Goal: Task Accomplishment & Management: Complete application form

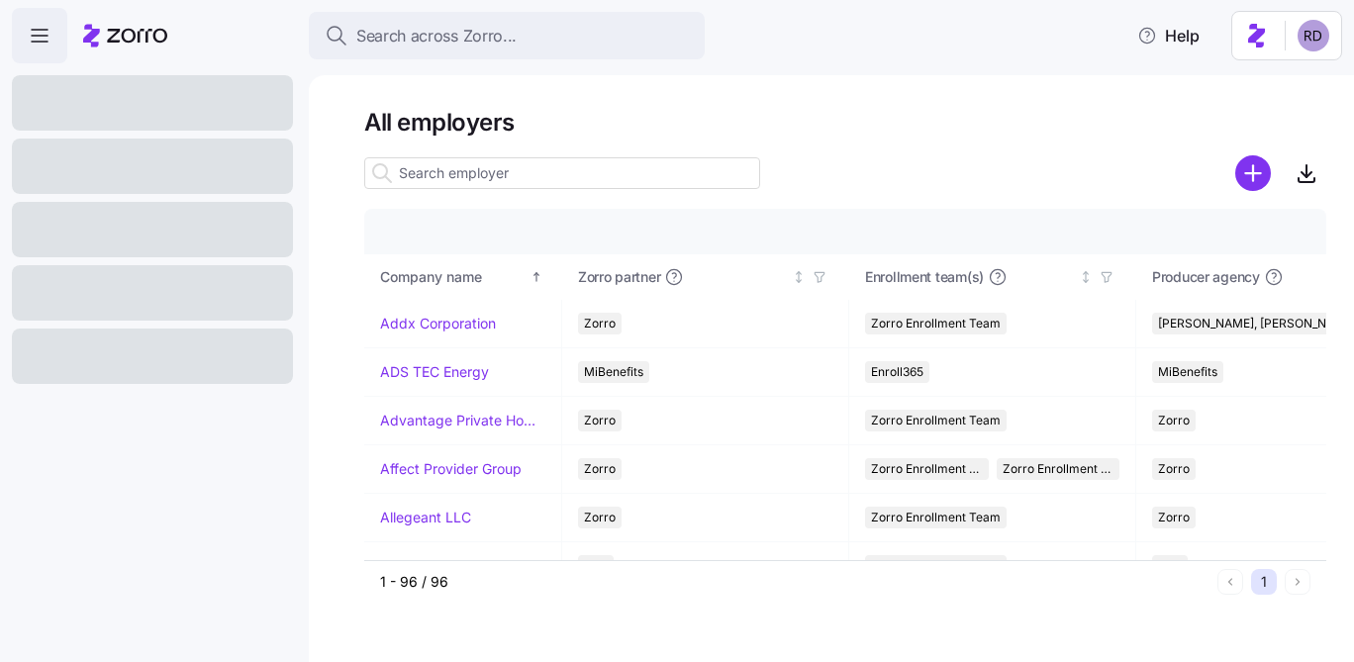
click at [1311, 31] on html "Search across Zorro... Help All employers Company details Benefit status Compan…" at bounding box center [677, 325] width 1354 height 650
click at [1007, 87] on html "Search across Zorro... Help All employers Company details Benefit status Compan…" at bounding box center [677, 325] width 1354 height 650
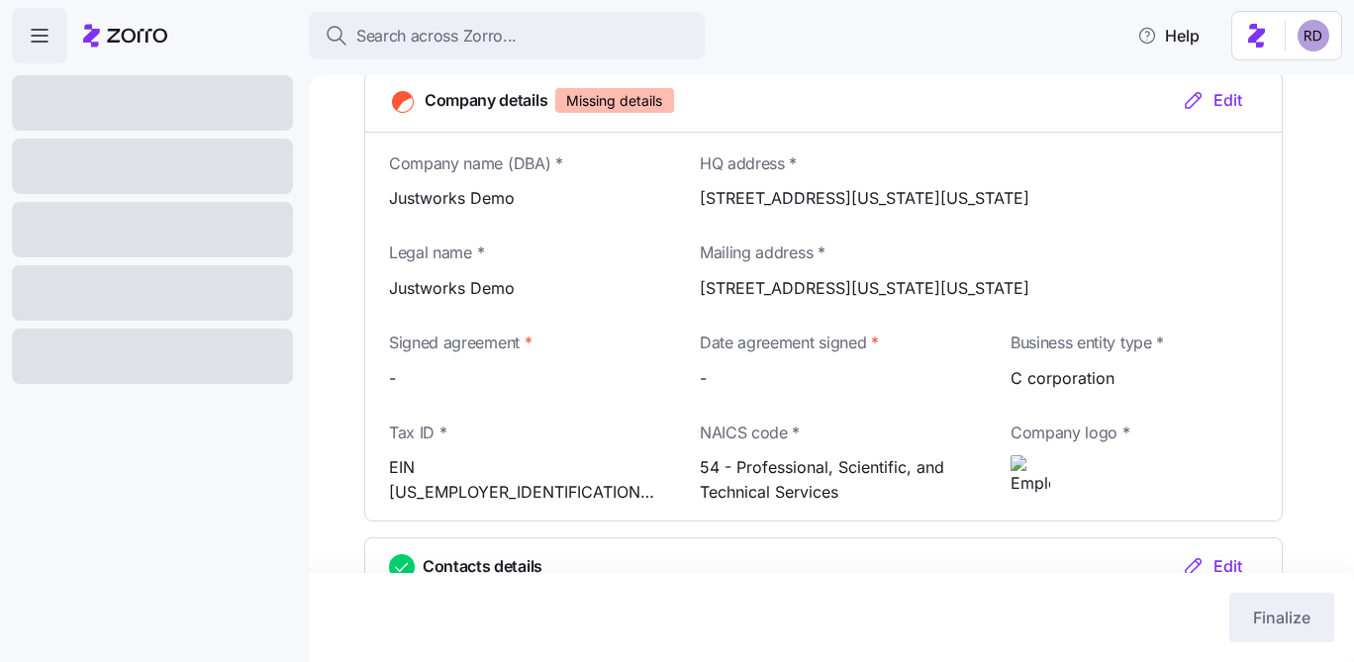
scroll to position [318, 0]
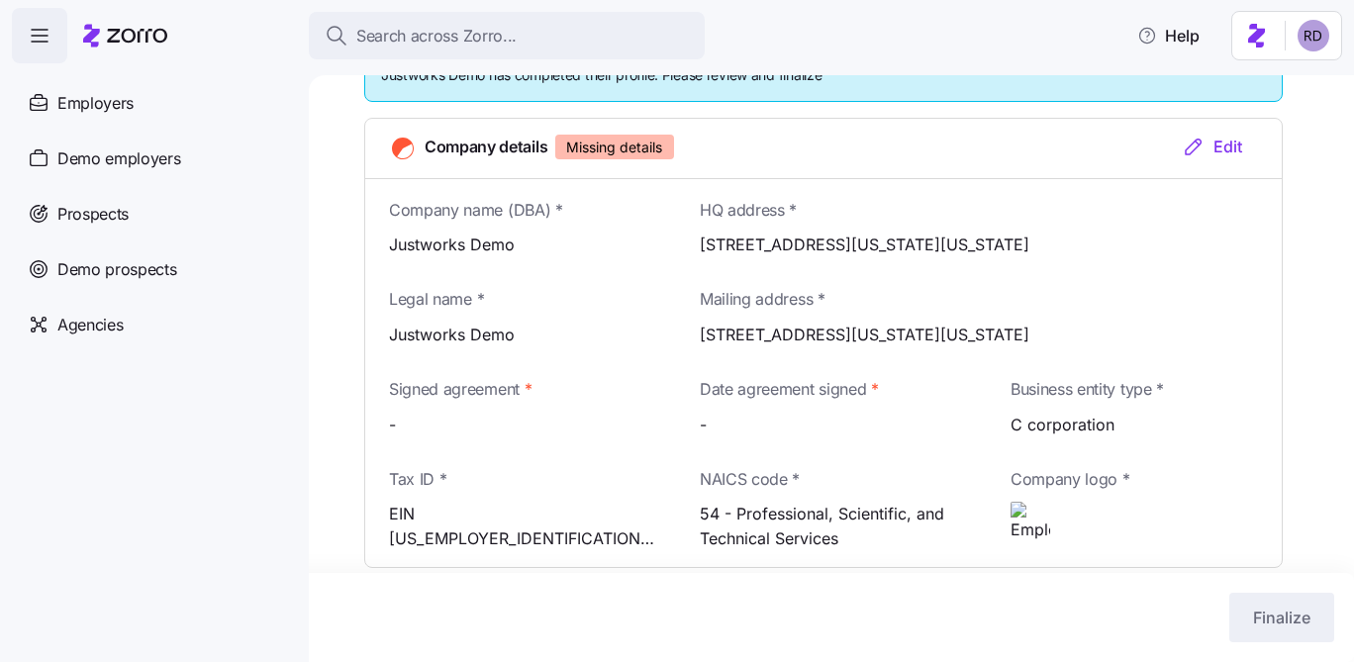
click at [1219, 132] on div "Company details Missing details Edit" at bounding box center [823, 149] width 916 height 60
click at [1216, 144] on div "Edit" at bounding box center [1212, 147] width 60 height 24
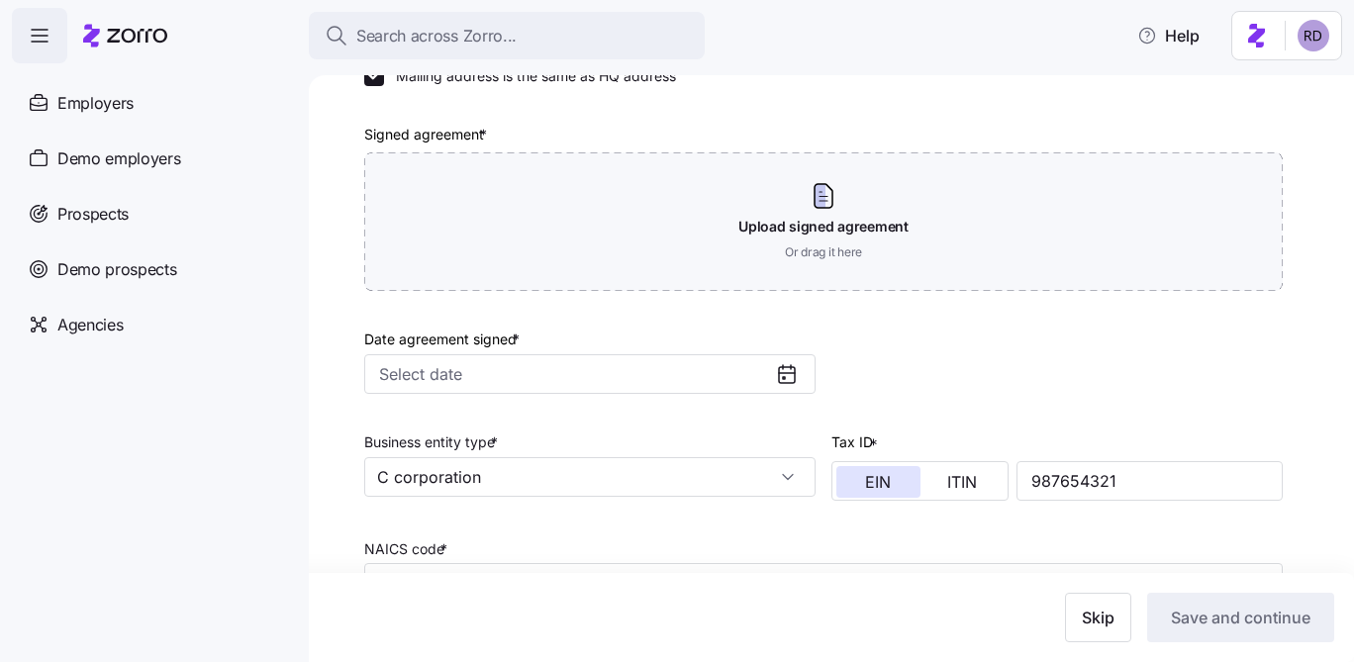
scroll to position [645, 0]
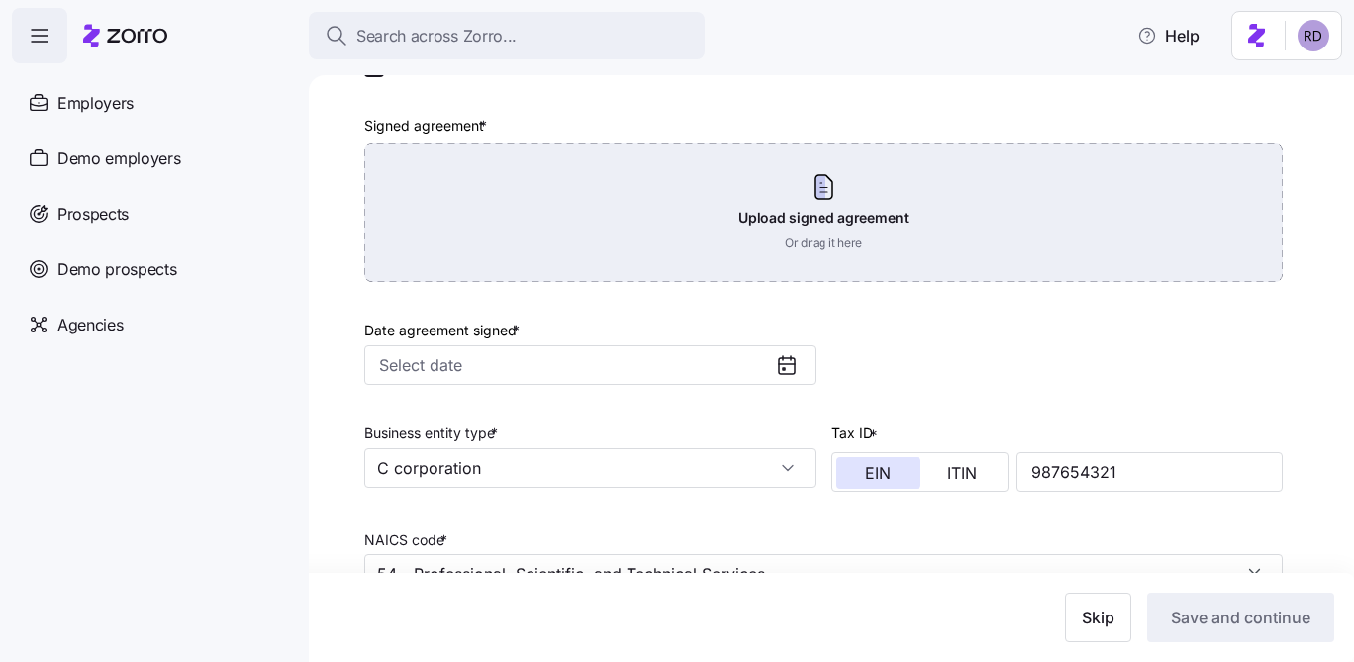
click at [542, 249] on div "Upload signed agreement Or drag it here" at bounding box center [823, 212] width 918 height 139
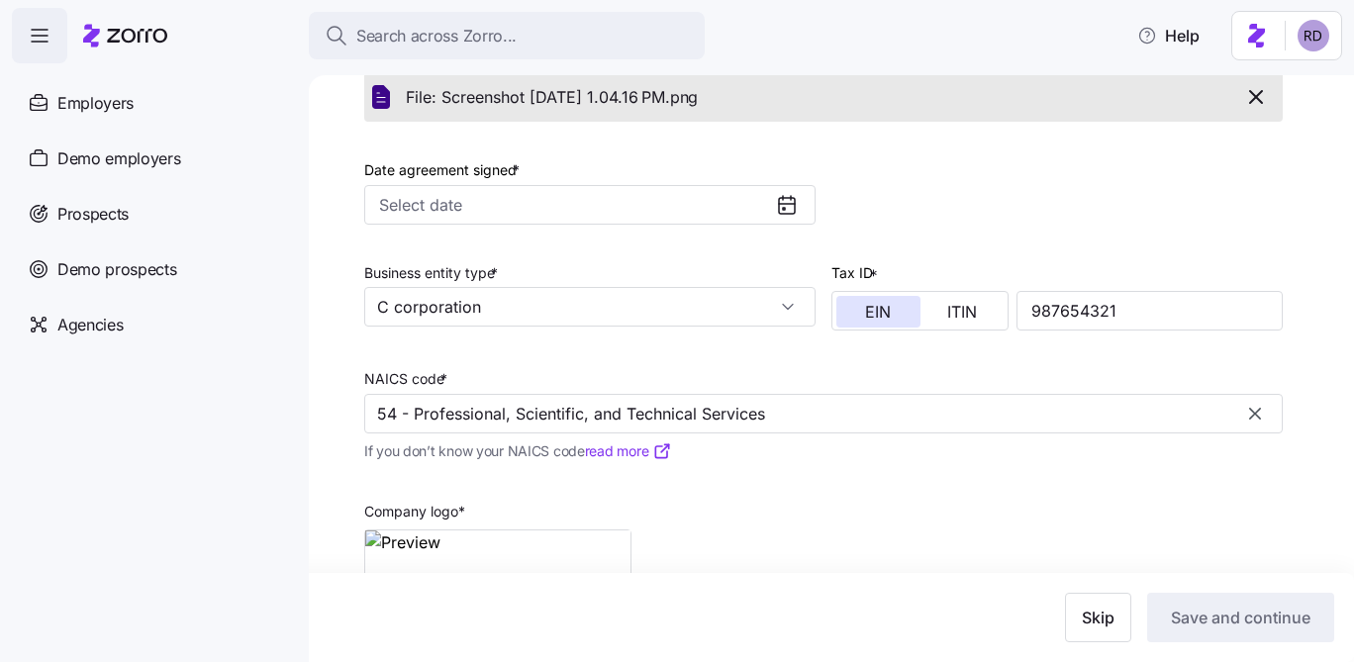
scroll to position [725, 0]
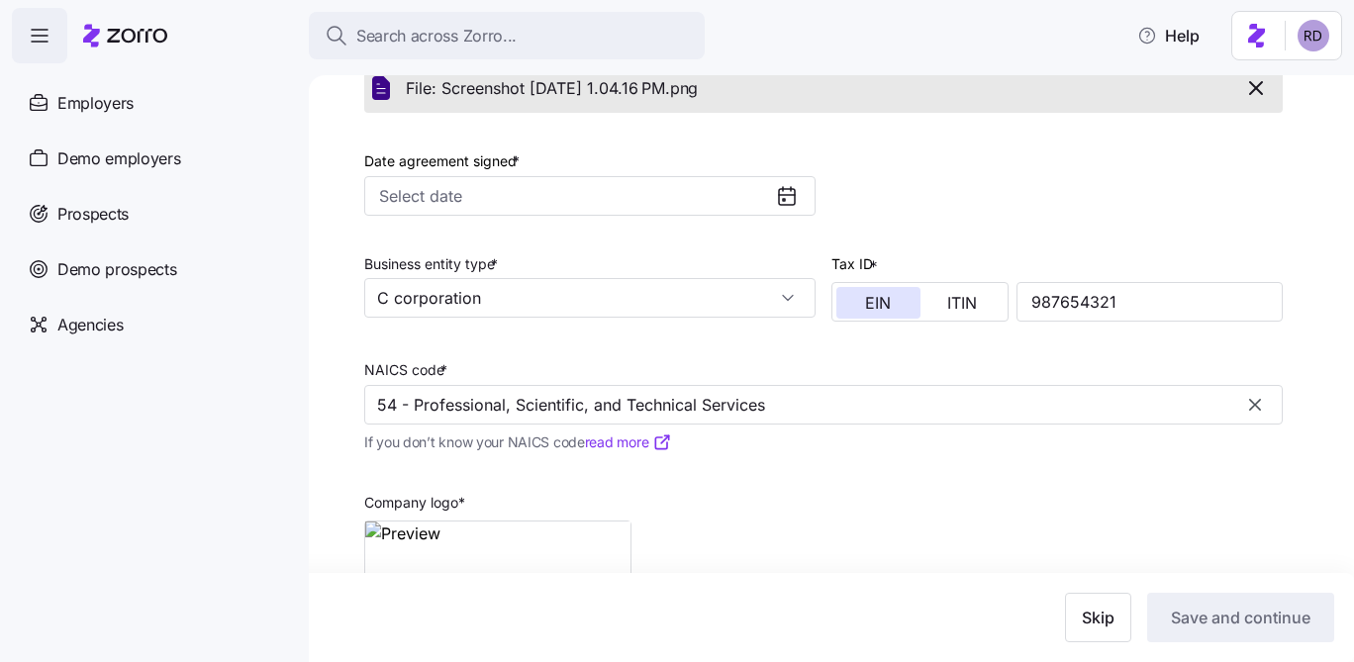
click at [784, 194] on icon at bounding box center [787, 196] width 24 height 24
click at [1258, 92] on icon "button" at bounding box center [1256, 88] width 12 height 12
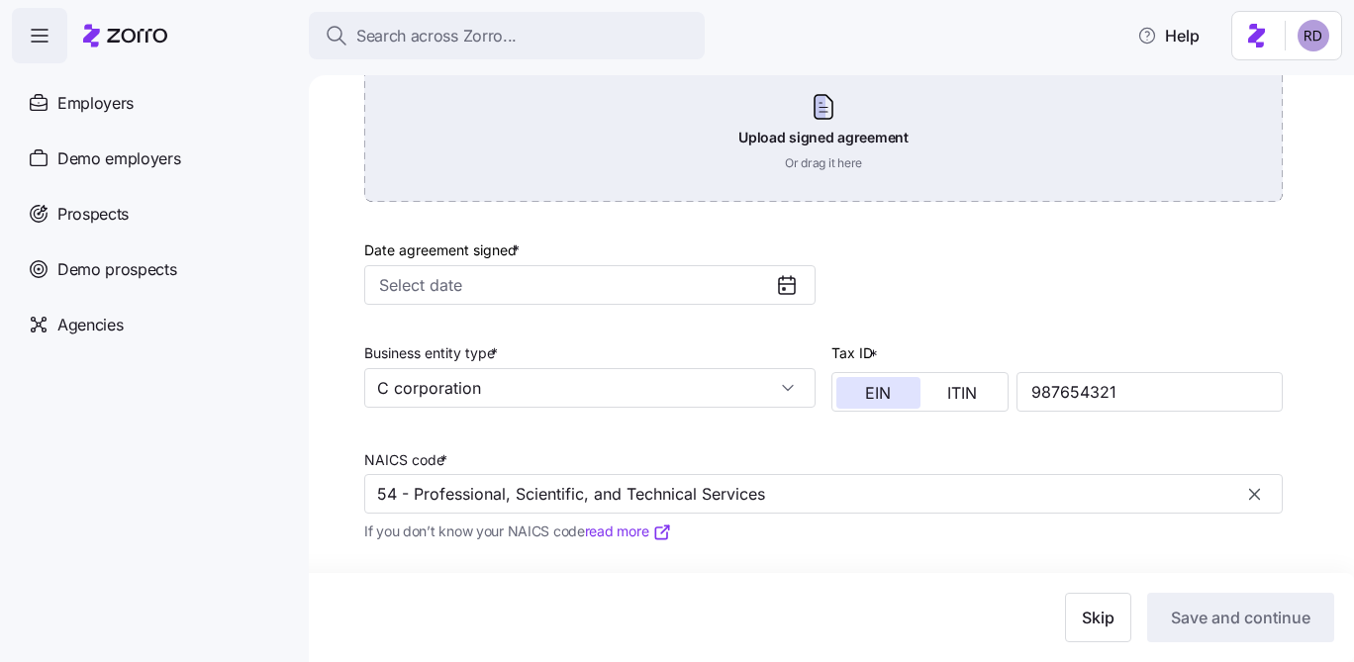
click at [946, 166] on div "Upload signed agreement Or drag it here" at bounding box center [823, 132] width 918 height 139
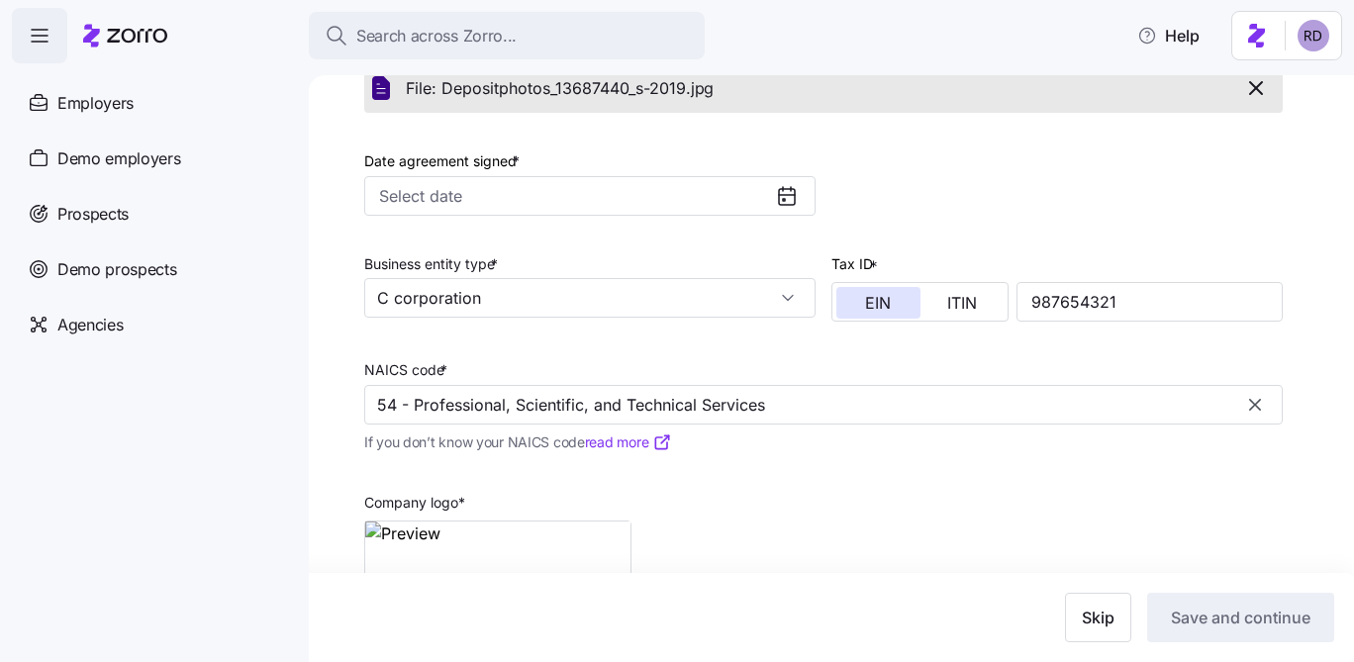
click at [779, 186] on icon at bounding box center [787, 196] width 24 height 24
click at [772, 193] on input "Date agreement signed *" at bounding box center [589, 196] width 451 height 40
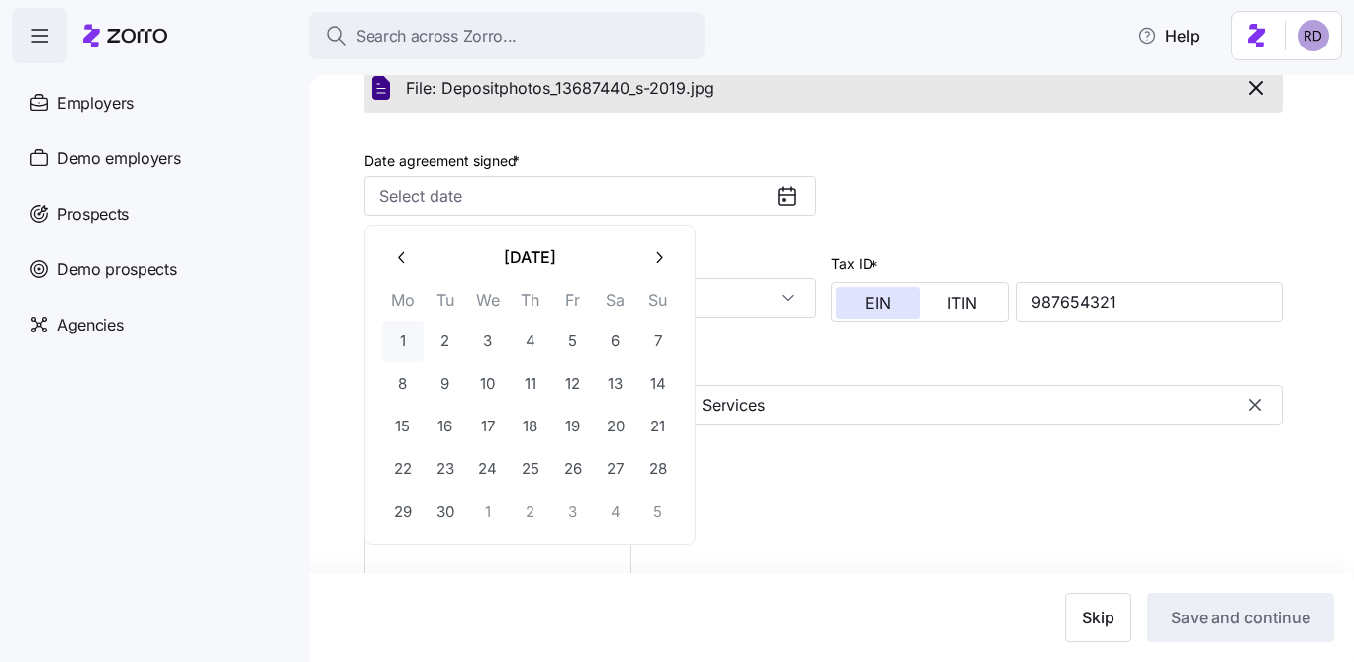
click at [411, 332] on button "1" at bounding box center [403, 342] width 42 height 42
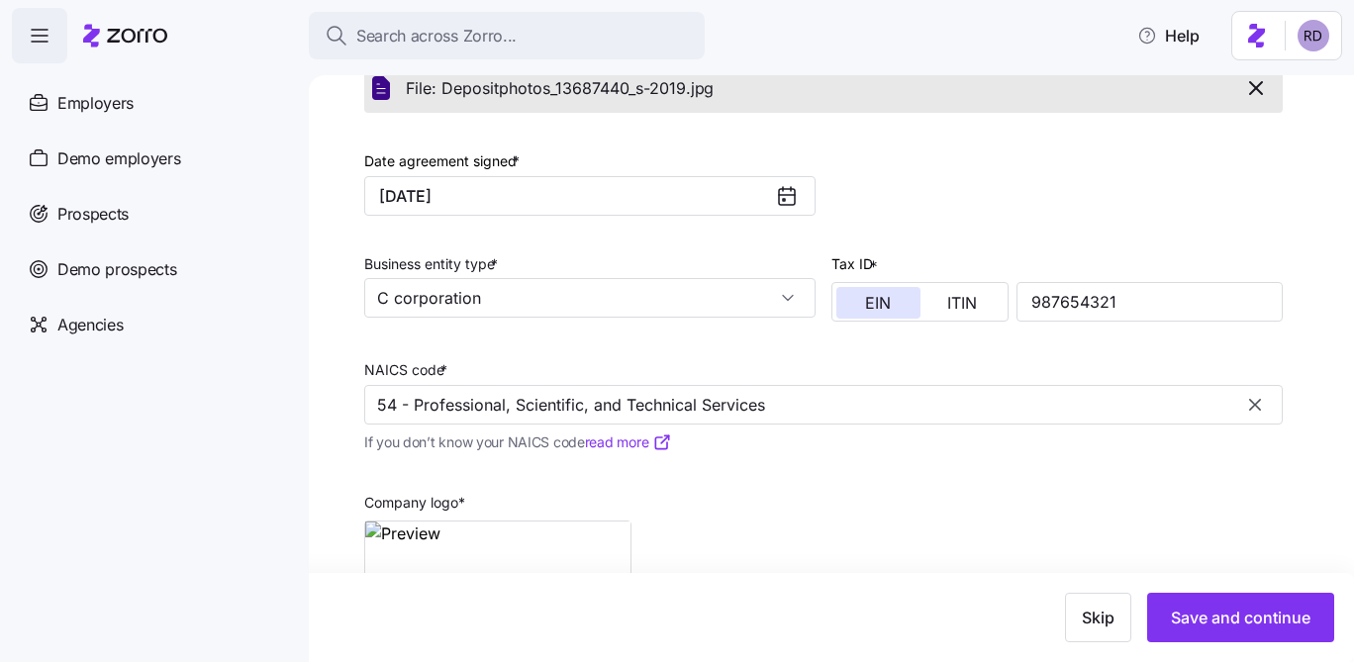
click at [803, 189] on div at bounding box center [795, 196] width 40 height 38
click at [792, 191] on icon at bounding box center [787, 196] width 24 height 24
click at [693, 201] on input "September 1, 2025" at bounding box center [589, 196] width 451 height 40
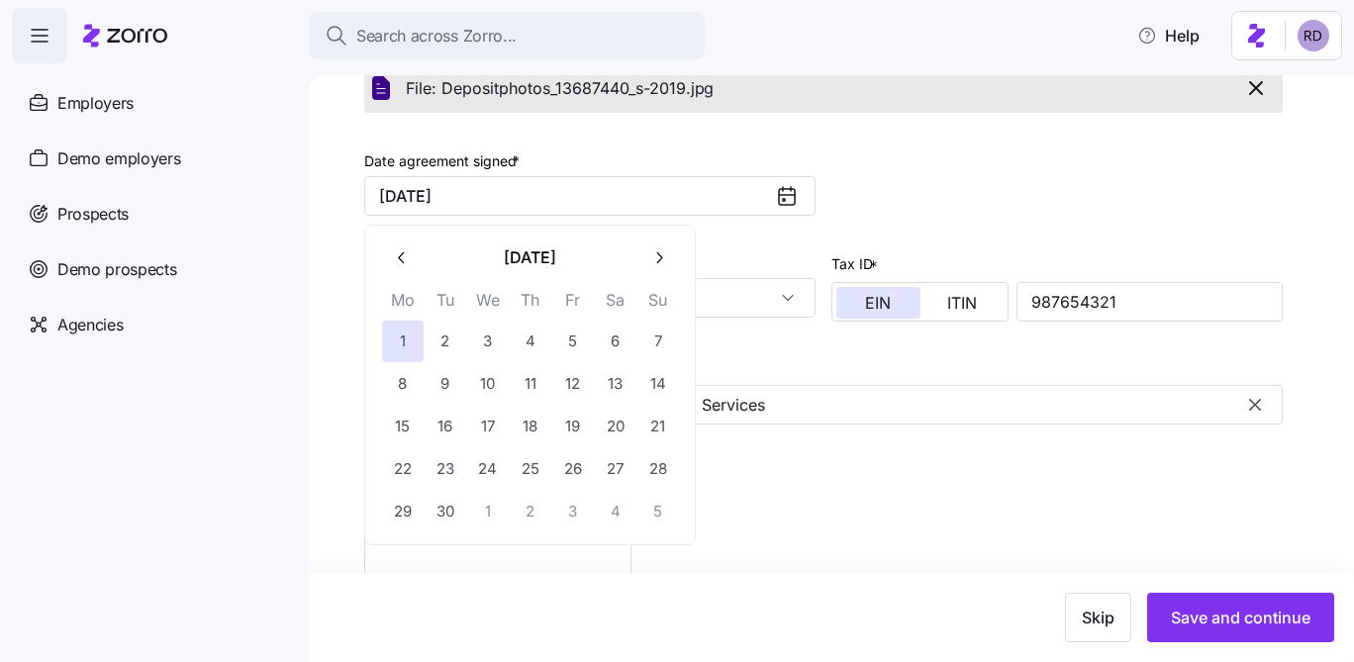
click at [413, 279] on div "September 2025 Mo Tu We Th Fr Sa Su 1 2 3 4 5 6 7 8 9 10 11 12 13 14 15 16 17 1…" at bounding box center [530, 385] width 298 height 296
click at [404, 256] on icon "button" at bounding box center [402, 257] width 19 height 19
click at [566, 425] on button "15" at bounding box center [573, 427] width 42 height 42
type input "August 15, 2025"
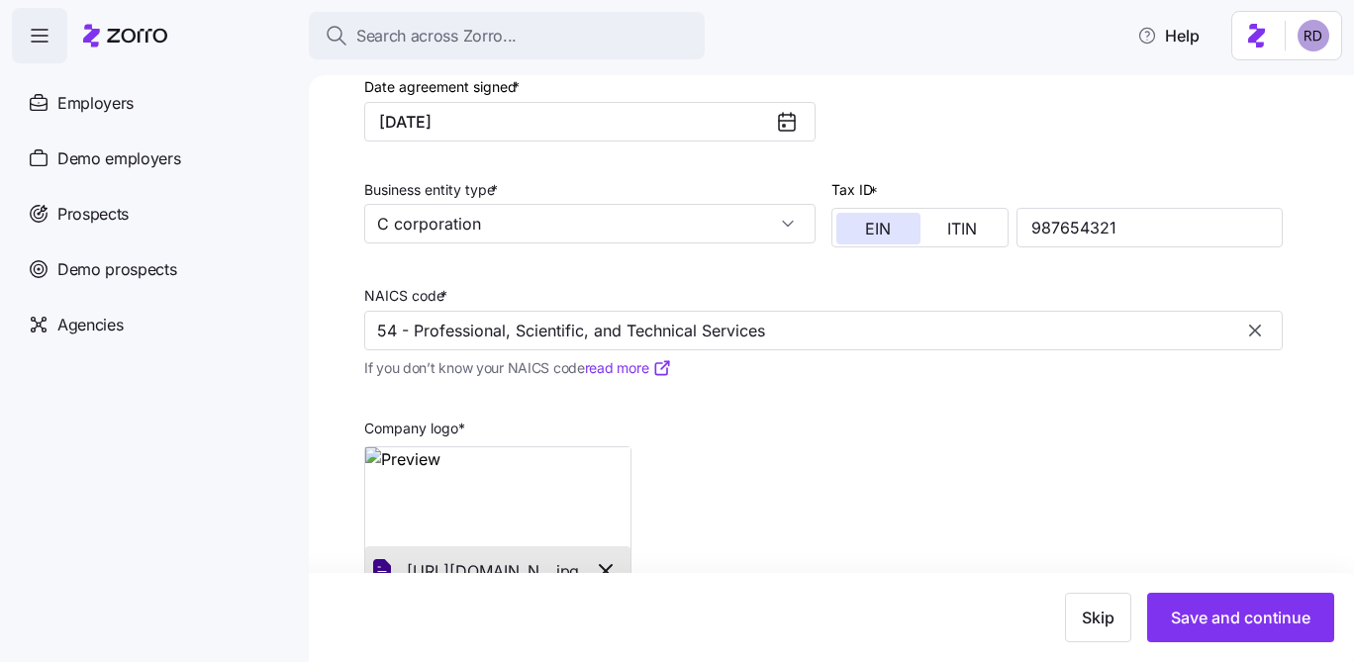
scroll to position [859, 0]
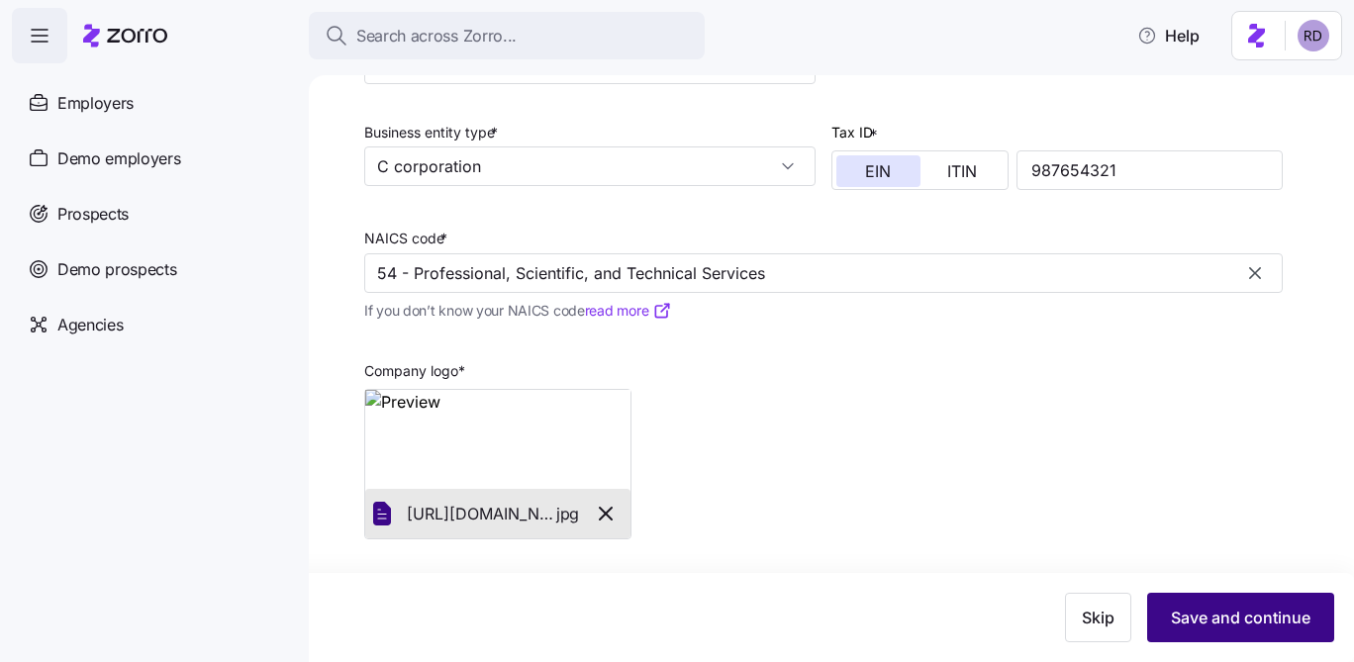
click at [1233, 621] on span "Save and continue" at bounding box center [1241, 618] width 140 height 24
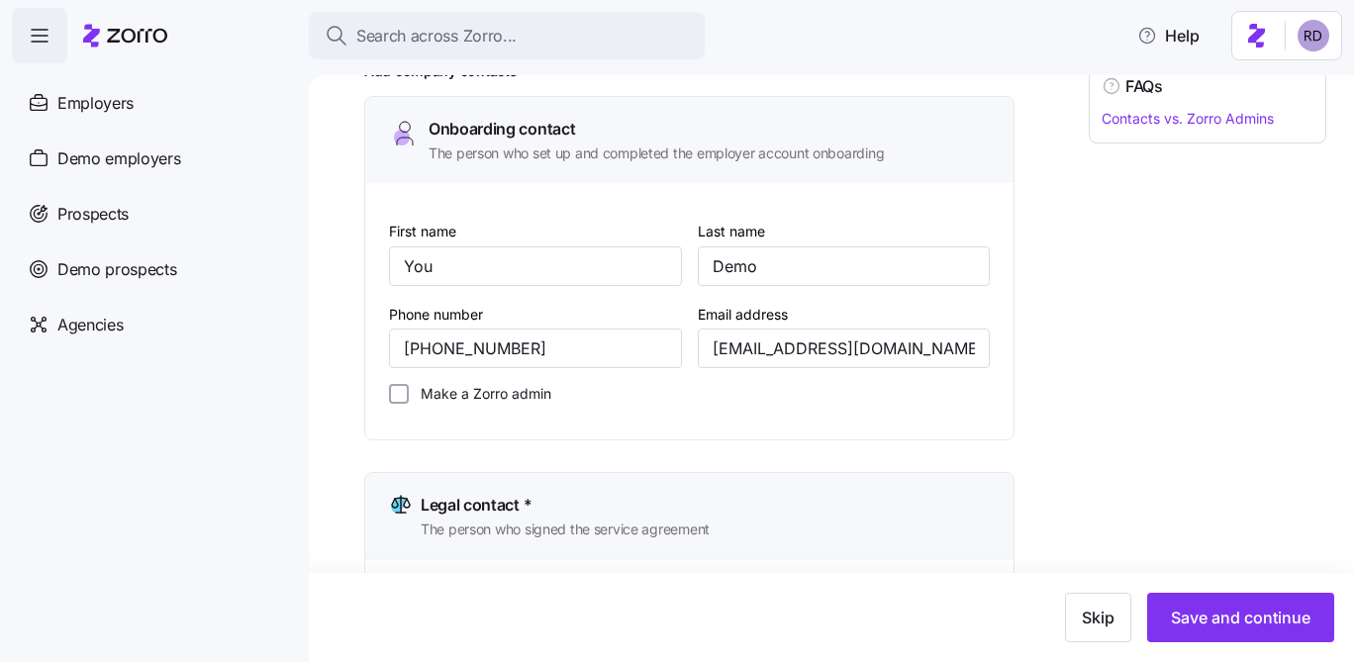
scroll to position [341, 0]
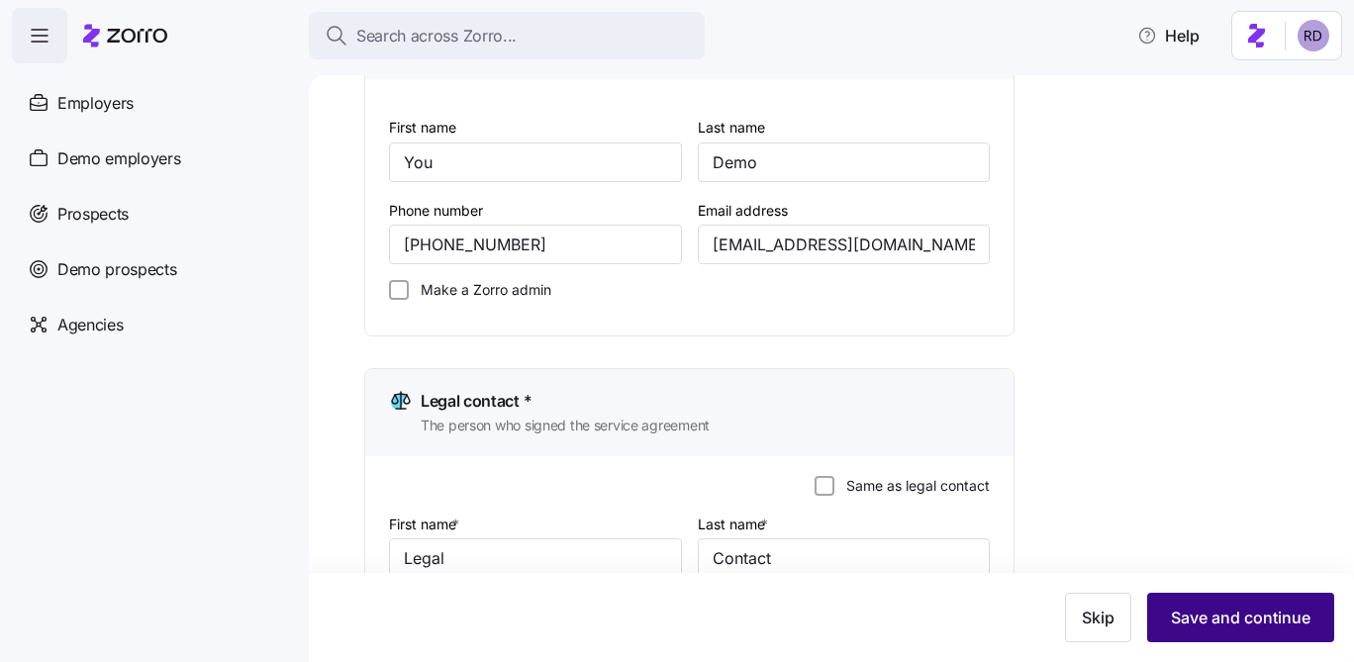
click at [1250, 617] on span "Save and continue" at bounding box center [1241, 618] width 140 height 24
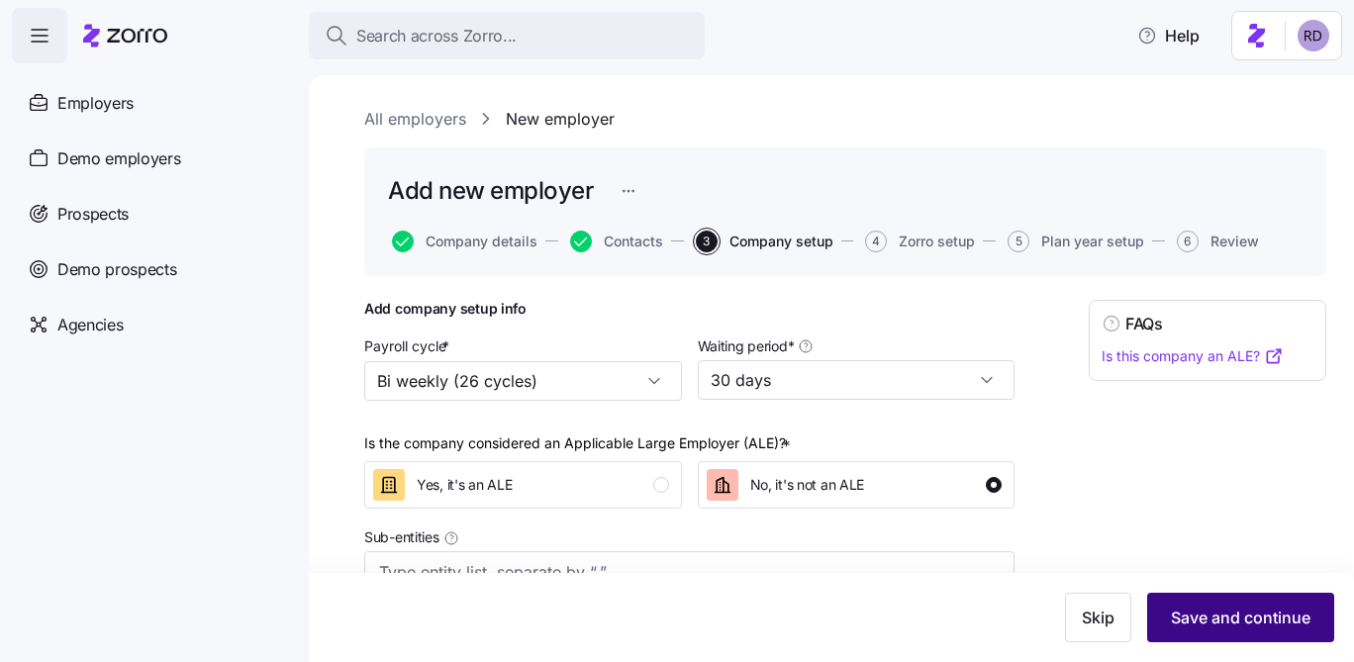
click at [1271, 610] on span "Save and continue" at bounding box center [1241, 618] width 140 height 24
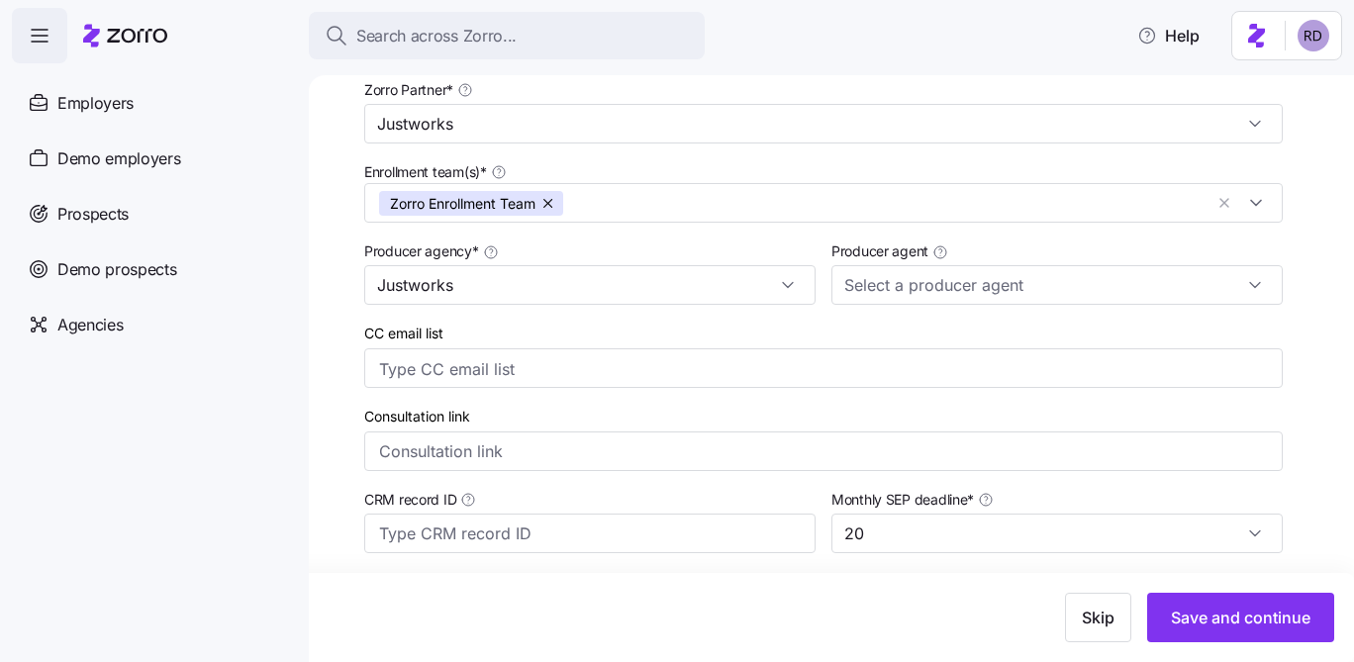
scroll to position [481, 0]
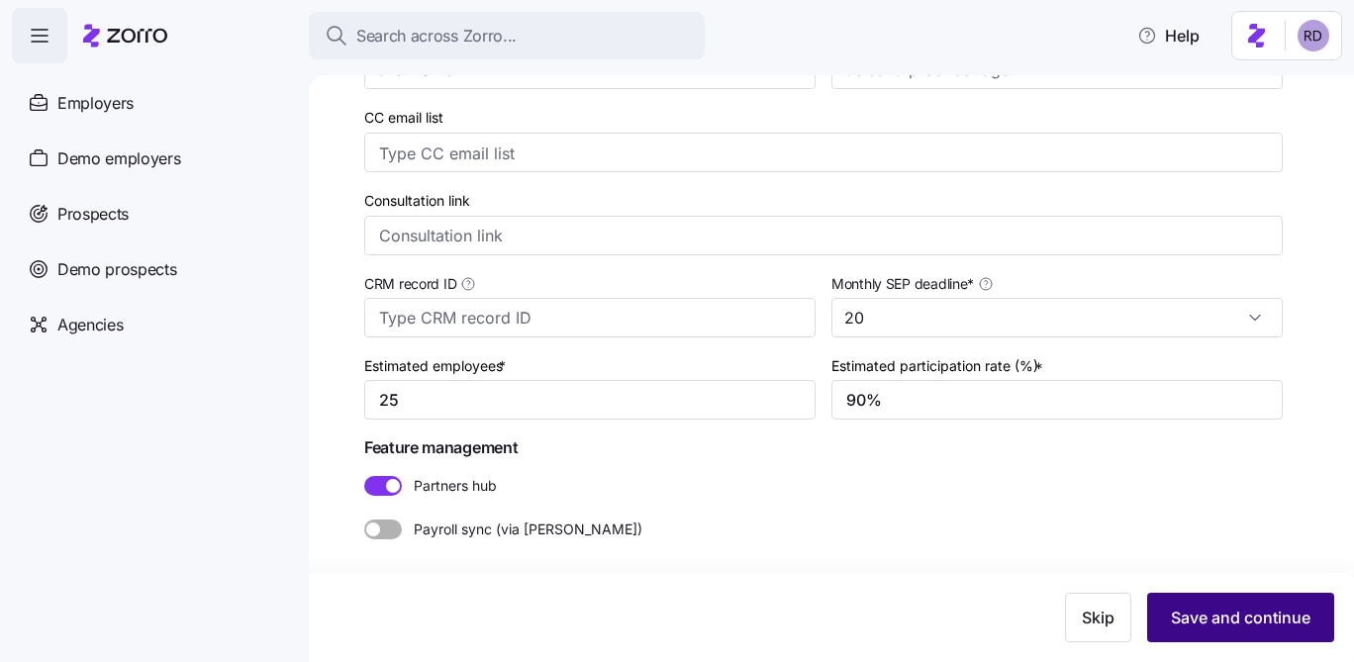
click at [1234, 604] on button "Save and continue" at bounding box center [1240, 617] width 187 height 49
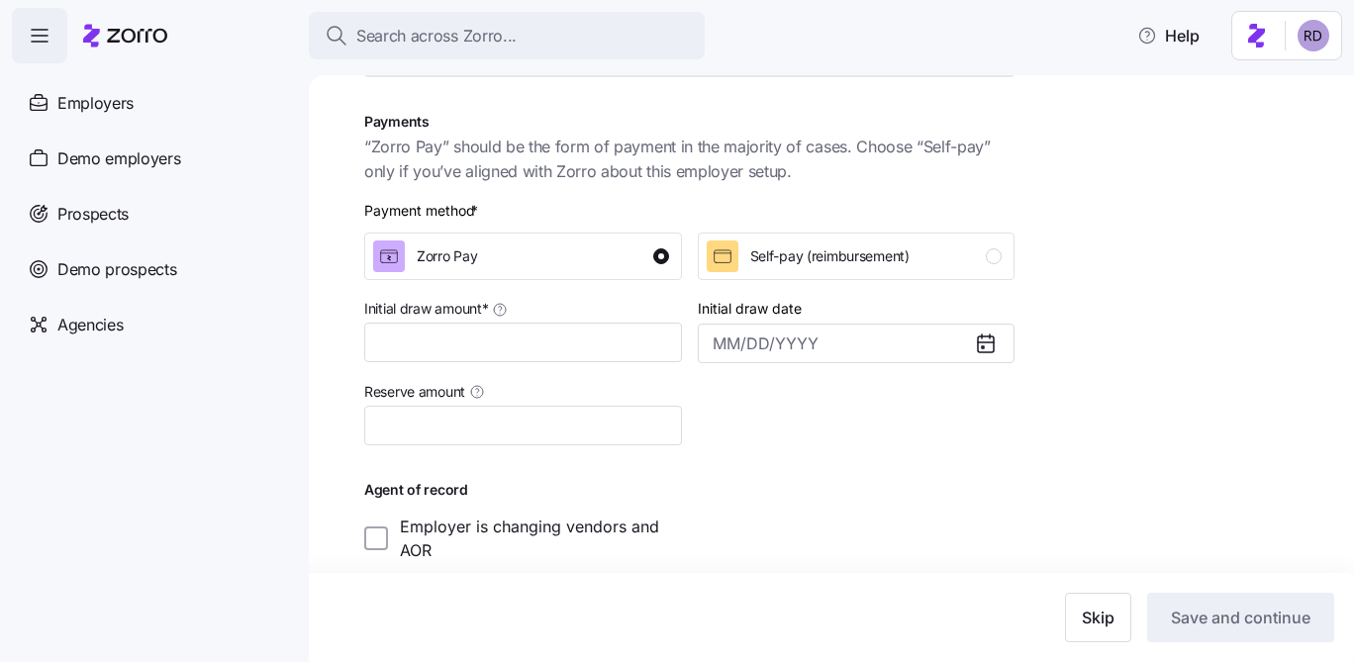
scroll to position [433, 0]
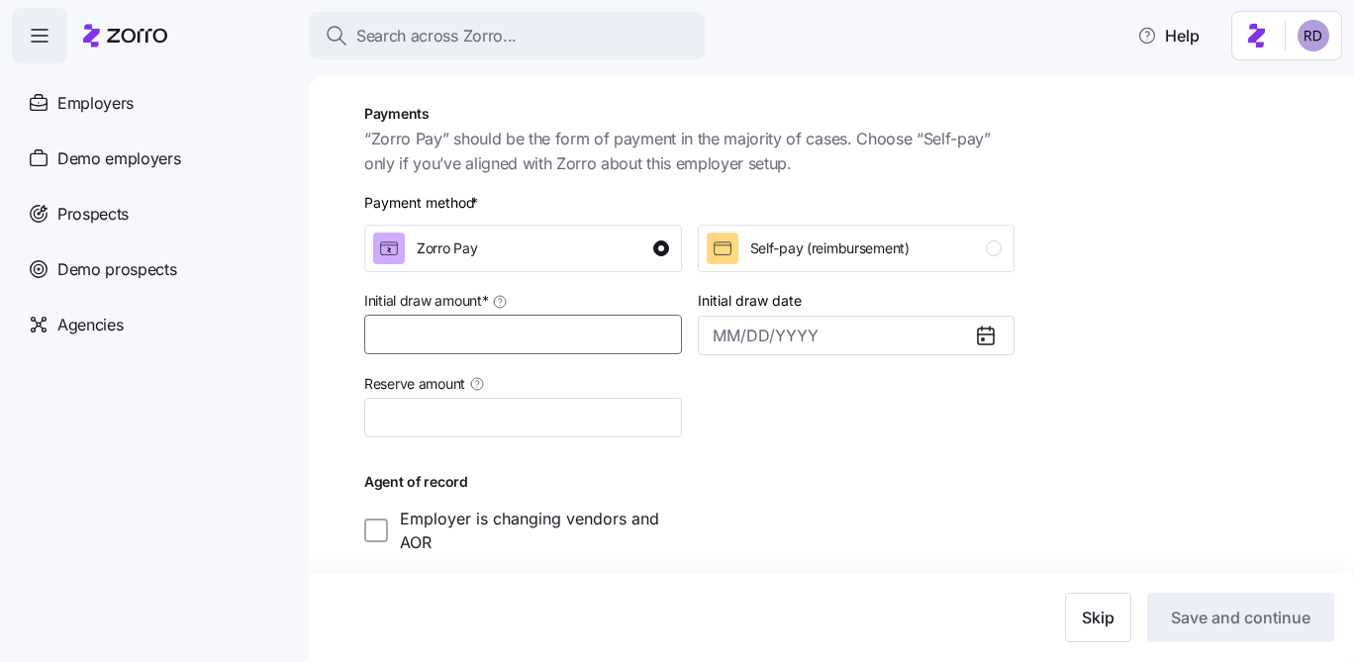
click at [593, 345] on input "Initial draw amount *" at bounding box center [523, 335] width 318 height 40
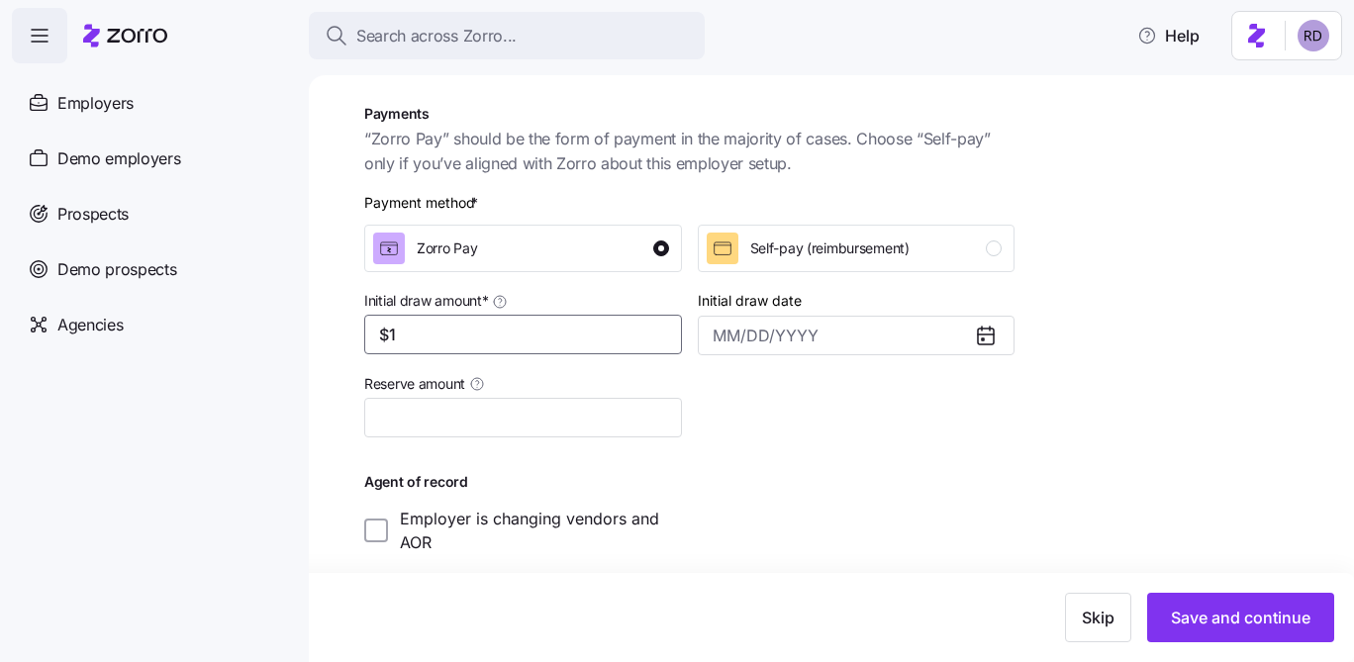
type input "$1"
click at [827, 451] on div "Coverage period * 11/01/2025 – 12/31/2025 Election window * 09/01/2025 – 10/20/…" at bounding box center [689, 231] width 666 height 664
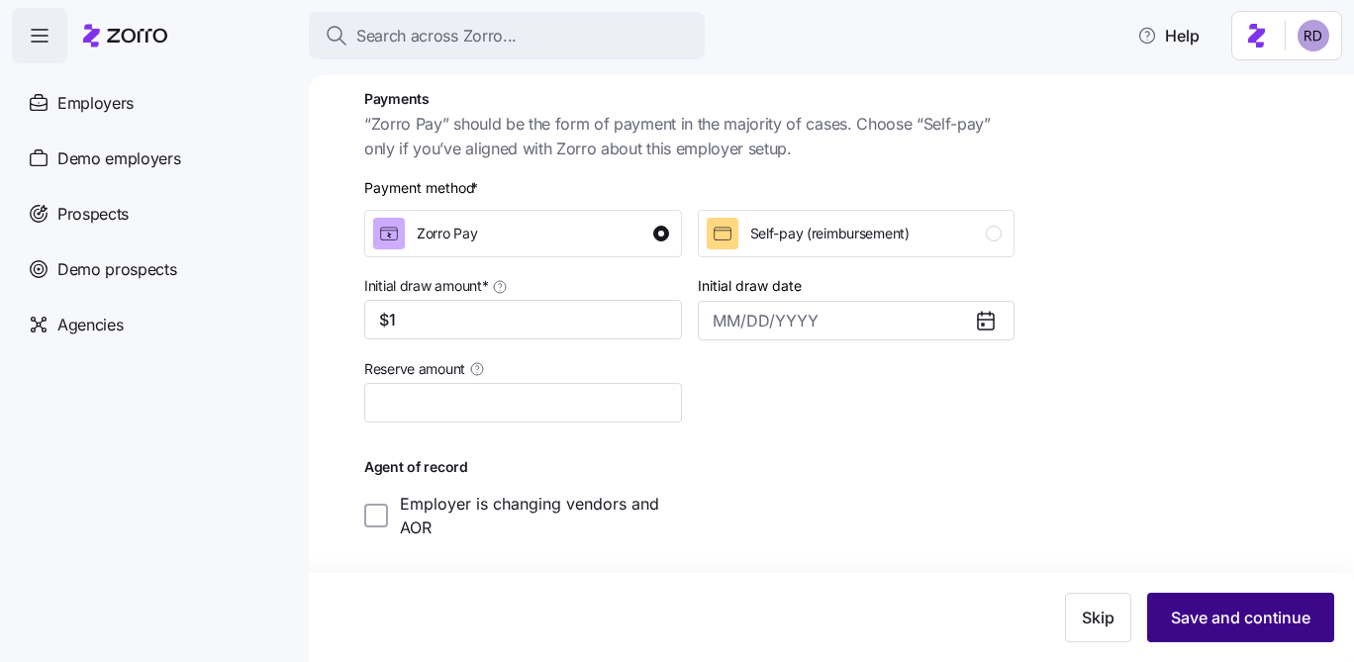
click at [1230, 614] on span "Save and continue" at bounding box center [1241, 618] width 140 height 24
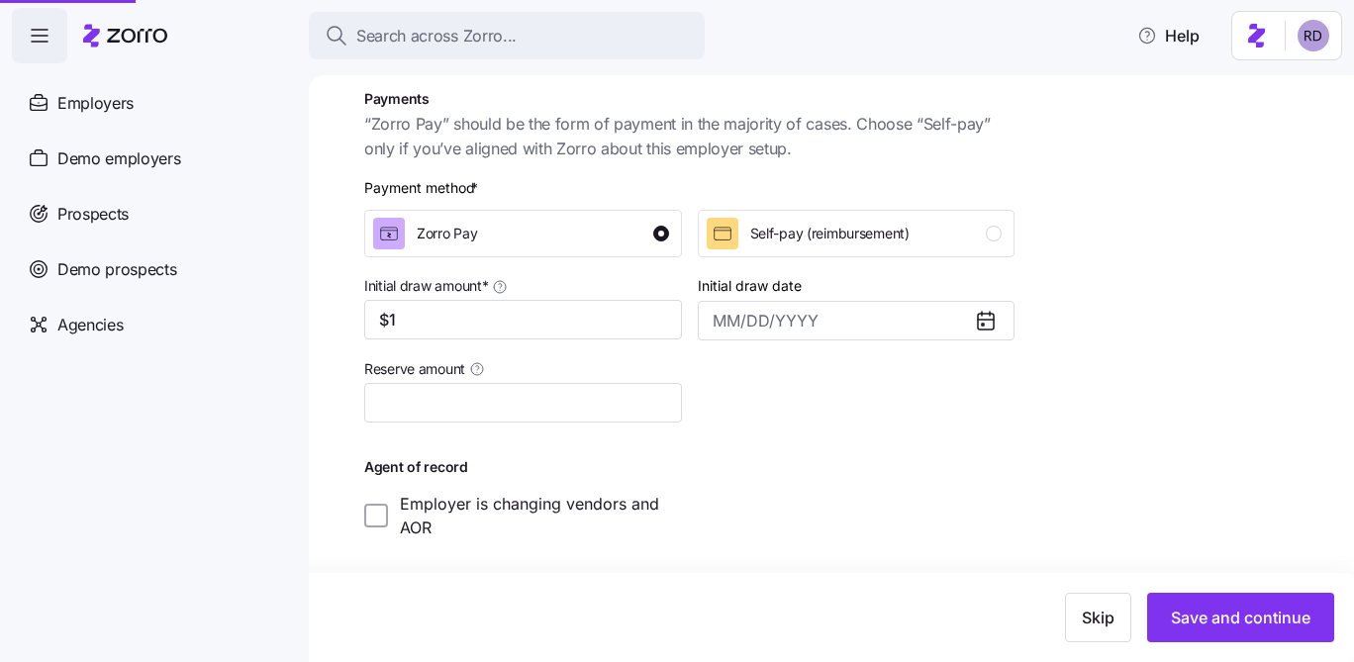
scroll to position [538, 0]
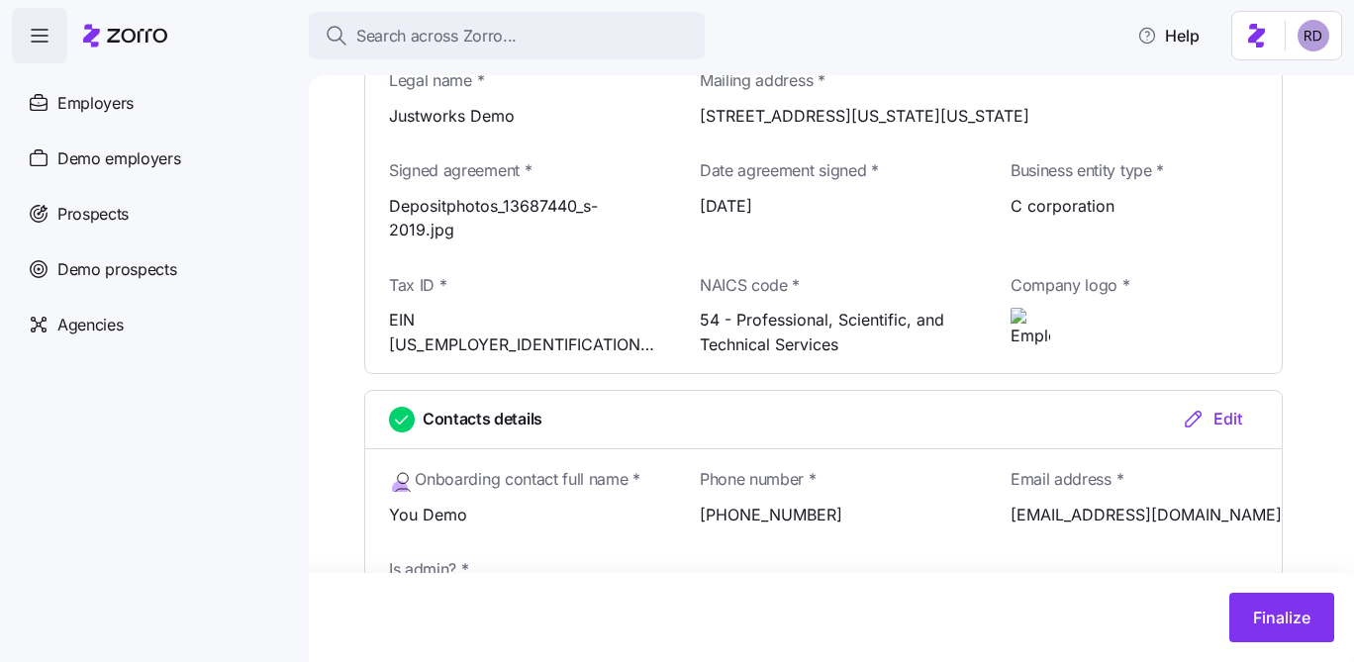
scroll to position [585, 0]
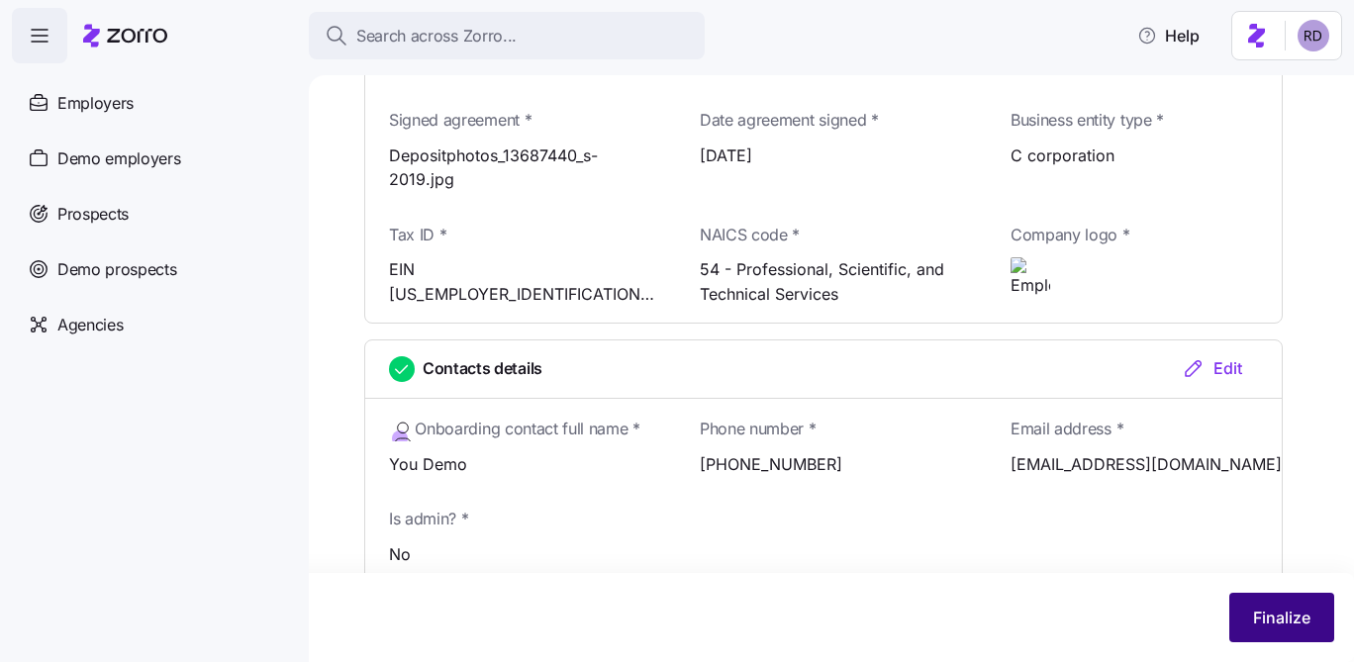
click at [1306, 607] on span "Finalize" at bounding box center [1281, 618] width 57 height 24
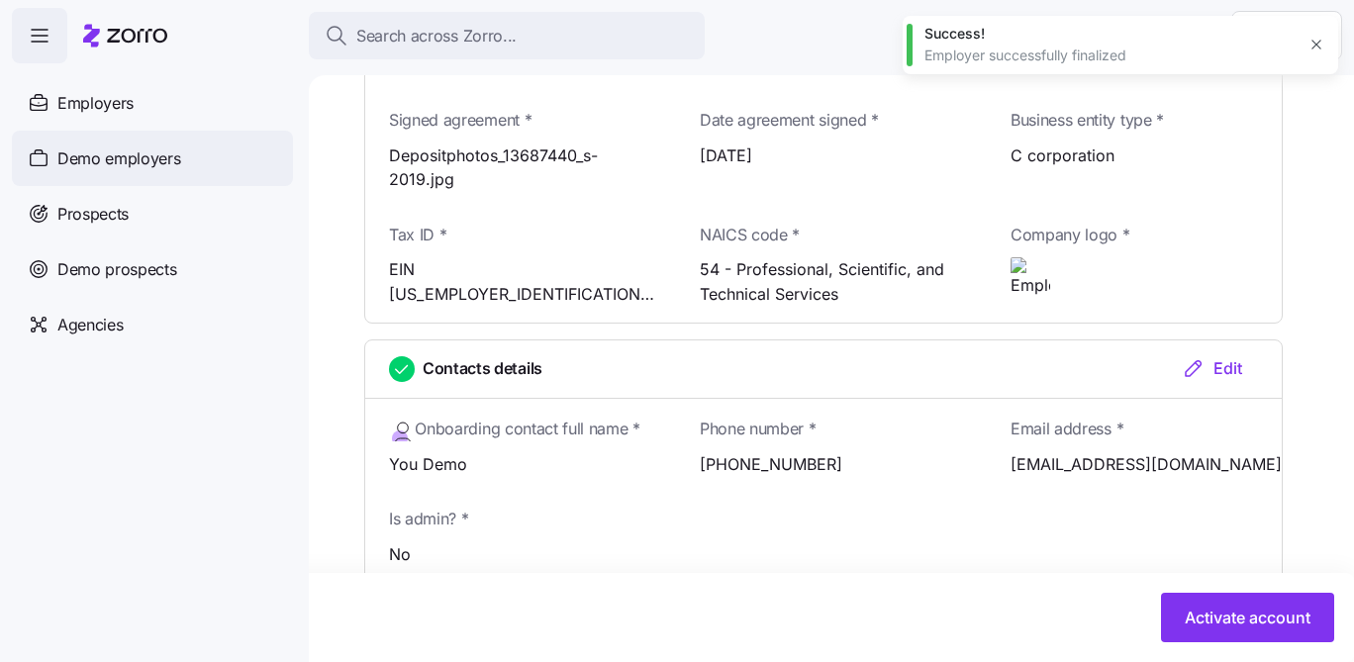
click at [160, 168] on span "Demo employers" at bounding box center [119, 158] width 124 height 25
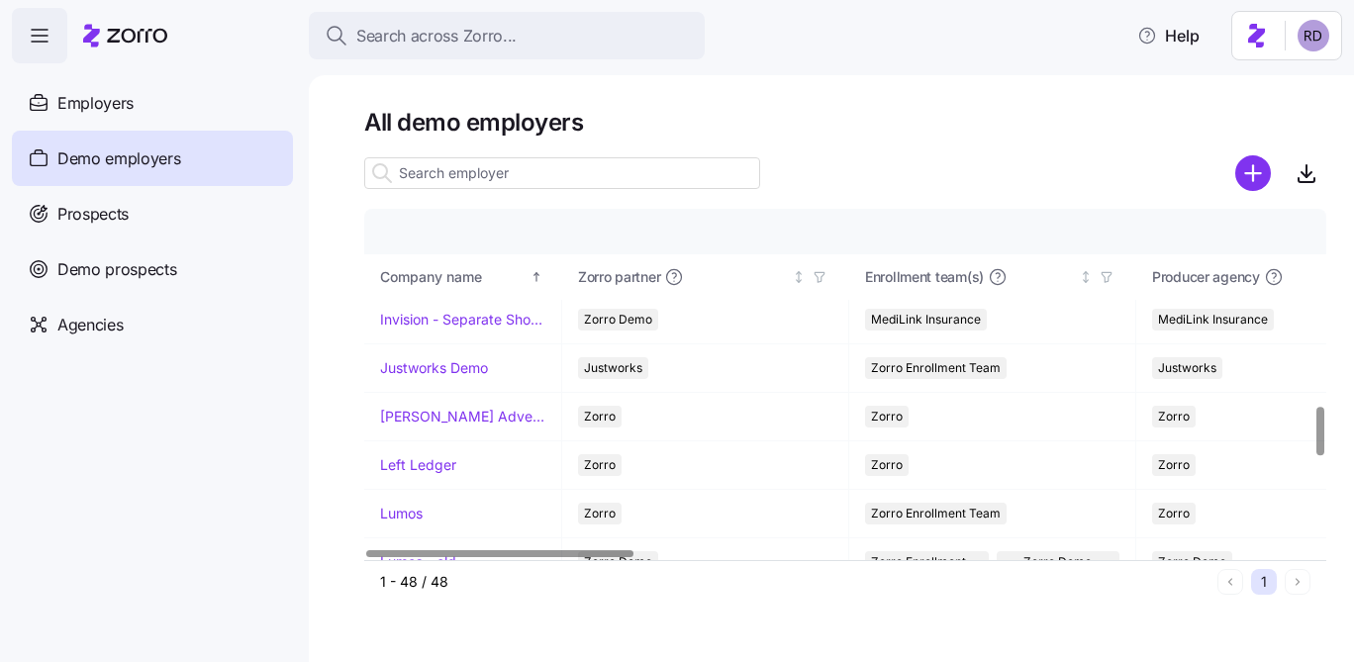
scroll to position [1411, 0]
click at [459, 364] on link "Justworks Demo" at bounding box center [434, 367] width 108 height 20
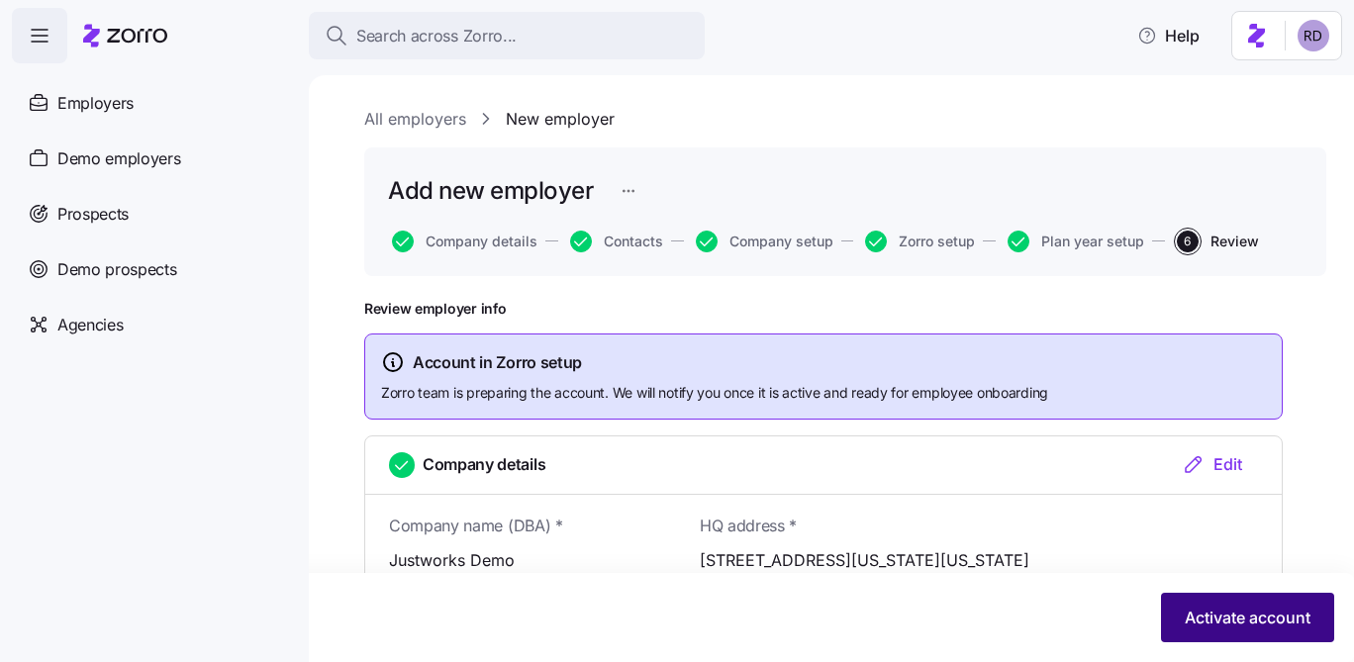
click at [1302, 611] on span "Activate account" at bounding box center [1248, 618] width 126 height 24
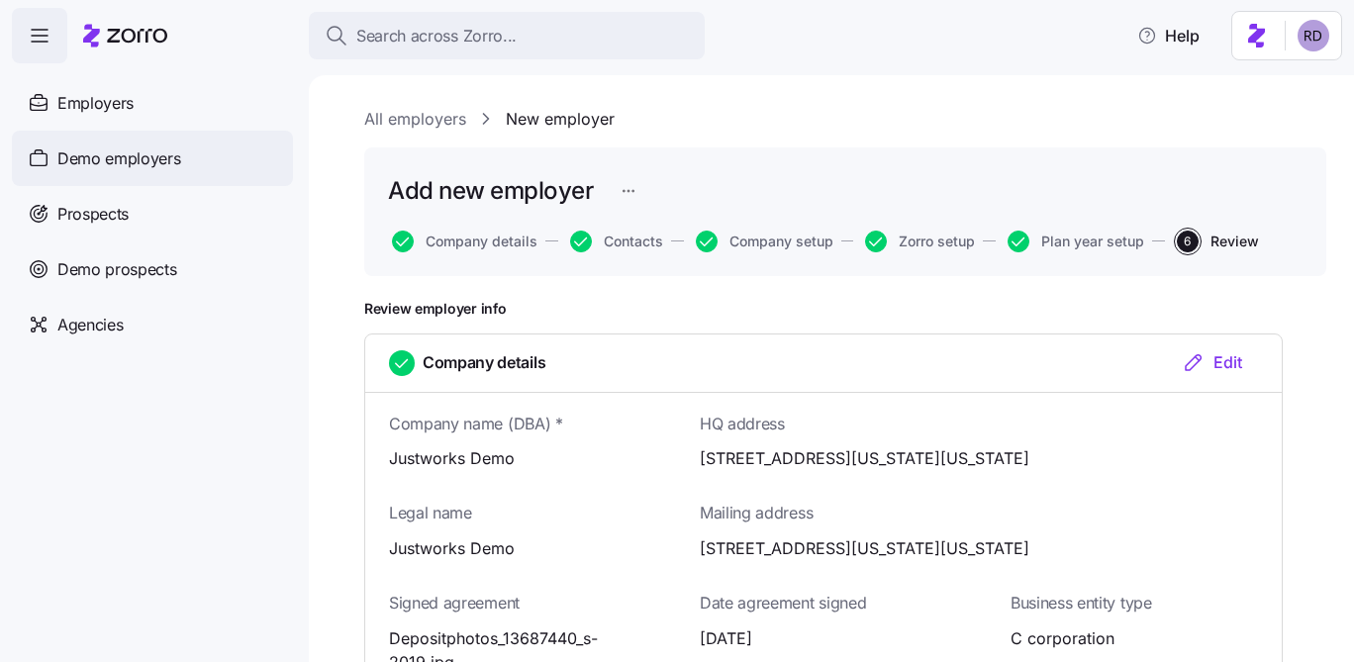
click at [194, 172] on div "Demo employers" at bounding box center [152, 158] width 281 height 55
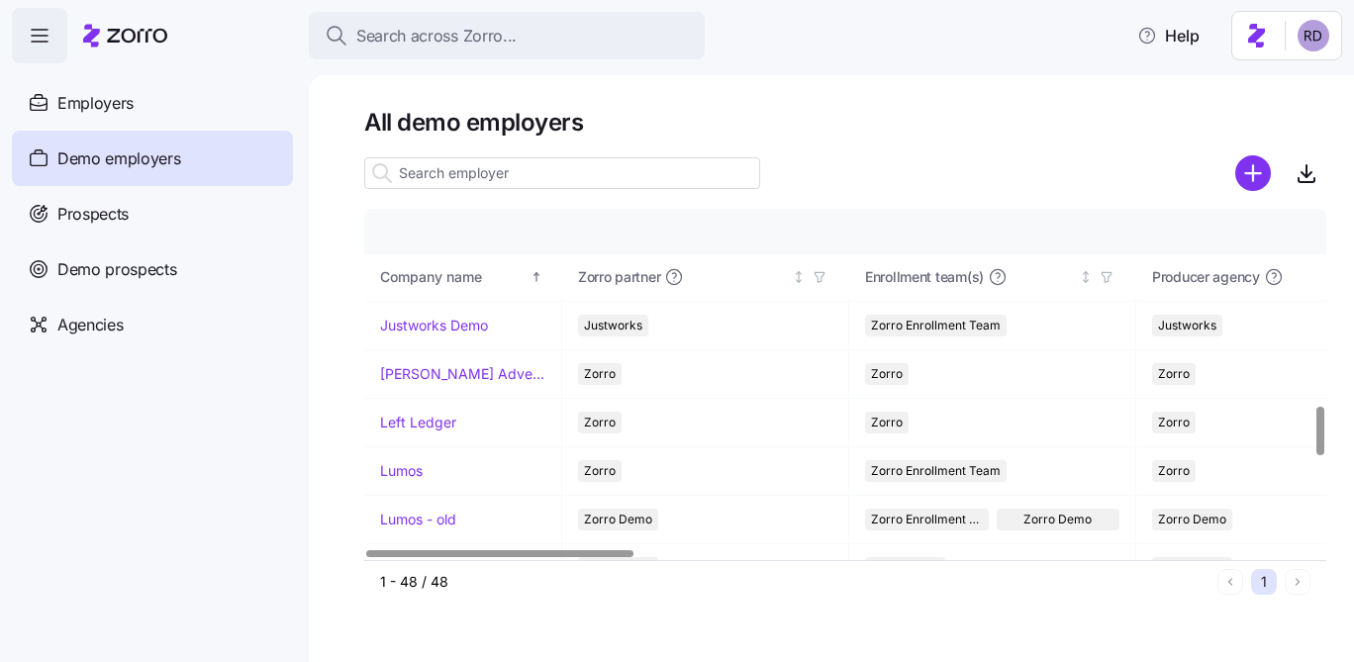
scroll to position [1363, 0]
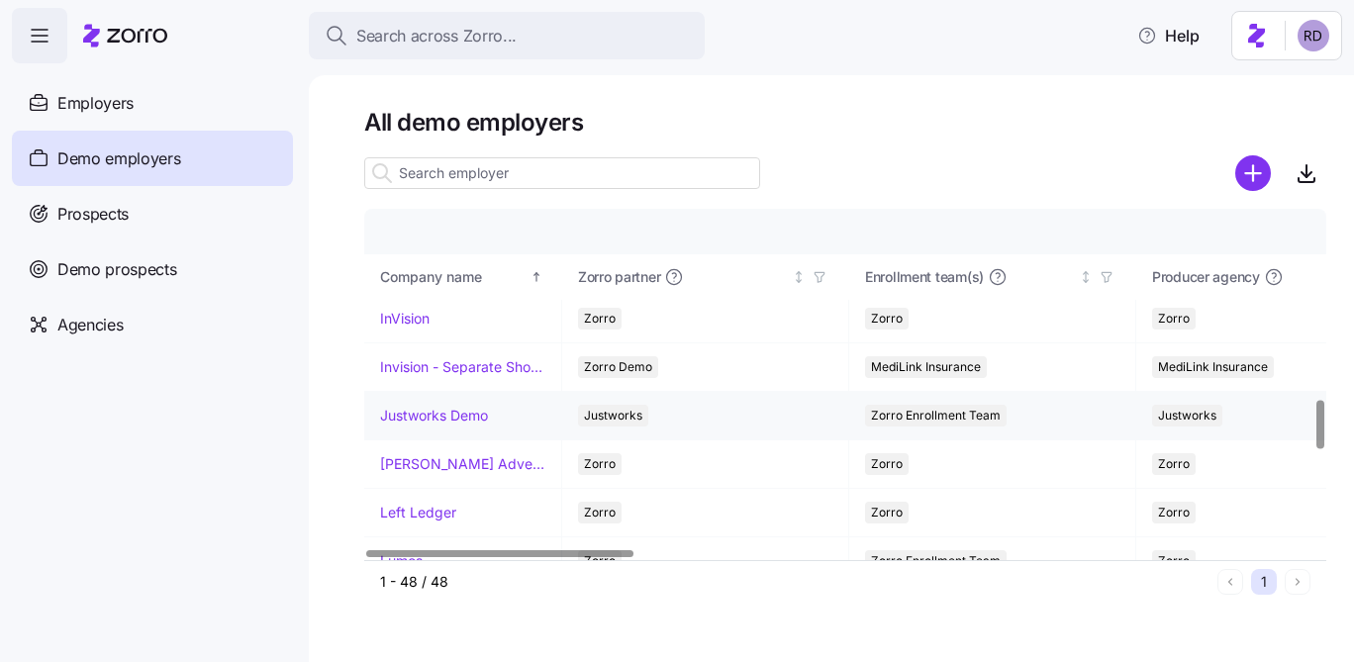
click at [450, 414] on link "Justworks Demo" at bounding box center [434, 416] width 108 height 20
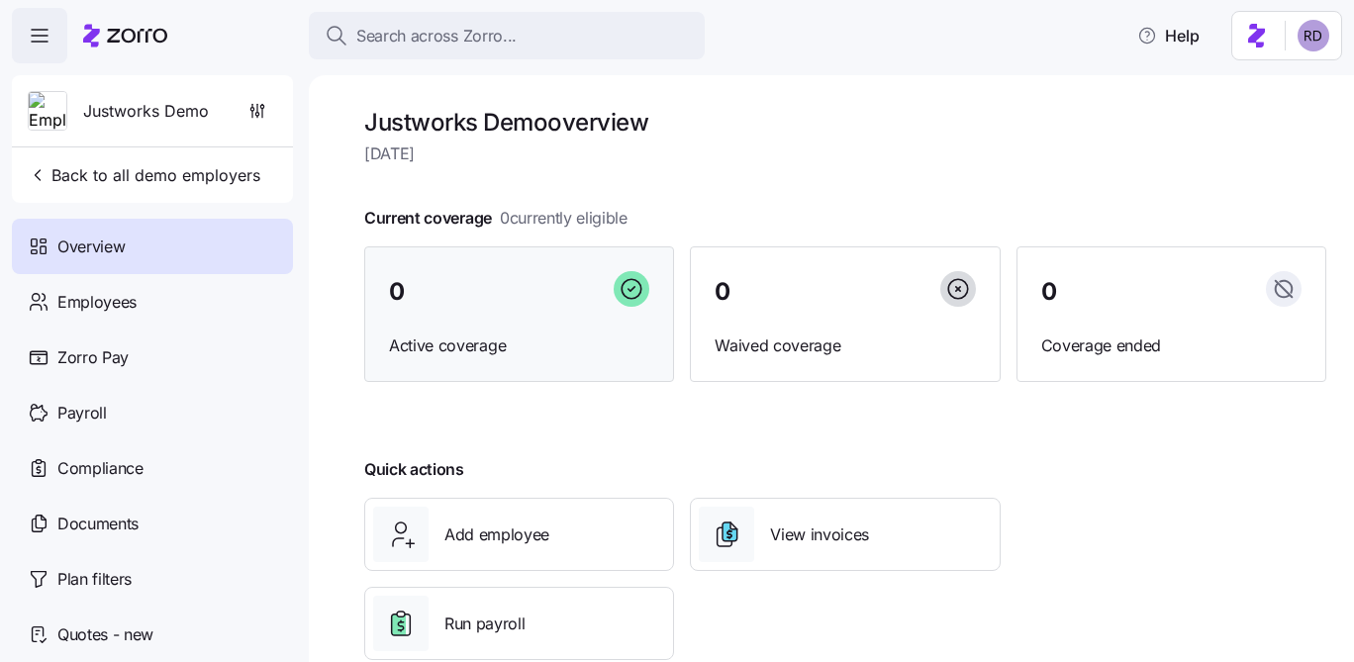
scroll to position [46, 0]
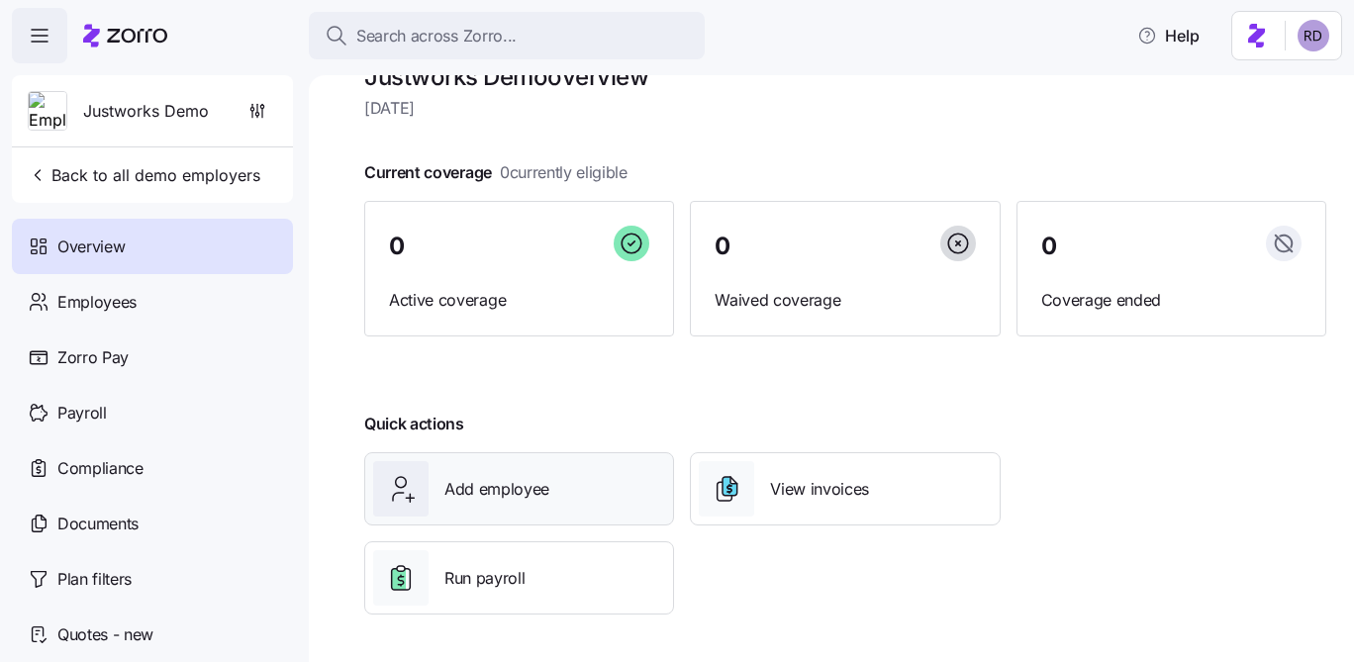
click at [506, 491] on span "Add employee" at bounding box center [496, 489] width 105 height 25
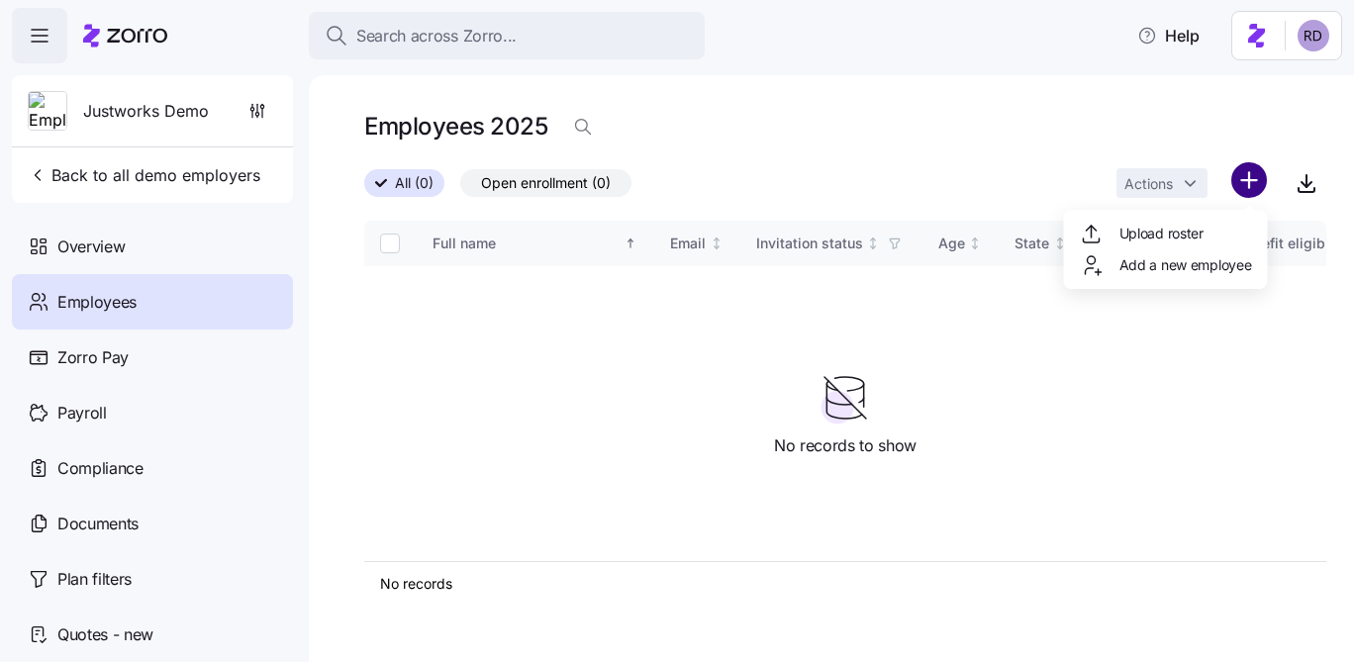
click at [1254, 183] on html "Search across Zorro... Help Justworks Demo Back to all demo employers Overview …" at bounding box center [677, 325] width 1354 height 650
click at [1148, 235] on span "Upload roster" at bounding box center [1161, 234] width 84 height 20
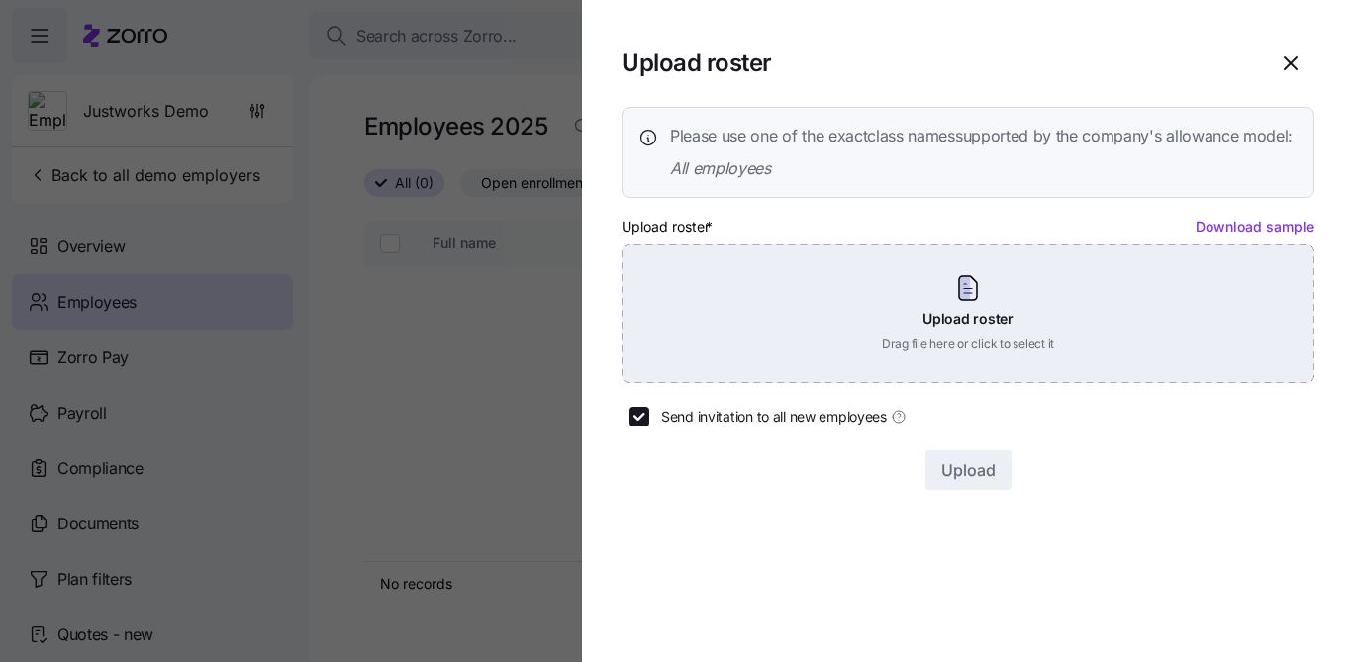
click at [810, 342] on div "Upload roster Drag file here or click to select it" at bounding box center [967, 313] width 693 height 139
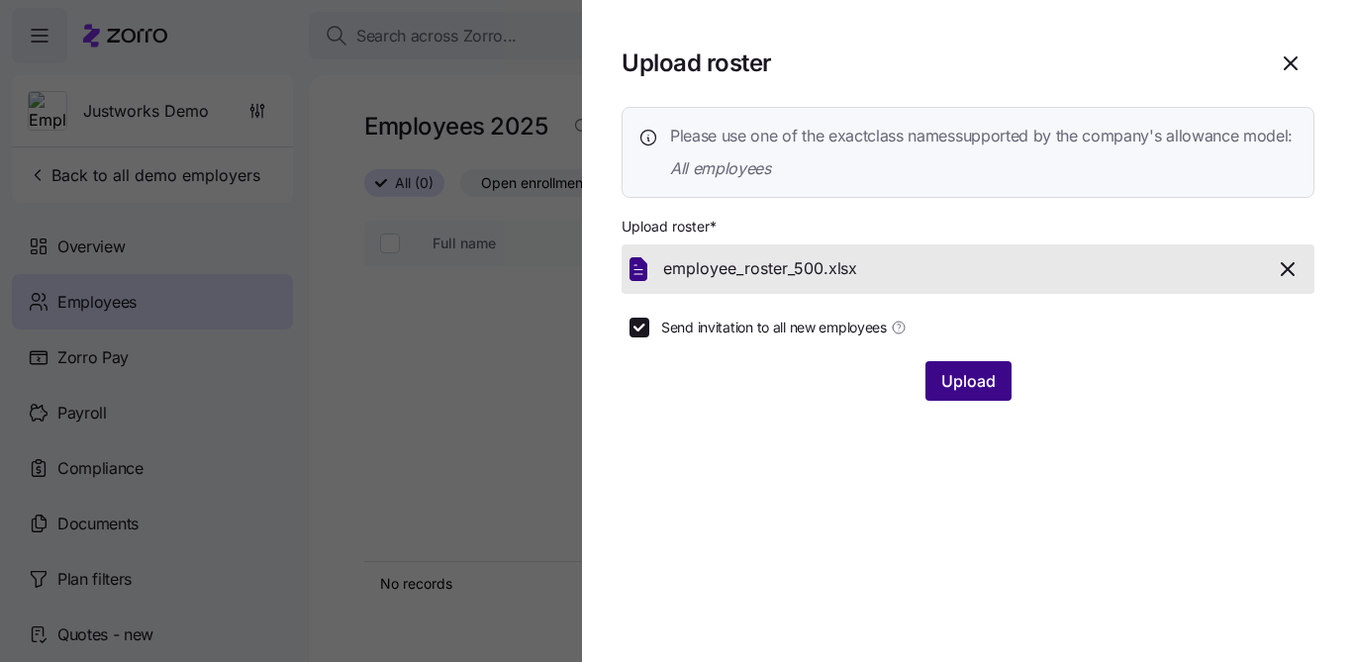
click at [933, 391] on button "Upload" at bounding box center [968, 381] width 86 height 40
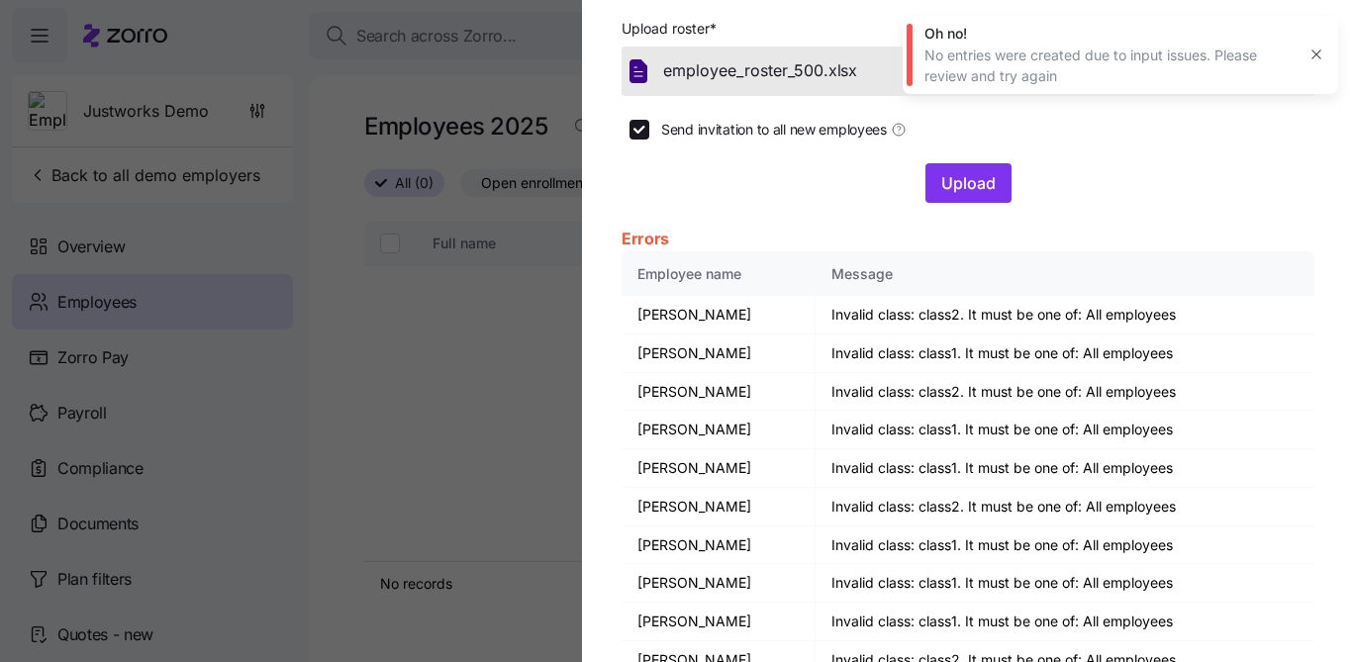
scroll to position [200, 0]
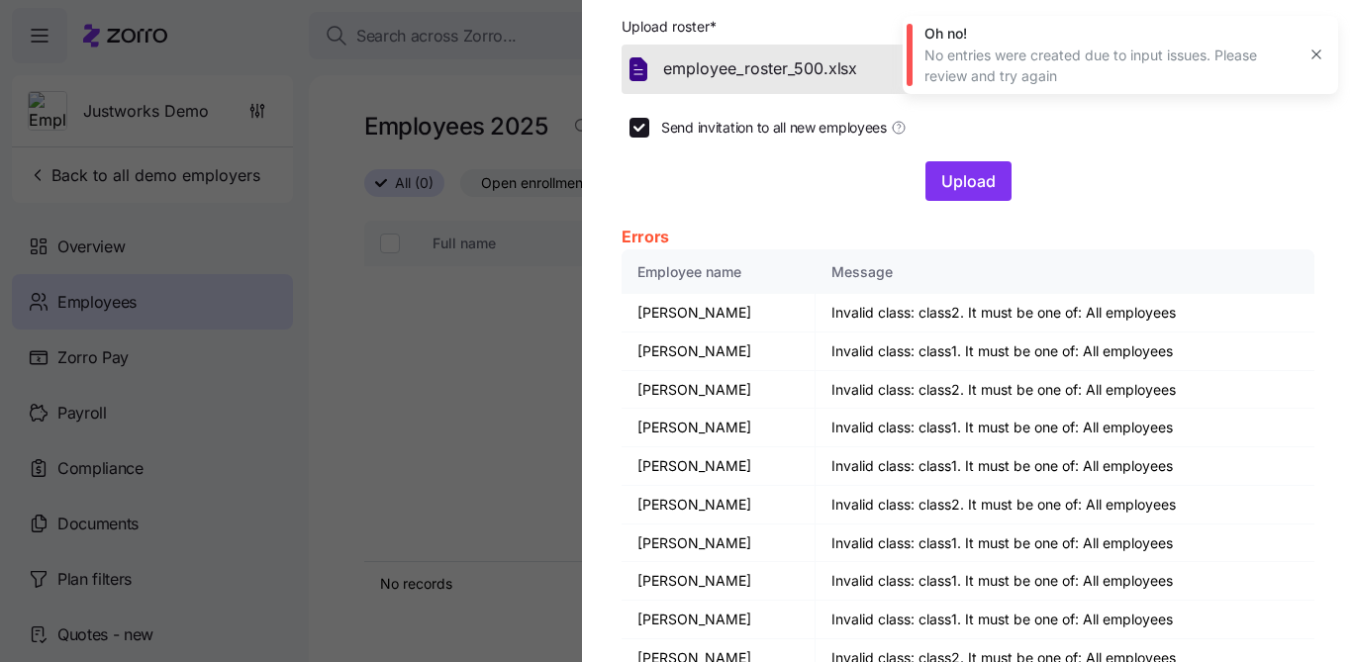
click at [1282, 75] on icon "button" at bounding box center [1287, 69] width 12 height 12
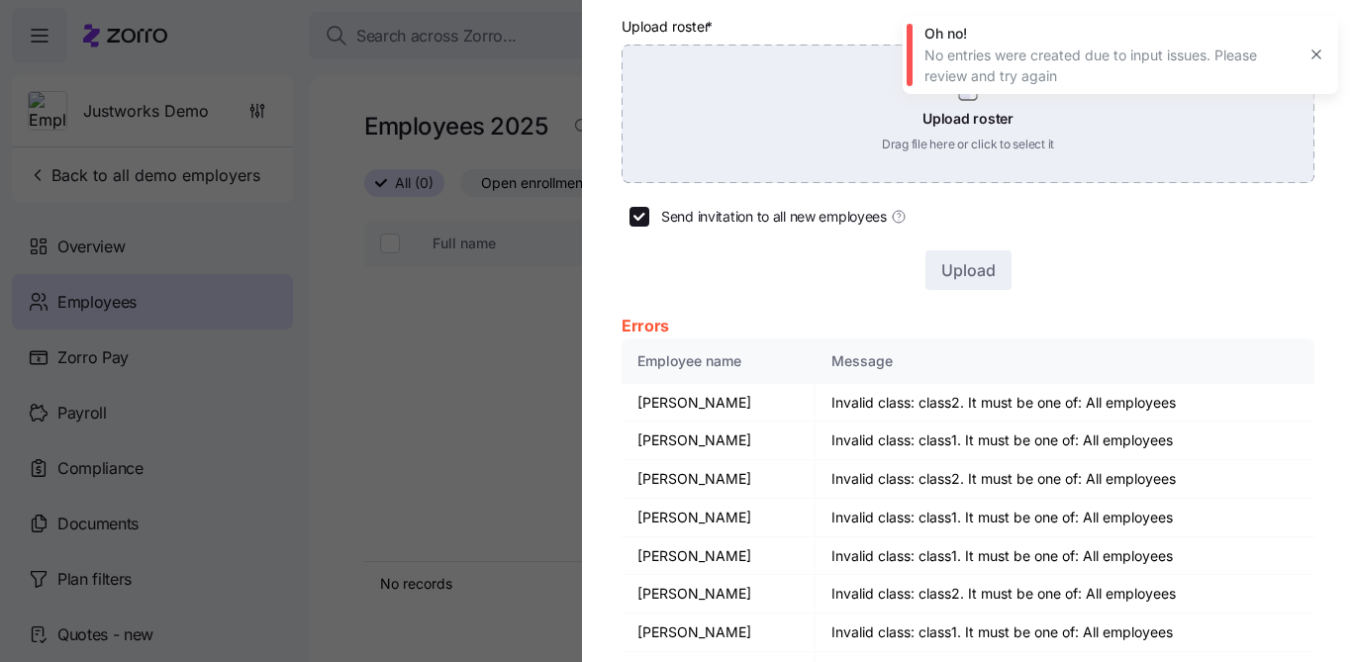
click at [842, 151] on div "Upload roster Drag file here or click to select it" at bounding box center [967, 114] width 693 height 139
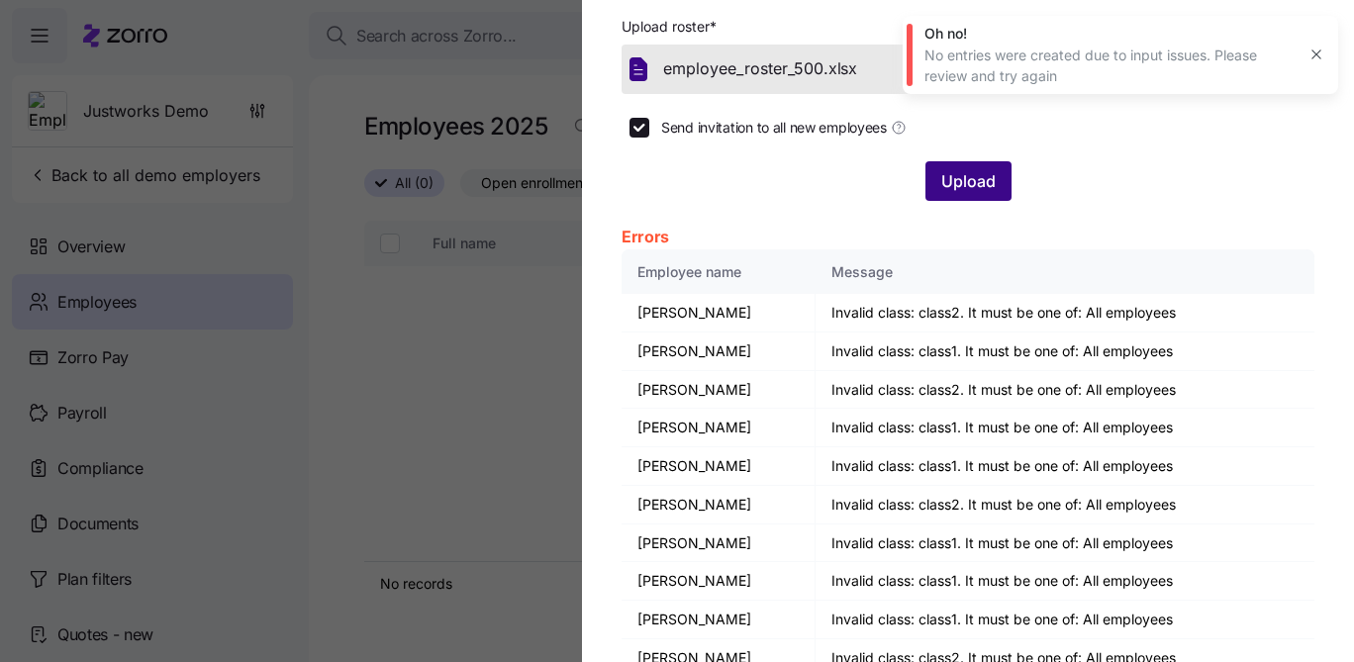
click at [960, 193] on span "Upload" at bounding box center [968, 181] width 54 height 24
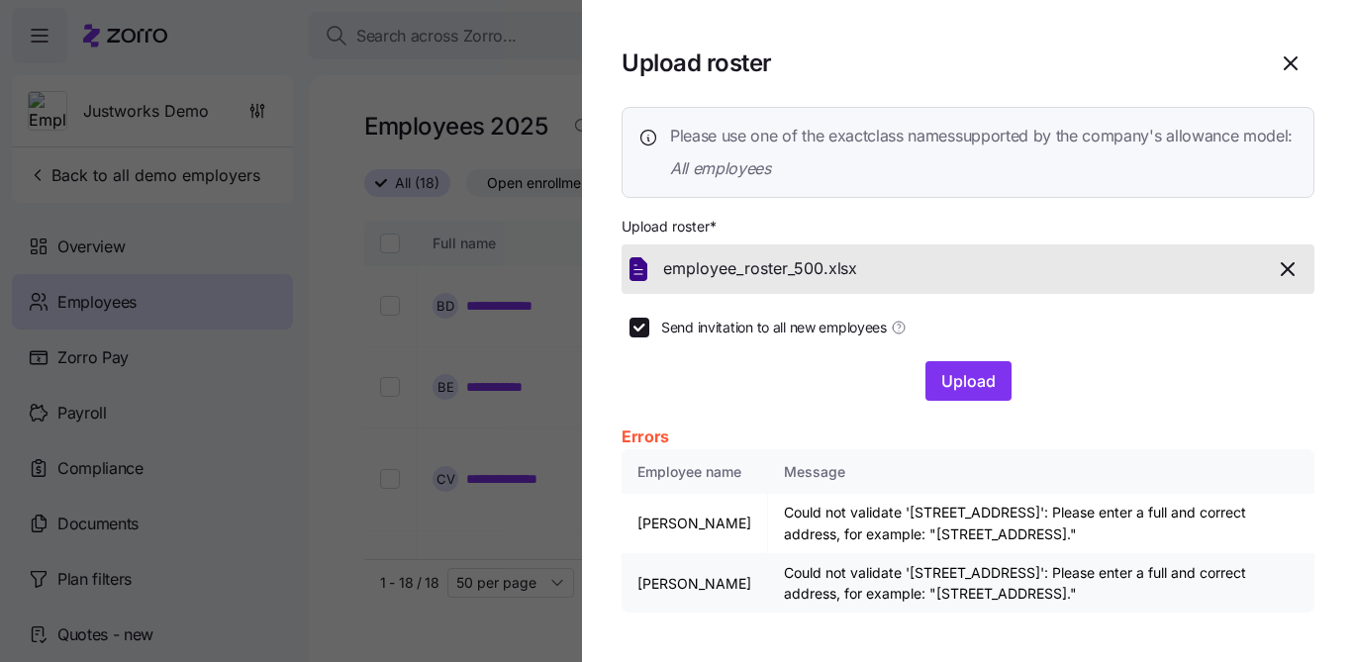
scroll to position [15, 0]
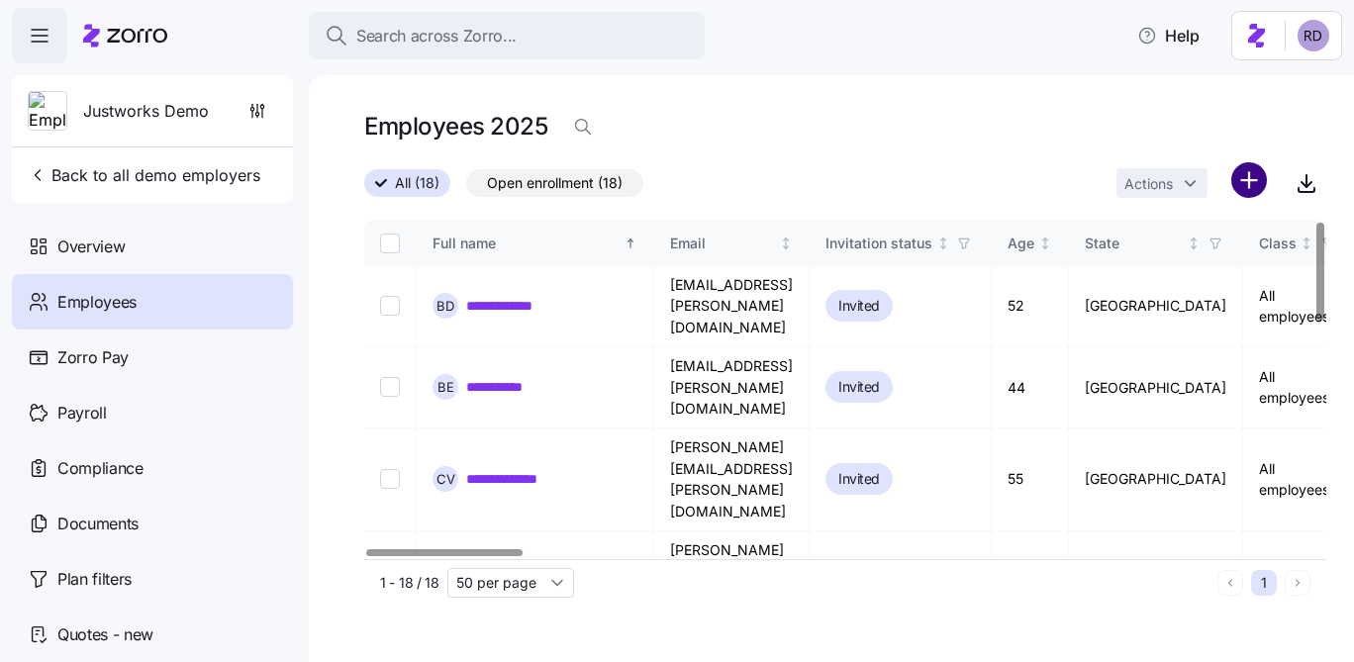
click at [1244, 175] on html "**********" at bounding box center [677, 325] width 1354 height 650
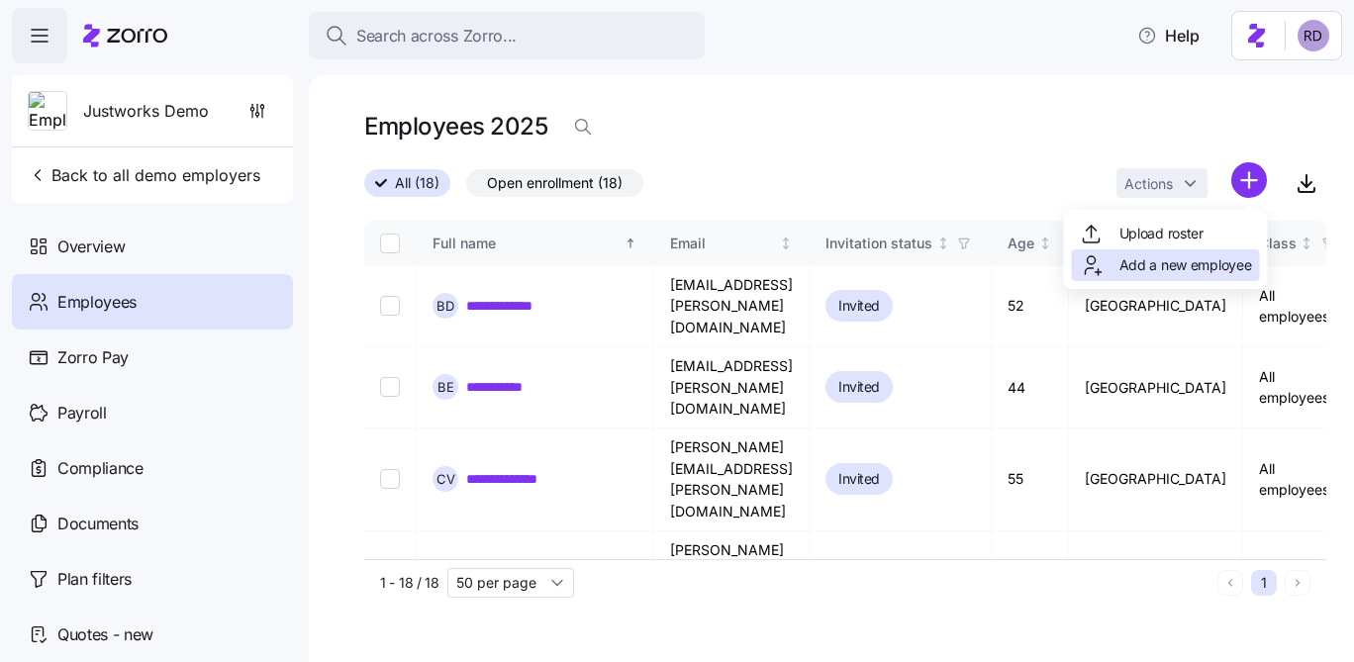
click at [1156, 272] on span "Add a new employee" at bounding box center [1185, 265] width 133 height 20
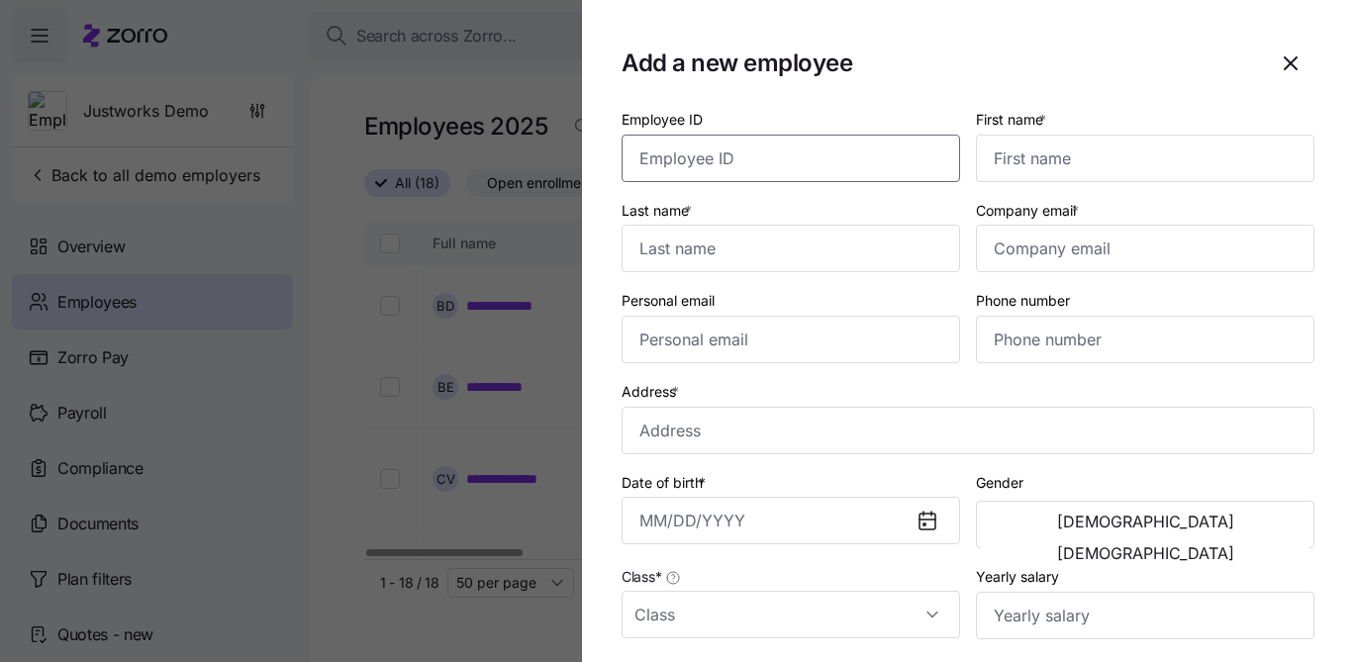
click at [805, 172] on input "Employee ID" at bounding box center [790, 158] width 338 height 47
type input "Holly"
type input "Xu"
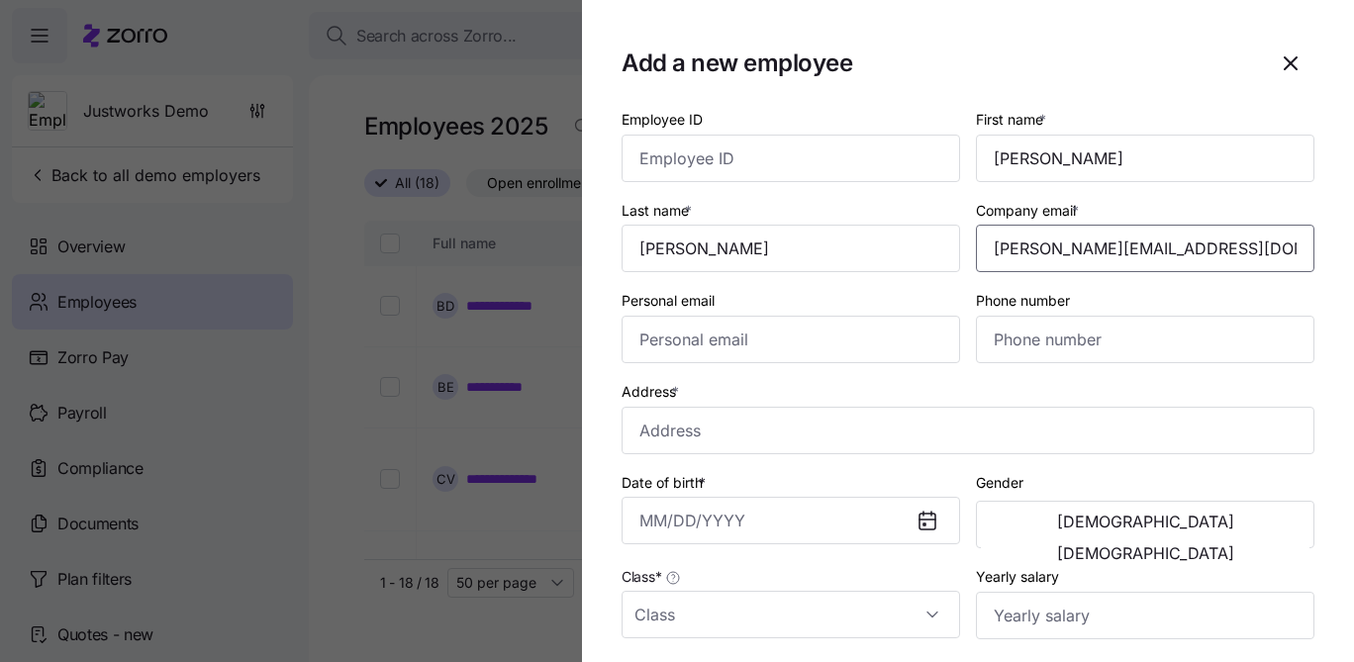
type input "holly.xu@companyemail.com"
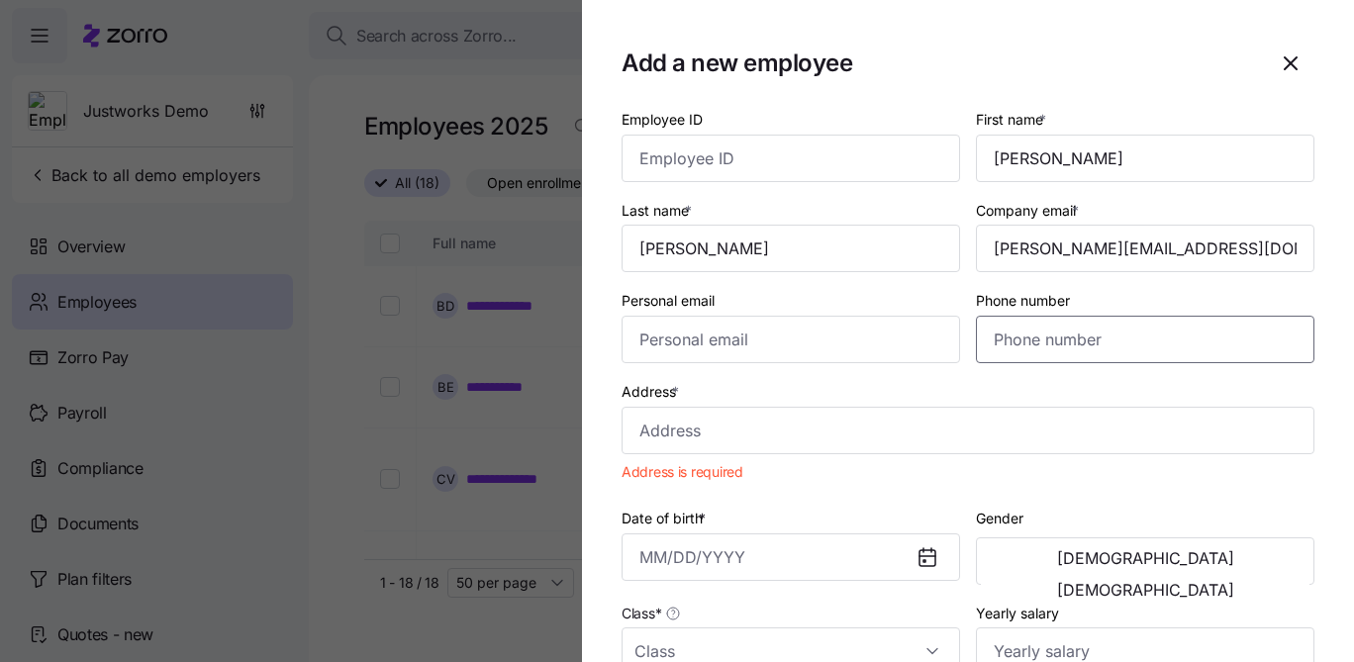
click at [1026, 334] on input "Phone number" at bounding box center [1145, 339] width 338 height 47
paste input "1 (469) 750-1561"
type input "1 (469) 750-1561"
click at [904, 432] on input "Address *" at bounding box center [967, 430] width 693 height 47
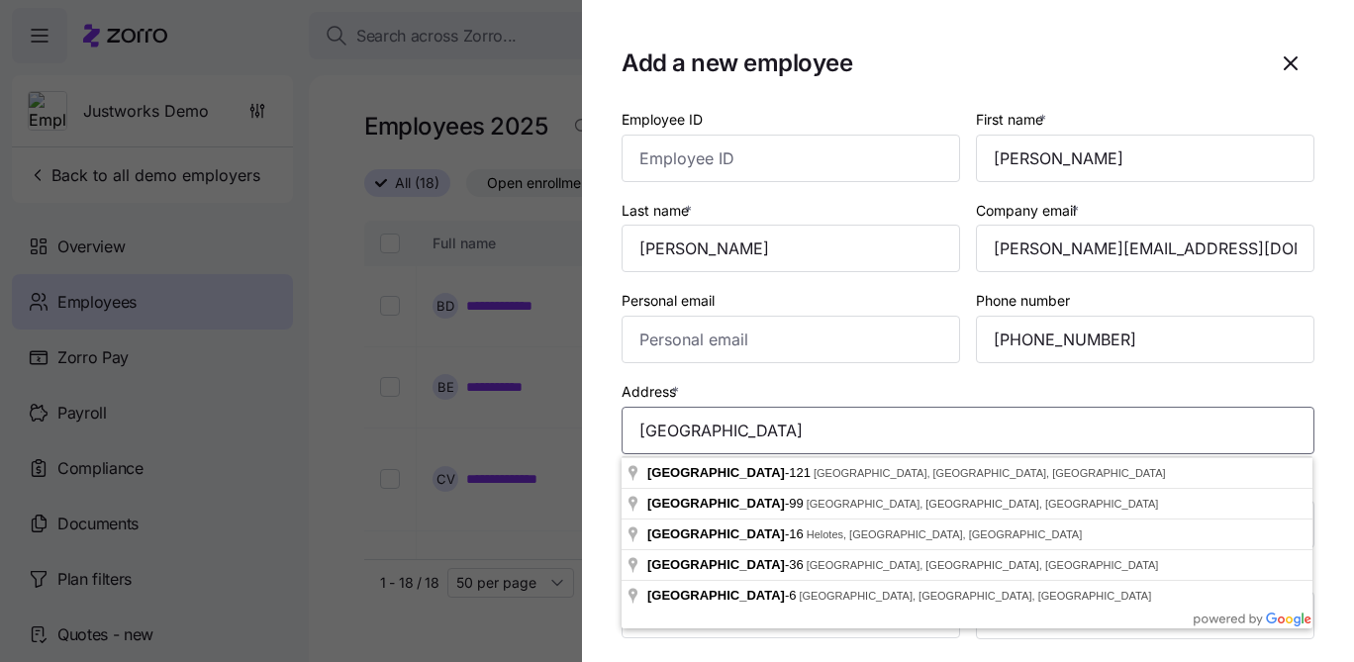
type input "T"
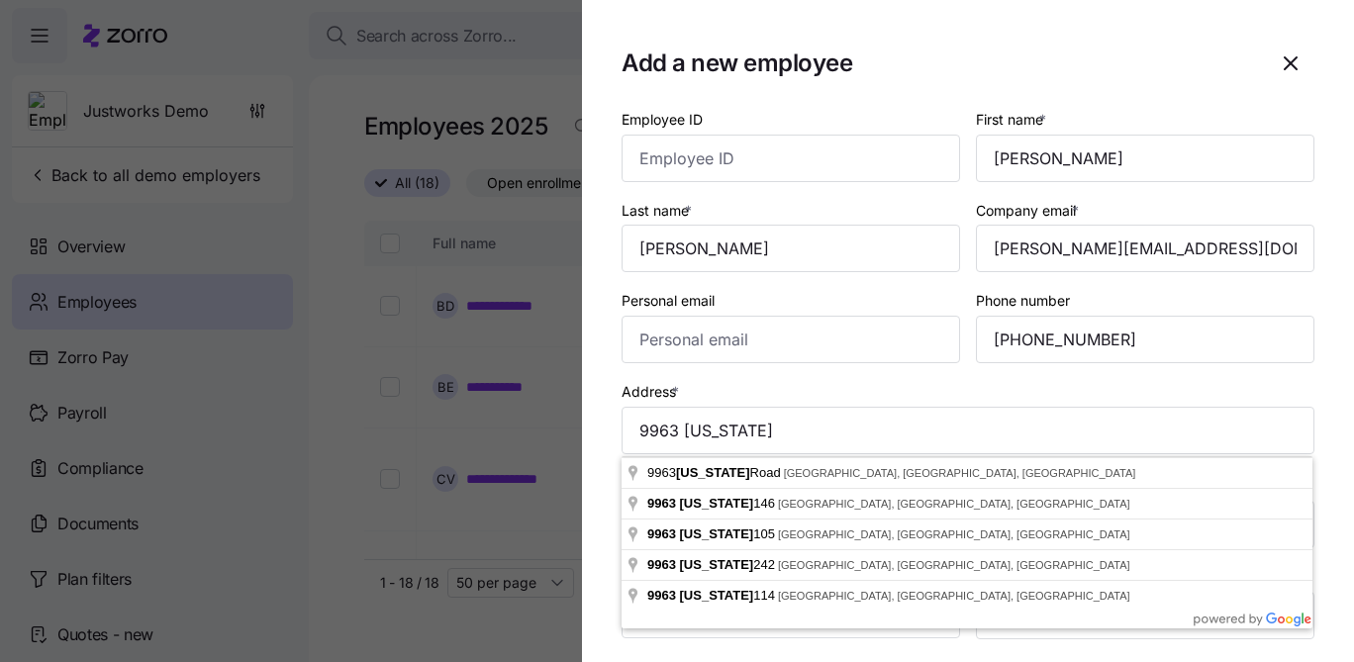
type input "9963 TX-146, Dayton, TX 77535, USA"
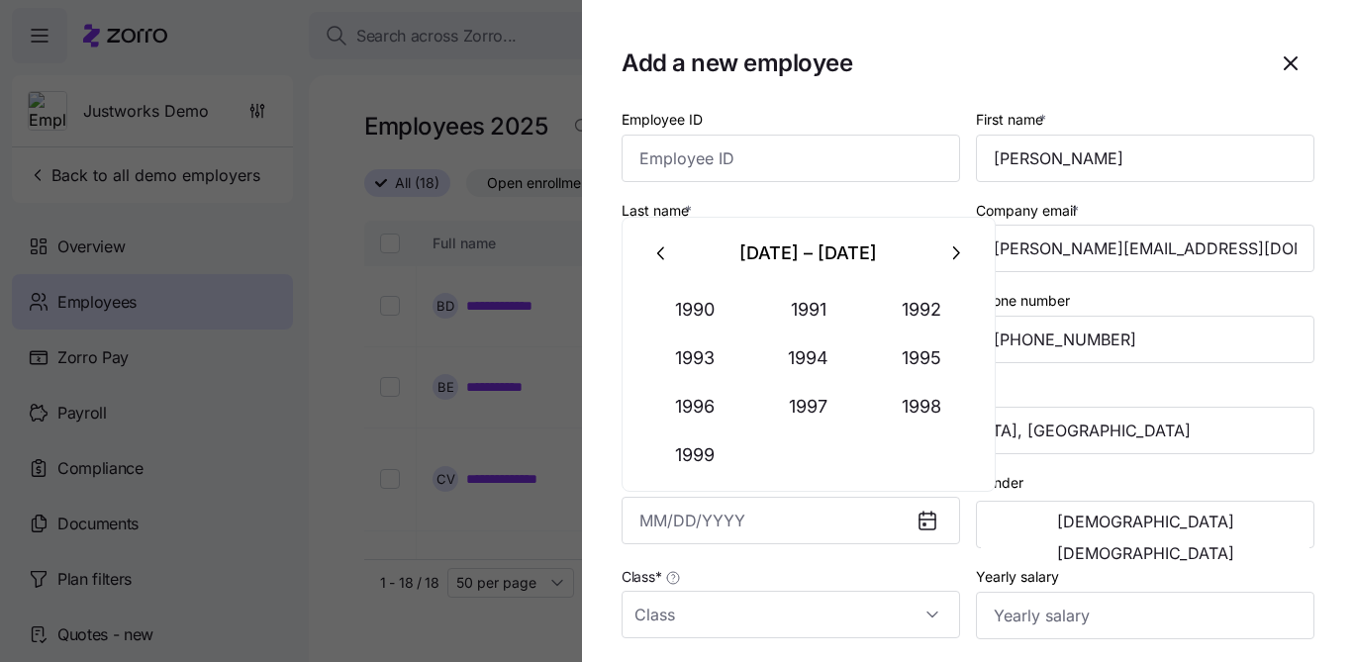
click at [1111, 474] on div "Gender Male Female" at bounding box center [1145, 509] width 338 height 79
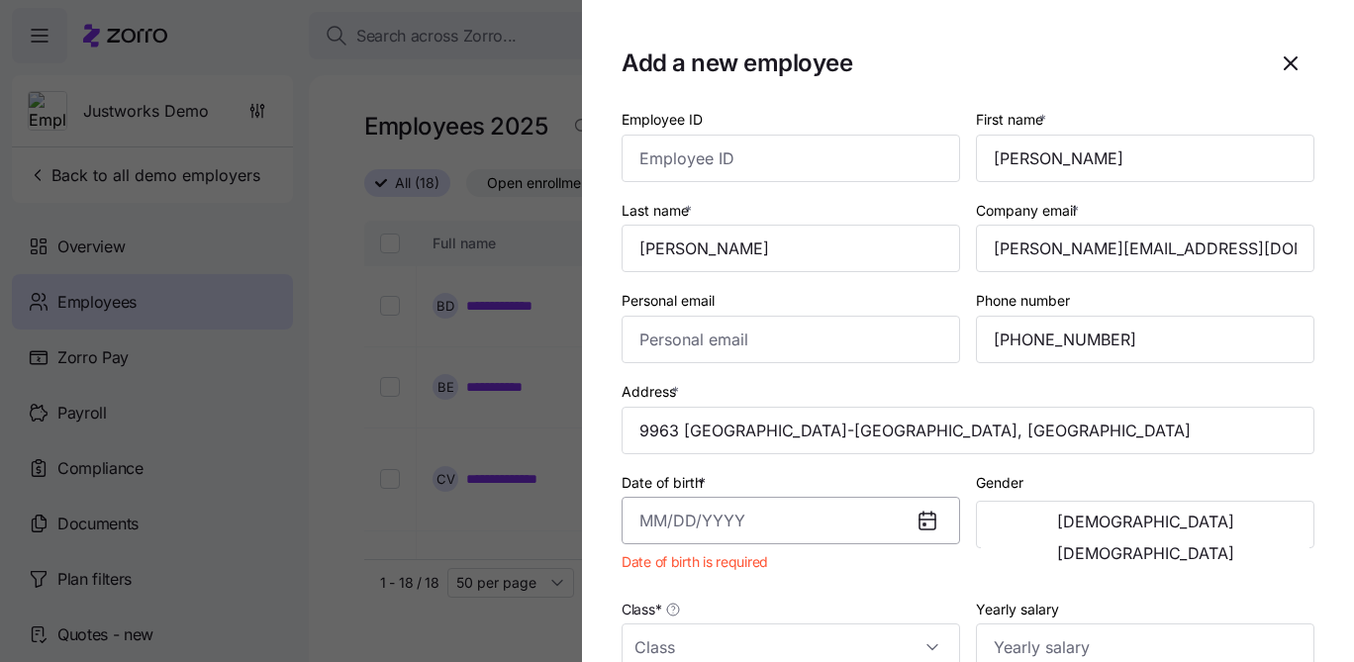
click at [716, 503] on input "Date of birth *" at bounding box center [790, 520] width 338 height 47
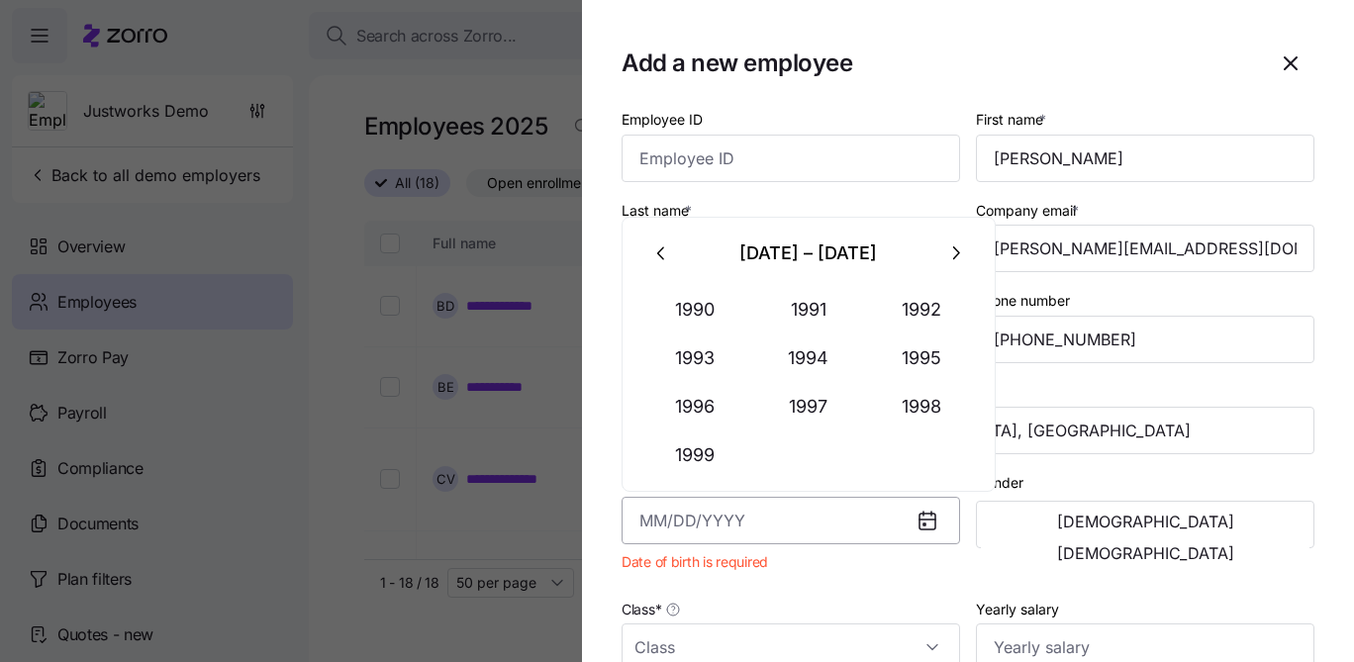
paste input "05-28-1987"
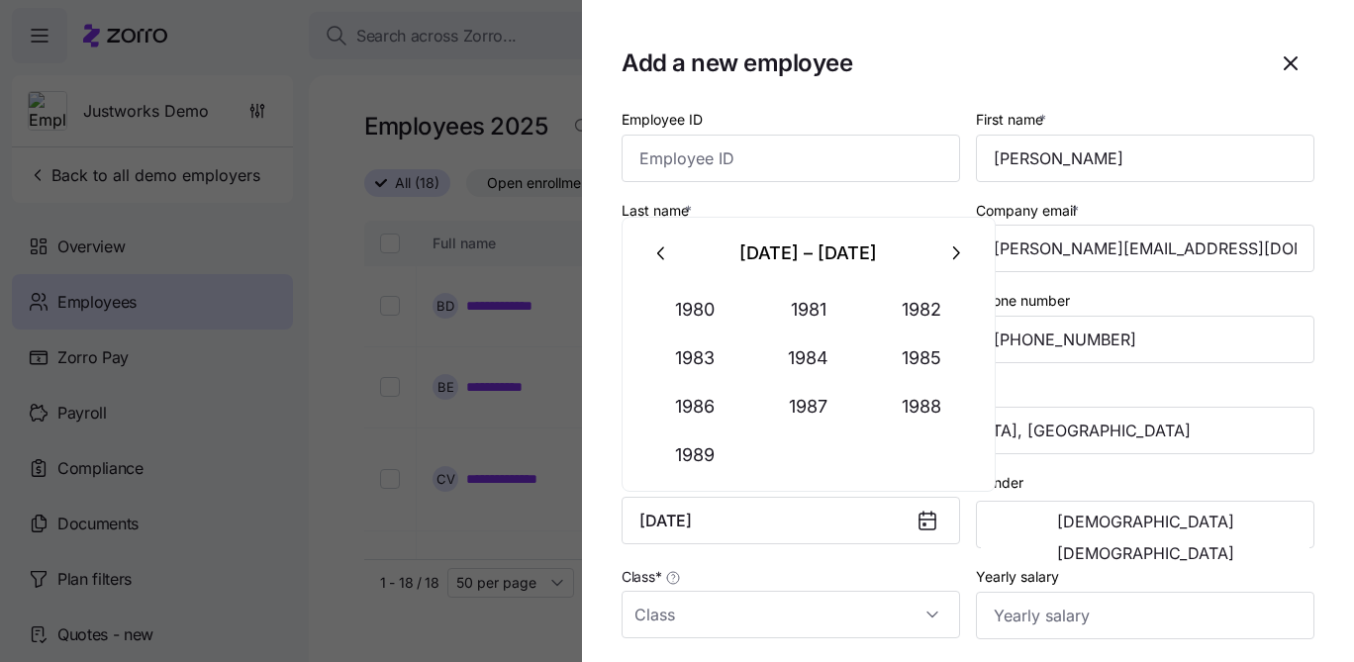
type input "May 28, 1987"
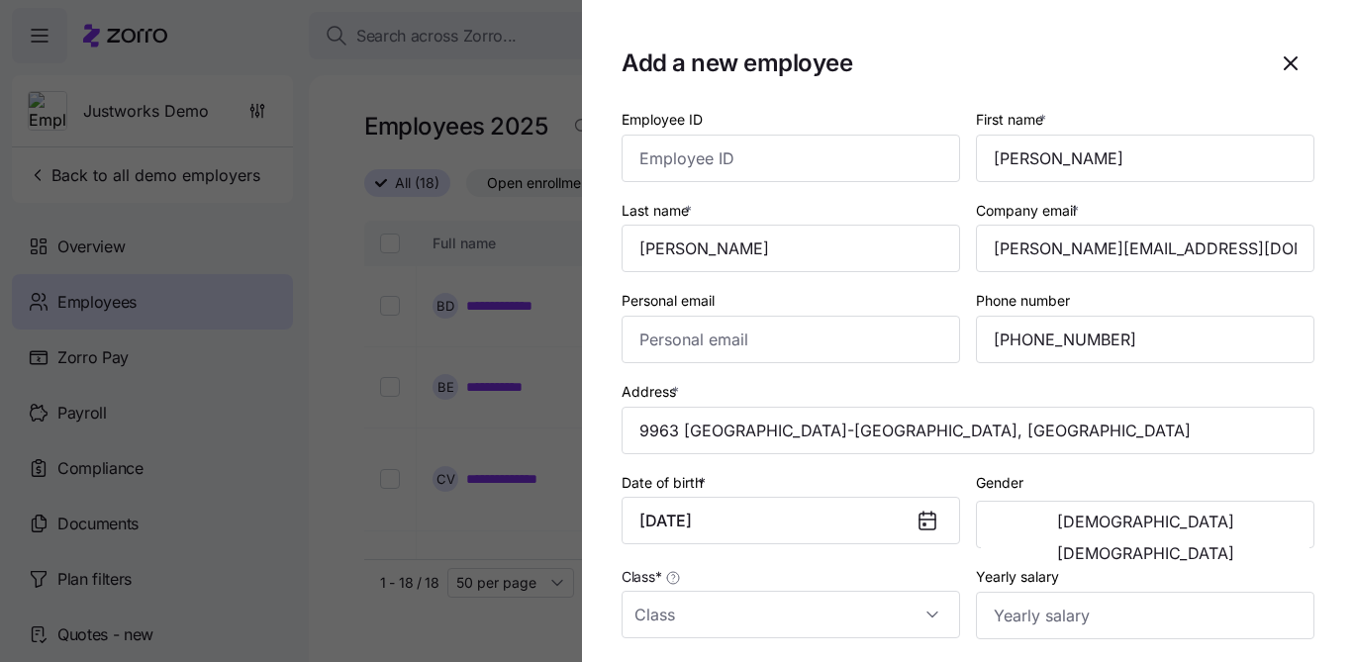
click at [1120, 473] on div "Gender Male Female" at bounding box center [1145, 509] width 338 height 79
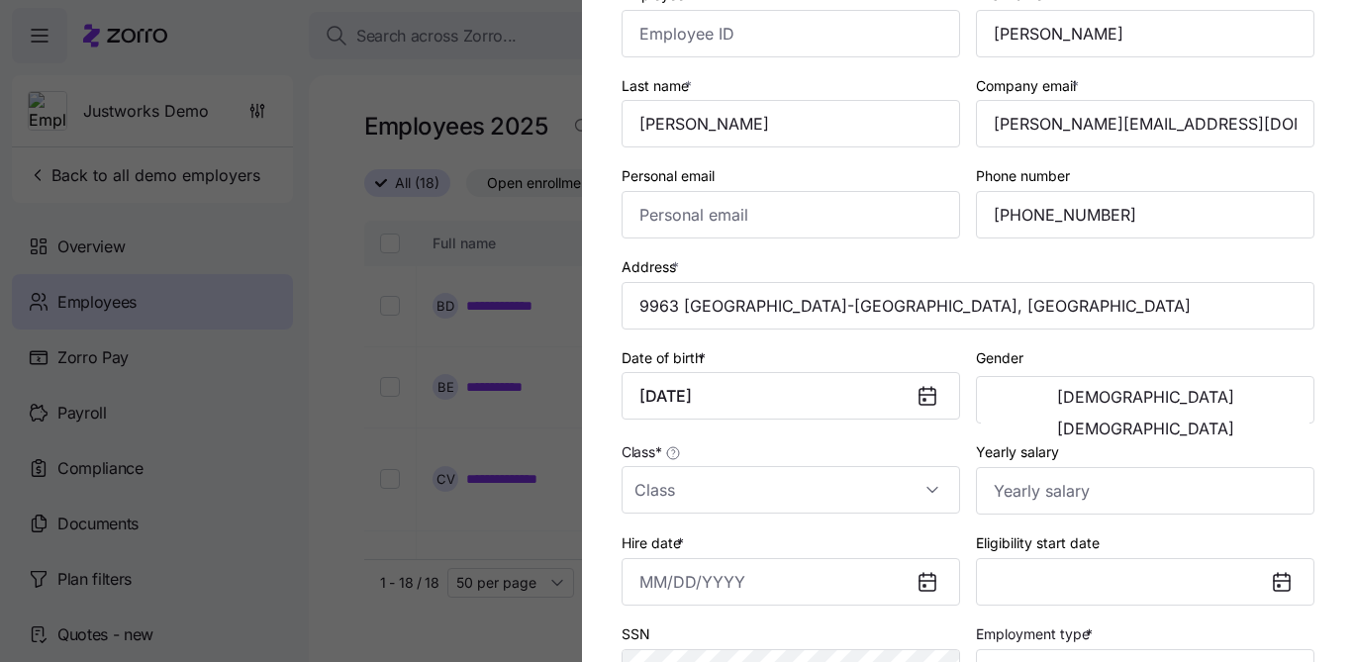
scroll to position [137, 0]
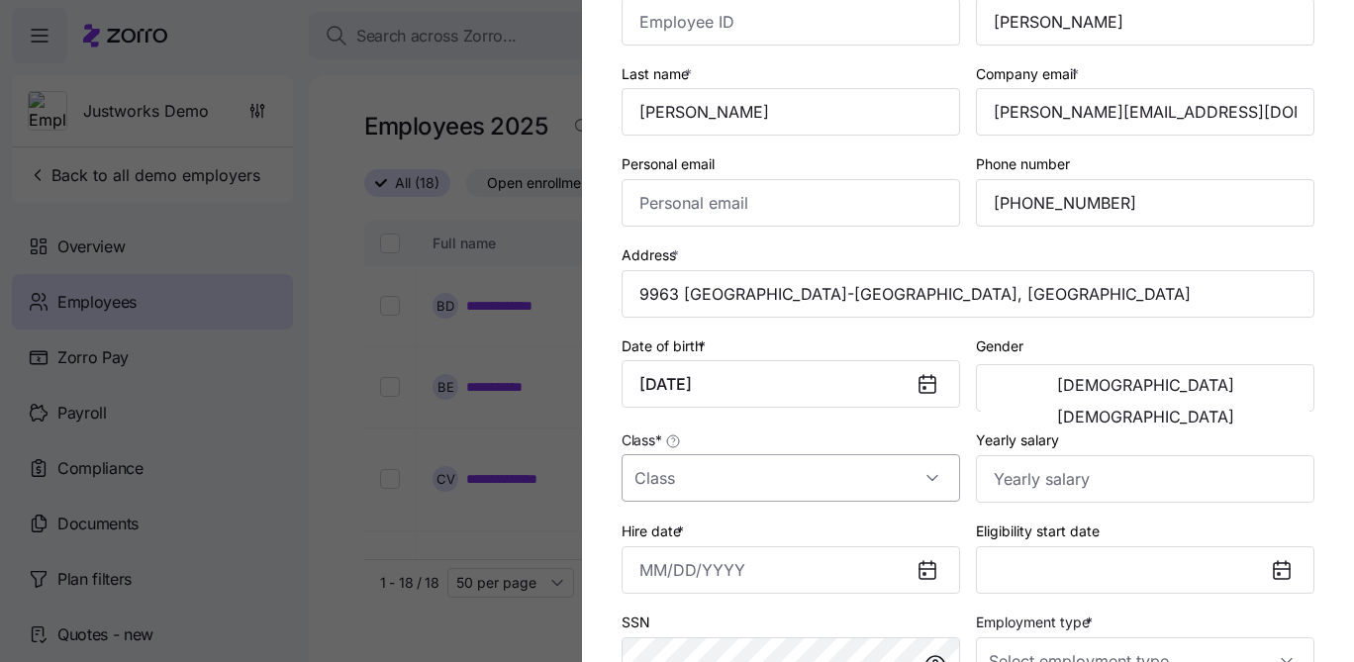
click at [844, 464] on input "Class *" at bounding box center [790, 477] width 338 height 47
click at [785, 540] on div "All employees" at bounding box center [790, 542] width 323 height 42
type input "All employees"
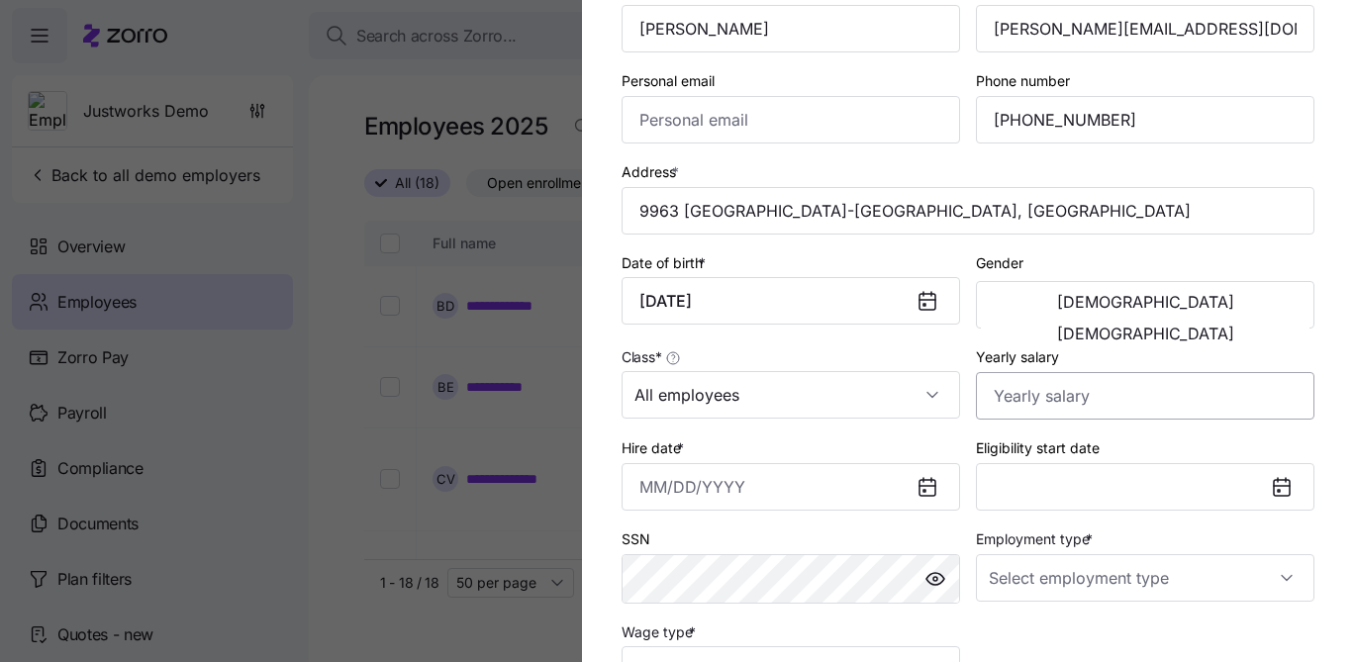
scroll to position [238, 0]
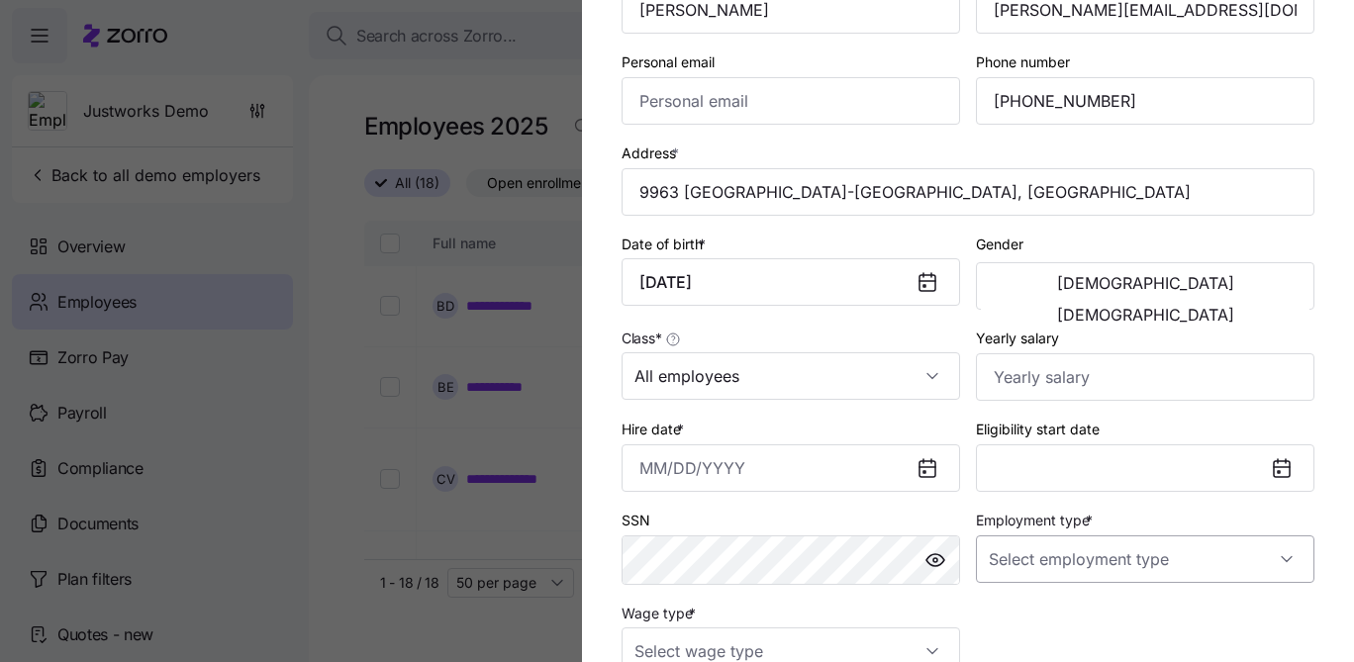
click at [1068, 557] on input "Employment type *" at bounding box center [1145, 558] width 338 height 47
click at [1059, 461] on div "Full Time" at bounding box center [1145, 461] width 323 height 42
type input "Full Time"
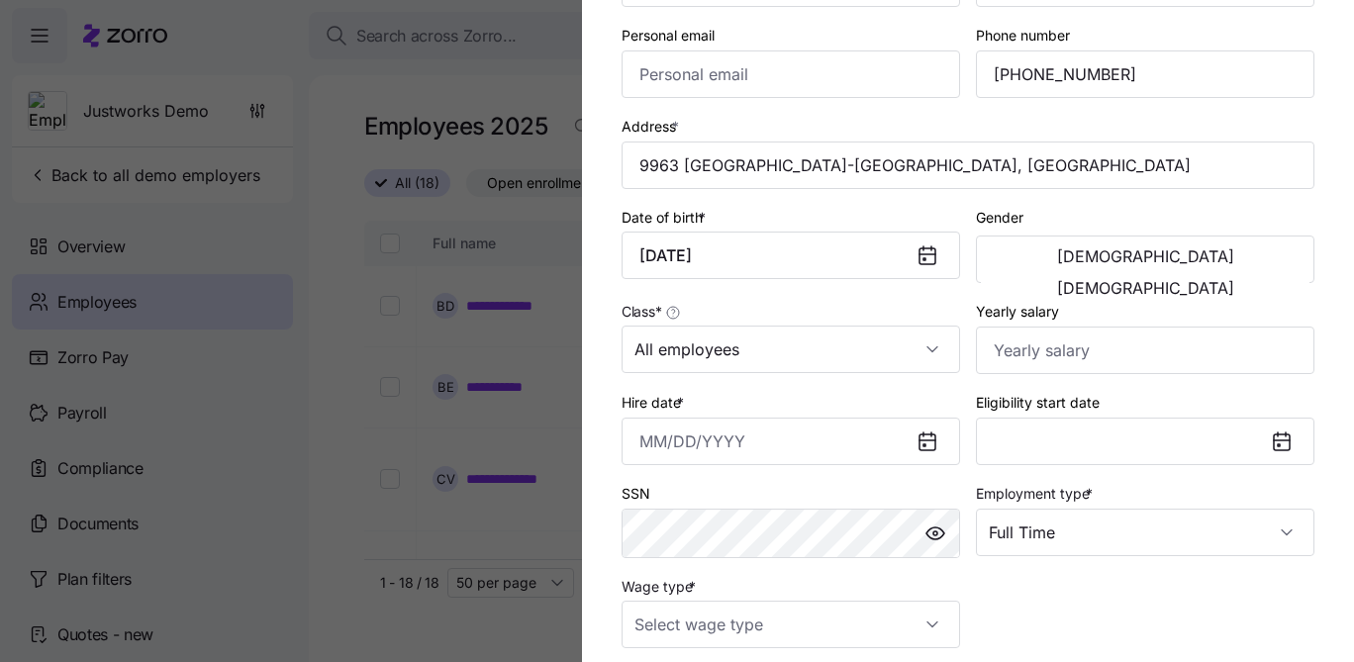
scroll to position [268, 0]
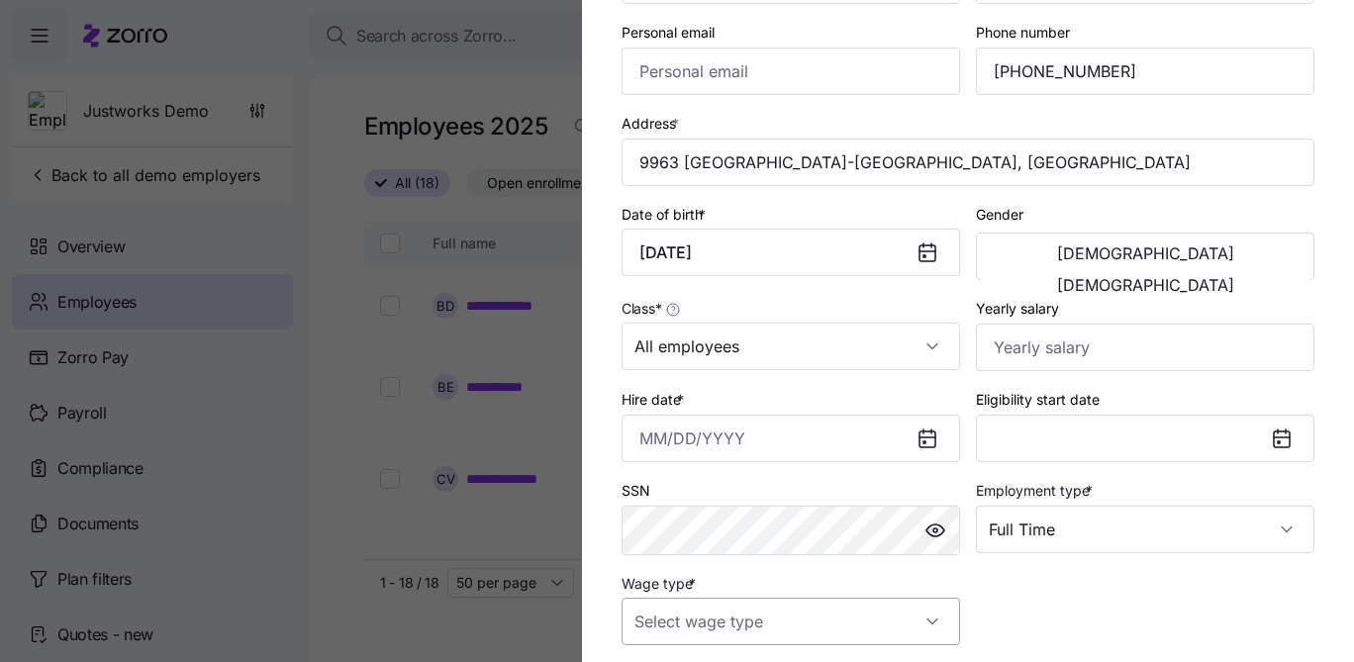
click at [799, 610] on input "Wage type *" at bounding box center [790, 621] width 338 height 47
click at [789, 521] on div "Salary" at bounding box center [790, 525] width 323 height 42
type input "Salary"
click at [1071, 344] on input "Yearly salary" at bounding box center [1145, 347] width 338 height 47
paste input "$58,728"
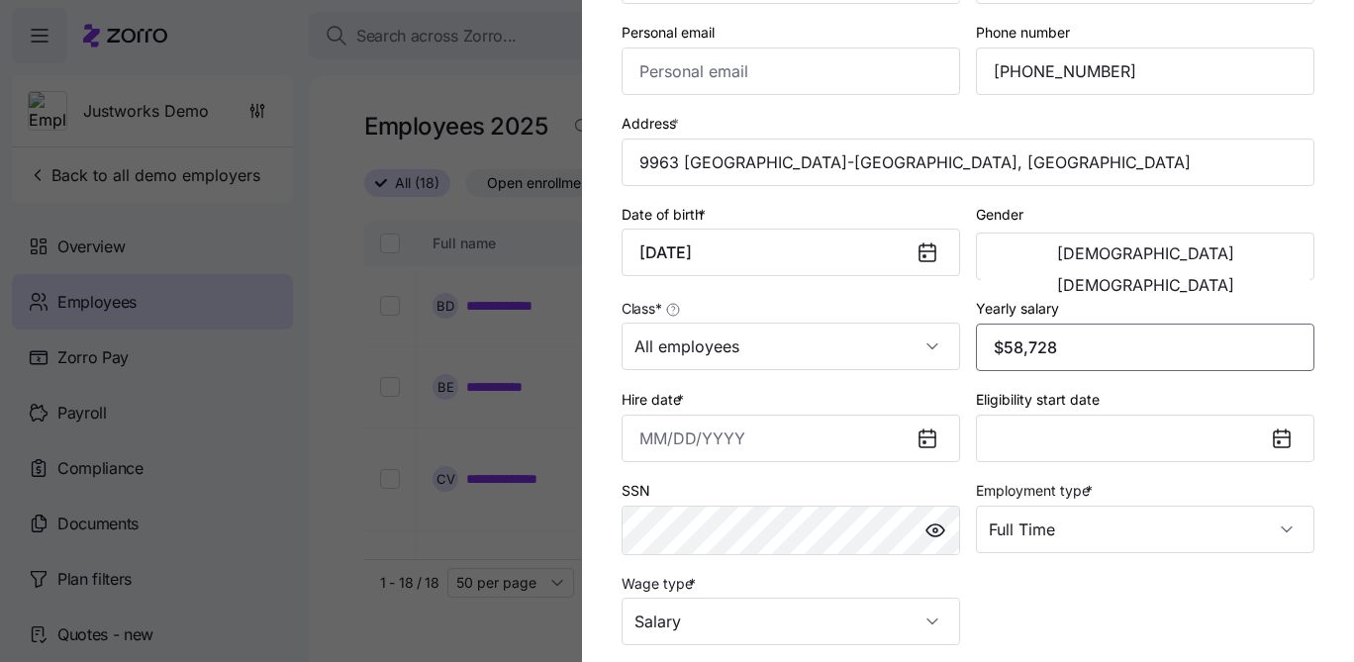
type input "$58,728"
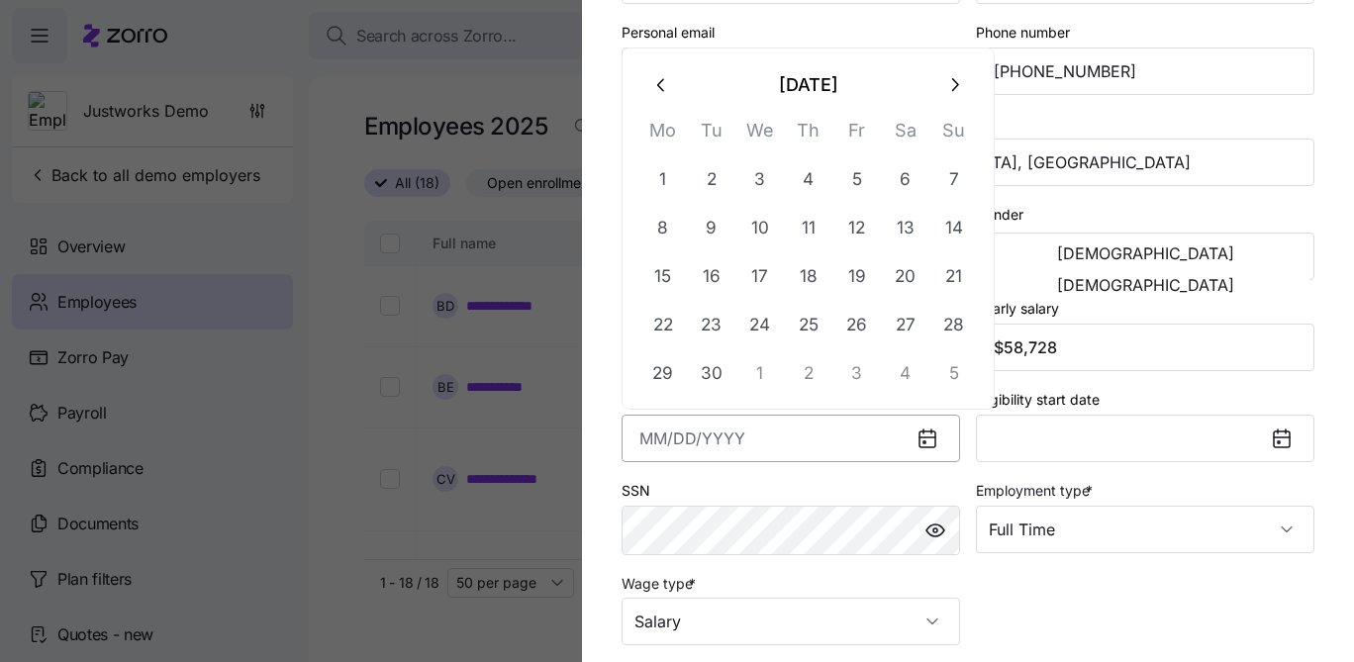
click at [819, 447] on input "Hire date *" at bounding box center [790, 438] width 338 height 47
paste input "09-08-2024"
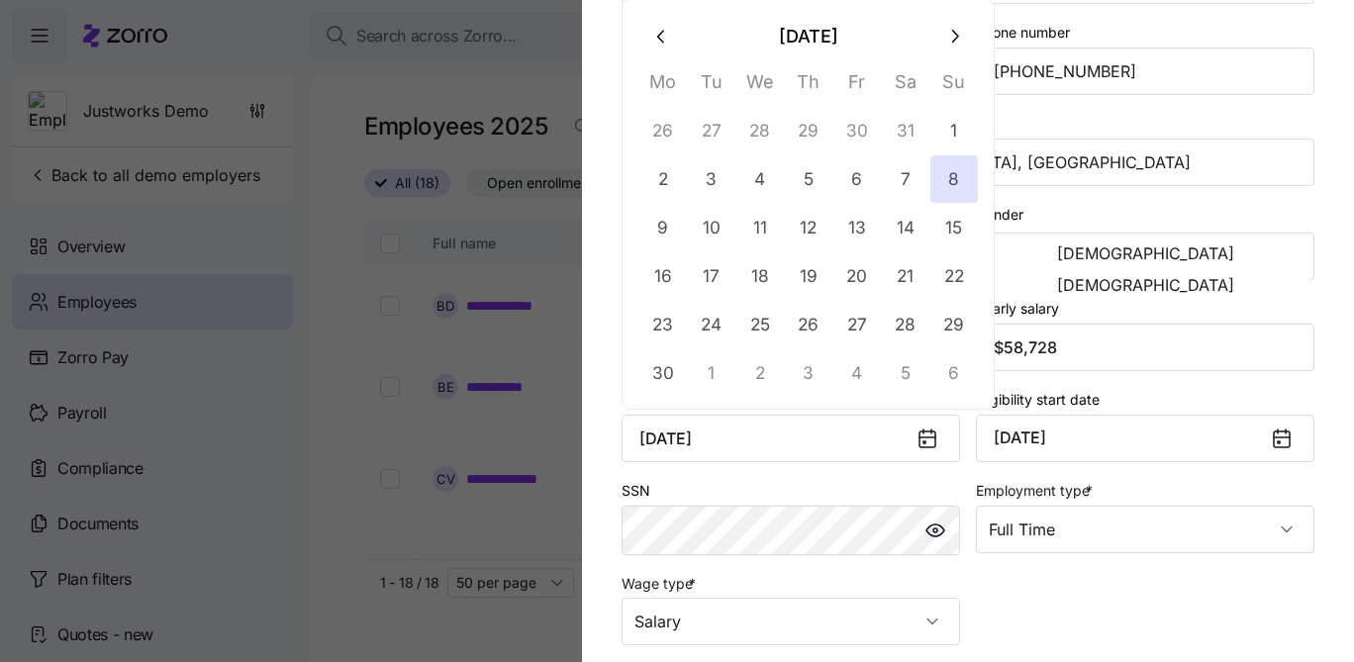
type input "September 8, 2024"
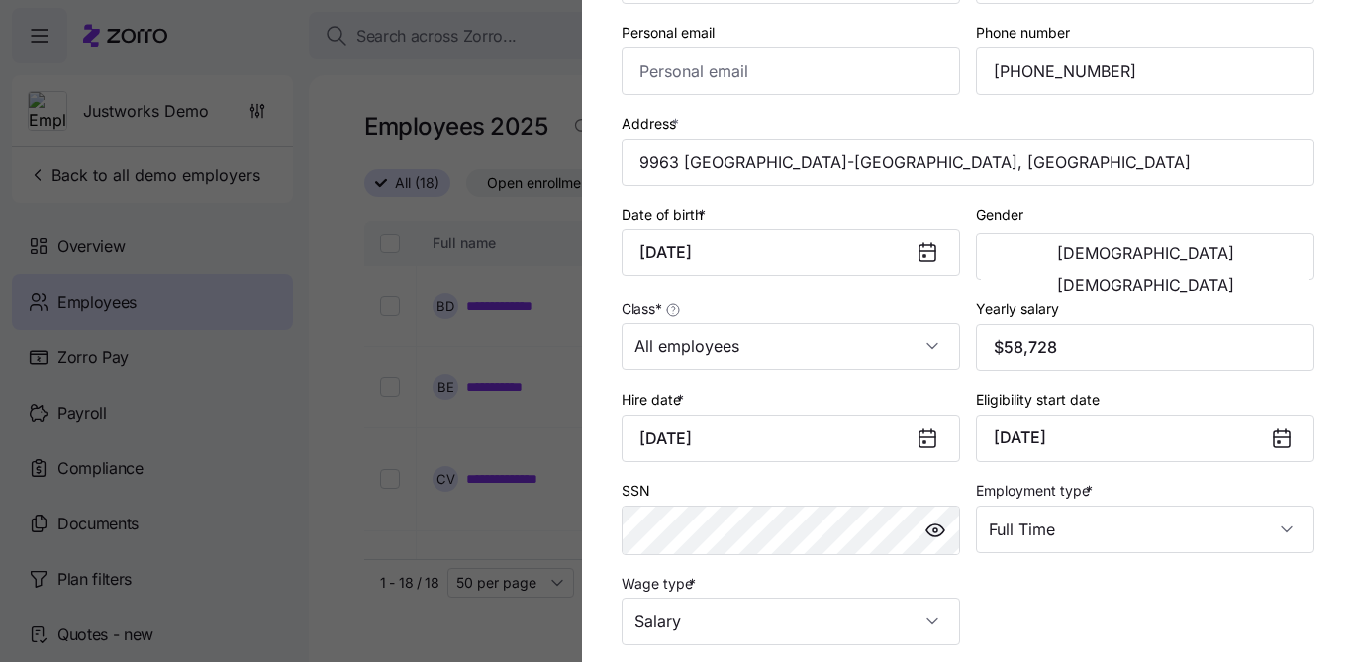
click at [1089, 615] on div "Employee ID First name * Holly Last name * Xu Company email * holly.xu@companye…" at bounding box center [968, 242] width 709 height 822
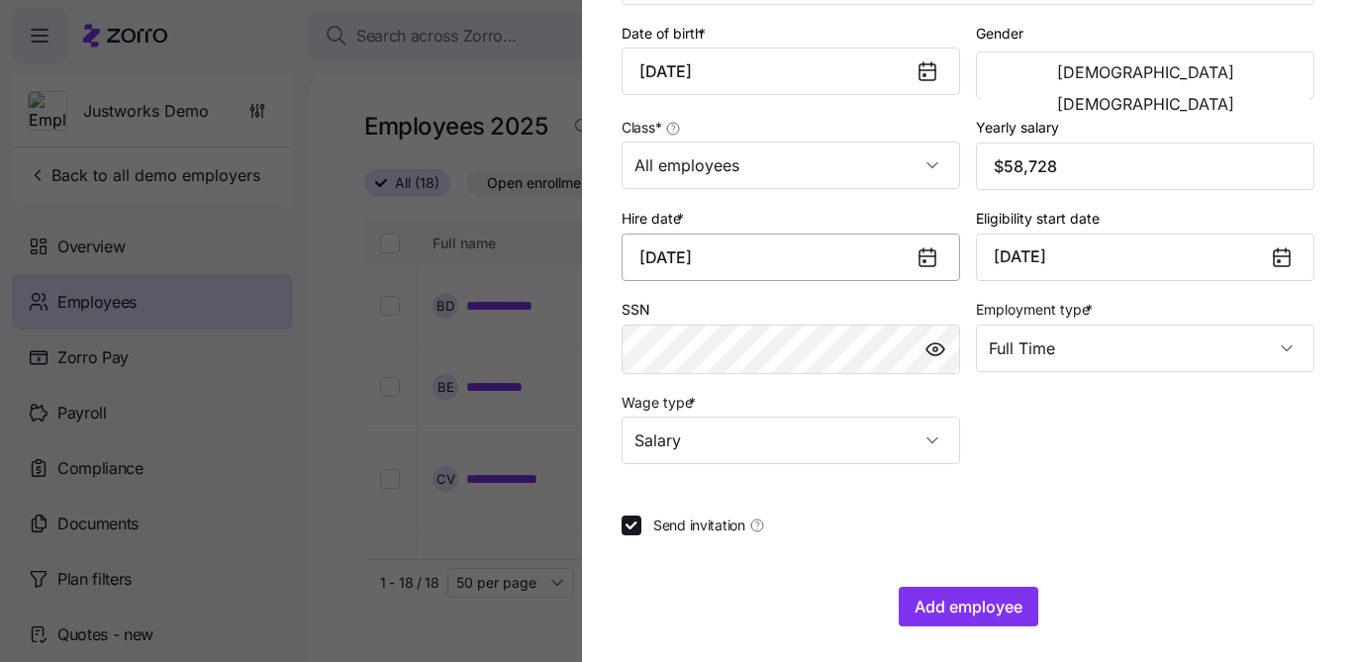
scroll to position [458, 0]
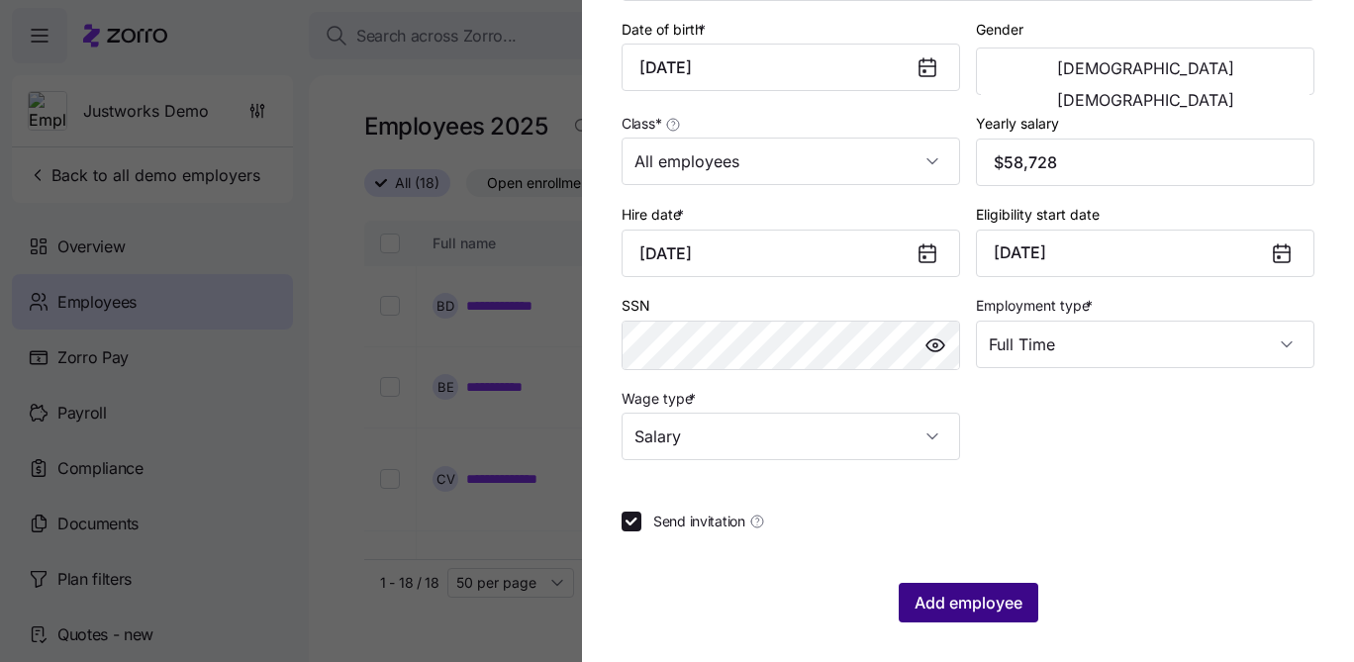
click at [950, 603] on span "Add employee" at bounding box center [968, 603] width 108 height 24
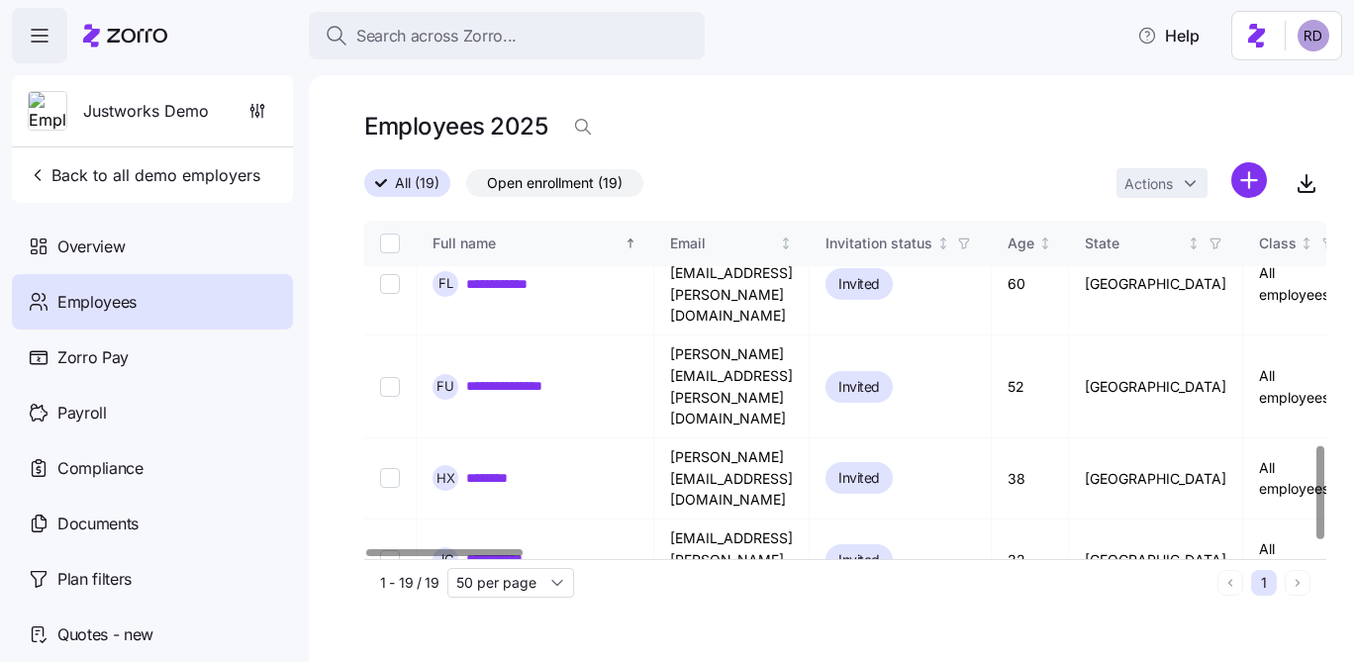
scroll to position [841, 0]
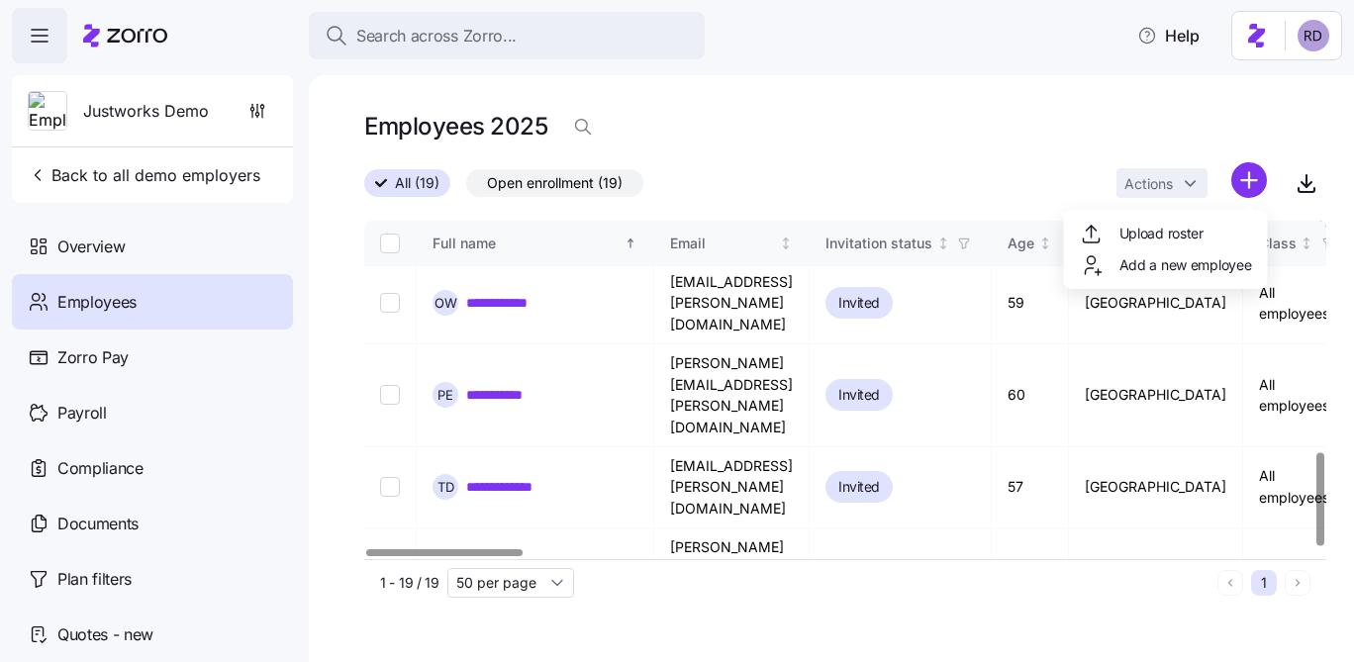
click at [1230, 181] on html "**********" at bounding box center [677, 325] width 1354 height 650
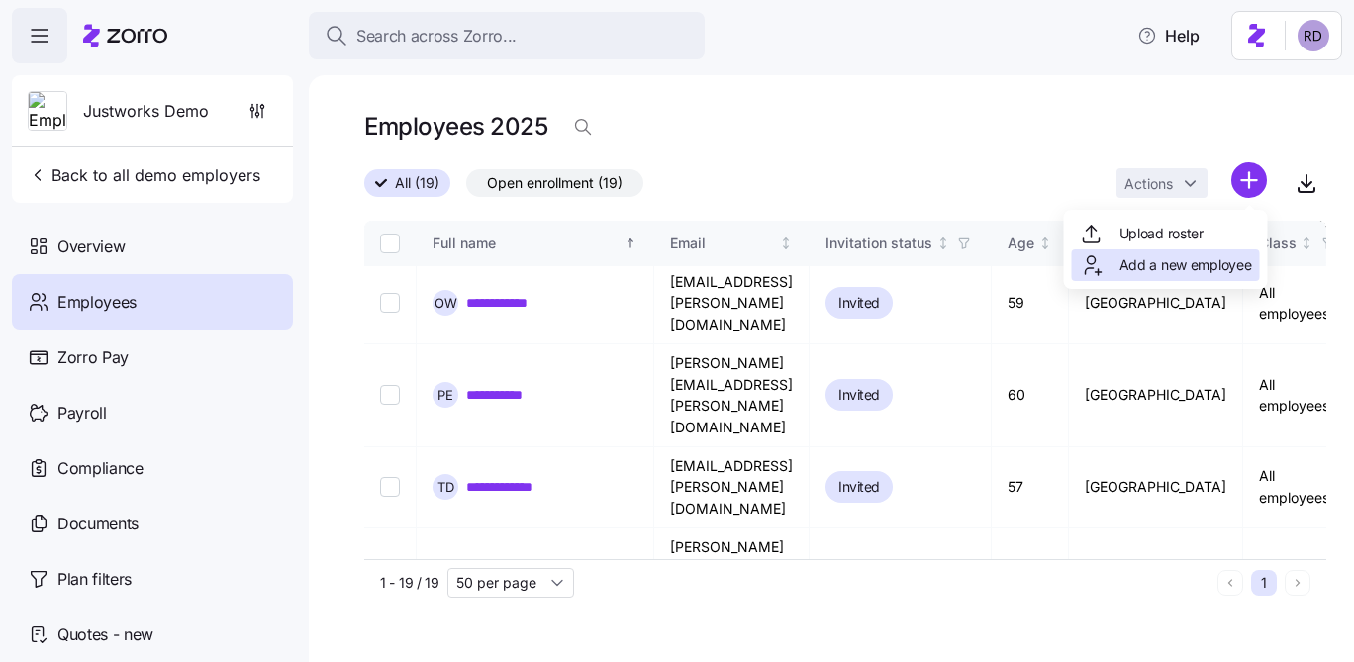
click at [1170, 261] on span "Add a new employee" at bounding box center [1185, 265] width 133 height 20
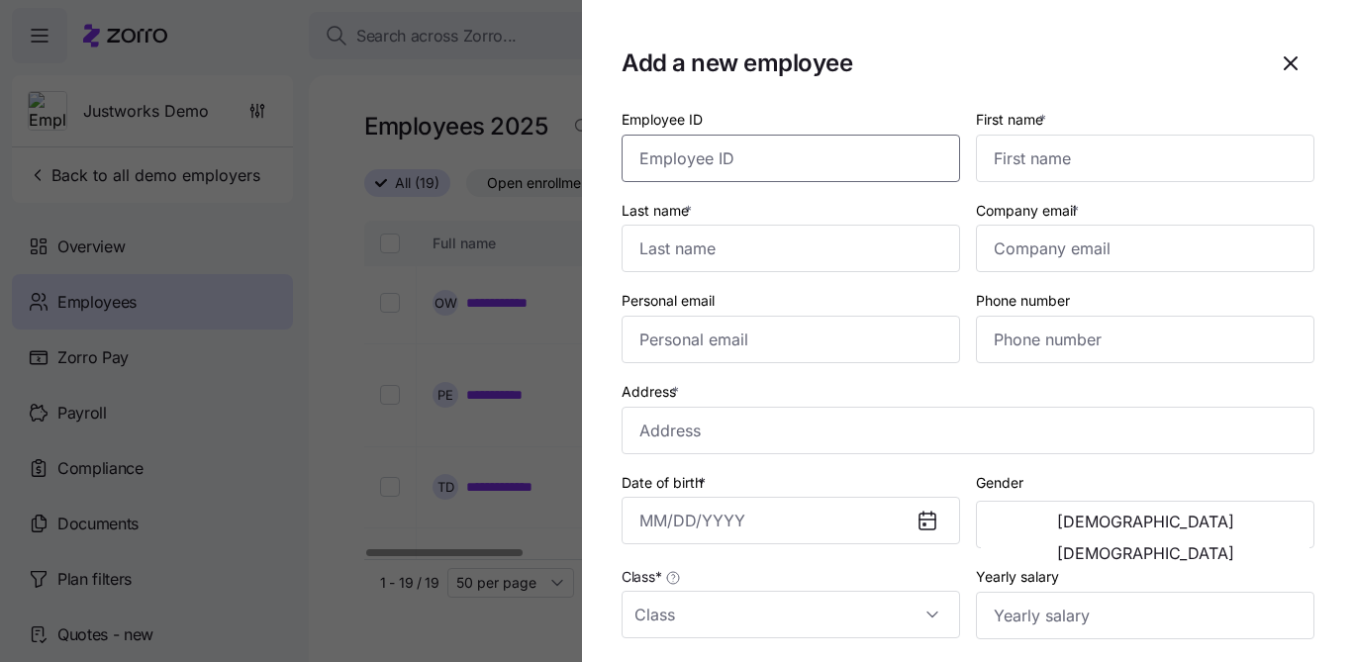
click at [849, 158] on input "Employee ID" at bounding box center [790, 158] width 338 height 47
type input "Riley"
type input "Johnson"
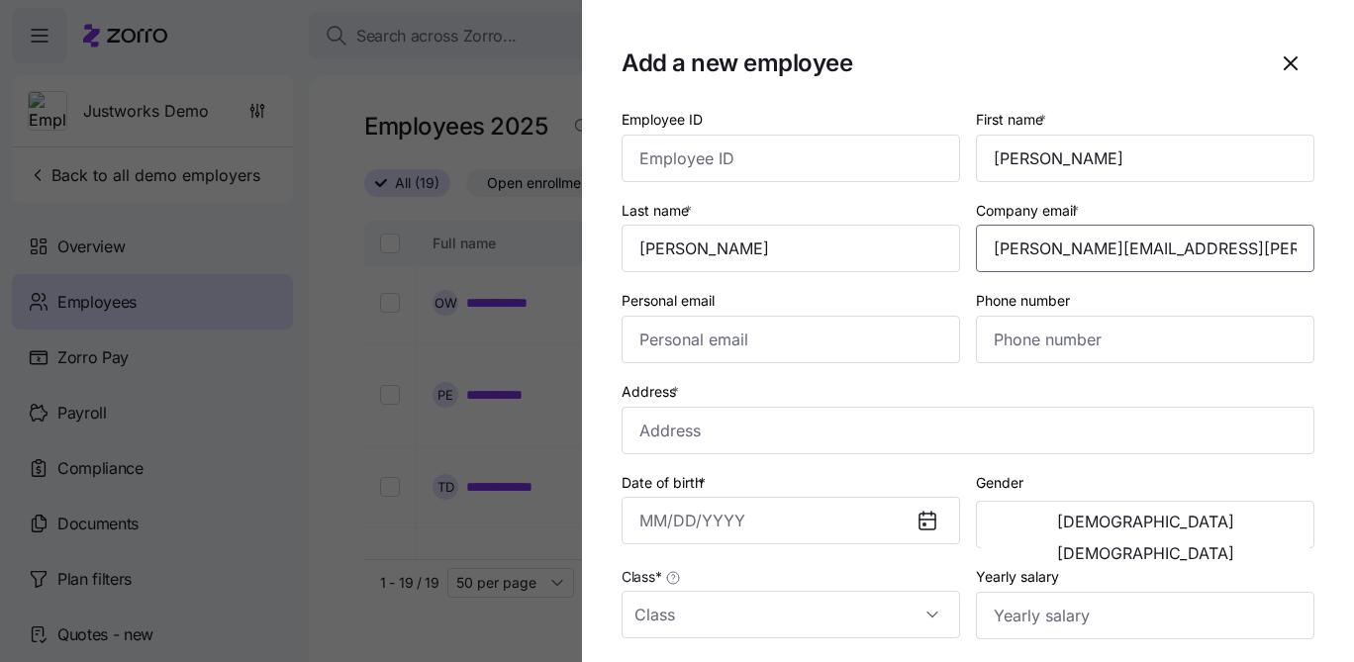
type input "riley.johnson@companyemail.com"
click at [1056, 351] on input "Phone number" at bounding box center [1145, 339] width 338 height 47
paste input "1 (713) 304-4806"
type input "1 (713) 304-4806"
click at [832, 427] on input "Address *" at bounding box center [967, 430] width 693 height 47
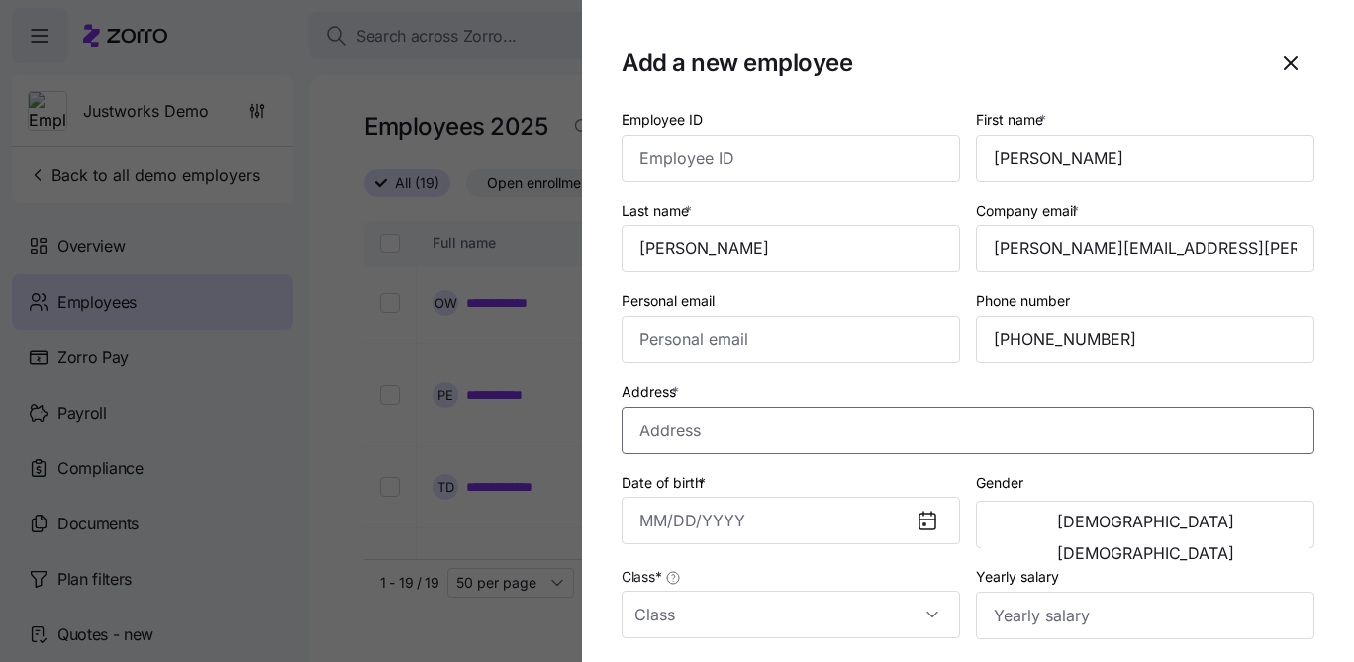
paste input "1736 Maplewood Ave Irving TX 78550 USA"
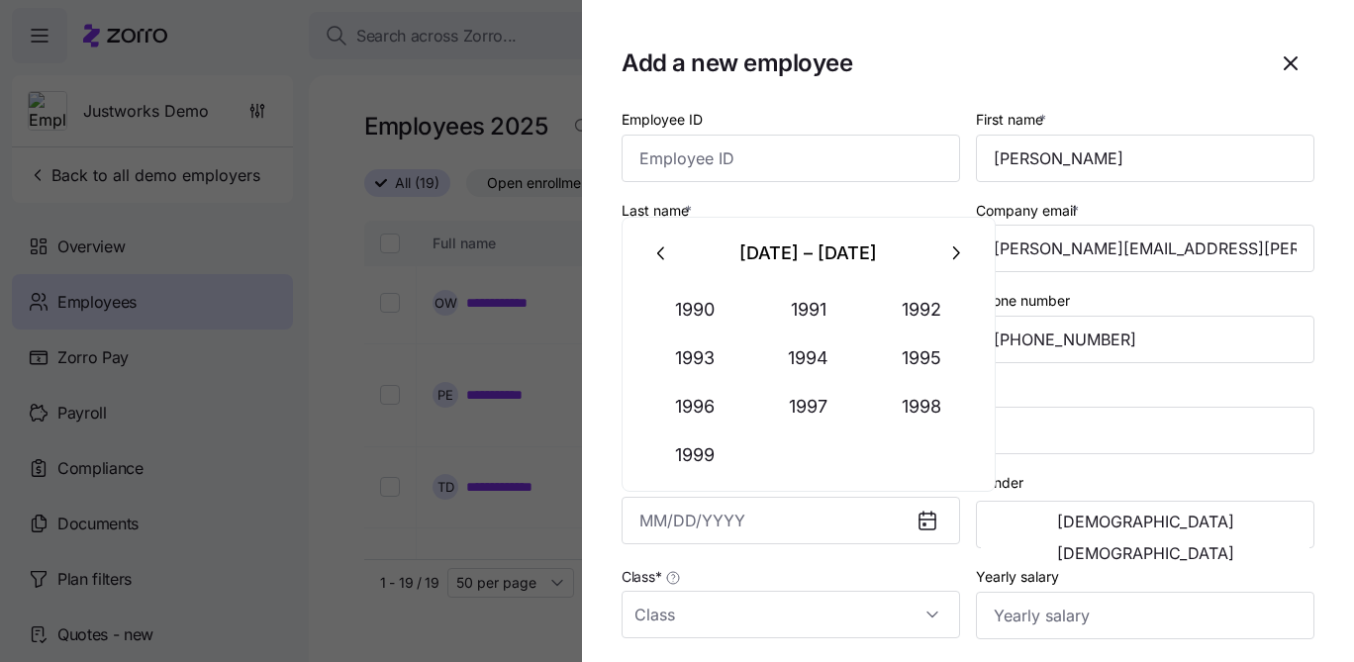
type input "1736 Maplewood Ave, Wichita Falls, TX 76308, USA"
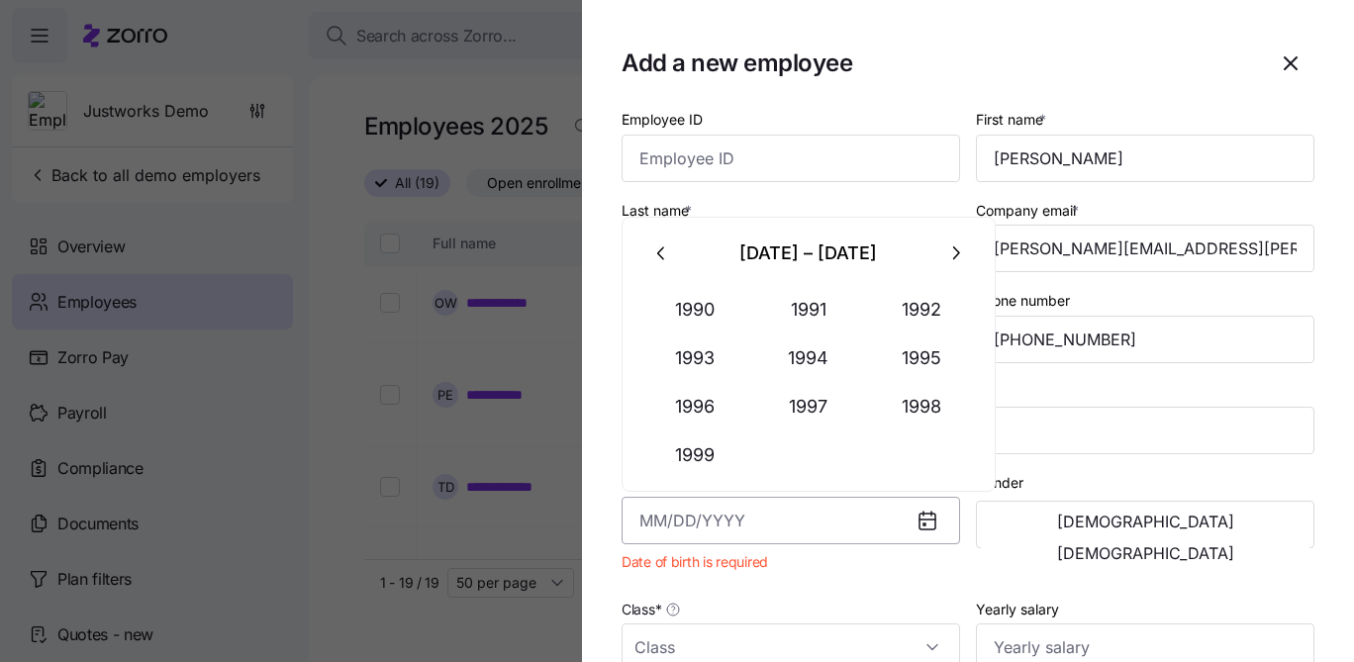
paste input "09-16-1987"
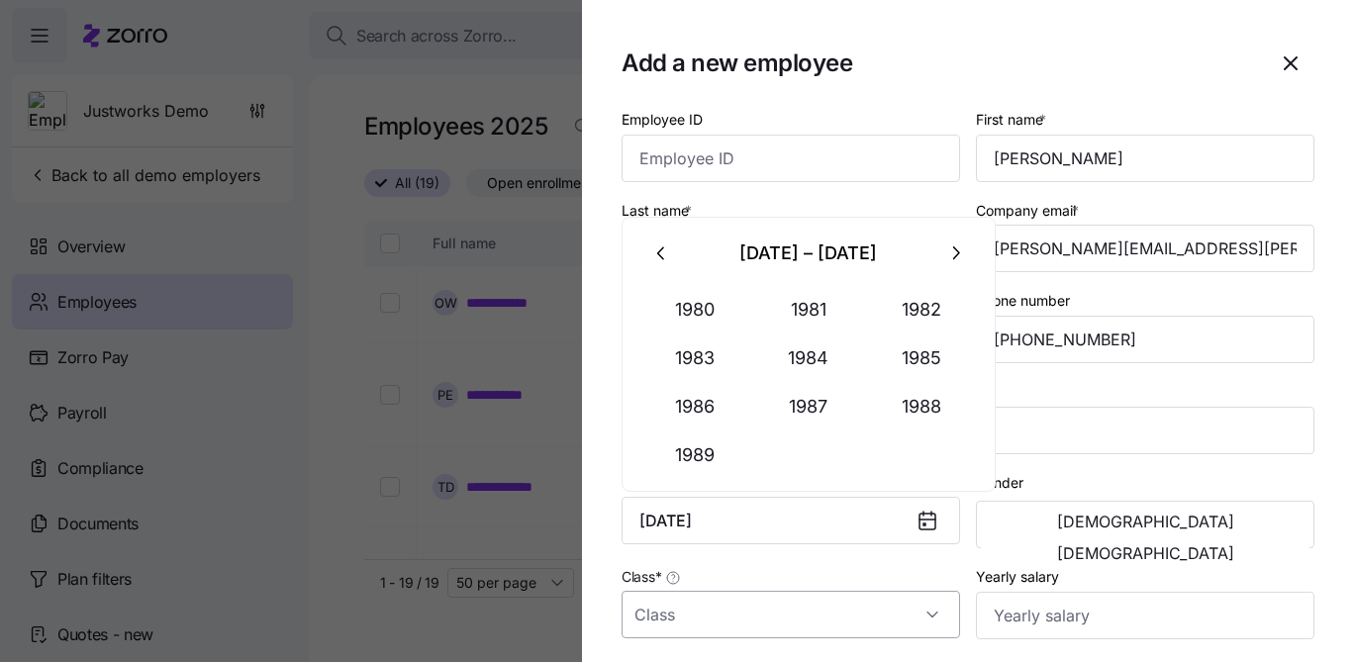
type input "September 16, 1987"
click at [819, 611] on input "Class *" at bounding box center [790, 614] width 338 height 47
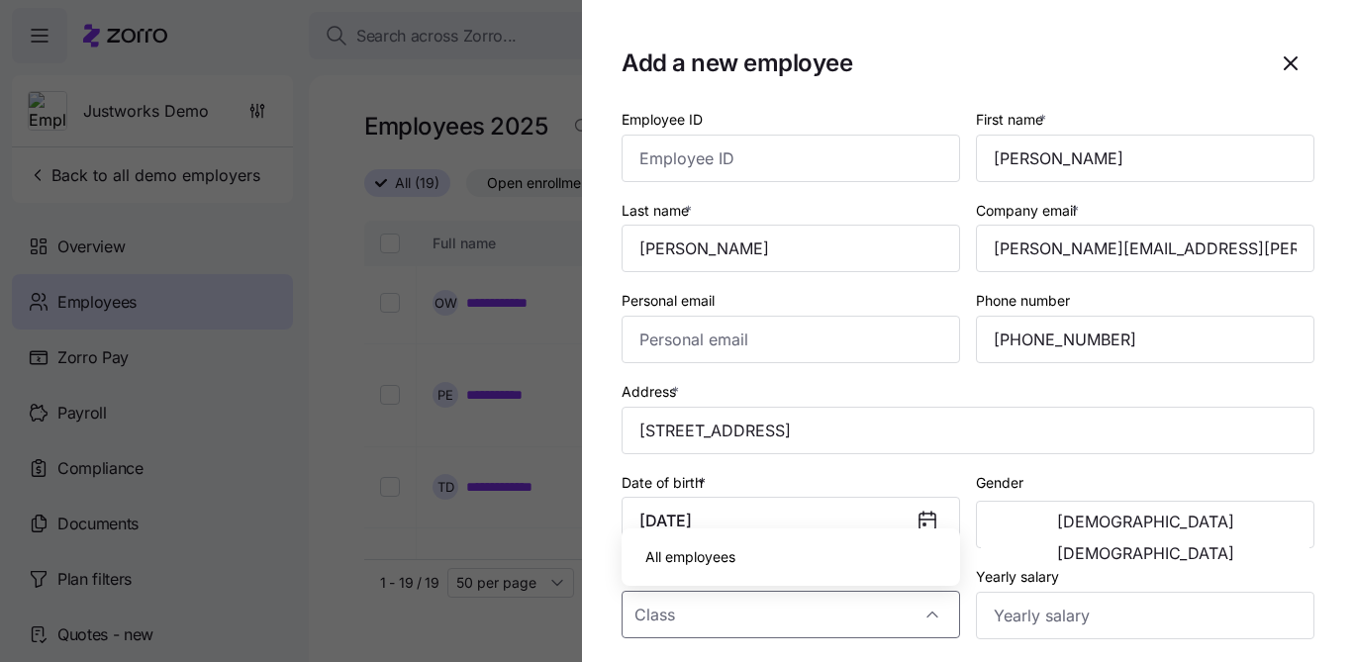
click at [805, 564] on div "All employees" at bounding box center [790, 557] width 323 height 42
type input "All employees"
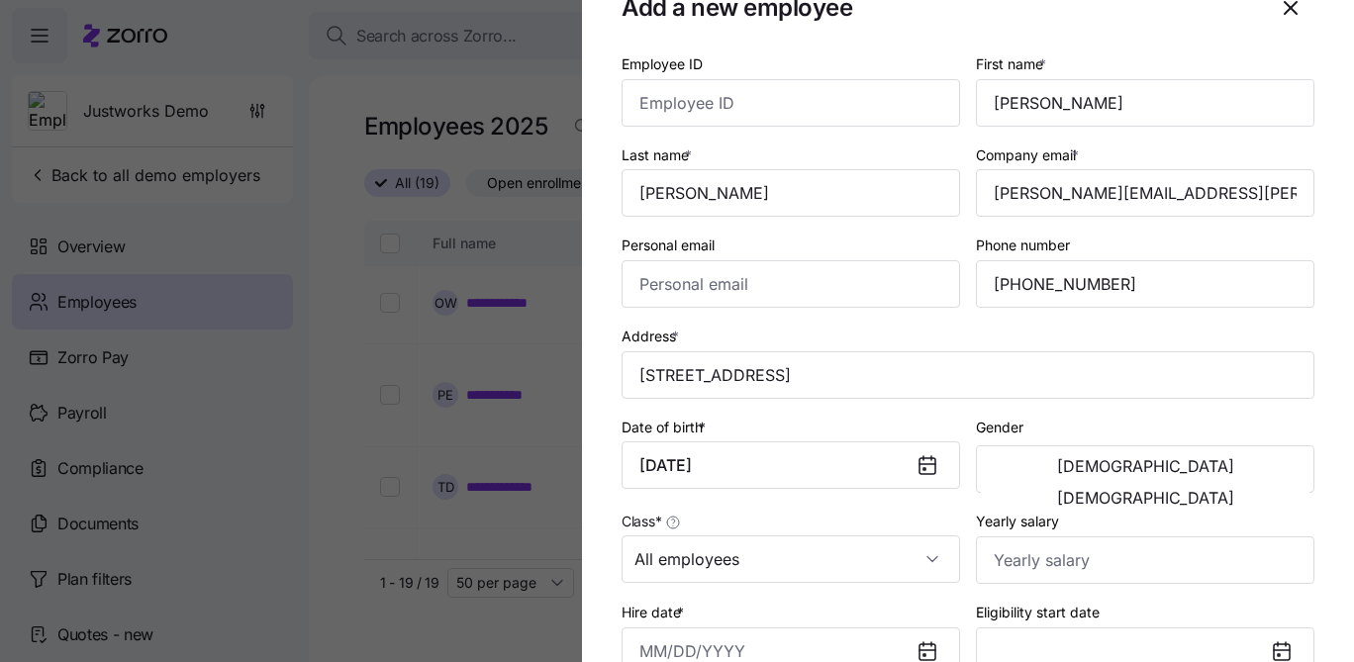
scroll to position [126, 0]
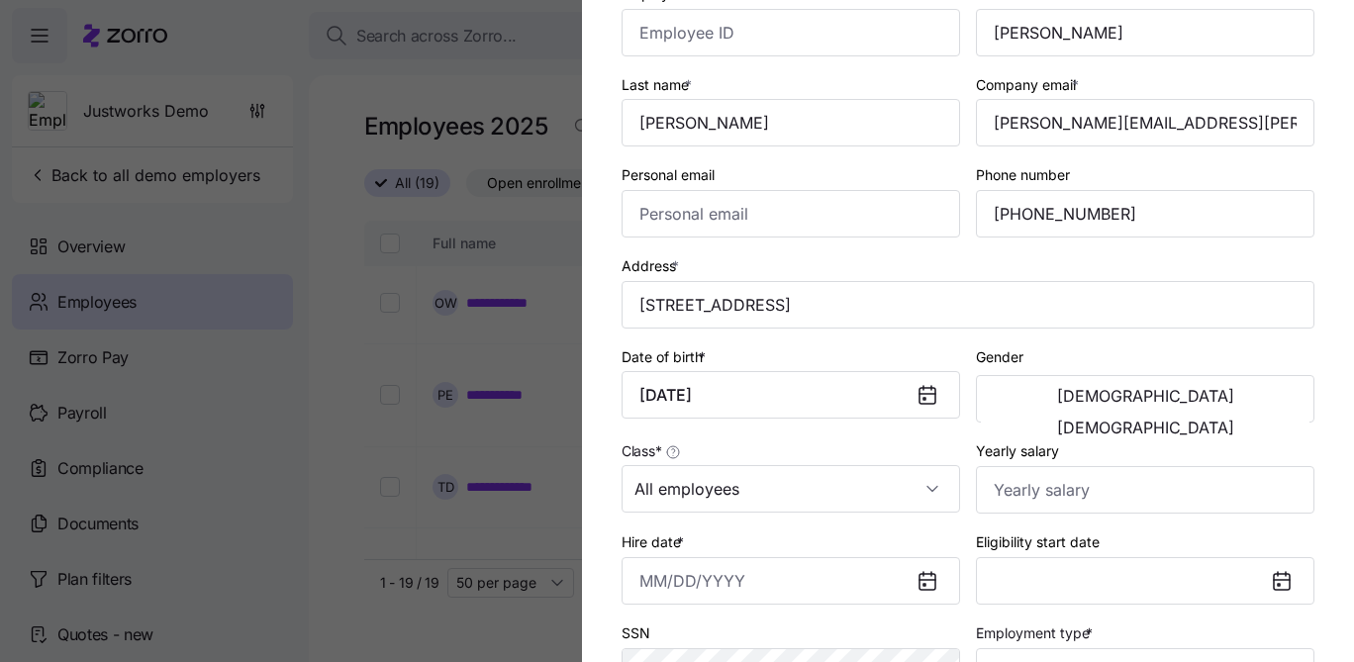
click at [1008, 453] on label "Yearly salary" at bounding box center [1017, 451] width 83 height 22
click at [1008, 466] on input "Yearly salary" at bounding box center [1145, 489] width 338 height 47
click at [1008, 484] on input "Yearly salary" at bounding box center [1145, 489] width 338 height 47
paste input "$120,420"
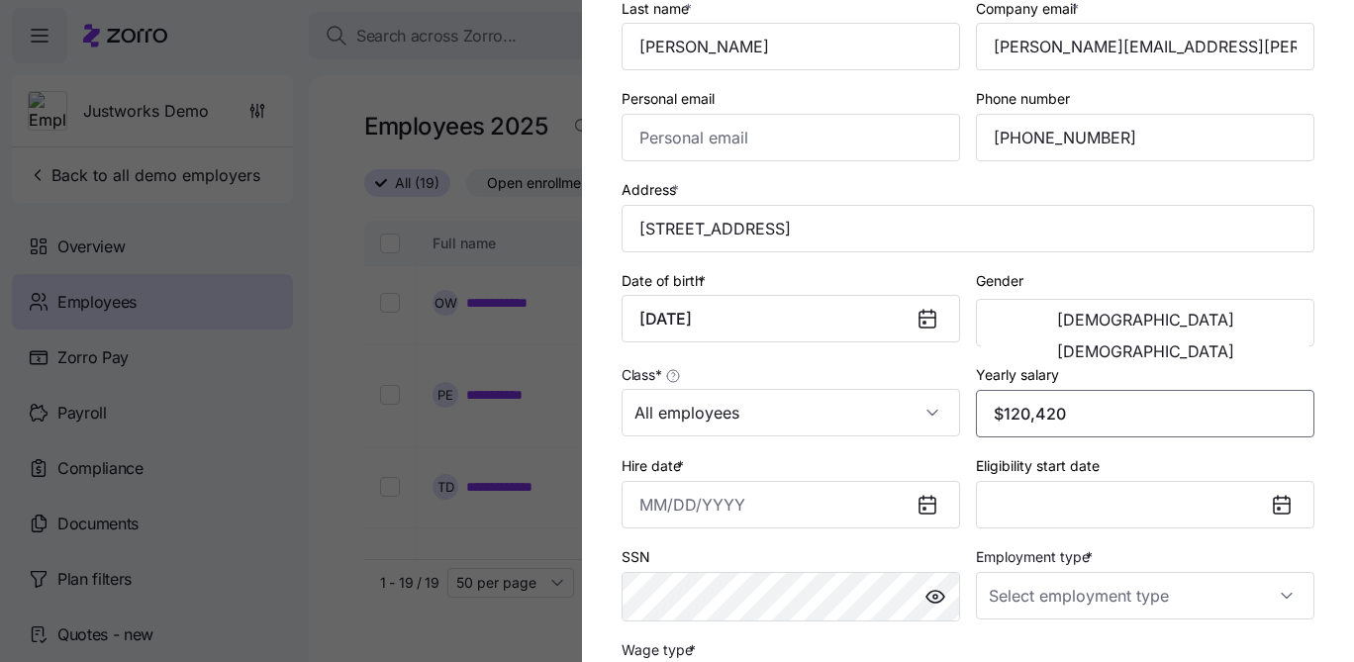
scroll to position [207, 0]
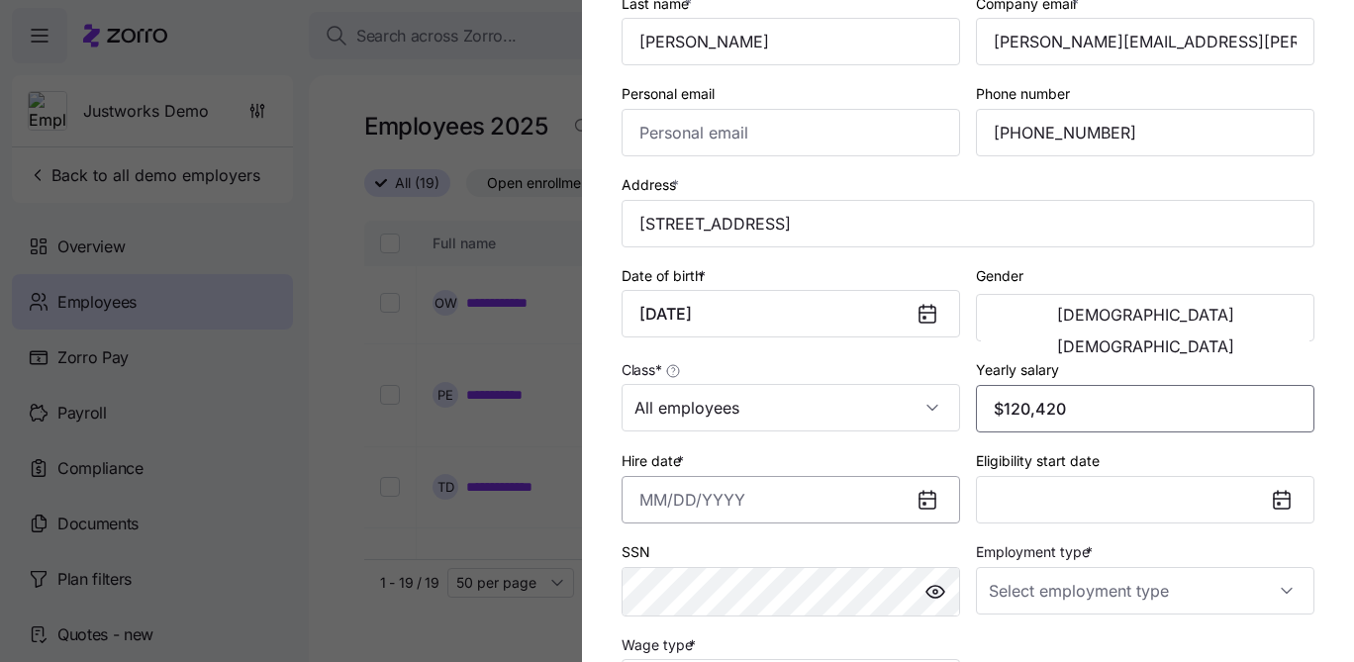
type input "$120,420"
click at [793, 517] on input "Hire date *" at bounding box center [790, 499] width 338 height 47
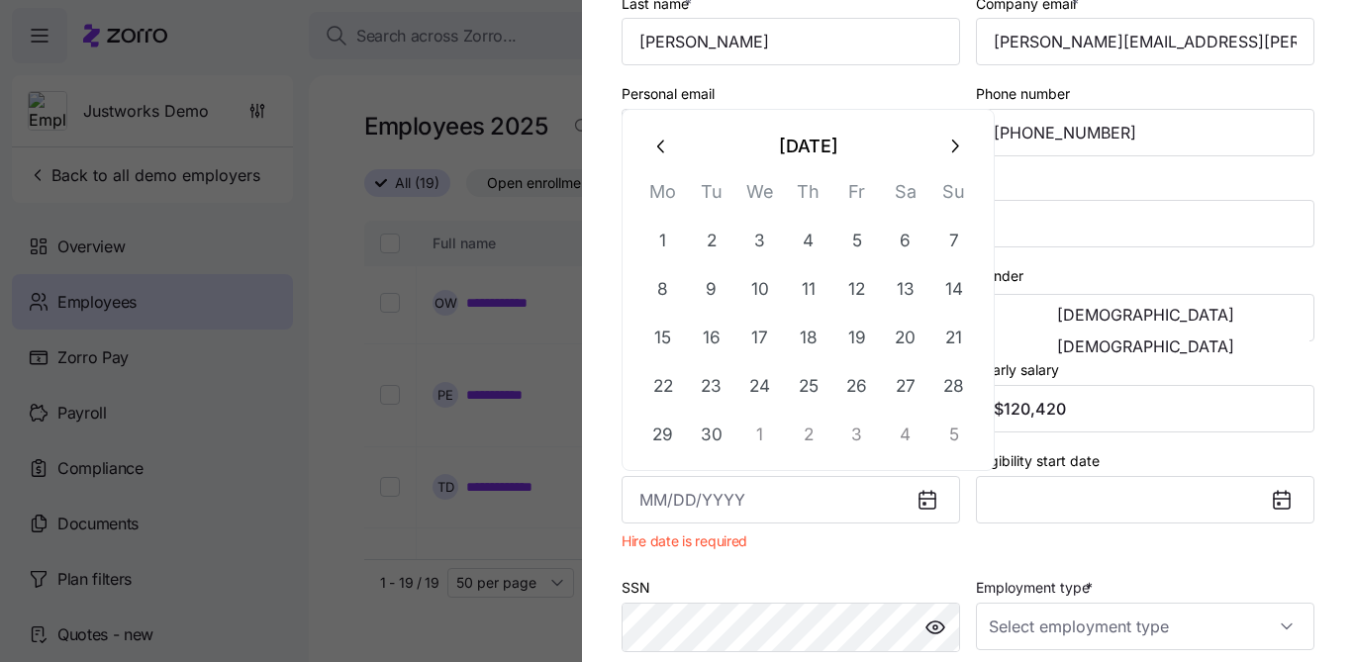
paste input "12-17-2022"
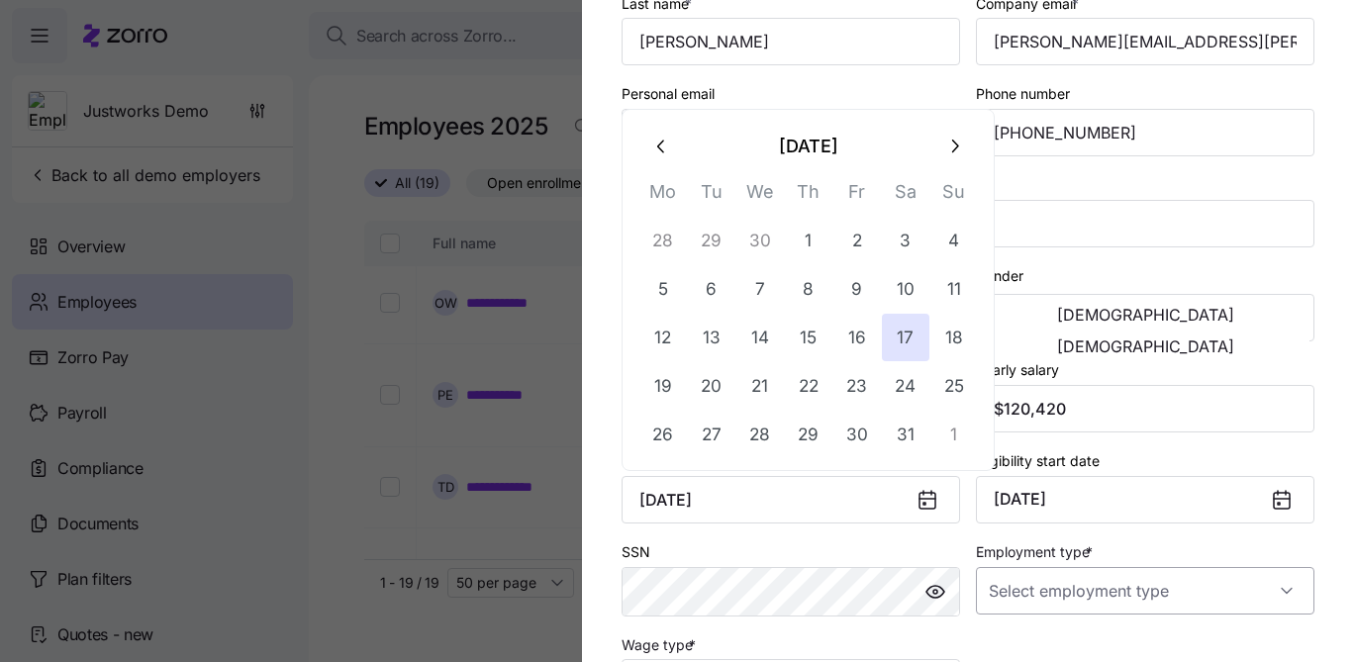
type input "December 17, 2022"
click at [1043, 585] on input "Employment type *" at bounding box center [1145, 590] width 338 height 47
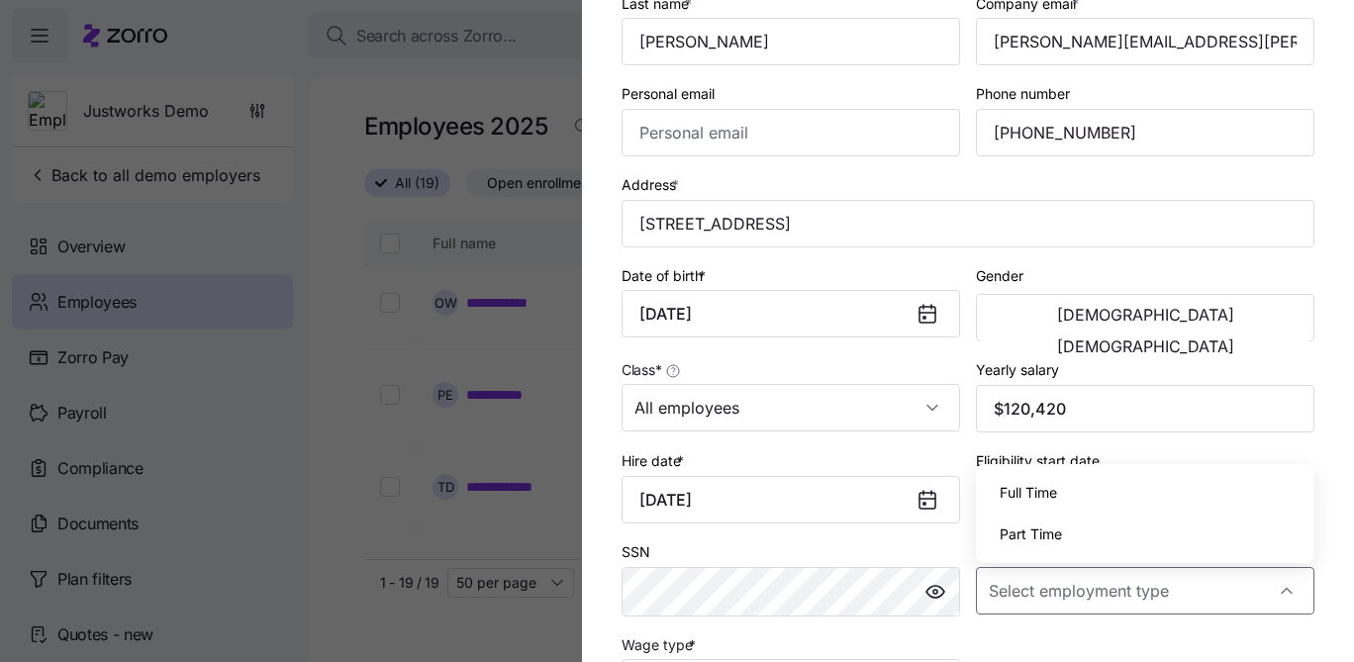
click at [1044, 486] on span "Full Time" at bounding box center [1027, 493] width 57 height 22
type input "Full Time"
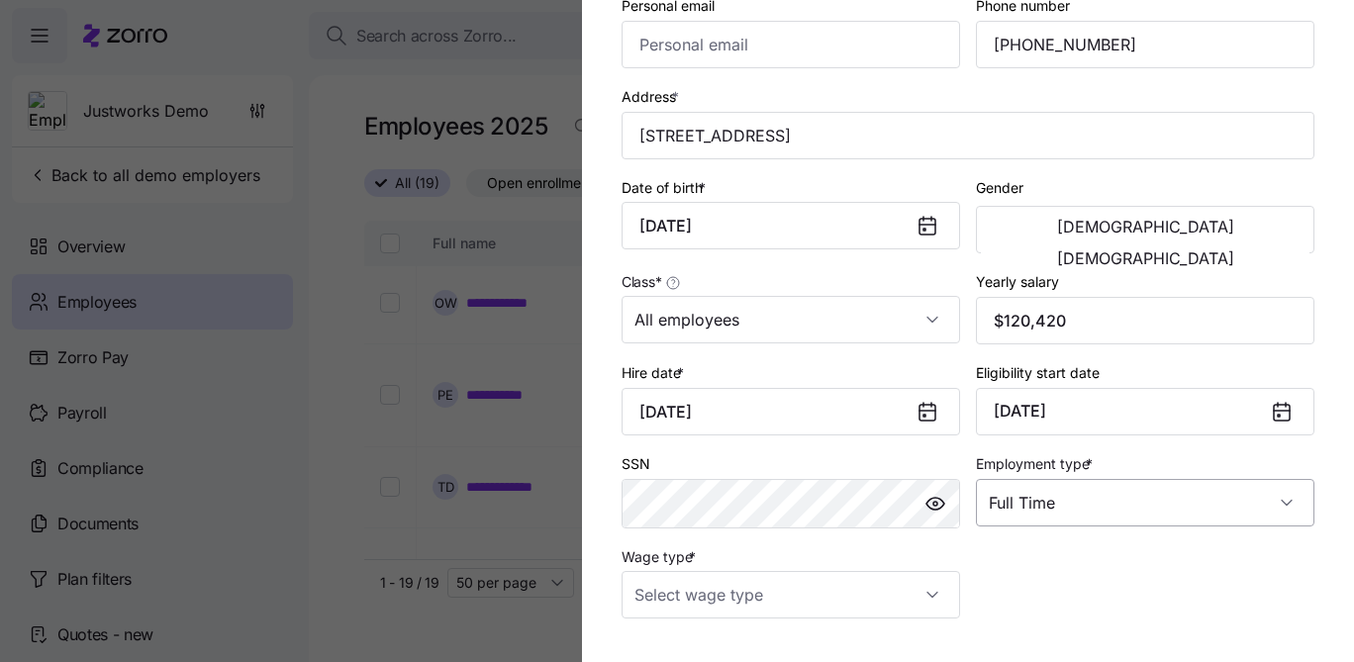
scroll to position [314, 0]
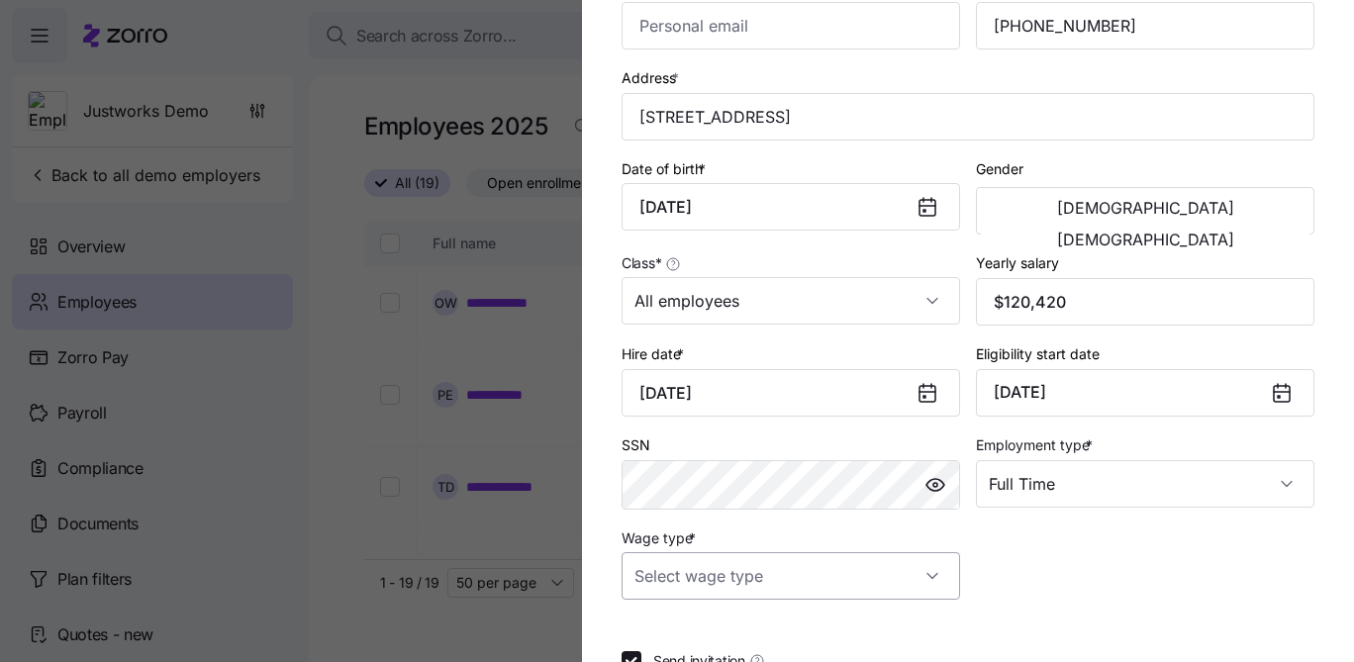
click at [893, 596] on input "Wage type *" at bounding box center [790, 575] width 338 height 47
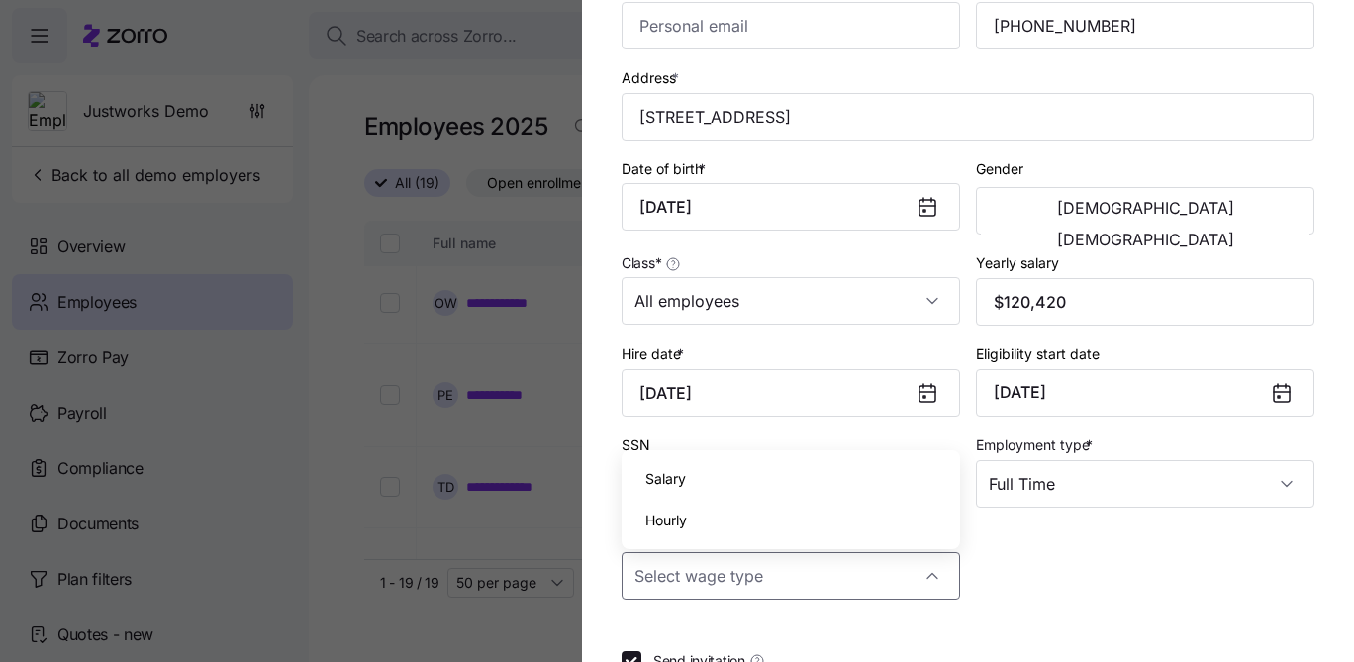
click at [834, 492] on div "Salary" at bounding box center [790, 479] width 323 height 42
type input "Salary"
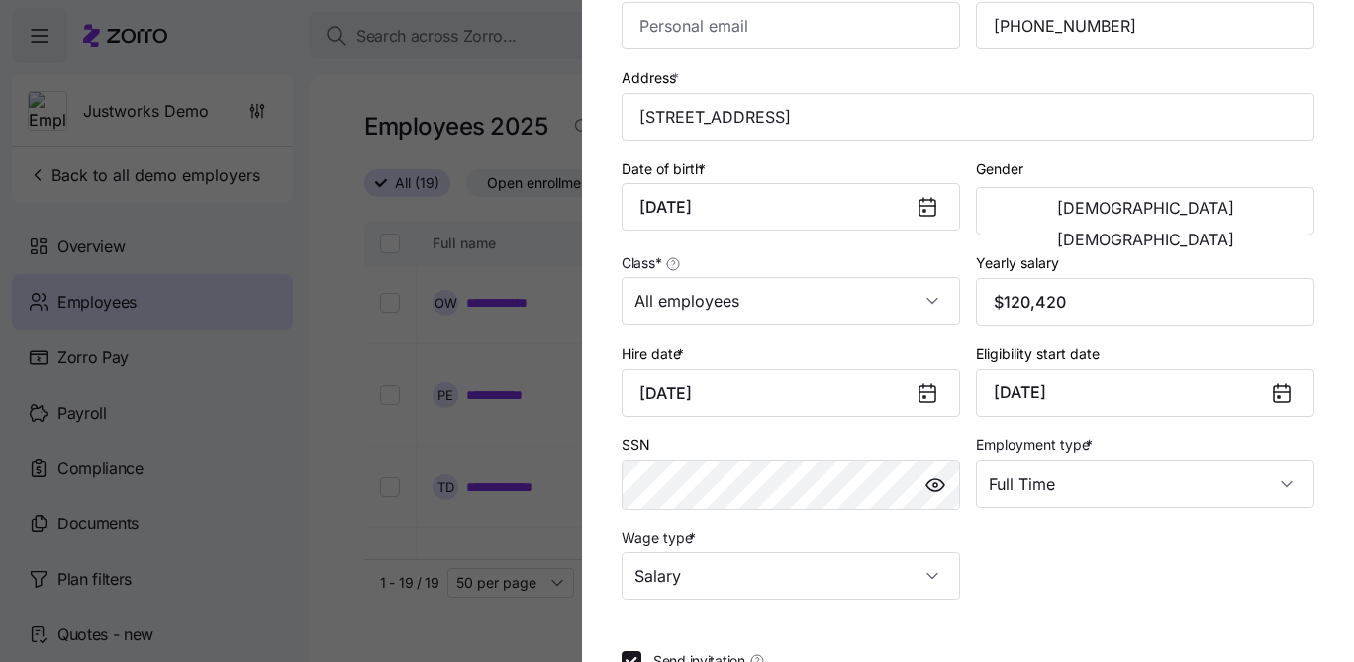
click at [1040, 549] on div "Employee ID First name * Riley Last name * Johnson Company email * riley.johnso…" at bounding box center [968, 196] width 709 height 822
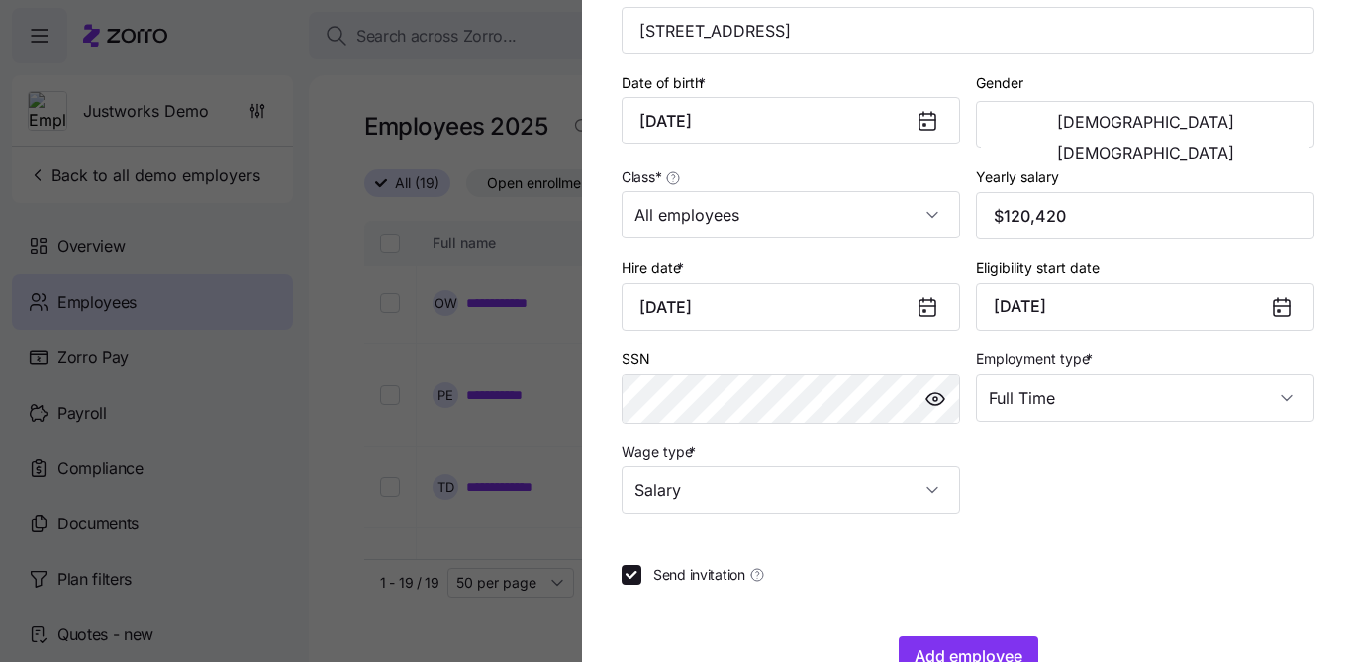
scroll to position [458, 0]
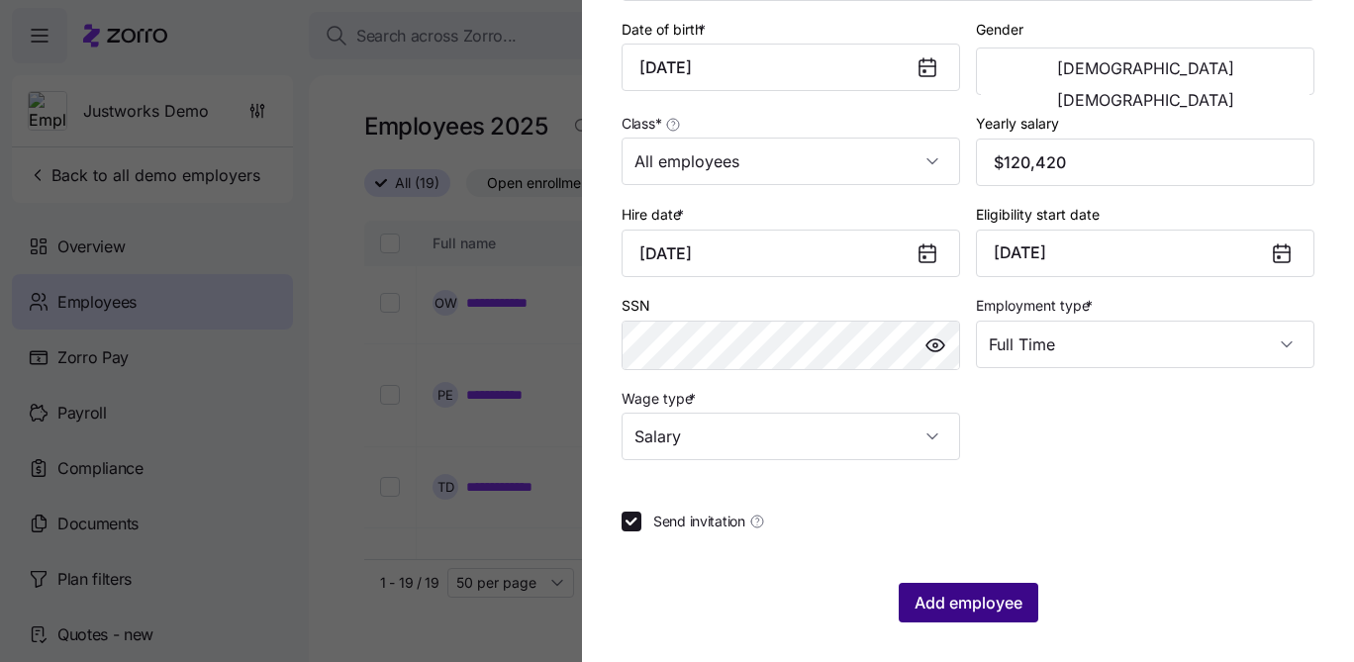
click at [996, 599] on span "Add employee" at bounding box center [968, 603] width 108 height 24
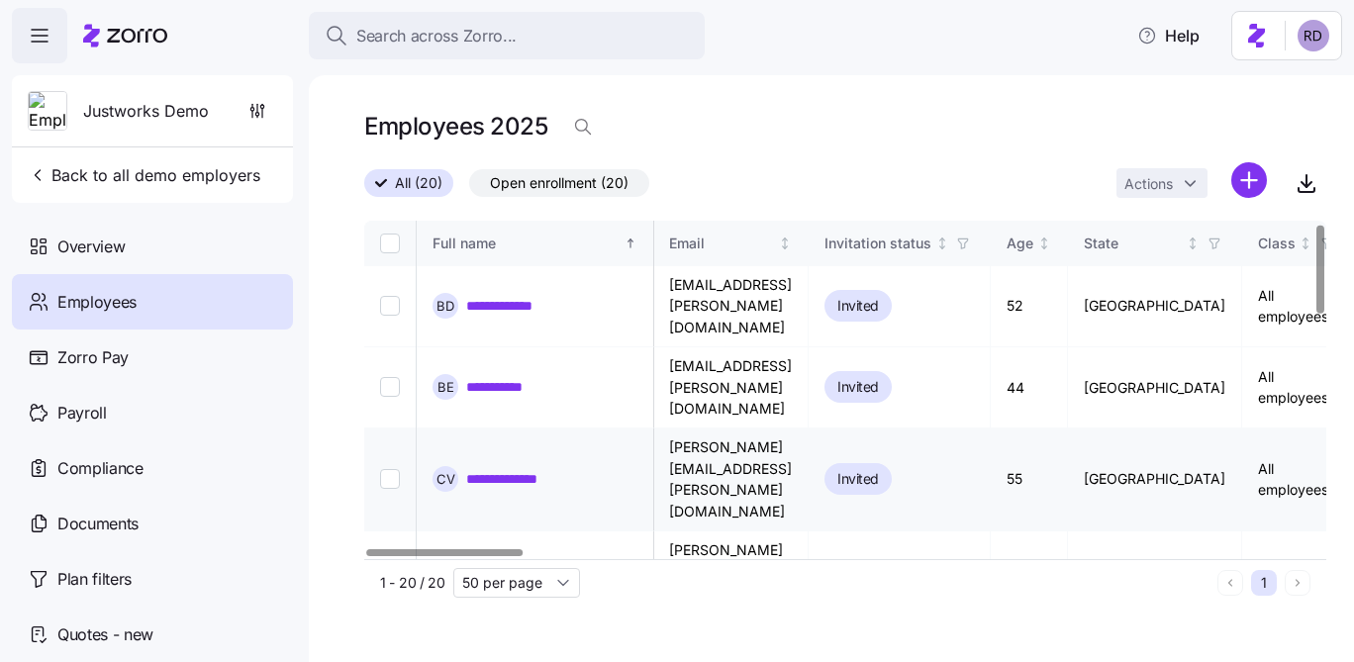
scroll to position [26, 1]
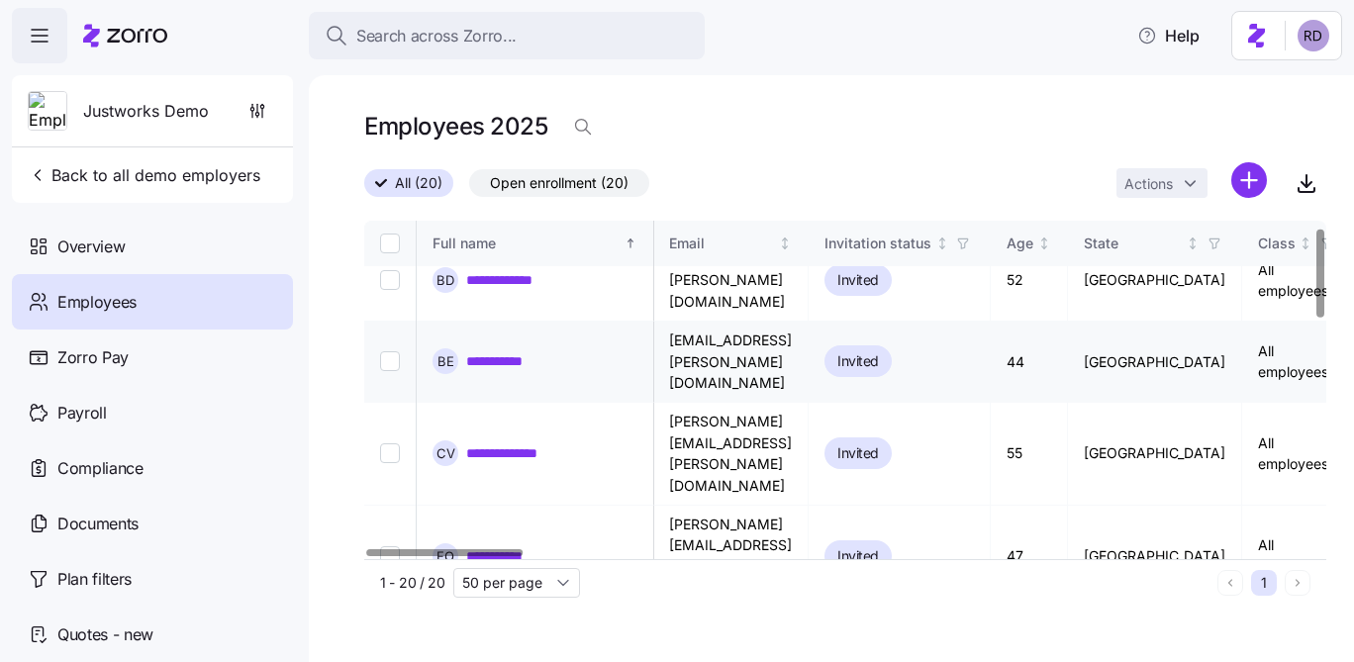
click at [386, 351] on input "Select record 2" at bounding box center [390, 361] width 20 height 20
checkbox input "true"
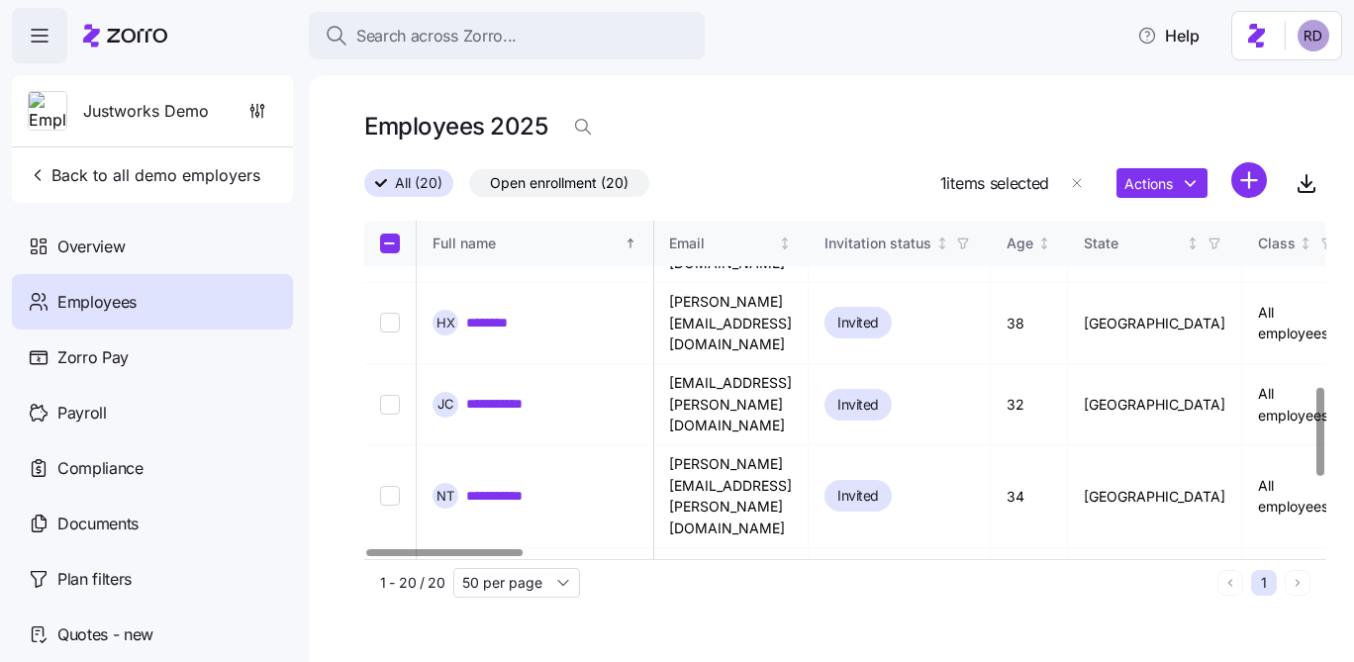
scroll to position [681, 1]
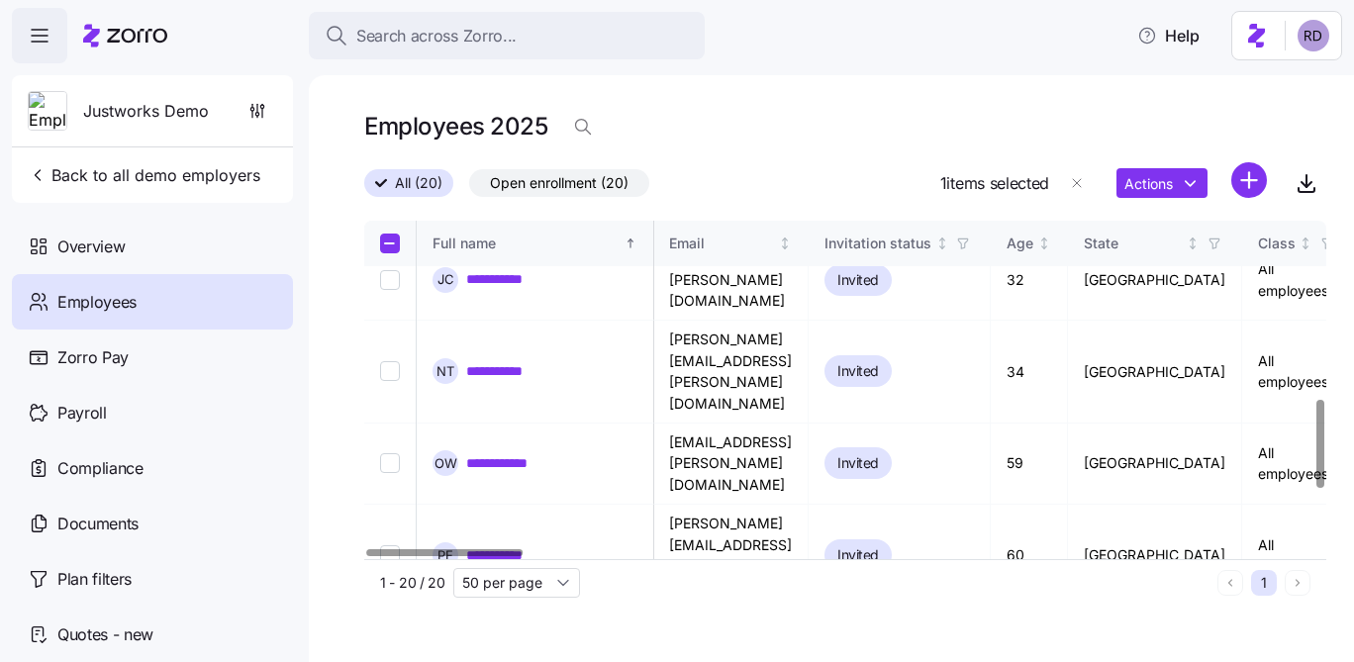
checkbox input "true"
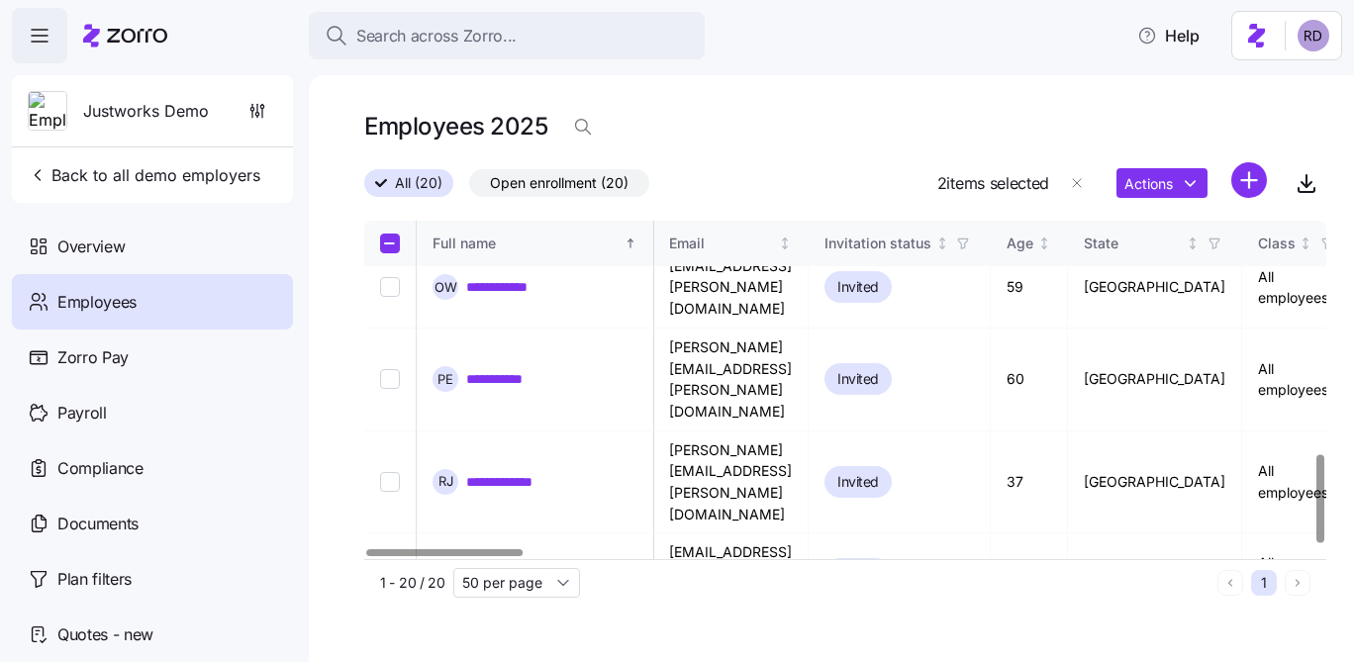
scroll to position [901, 1]
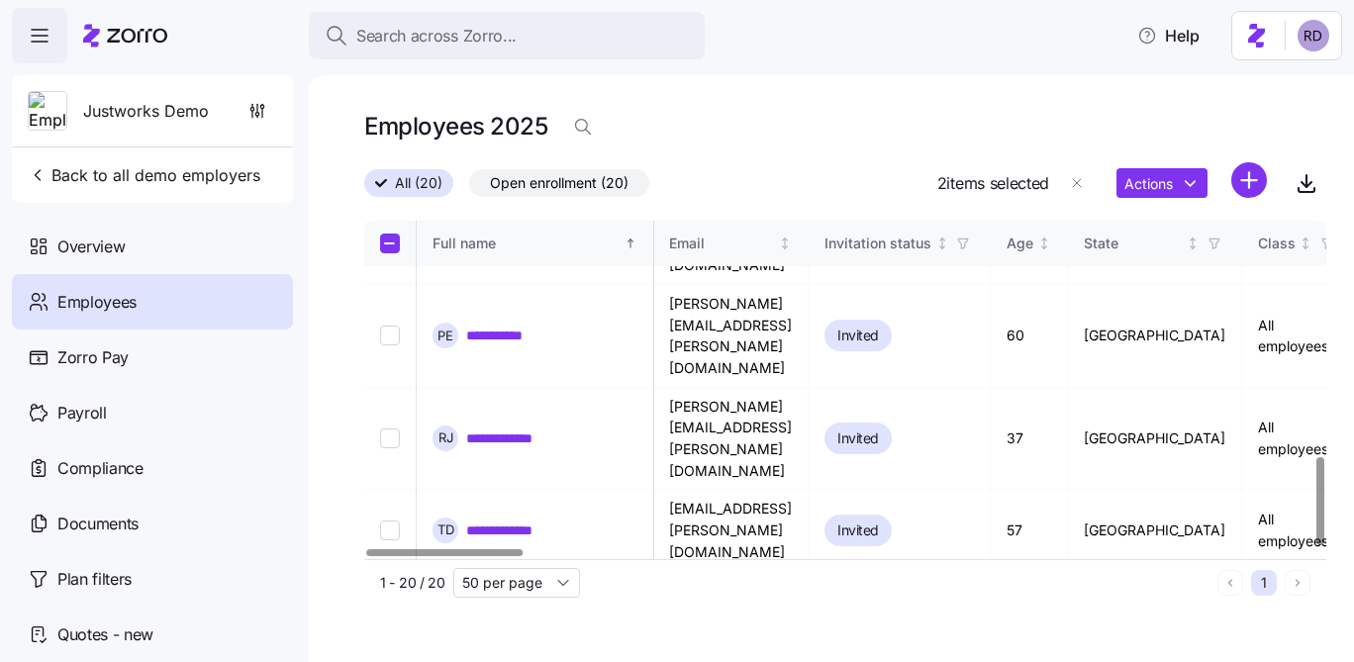
checkbox input "true"
click at [1150, 180] on html "**********" at bounding box center [677, 325] width 1354 height 650
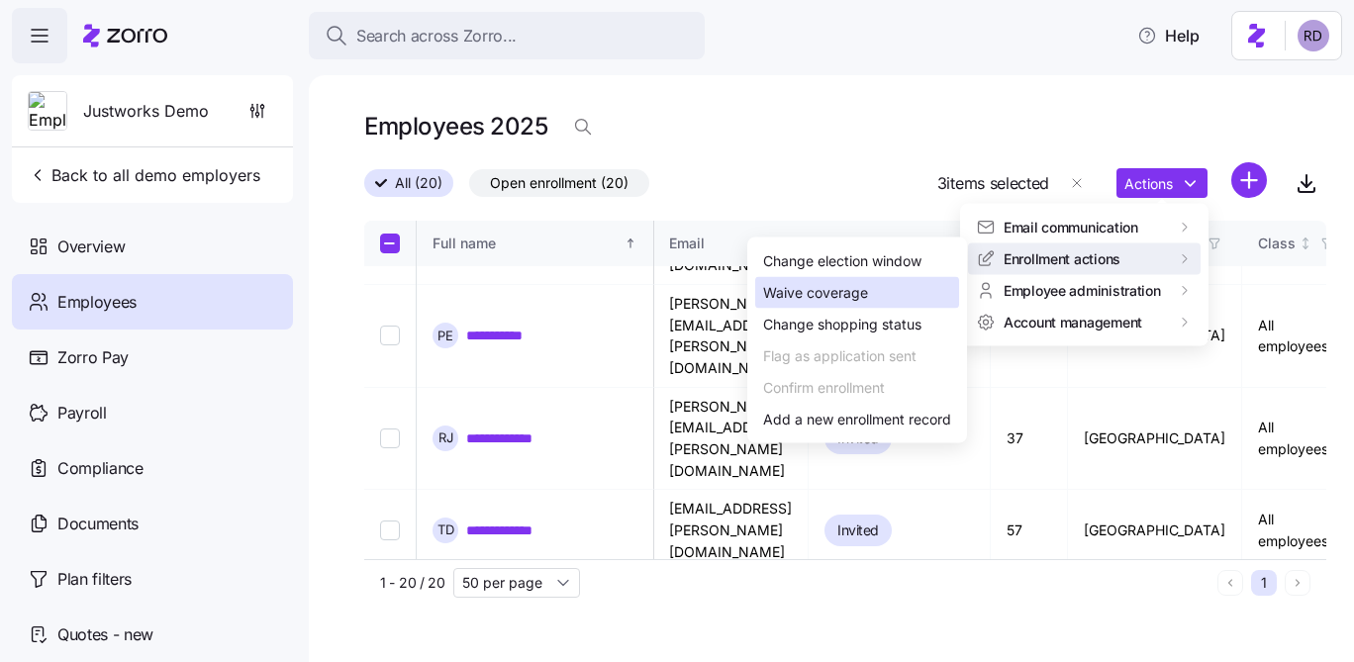
click at [943, 292] on div "Waive coverage" at bounding box center [857, 293] width 204 height 32
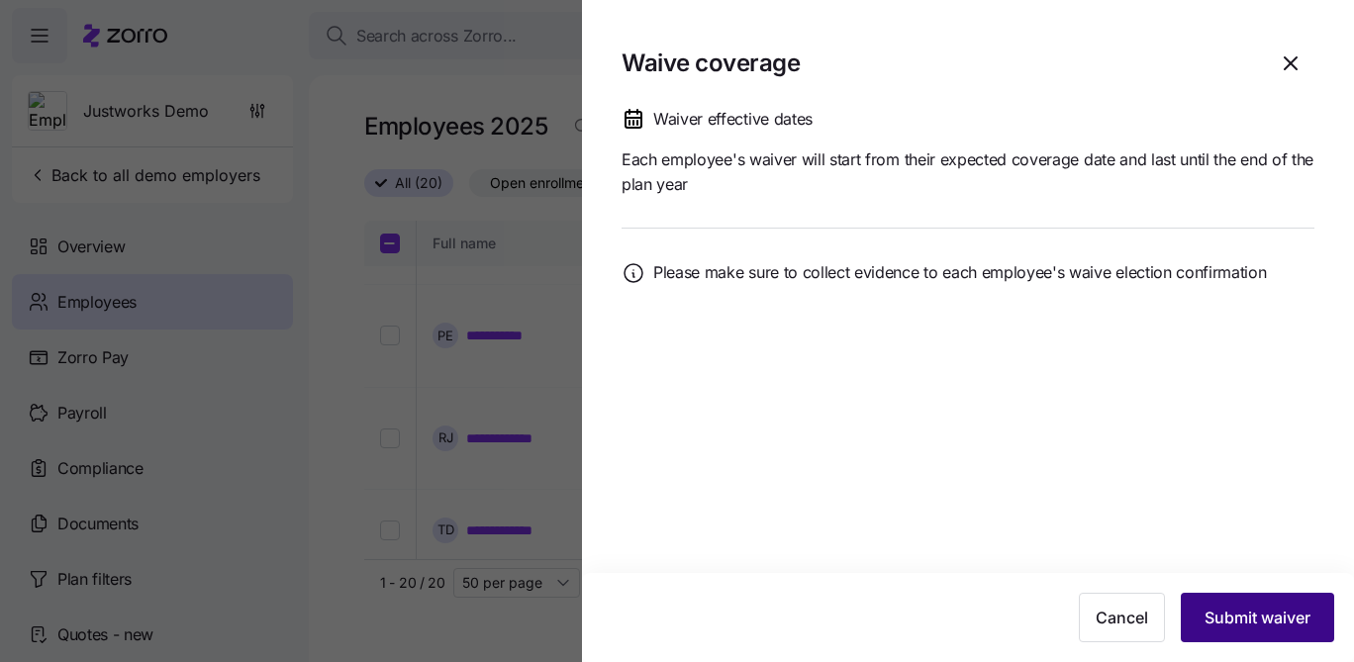
click at [1273, 604] on button "Submit waiver" at bounding box center [1257, 617] width 153 height 49
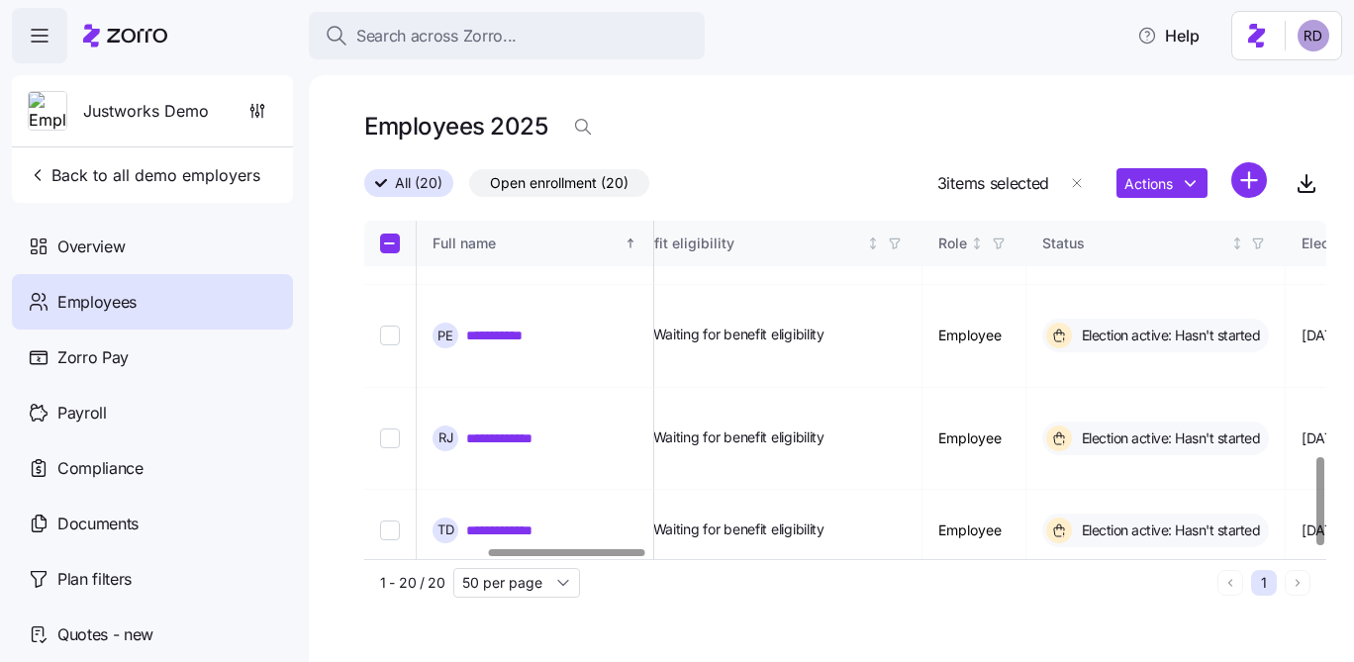
scroll to position [901, 792]
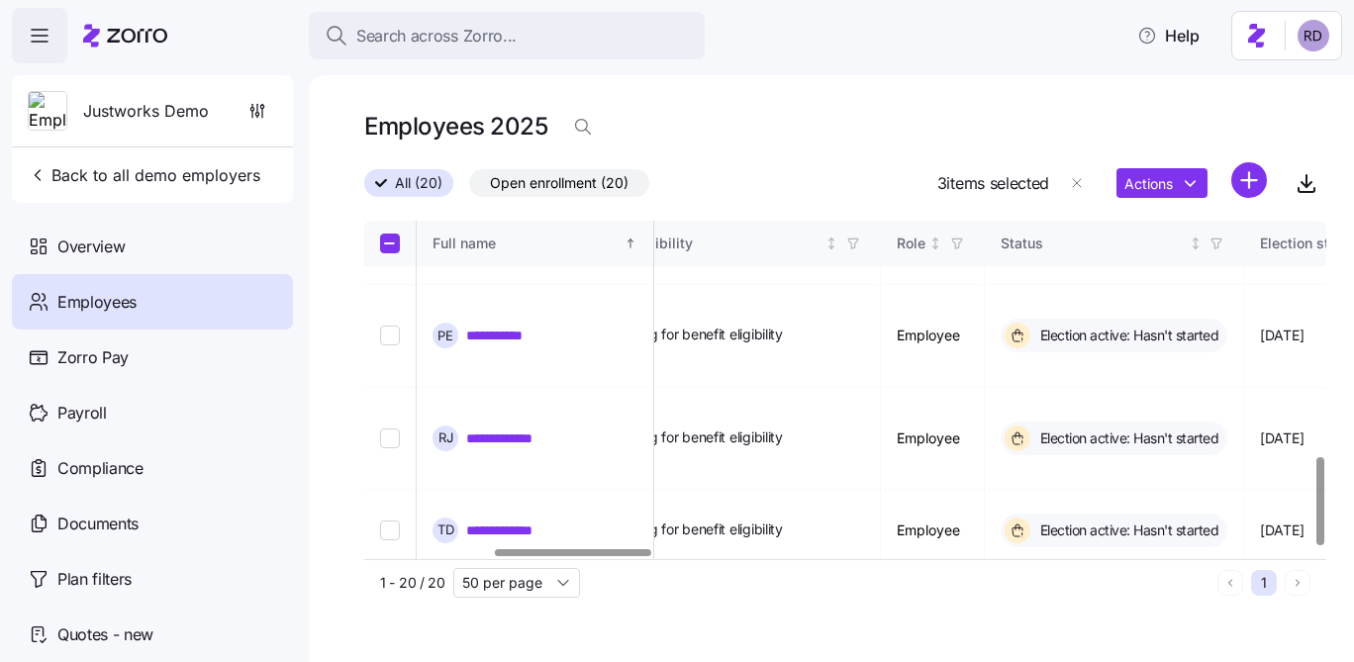
click at [391, 242] on input "Select all records" at bounding box center [390, 244] width 20 height 20
checkbox input "true"
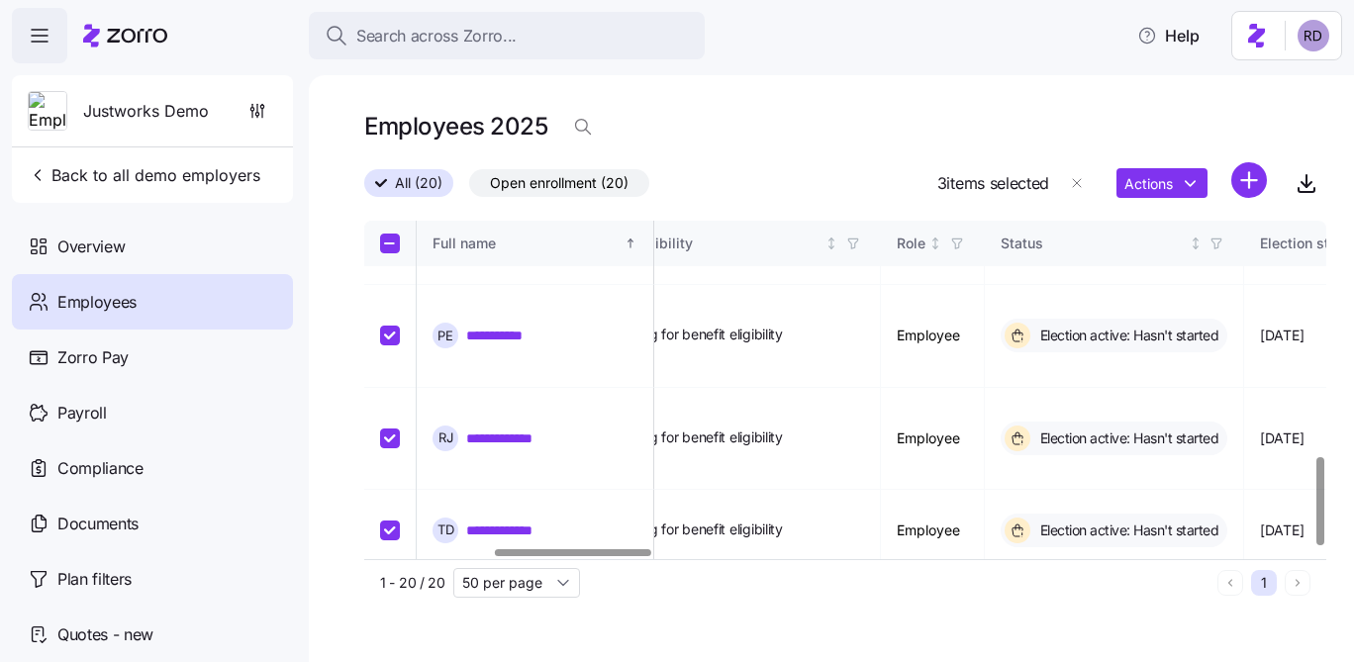
checkbox input "true"
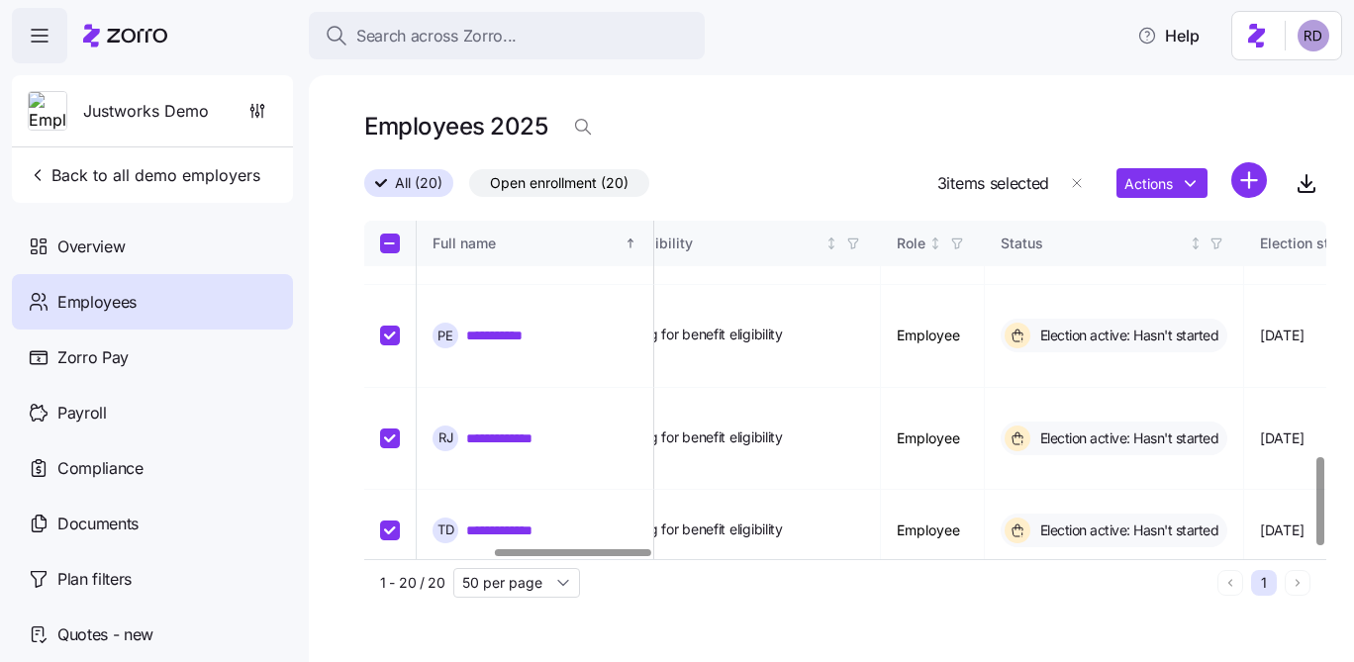
checkbox input "true"
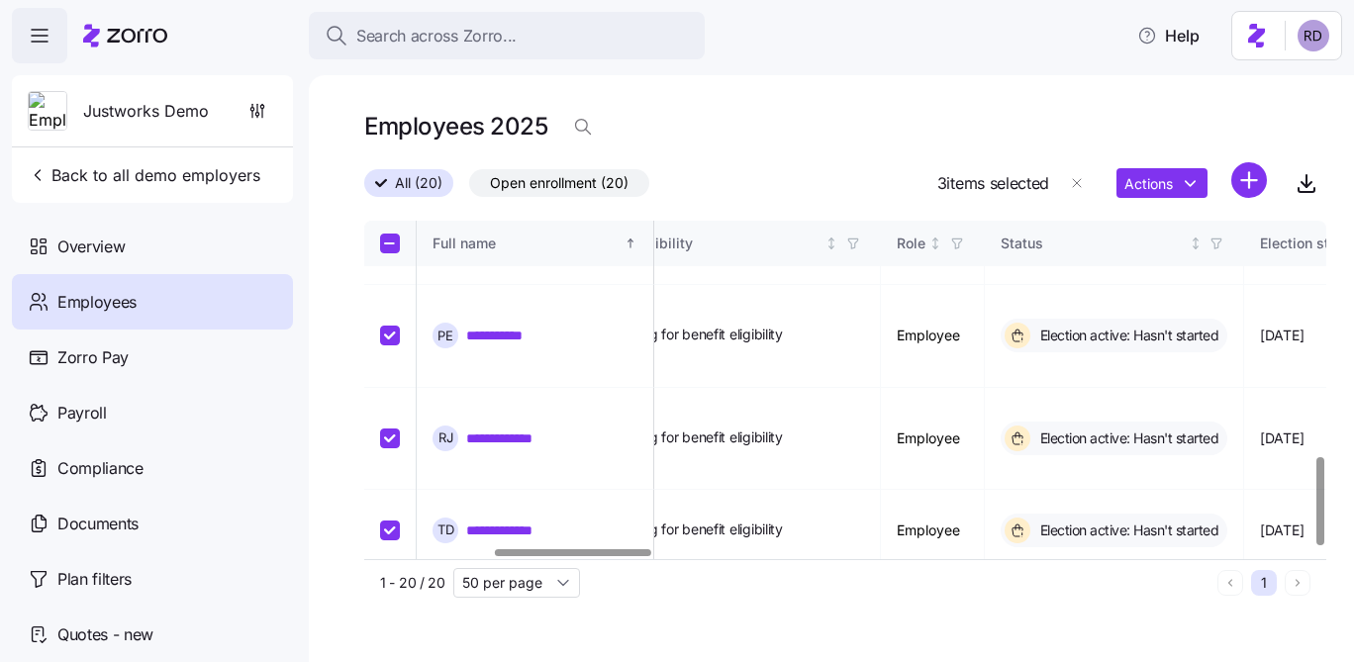
checkbox input "true"
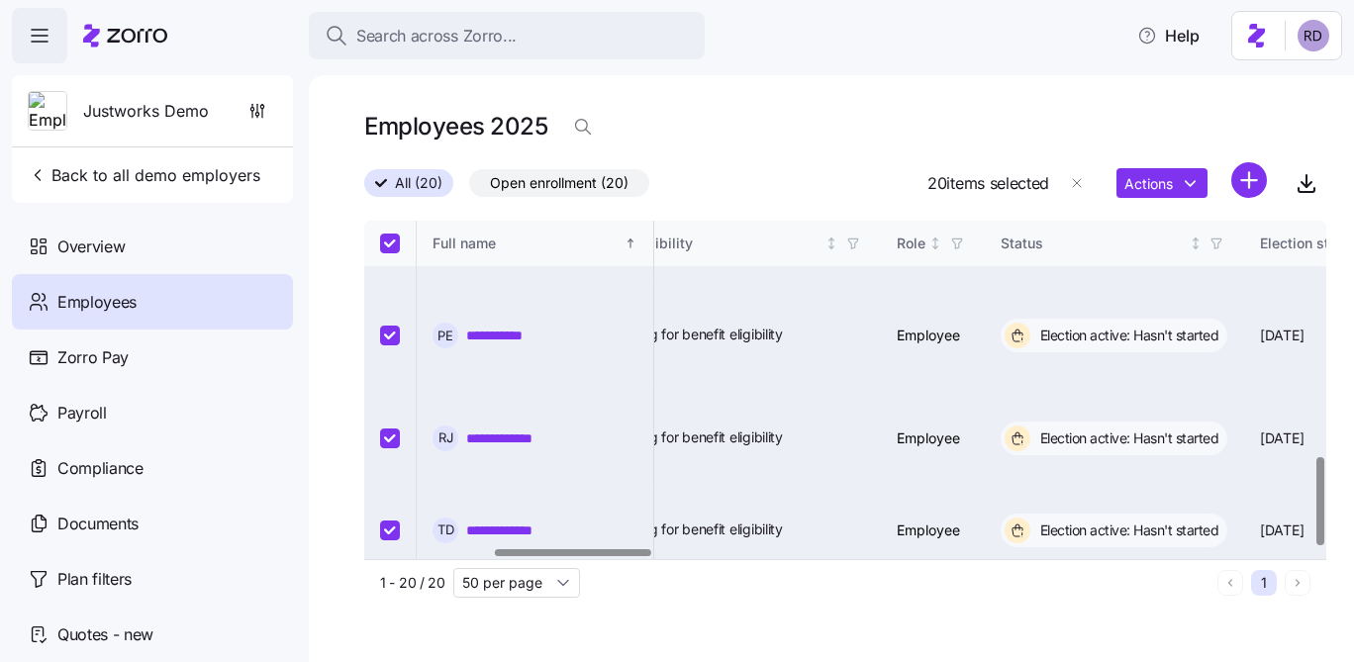
click at [387, 247] on input "Select all records" at bounding box center [390, 244] width 20 height 20
checkbox input "false"
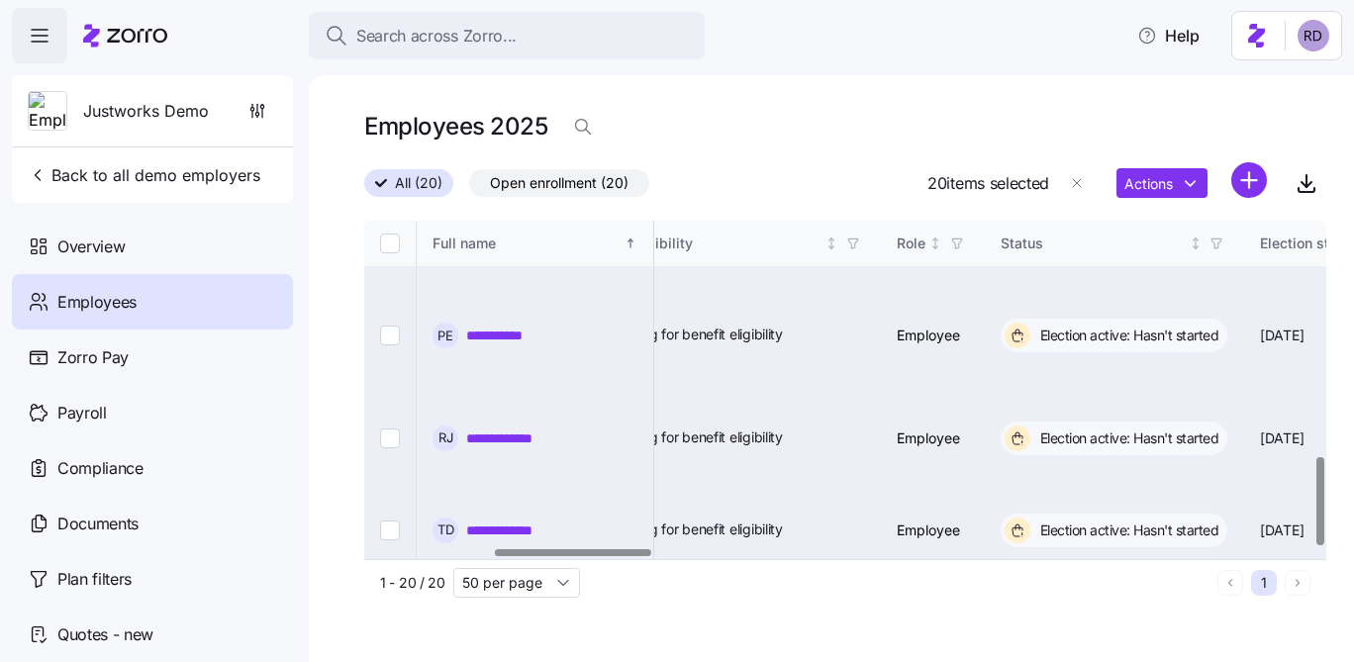
checkbox input "false"
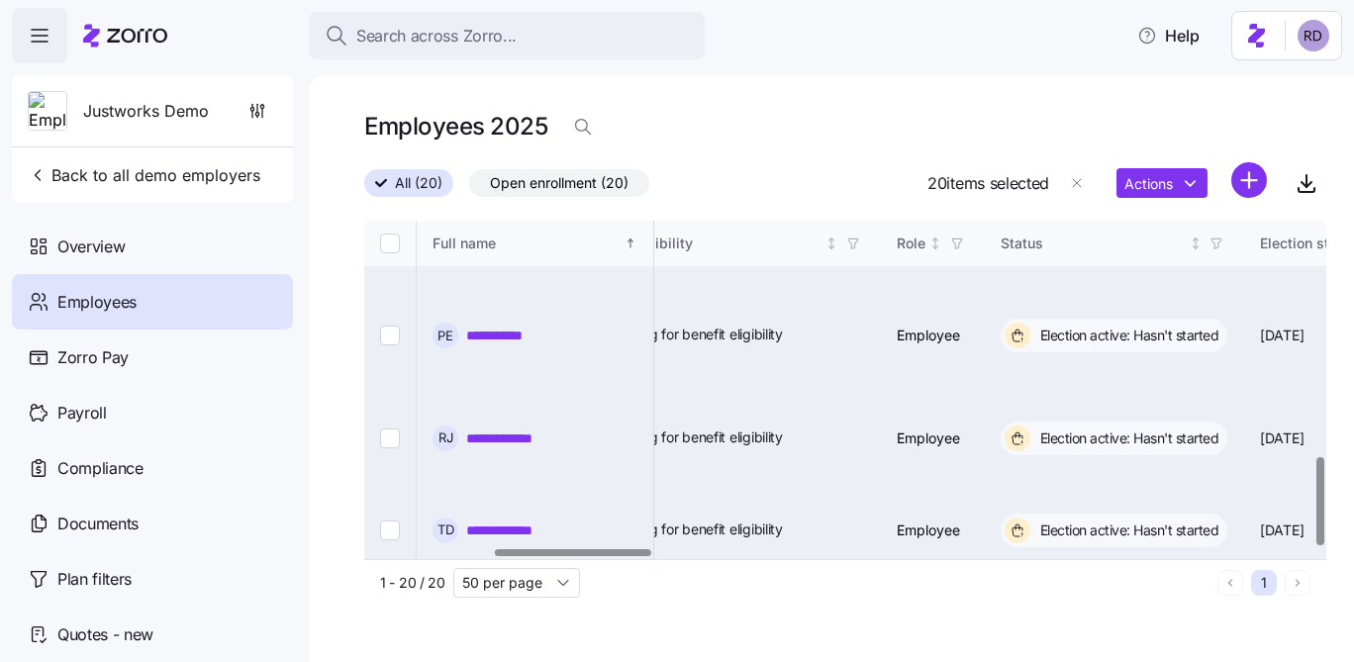
checkbox input "false"
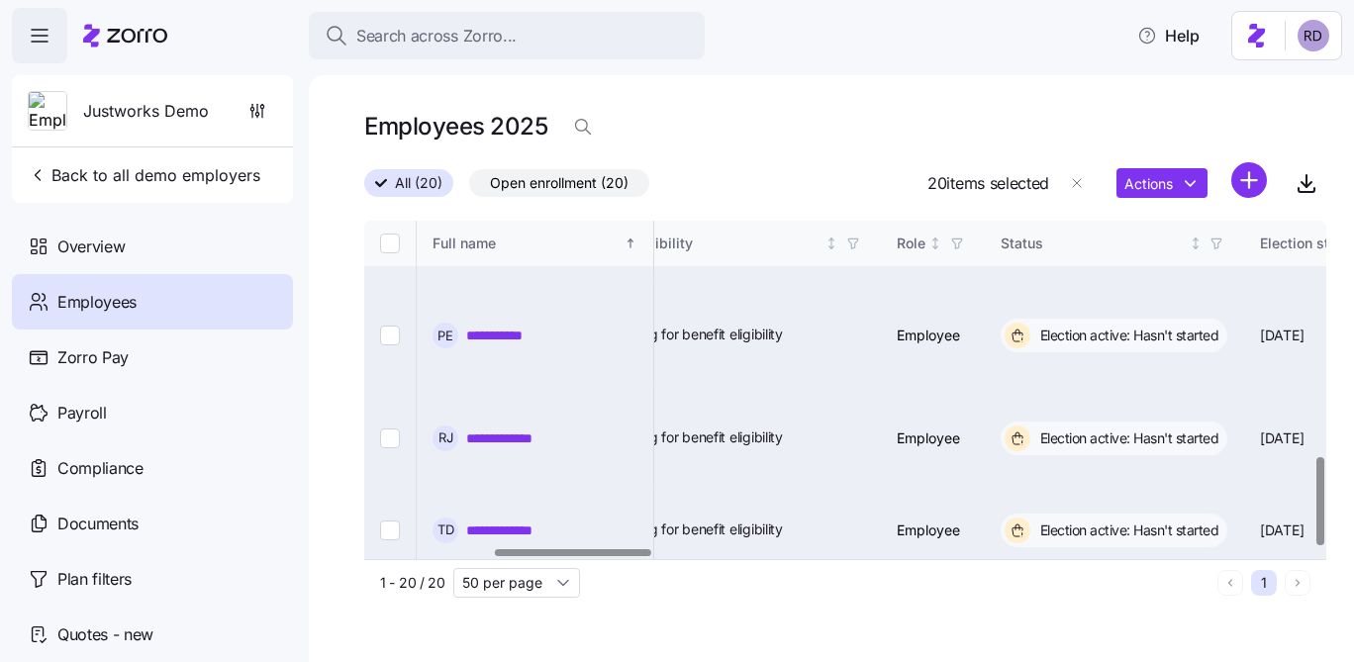
checkbox input "false"
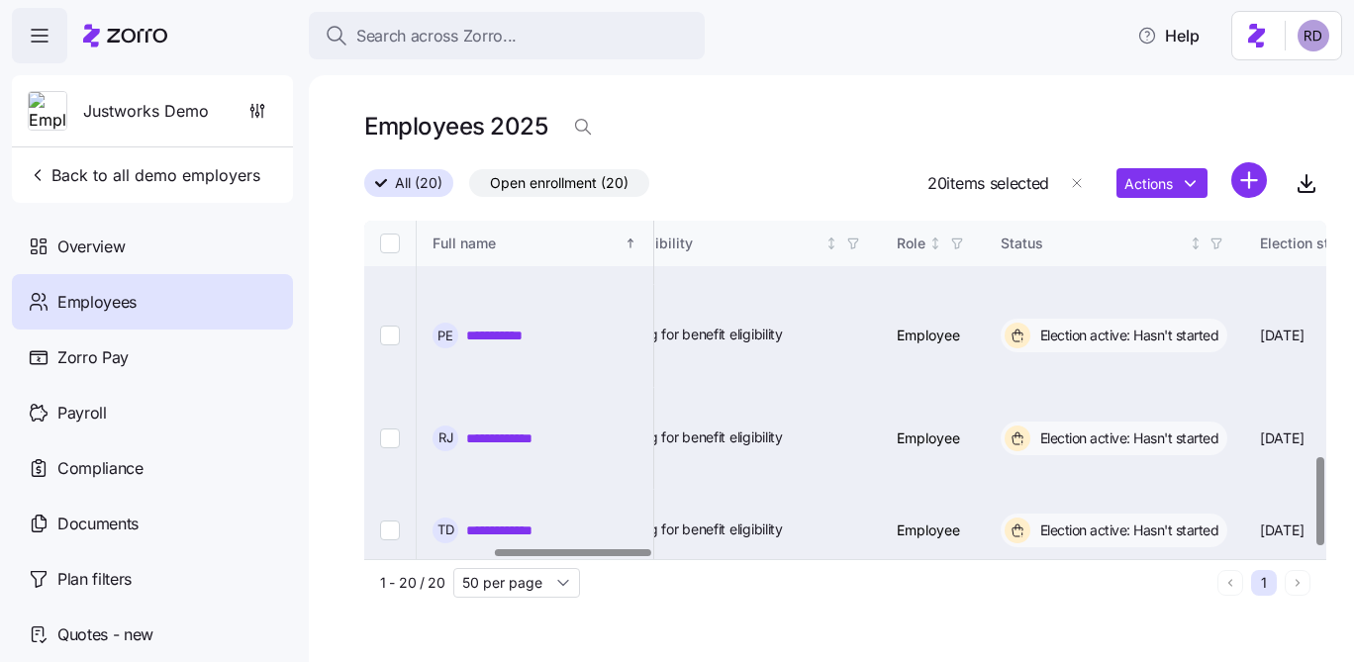
checkbox input "false"
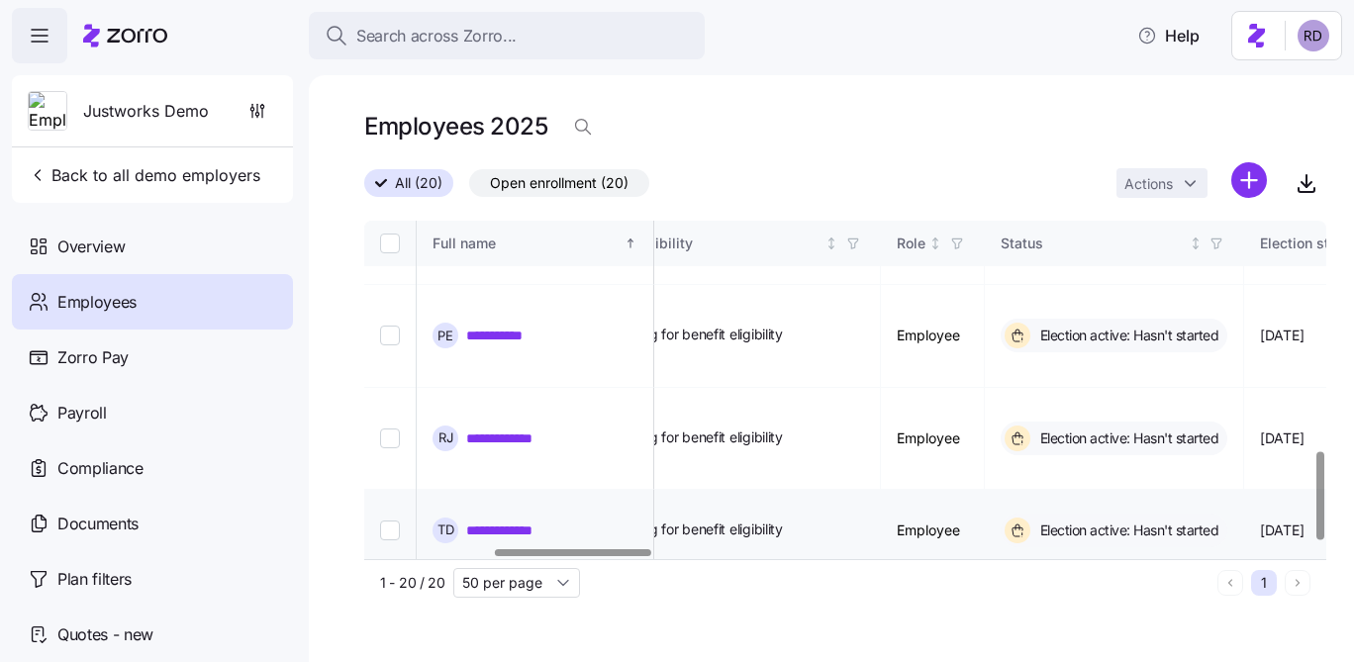
scroll to position [875, 792]
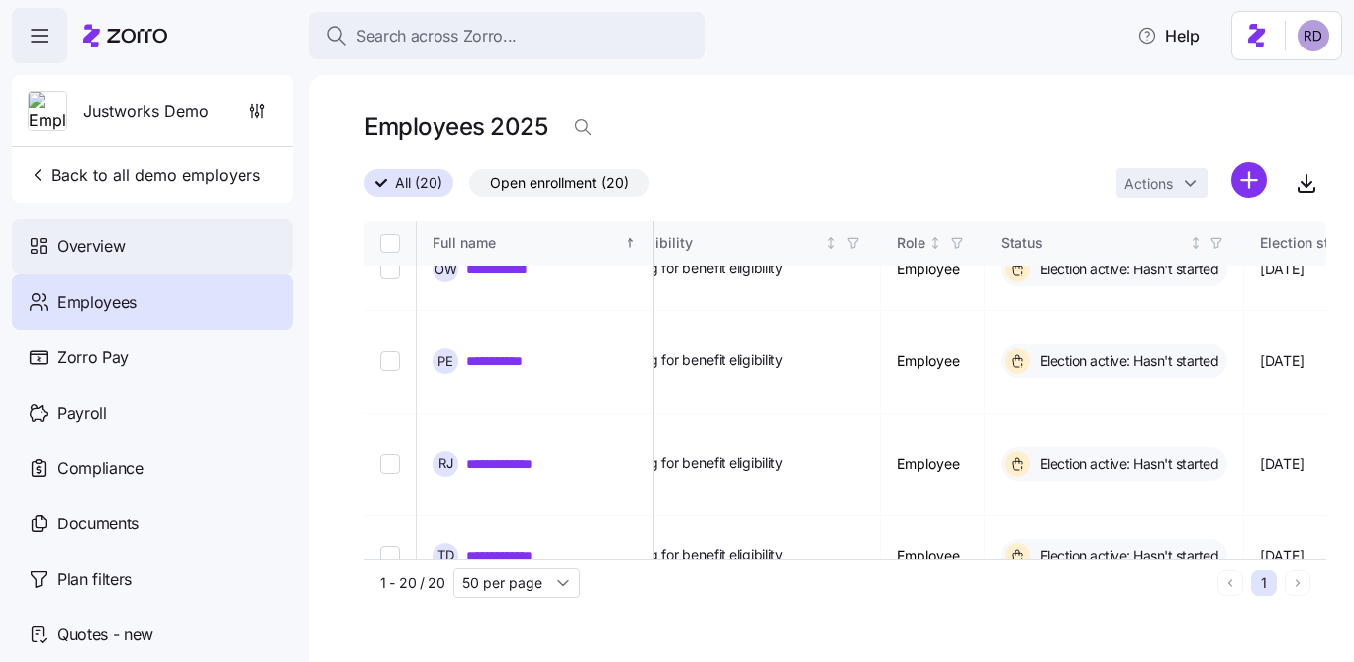
click at [147, 256] on div "Overview" at bounding box center [152, 246] width 281 height 55
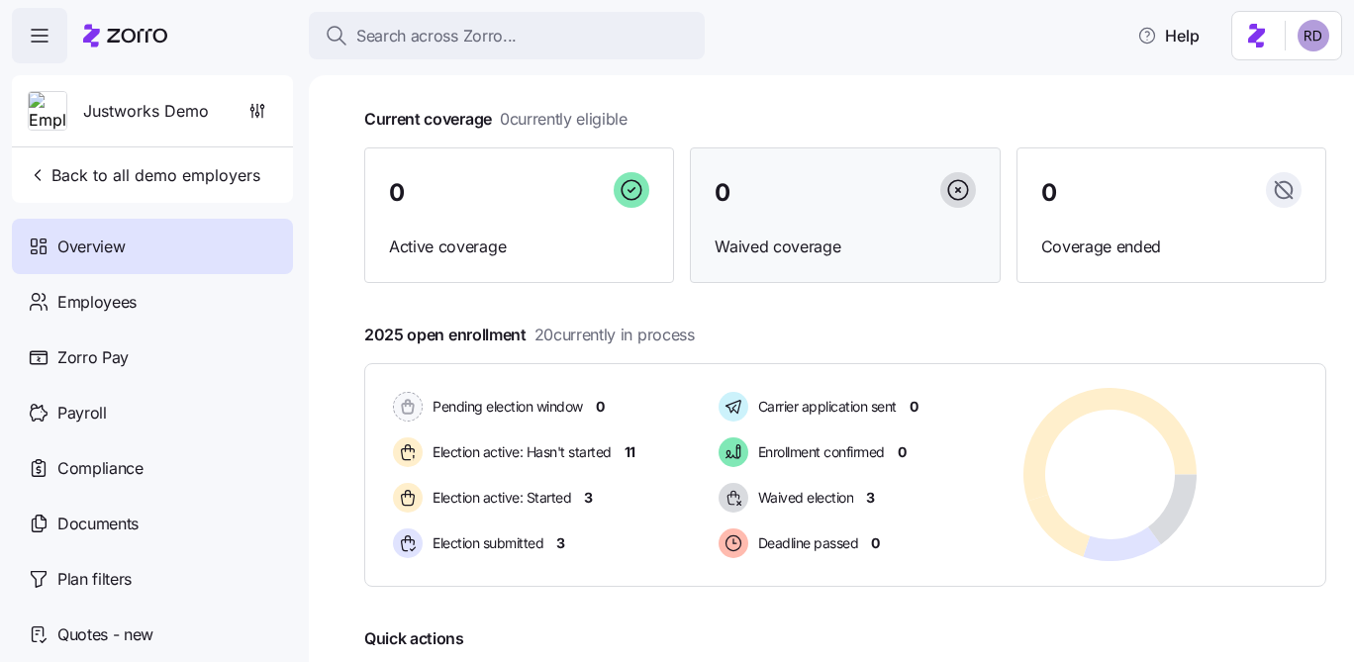
scroll to position [104, 0]
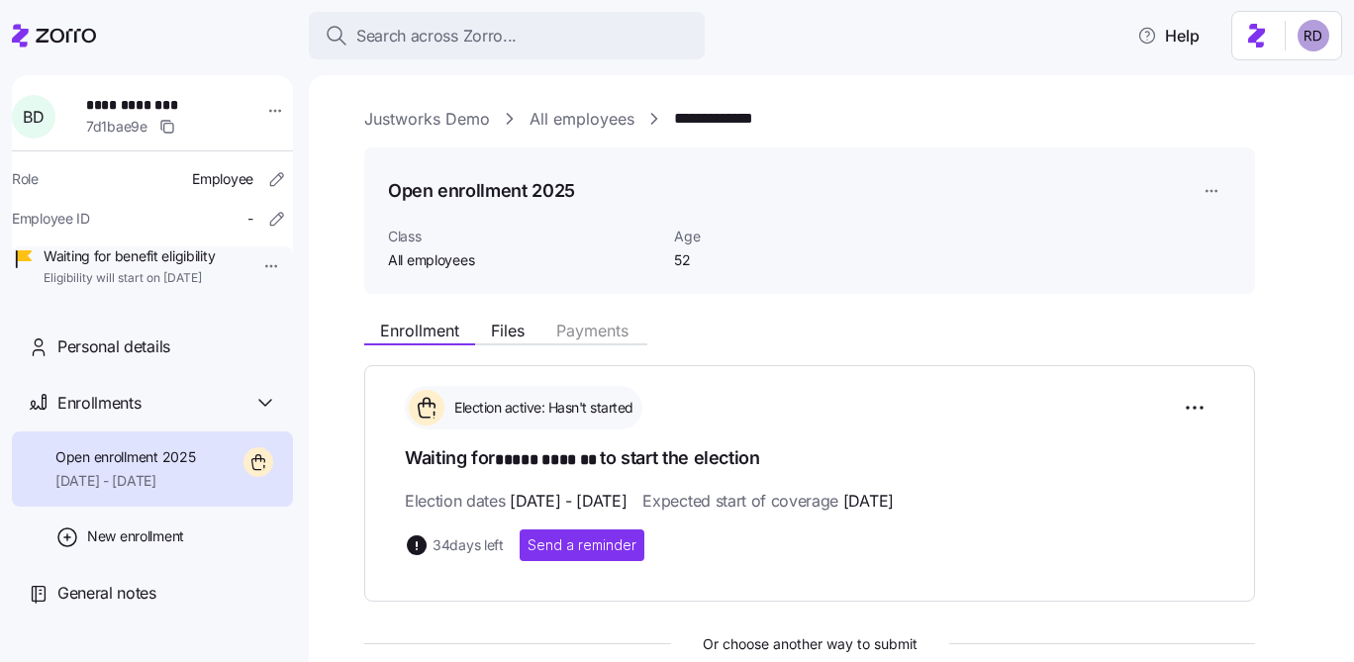
scroll to position [373, 0]
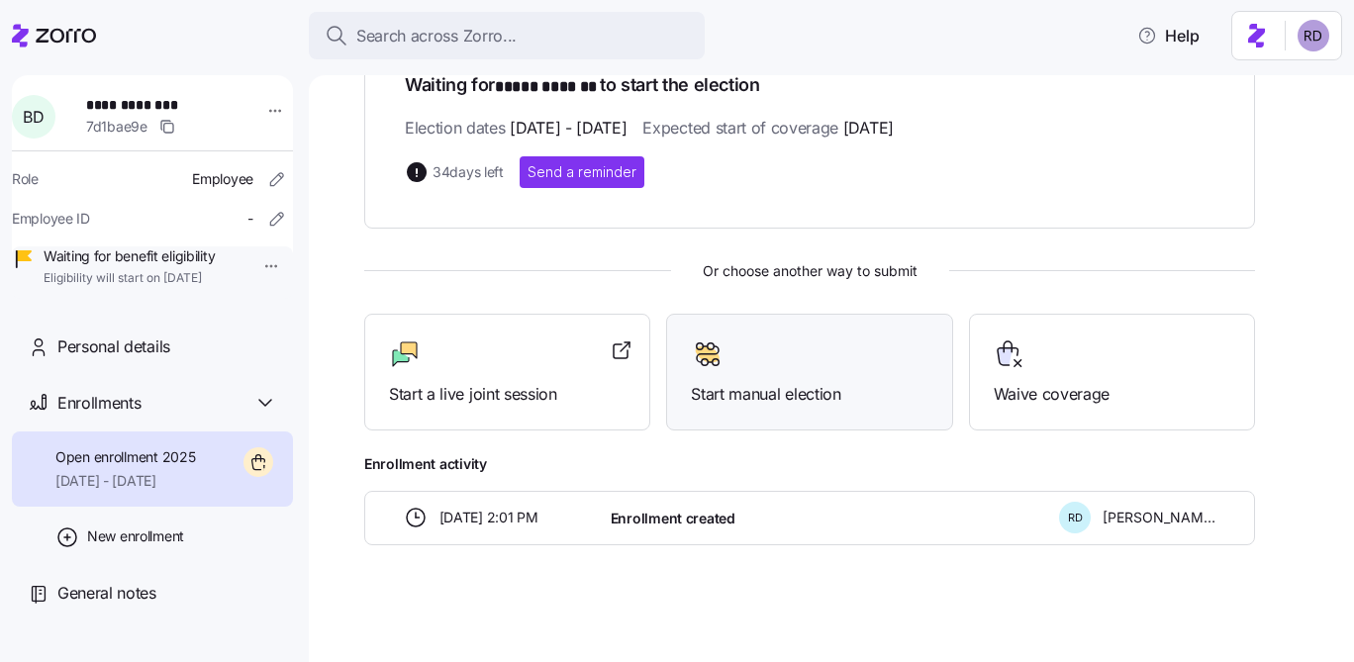
click at [795, 352] on div at bounding box center [809, 354] width 237 height 32
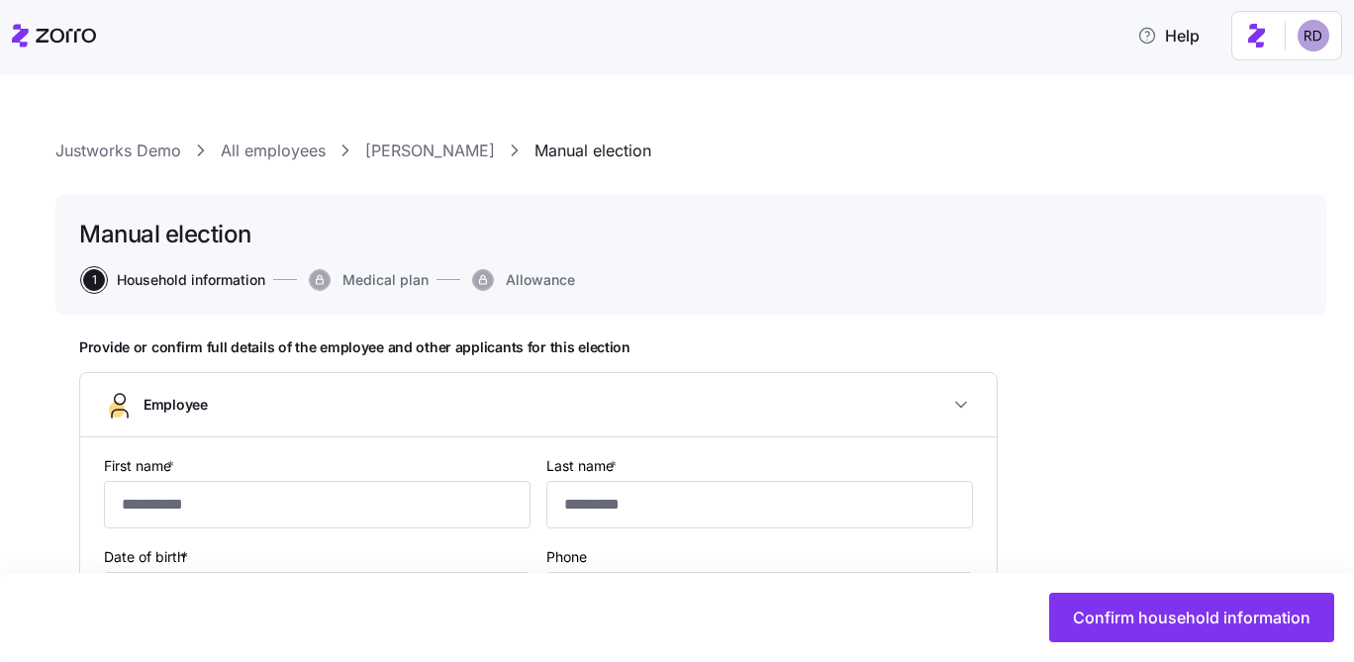
type input "*****"
type input "*******"
type input "[EMAIL_ADDRESS][PERSON_NAME][DOMAIN_NAME]"
type input "**********"
checkbox input "true"
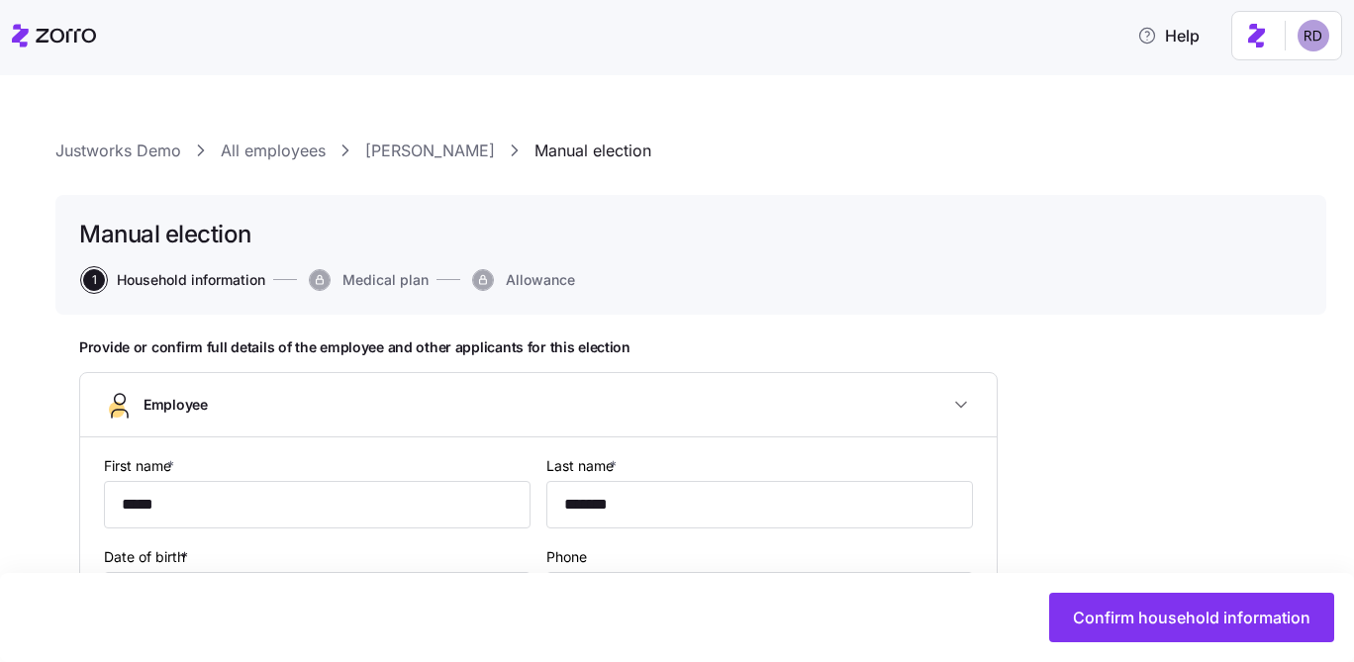
type input "**********"
type input "[PHONE_NUMBER]"
type input "Full time"
type input "Salary"
type input "All employees"
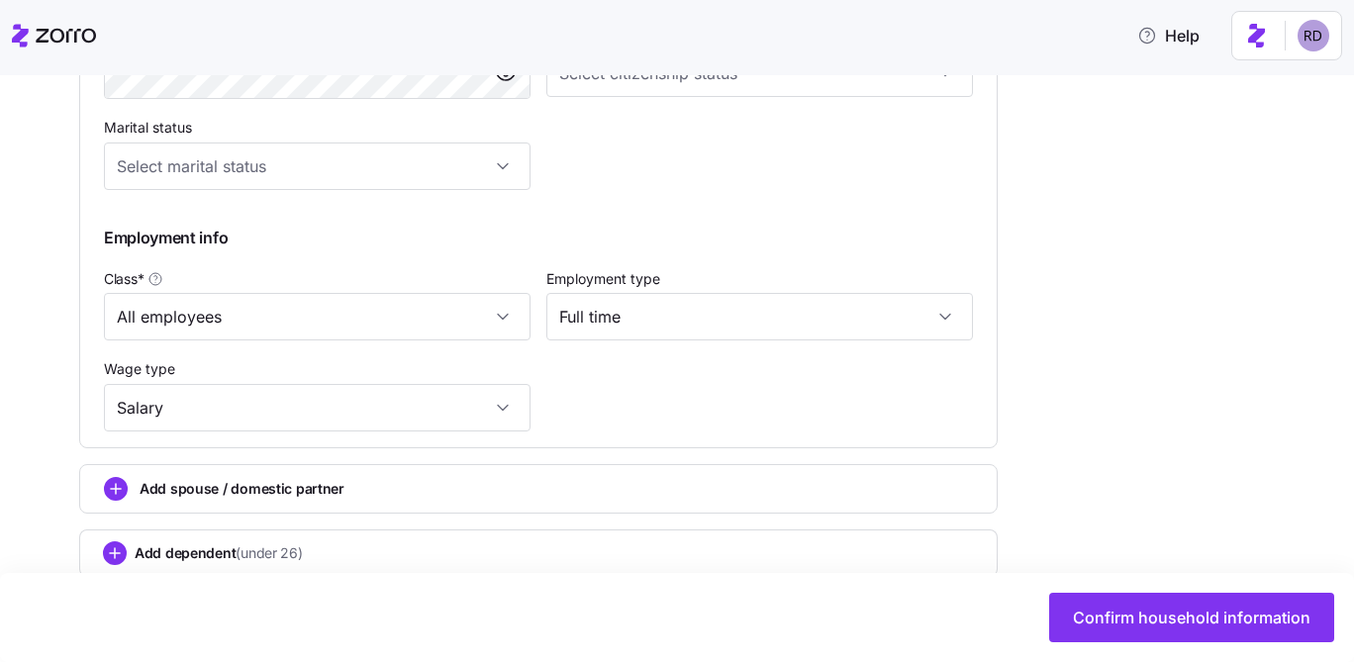
scroll to position [966, 0]
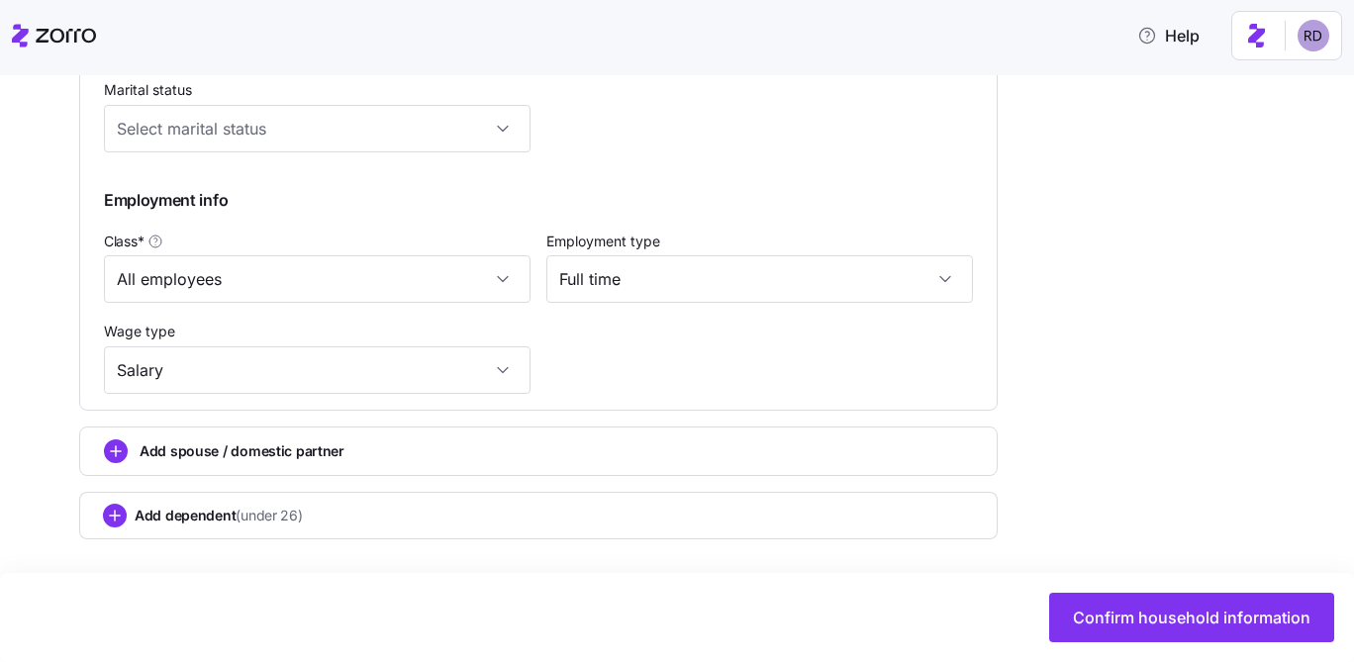
click at [473, 435] on div "Add spouse / domestic partner" at bounding box center [538, 451] width 918 height 49
click at [117, 453] on circle "add icon" at bounding box center [116, 451] width 22 height 22
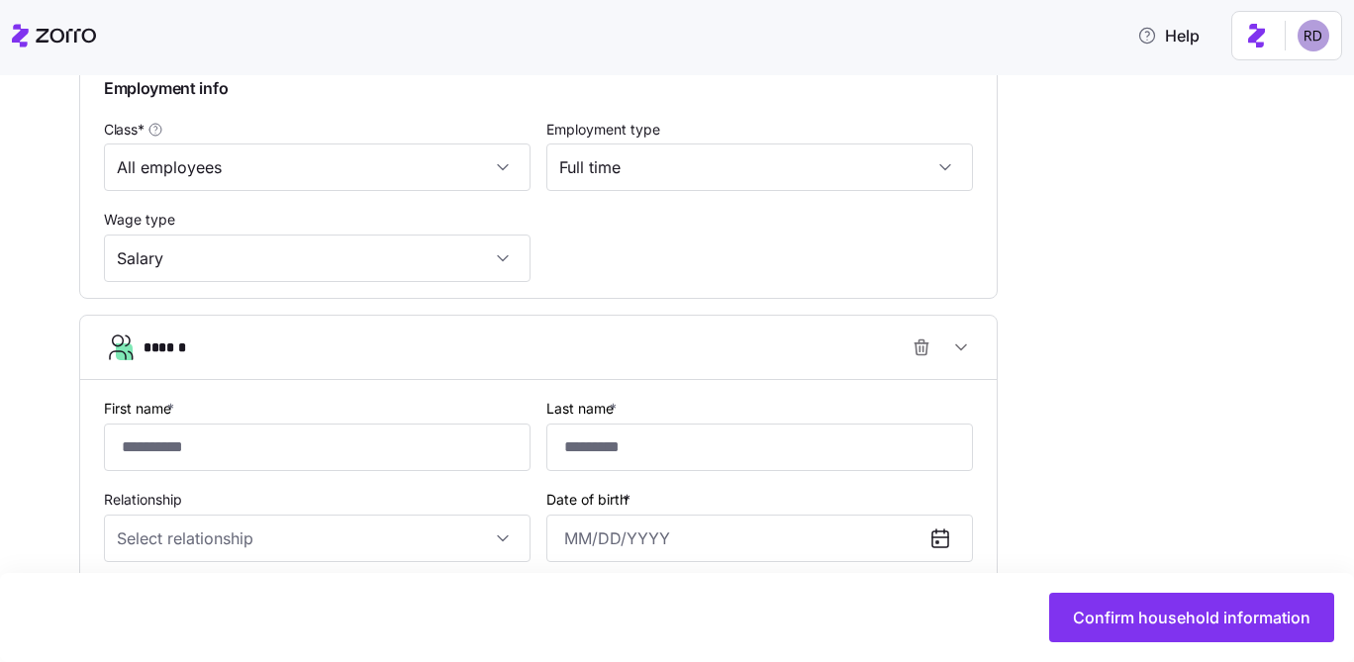
scroll to position [1231, 0]
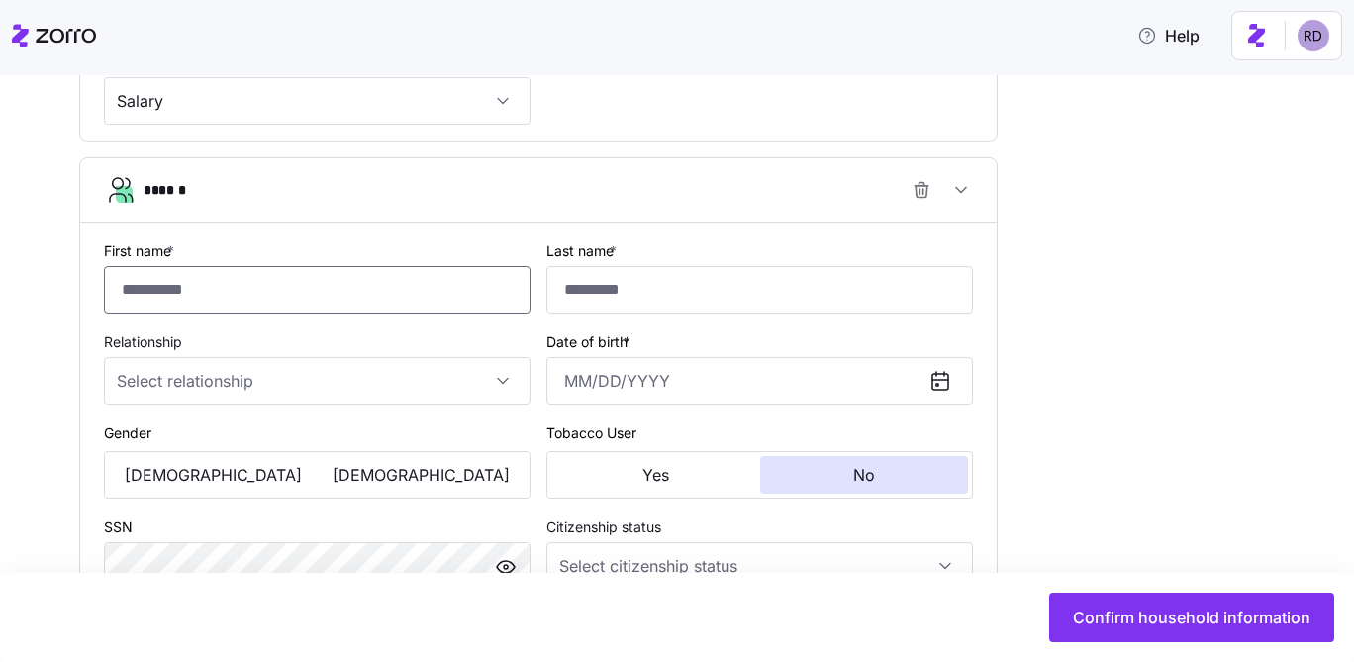
click at [346, 285] on input "First name *" at bounding box center [317, 289] width 427 height 47
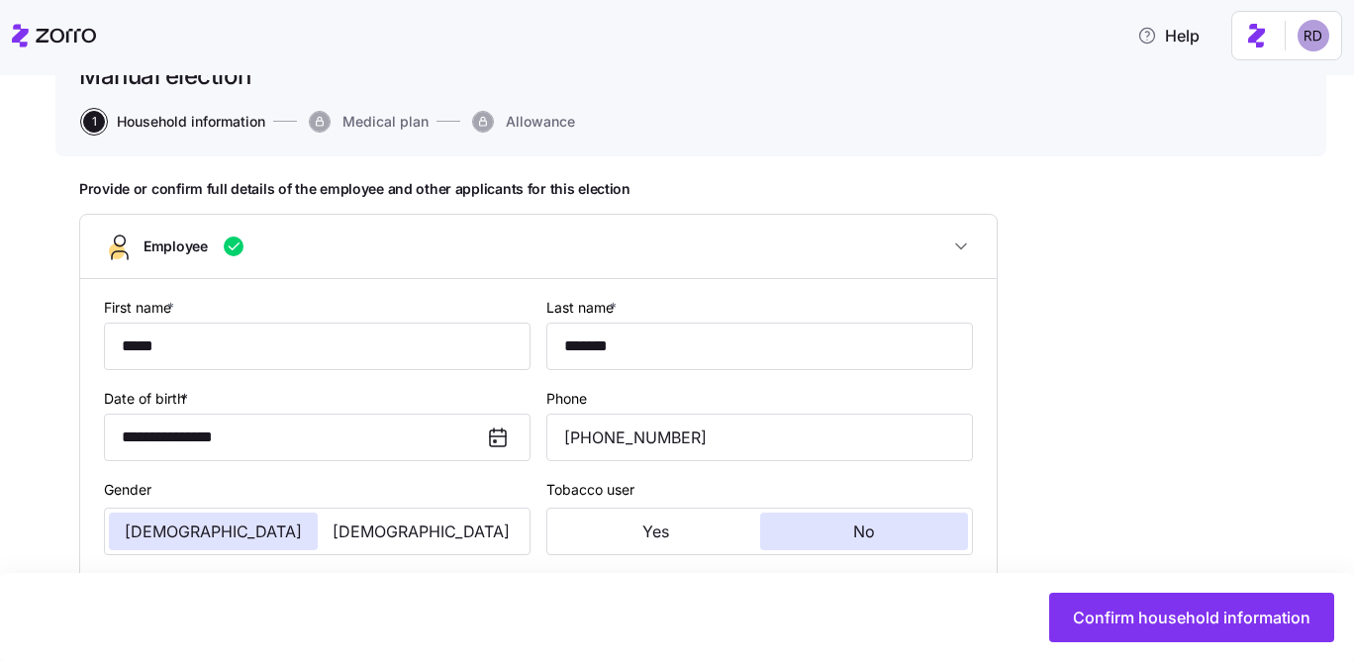
scroll to position [162, 0]
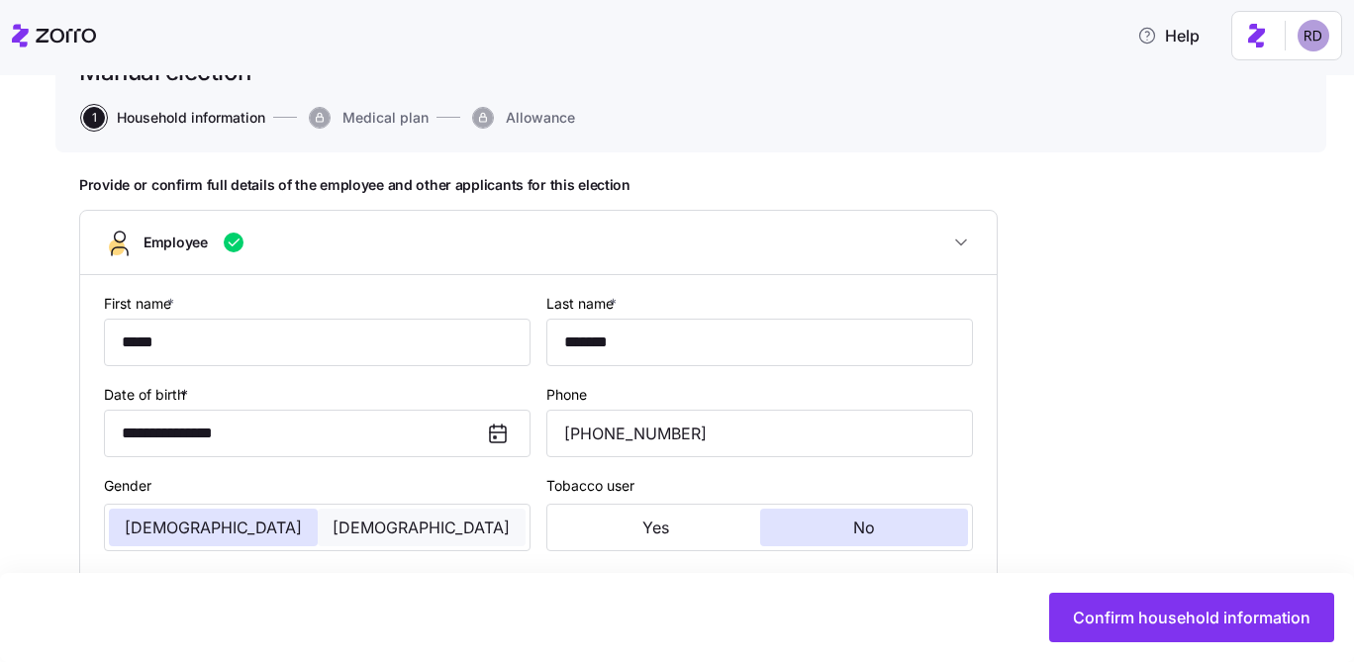
click at [409, 516] on button "Female" at bounding box center [422, 528] width 209 height 38
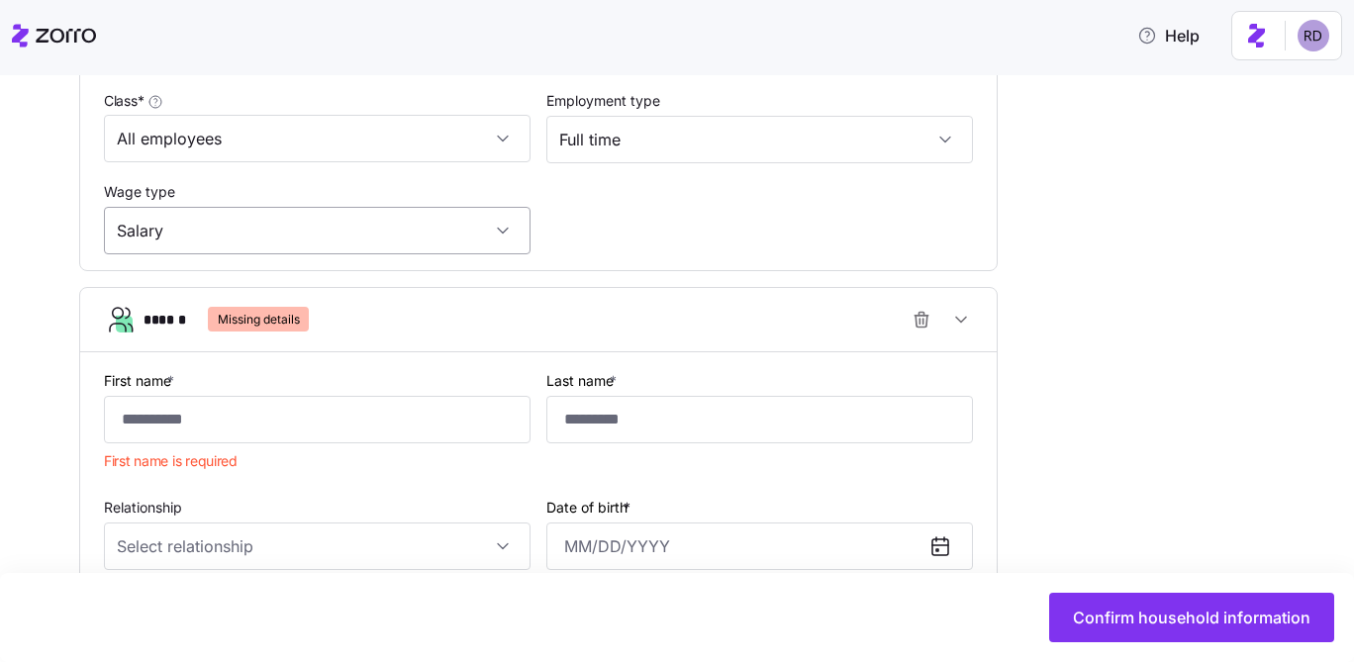
scroll to position [1296, 0]
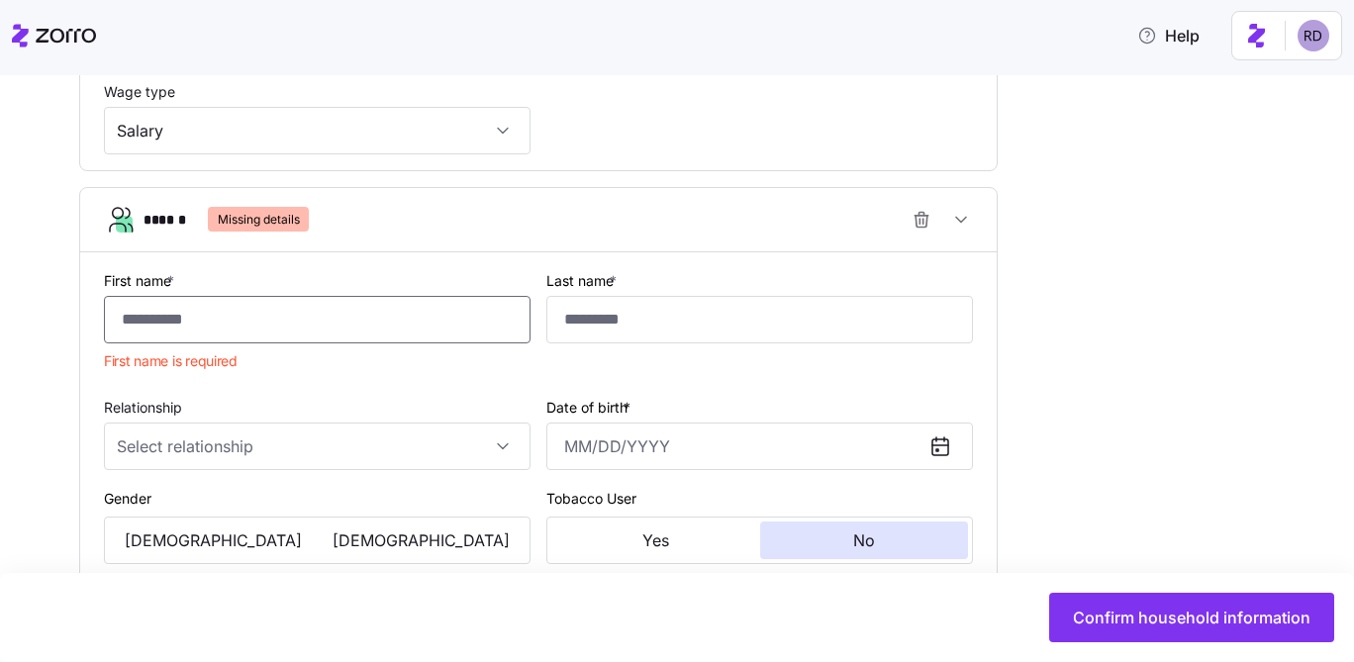
click at [255, 333] on input "First name *" at bounding box center [317, 319] width 427 height 47
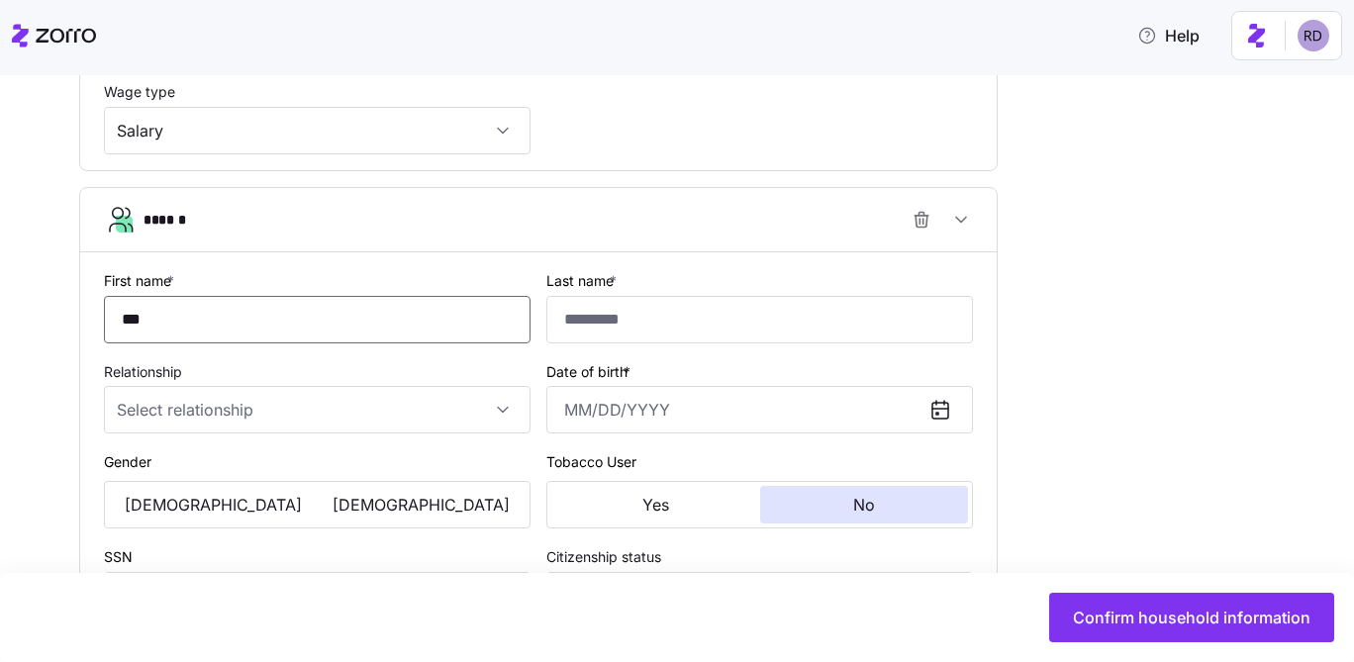
type input "***"
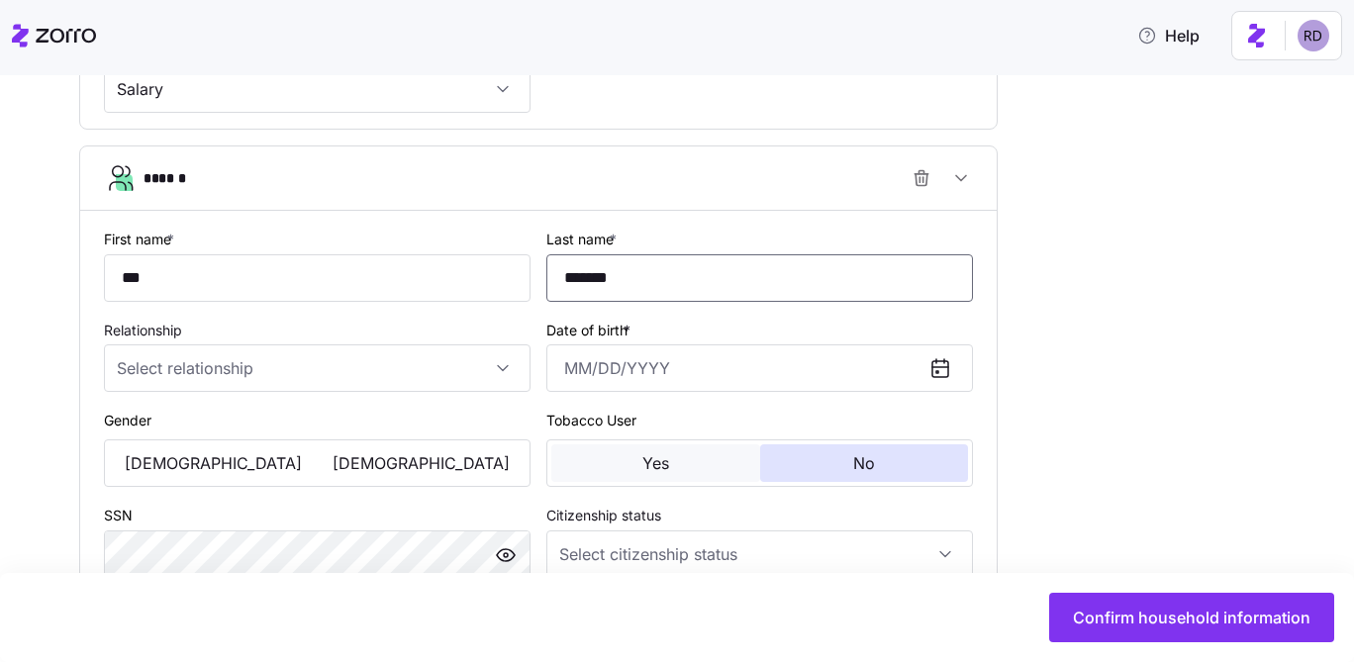
scroll to position [1293, 0]
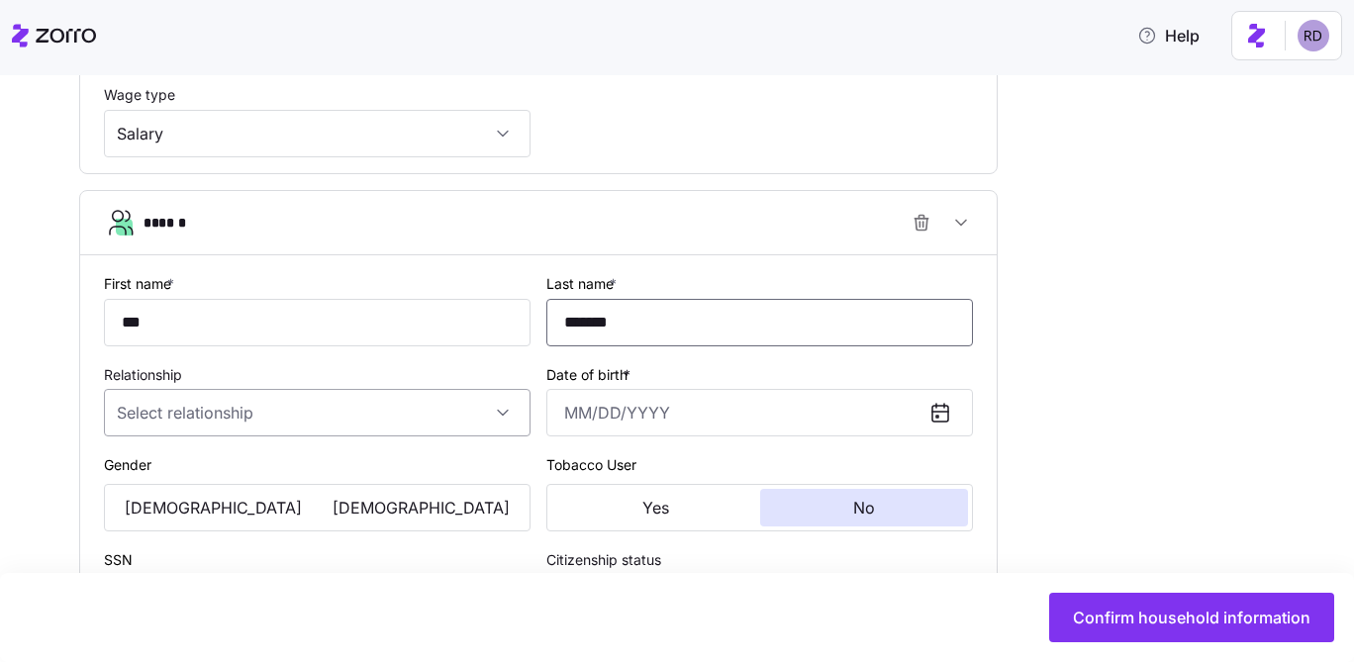
type input "*******"
click at [369, 409] on input "Relationship" at bounding box center [317, 412] width 427 height 47
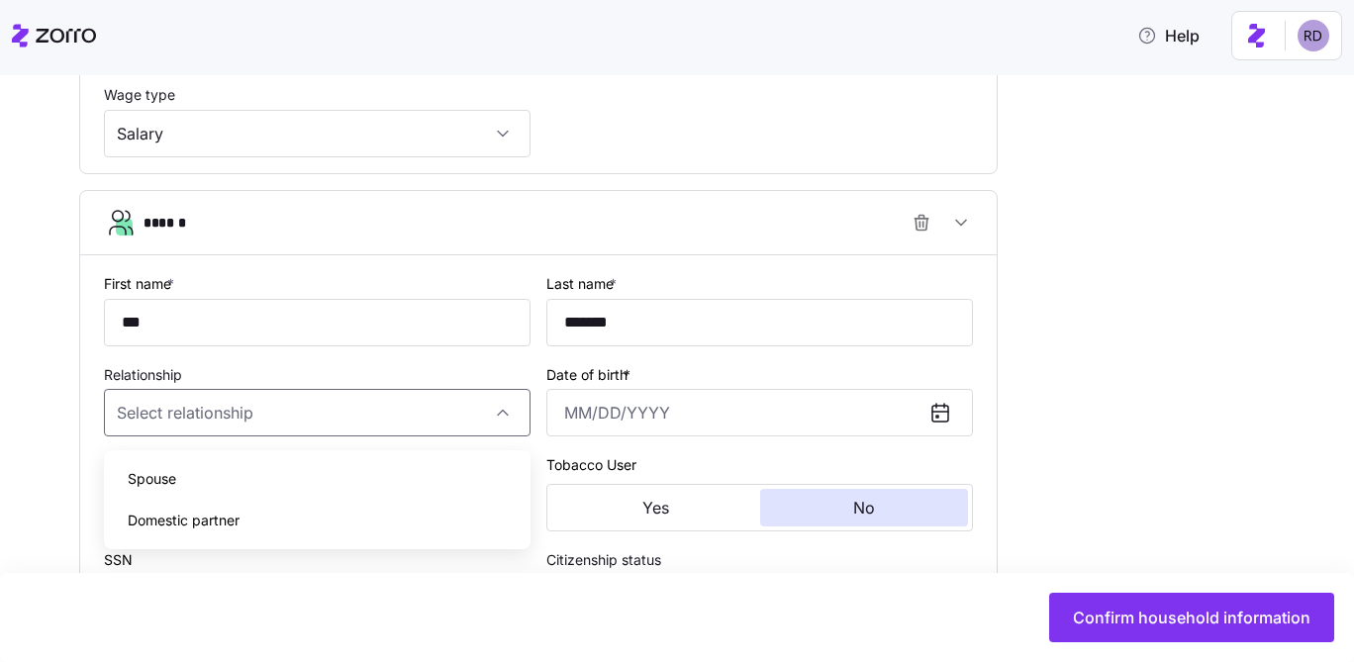
click at [278, 485] on div "Spouse" at bounding box center [317, 479] width 411 height 42
type input "Spouse"
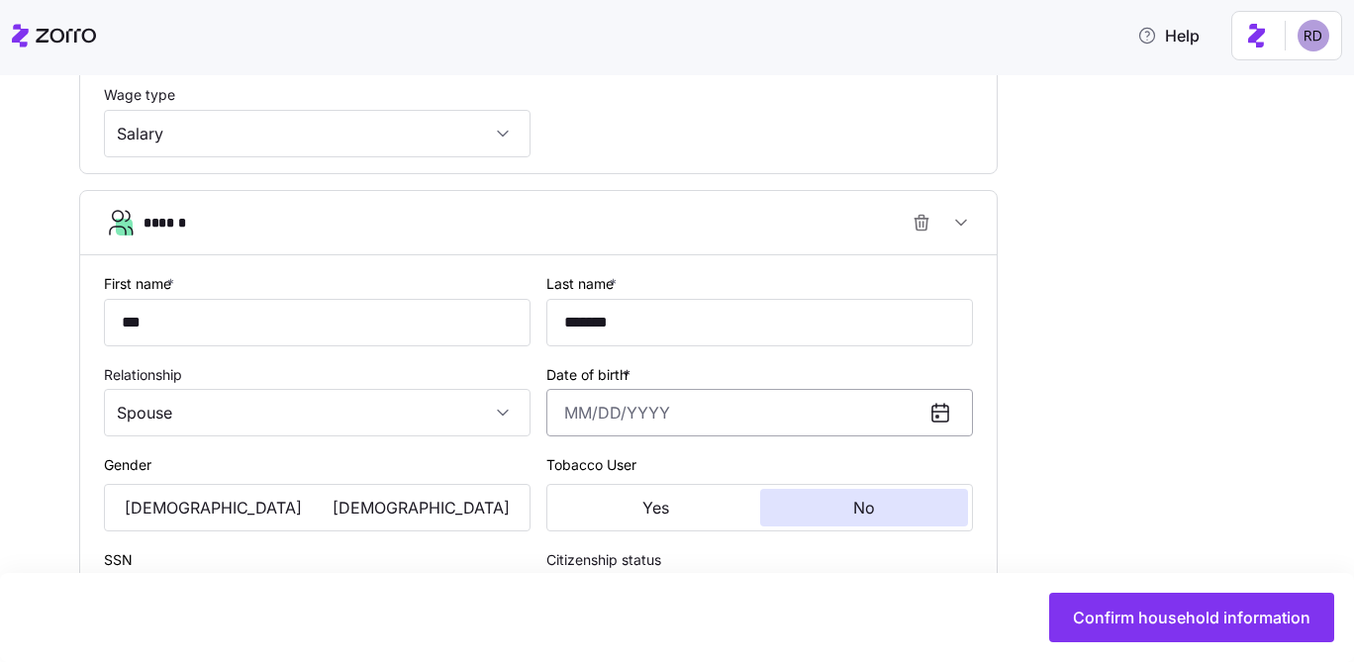
click at [624, 436] on input "Date of birth *" at bounding box center [759, 412] width 427 height 47
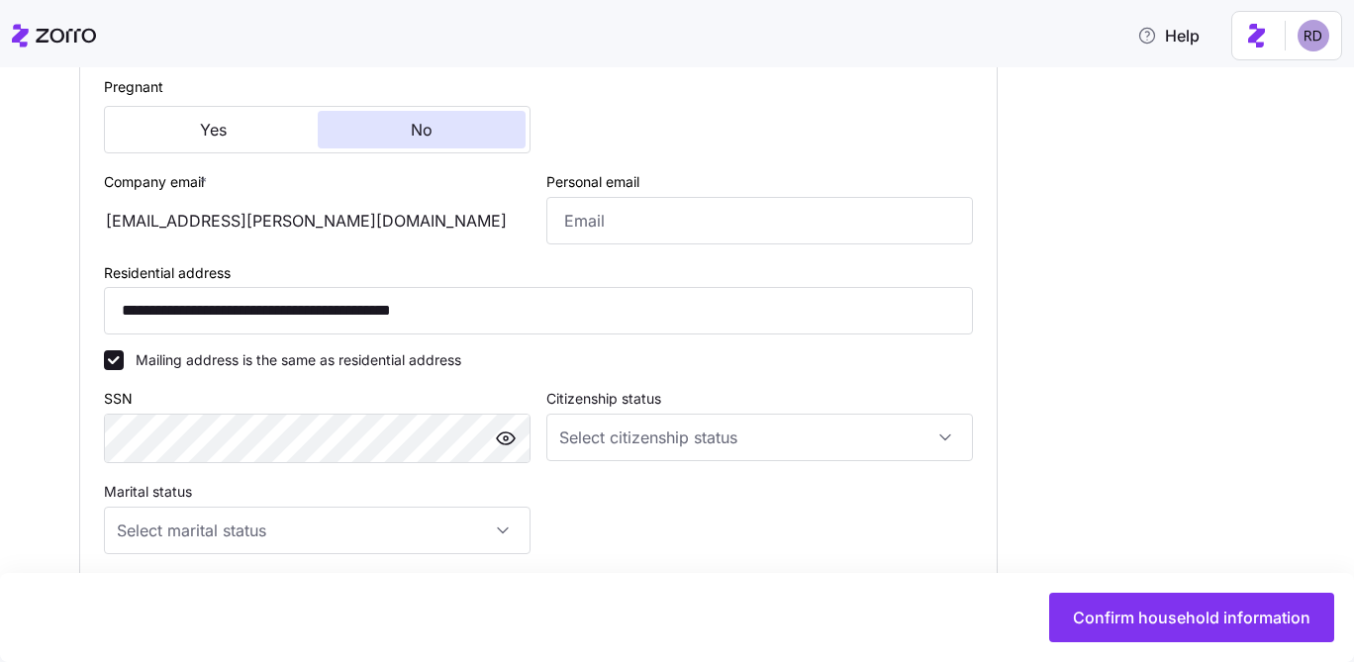
scroll to position [1015, 0]
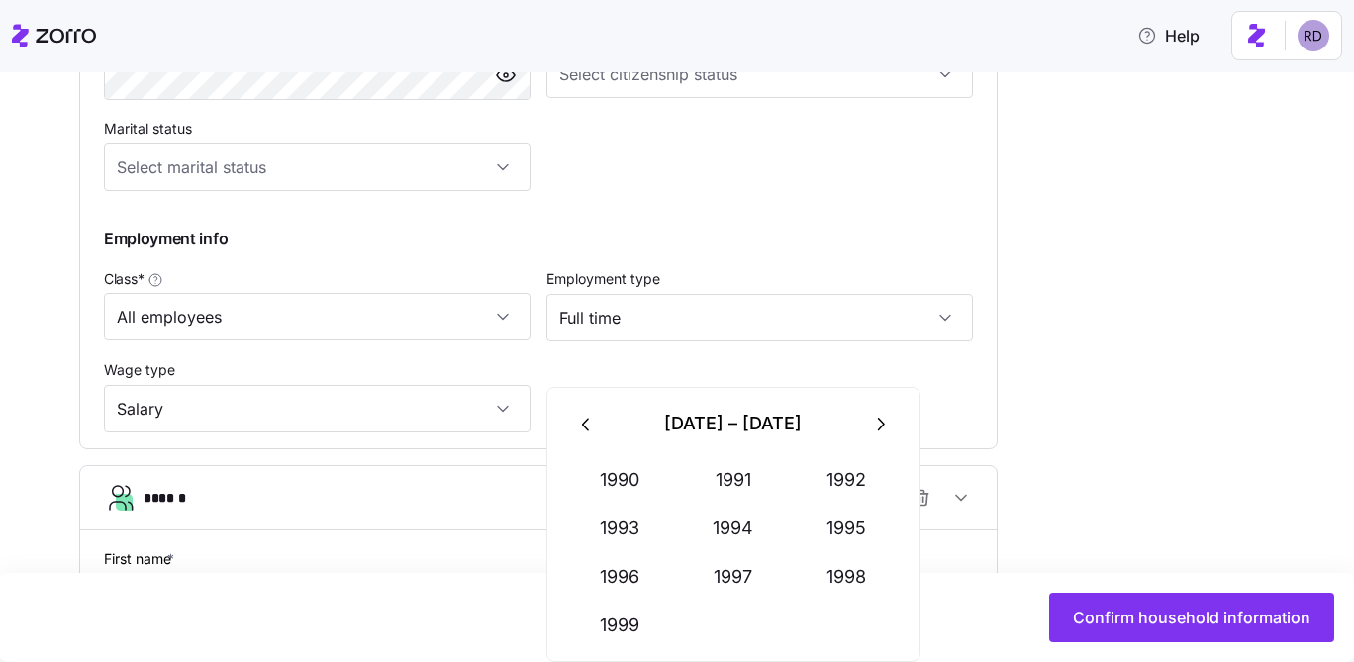
click at [581, 428] on icon "button" at bounding box center [587, 425] width 22 height 22
click at [593, 423] on icon "button" at bounding box center [587, 425] width 22 height 22
click at [738, 489] on button "1971" at bounding box center [733, 479] width 113 height 47
click at [745, 527] on button "May" at bounding box center [733, 528] width 113 height 47
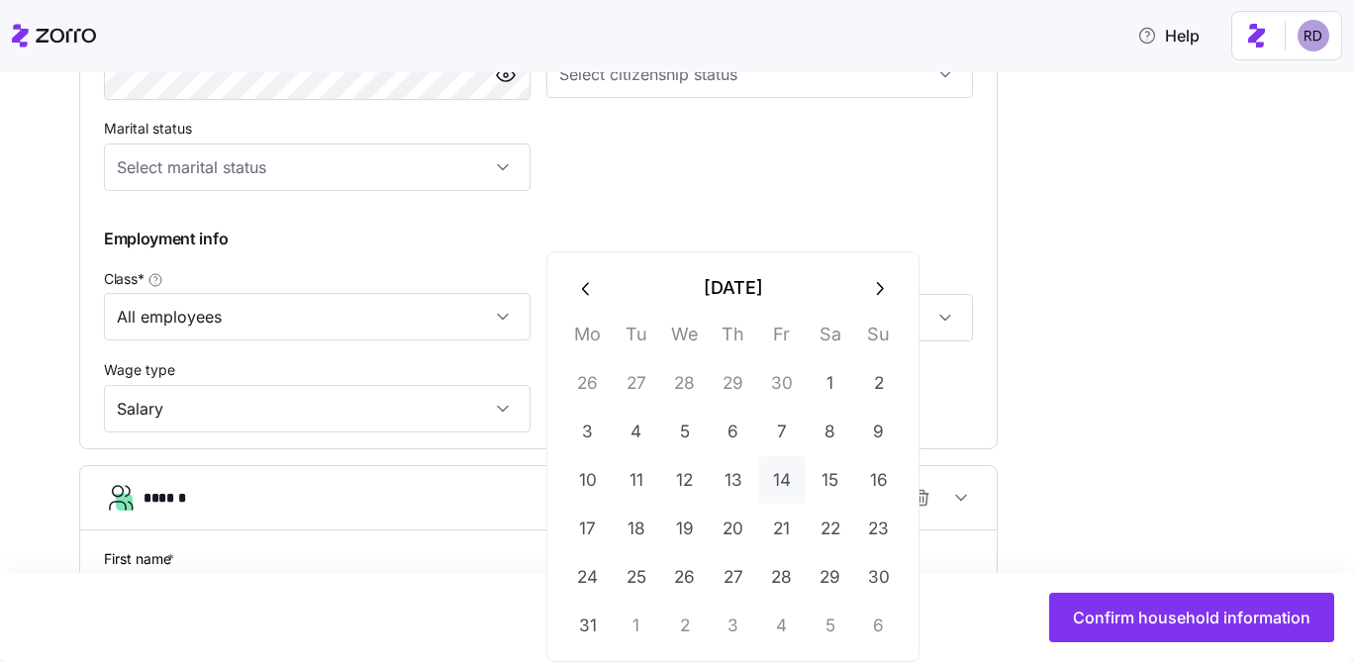
click at [783, 457] on button "14" at bounding box center [781, 479] width 47 height 47
type input "May 14, 1971"
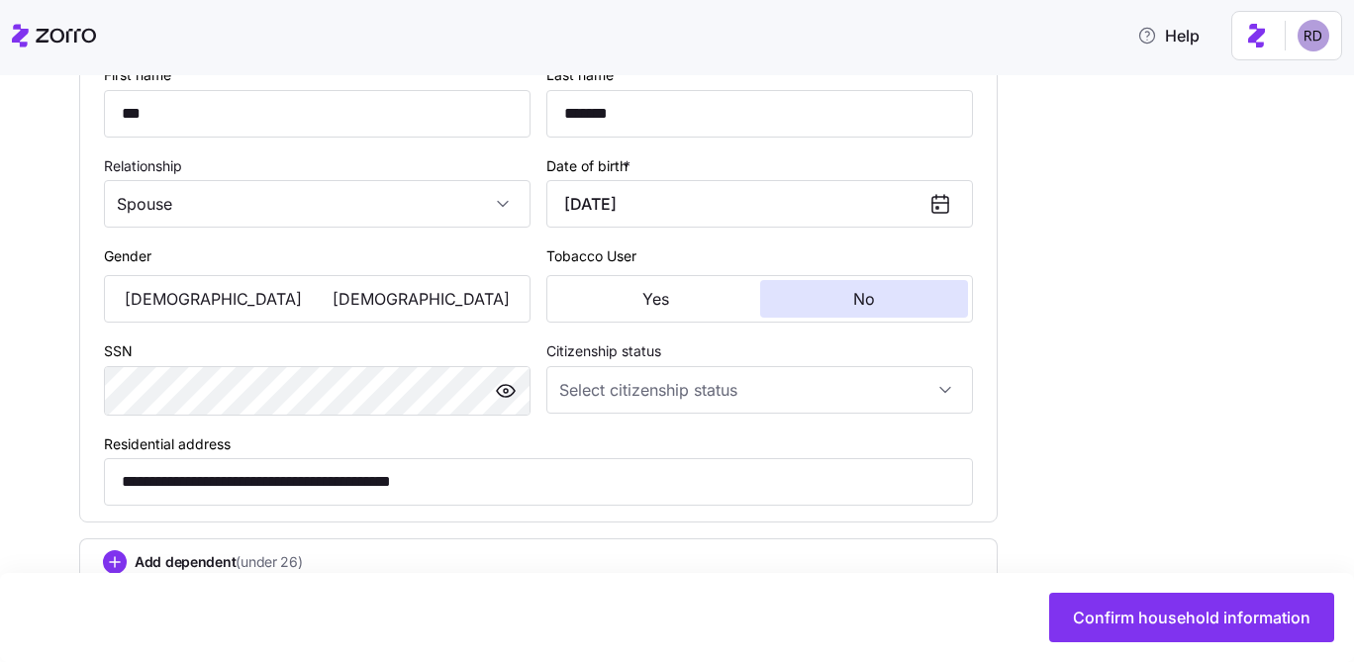
scroll to position [1513, 0]
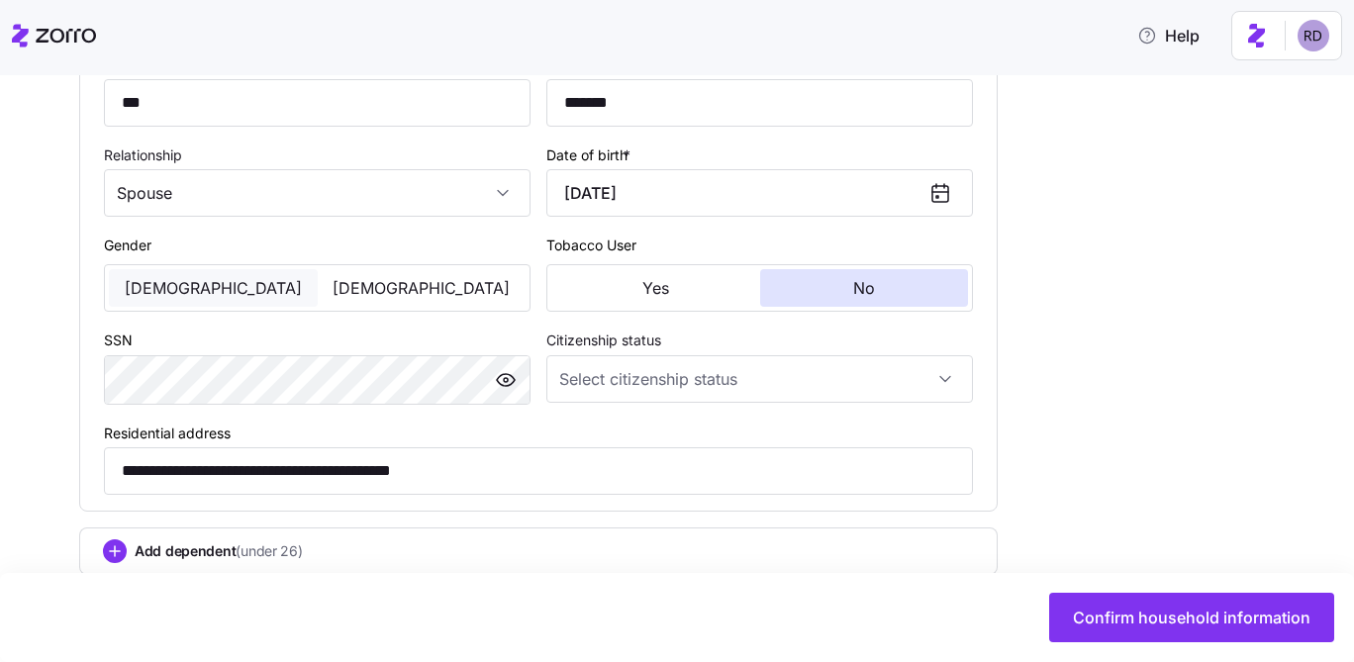
click at [255, 296] on button "Male" at bounding box center [213, 288] width 209 height 38
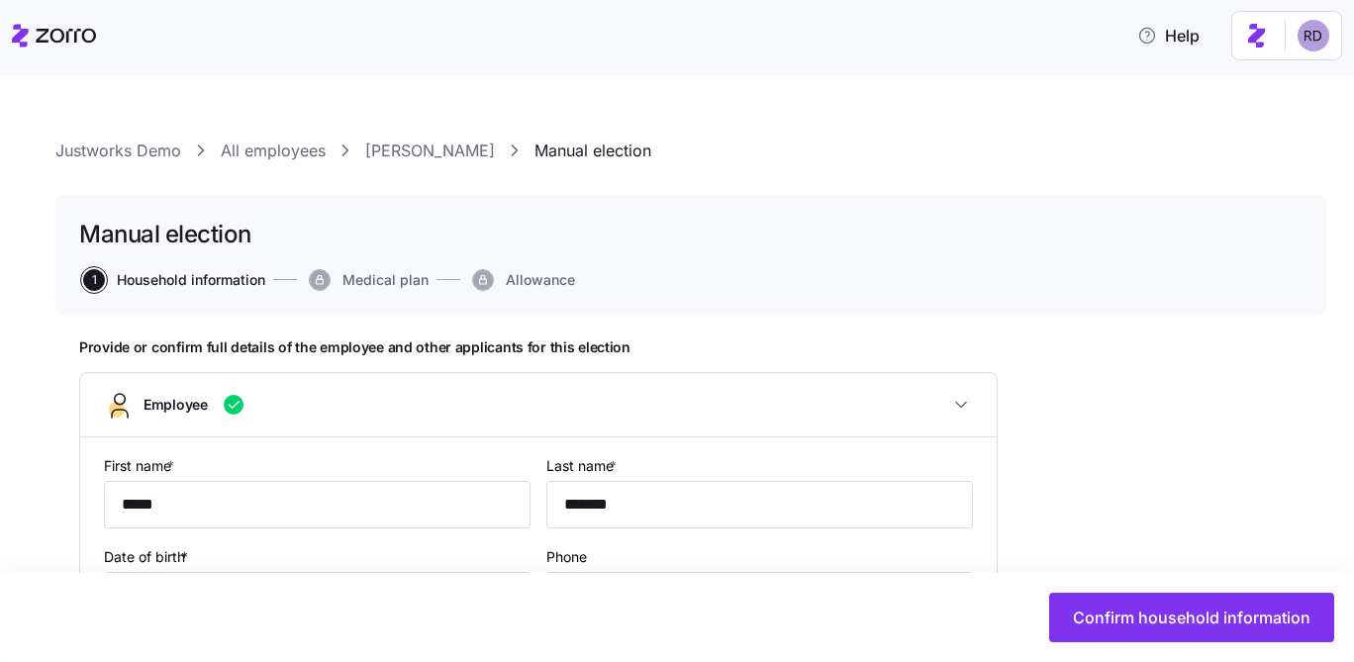
scroll to position [580, 0]
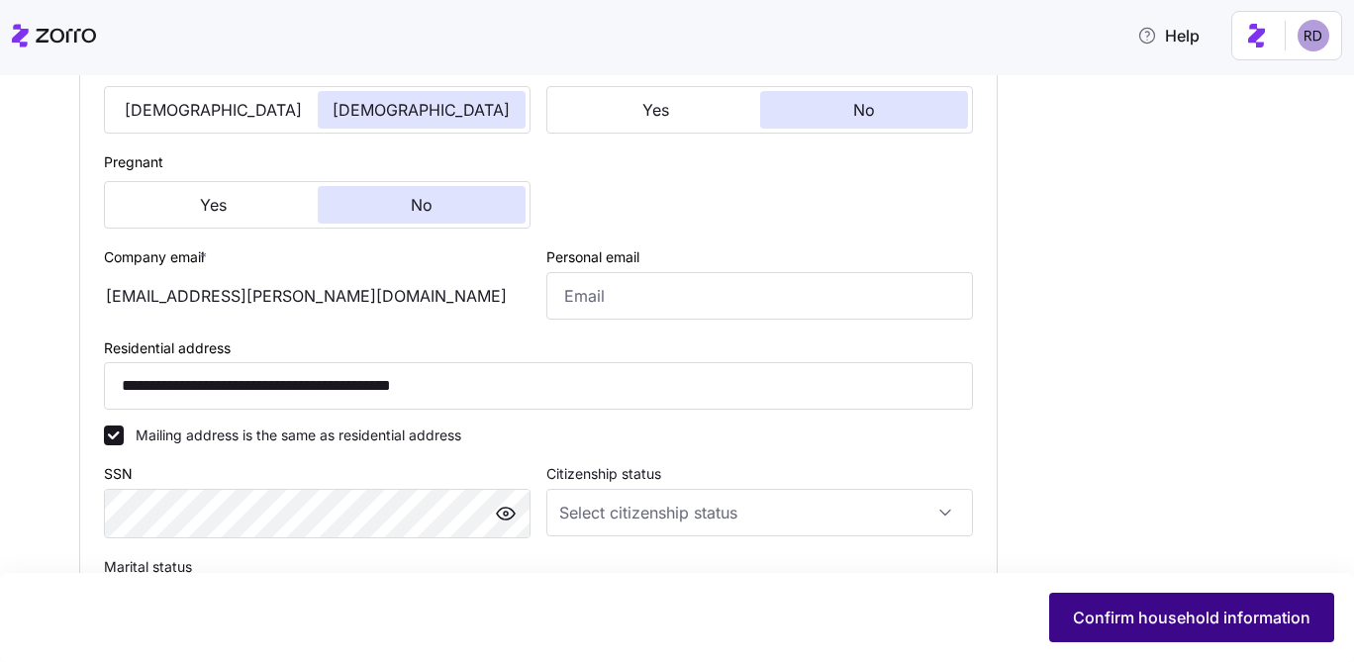
click at [1298, 612] on span "Confirm household information" at bounding box center [1191, 618] width 237 height 24
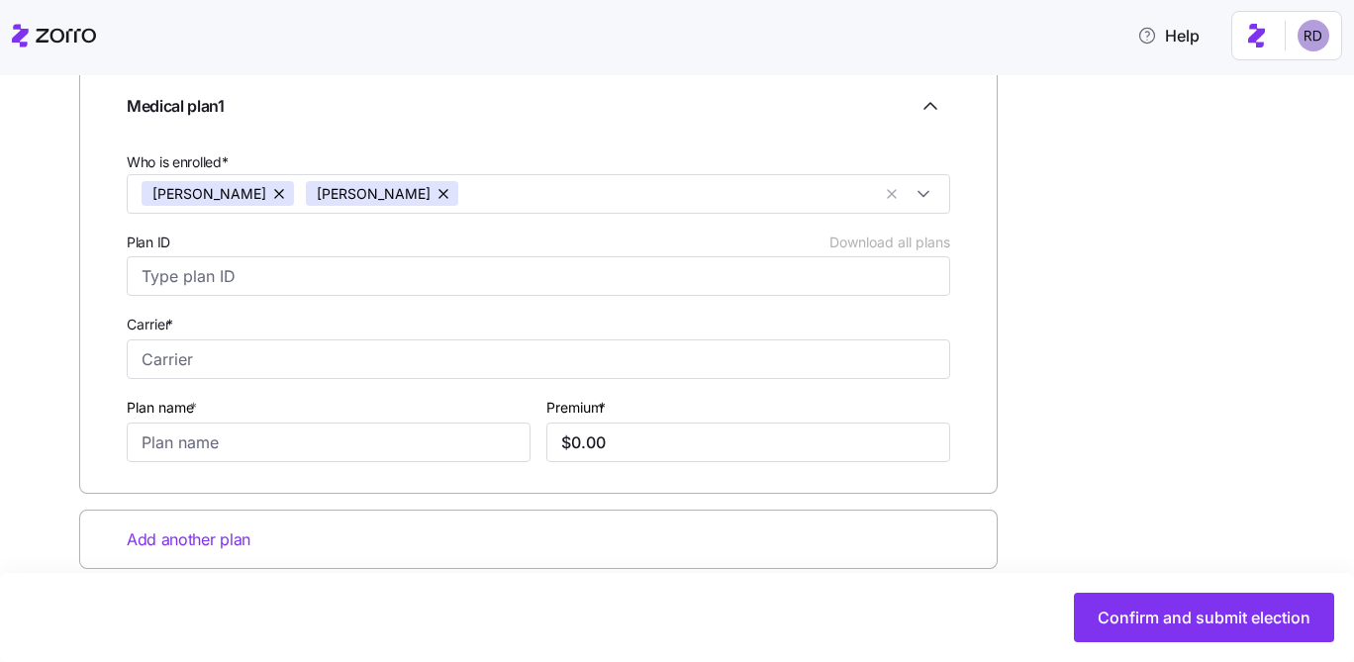
scroll to position [348, 0]
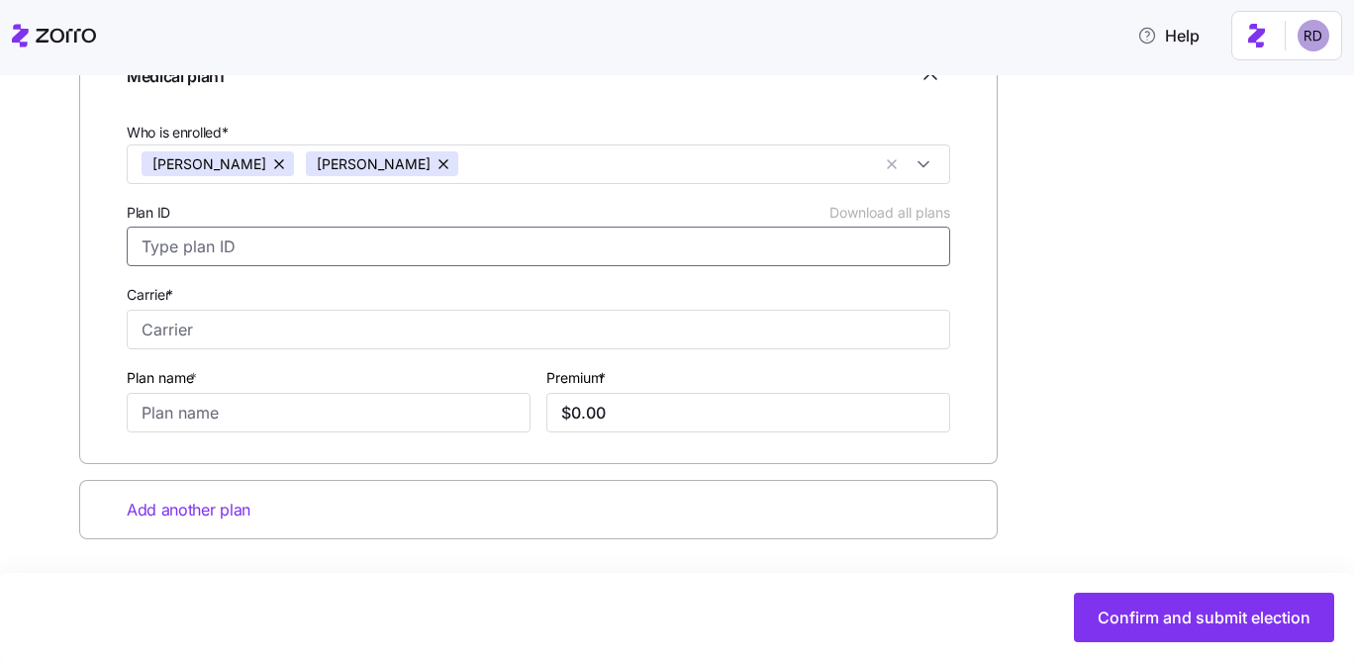
click at [574, 239] on input "Plan ID Download all plans" at bounding box center [538, 247] width 823 height 40
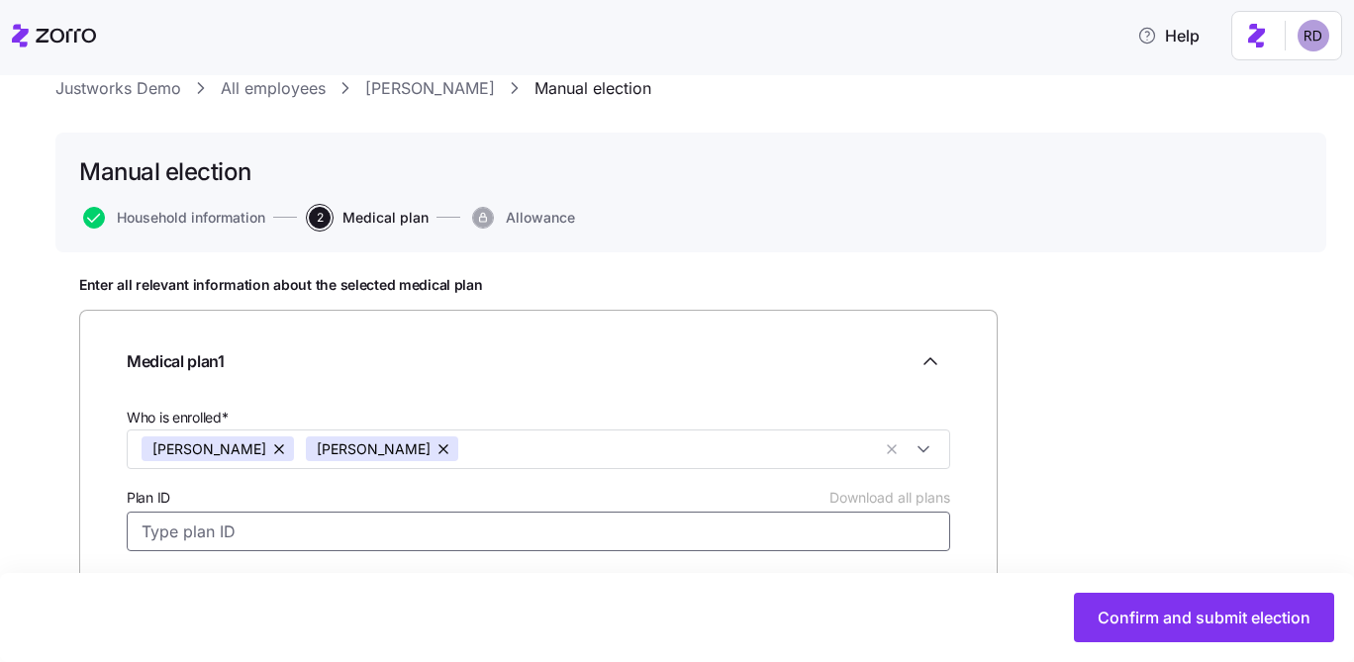
scroll to position [33, 0]
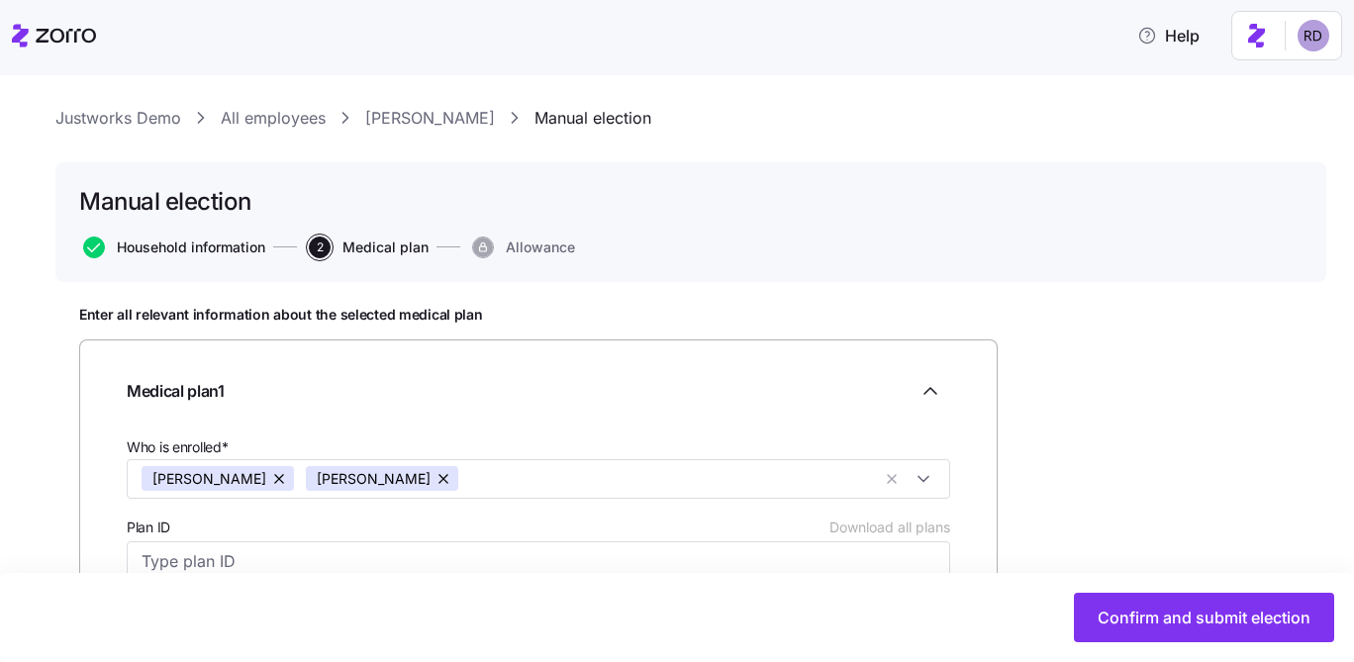
click at [229, 243] on span "Household information" at bounding box center [191, 247] width 148 height 14
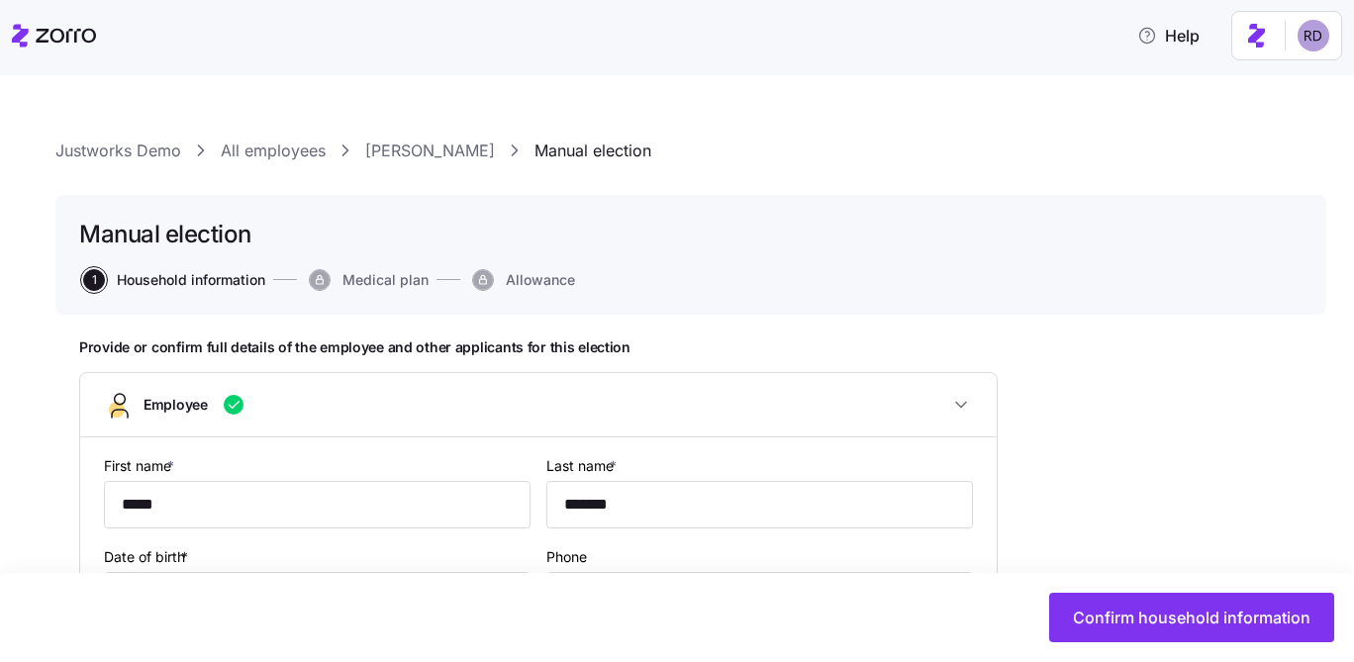
scroll to position [516, 0]
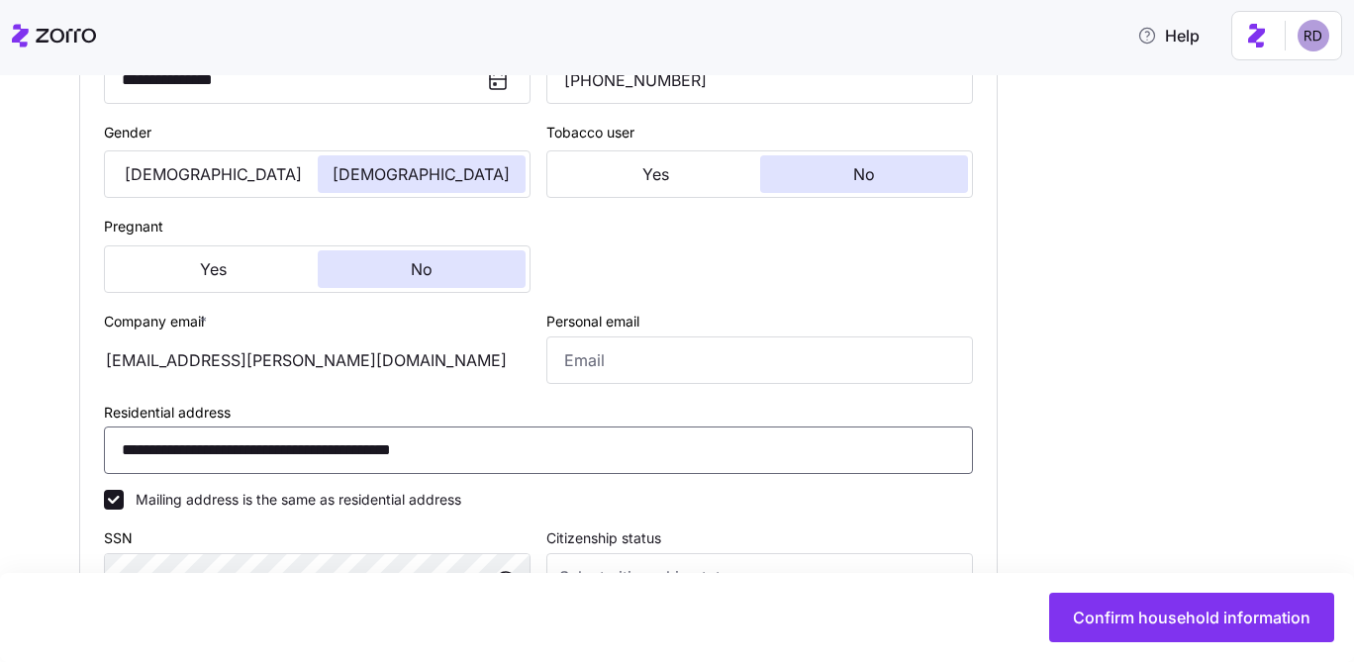
click at [311, 465] on input "**********" at bounding box center [538, 450] width 869 height 47
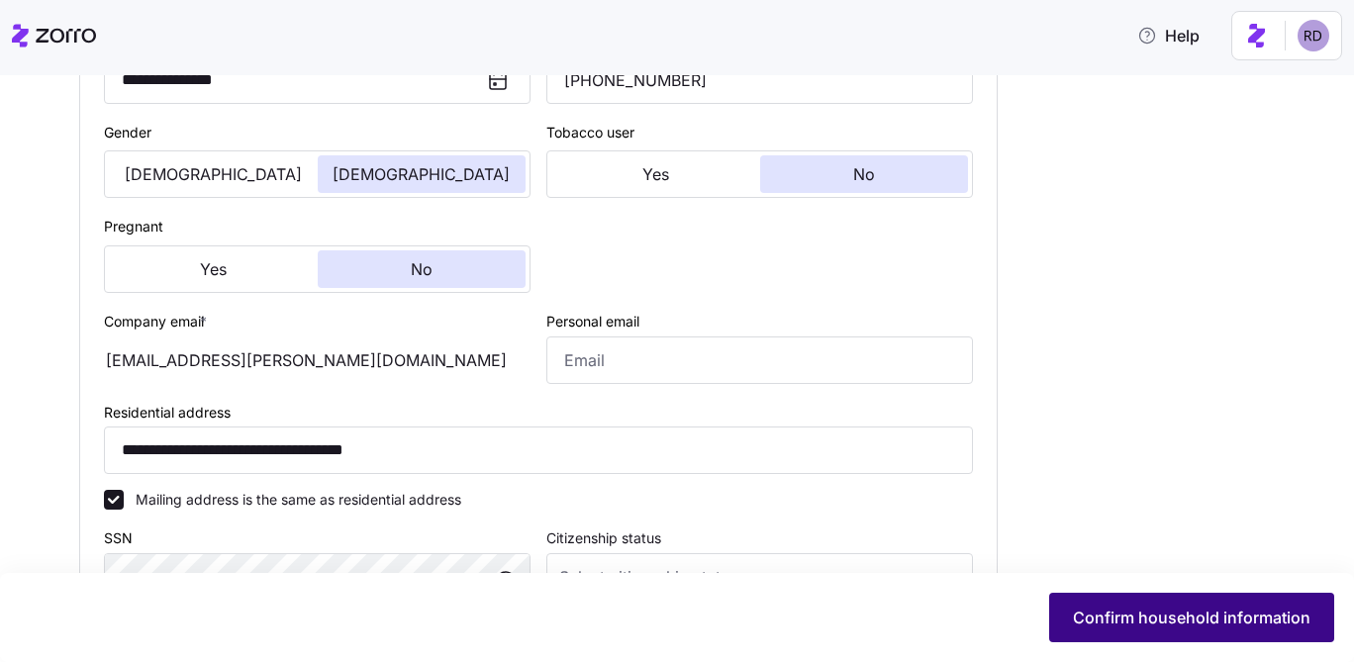
click at [1184, 603] on button "Confirm household information" at bounding box center [1191, 617] width 285 height 49
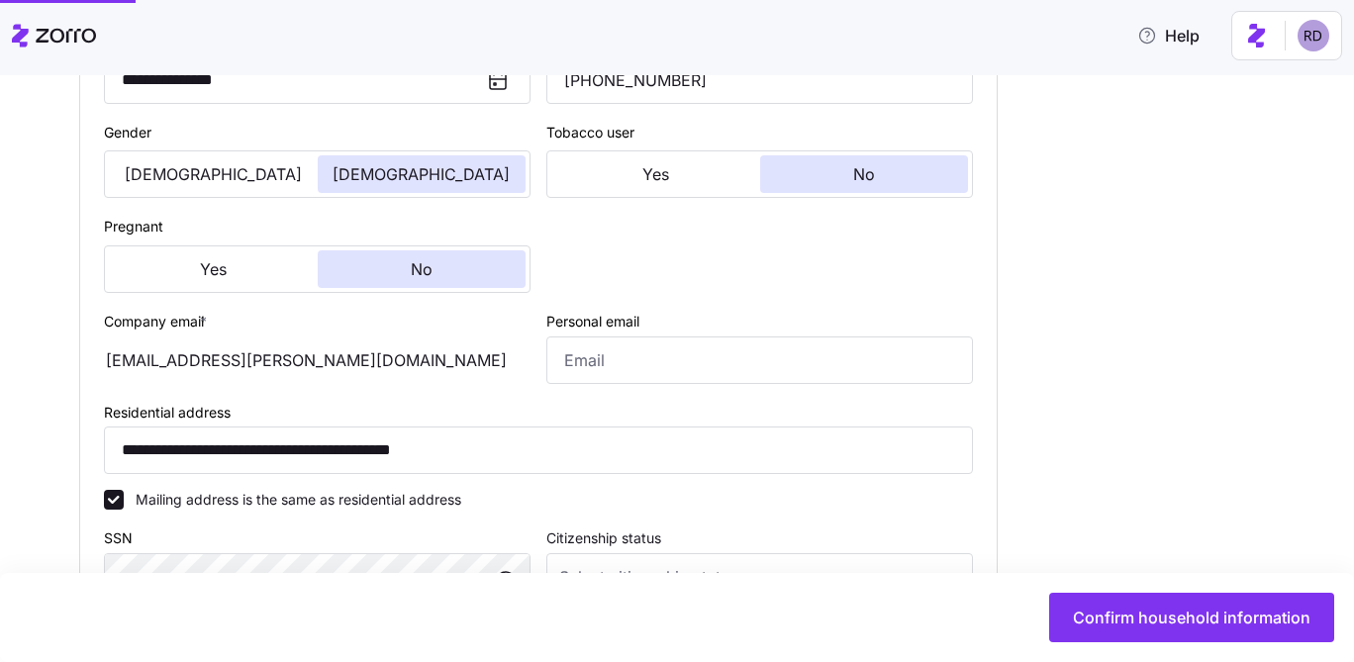
type input "**********"
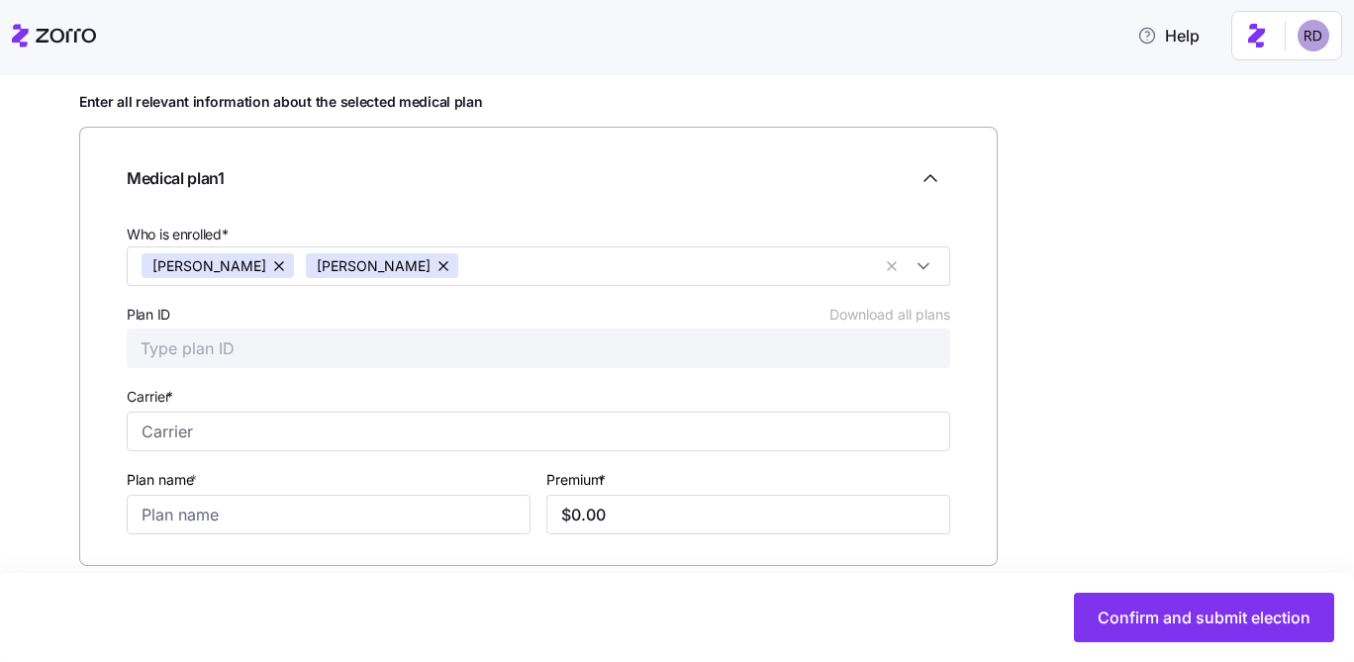
scroll to position [300, 0]
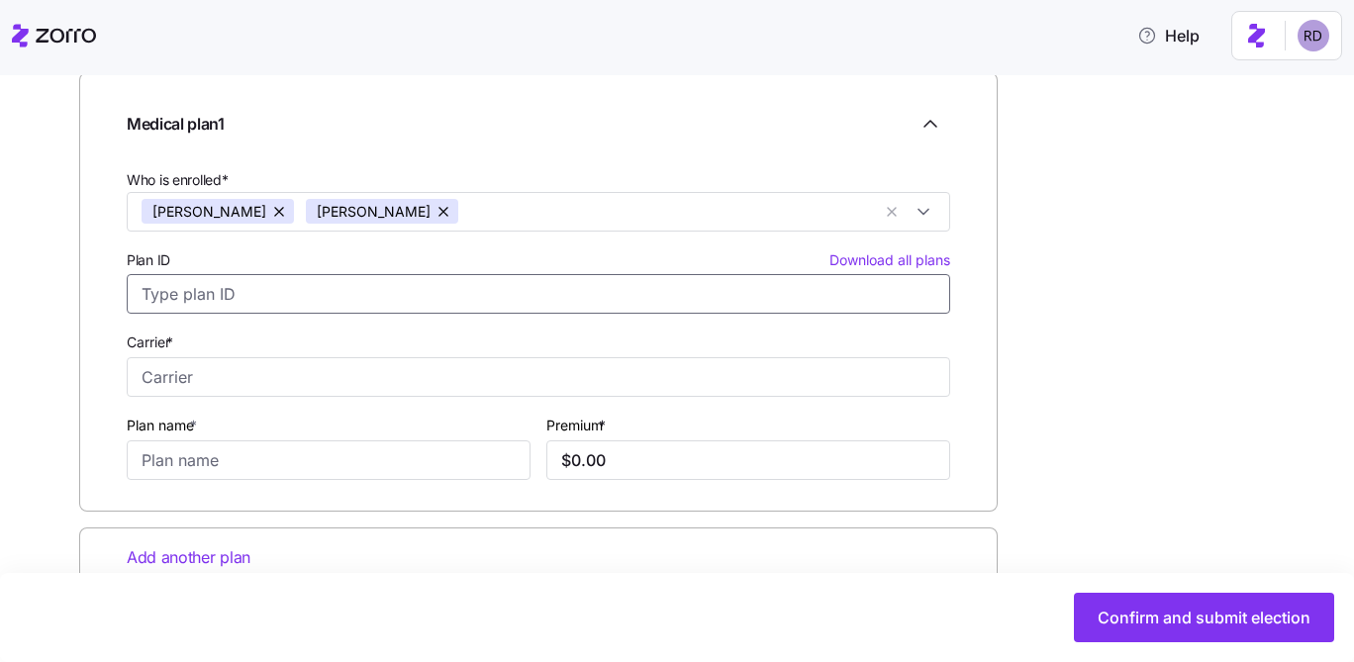
click at [284, 297] on input "Plan ID Download all plans" at bounding box center [538, 294] width 823 height 40
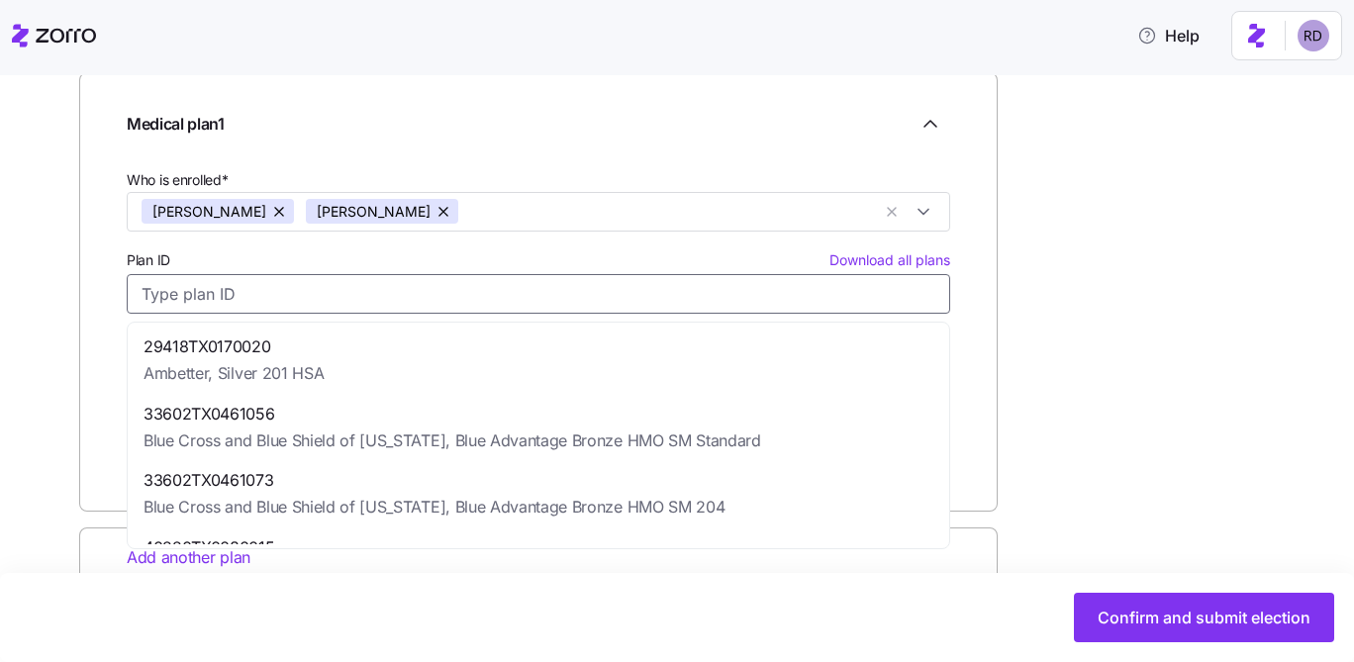
click at [398, 402] on span "33602TX0461056" at bounding box center [451, 414] width 617 height 25
type input "33602TX0461056"
type input "Blue Cross and Blue Shield of Texas"
type input "Blue Advantage Bronze HMO SM Standard"
type input "$1,414.75"
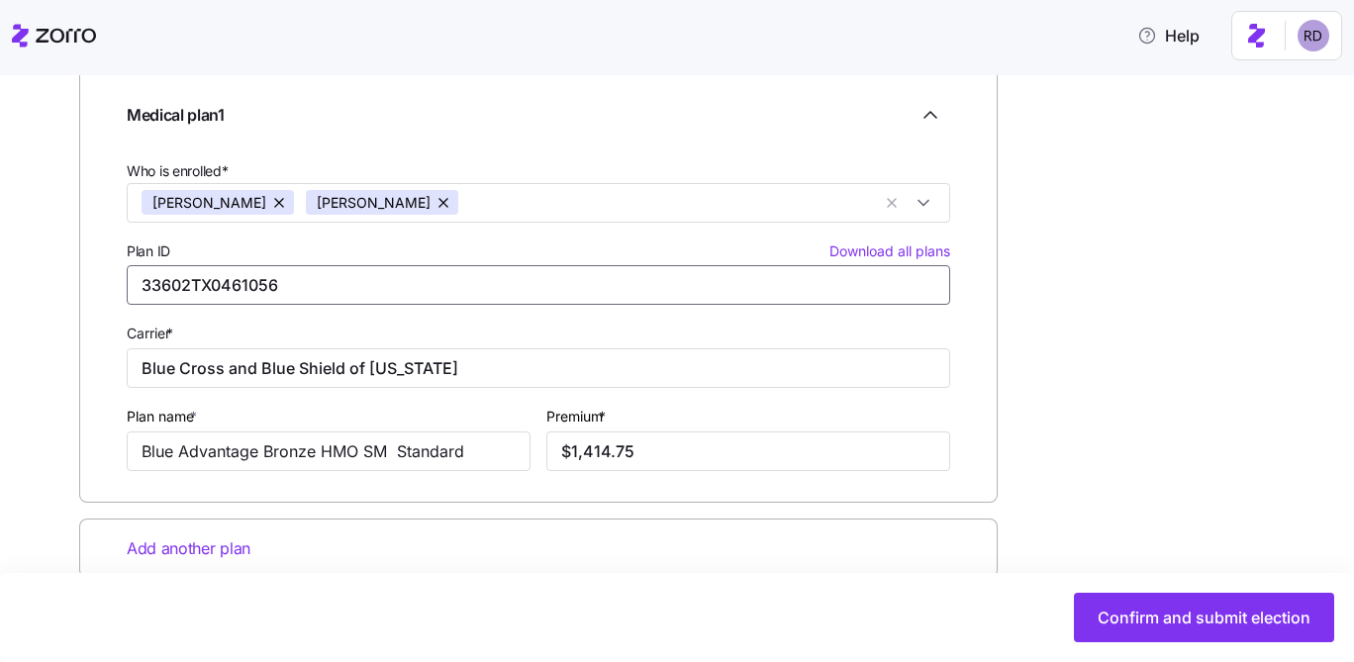
scroll to position [348, 0]
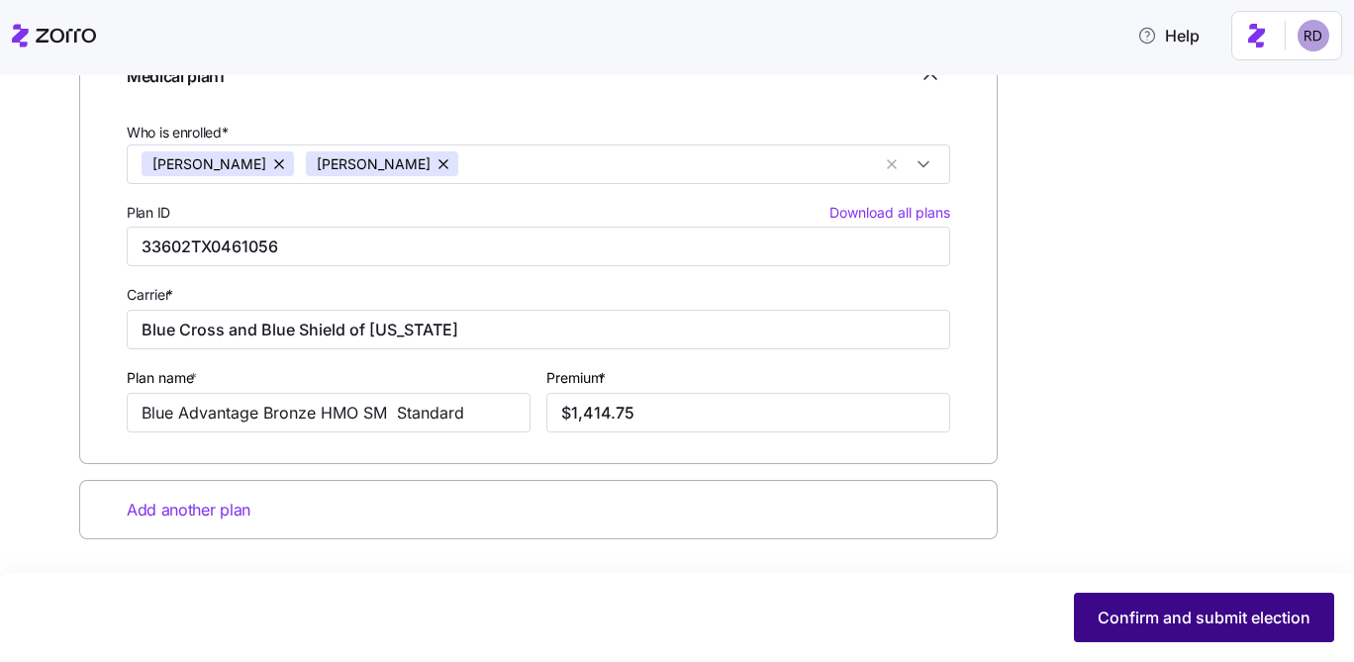
click at [1117, 604] on button "Confirm and submit election" at bounding box center [1204, 617] width 260 height 49
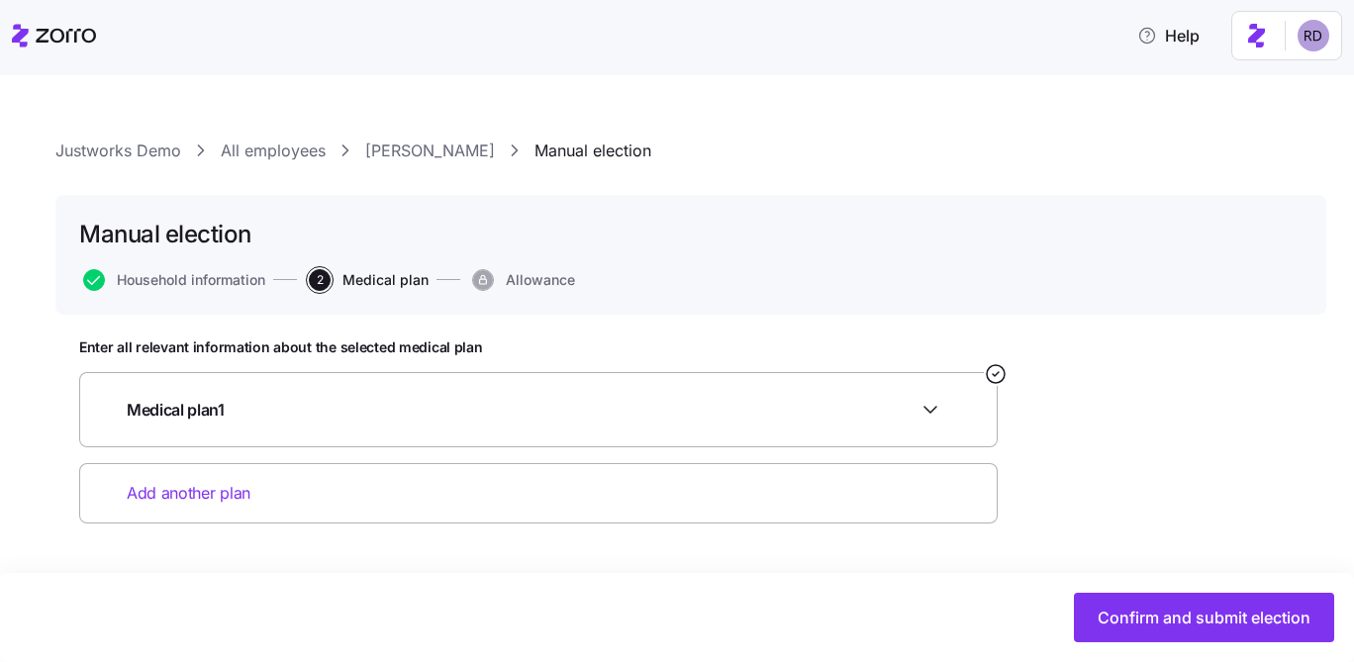
scroll to position [0, 0]
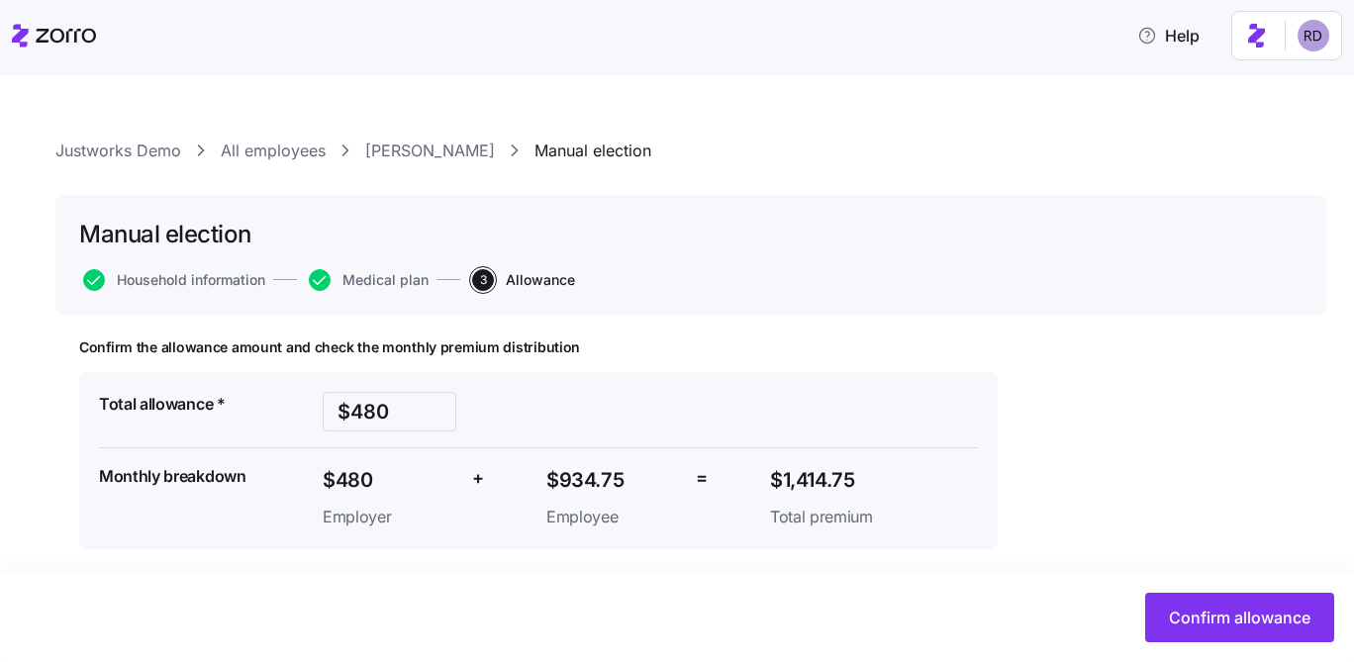
scroll to position [10, 0]
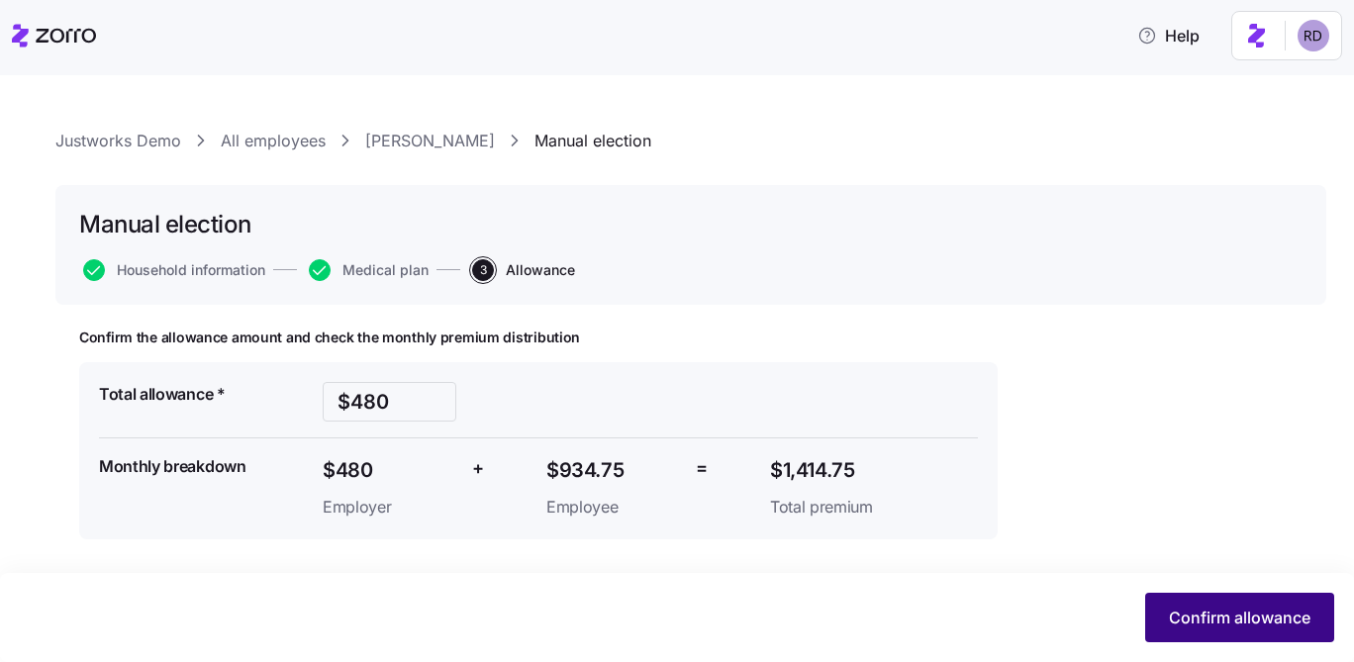
click at [1196, 610] on span "Confirm allowance" at bounding box center [1240, 618] width 142 height 24
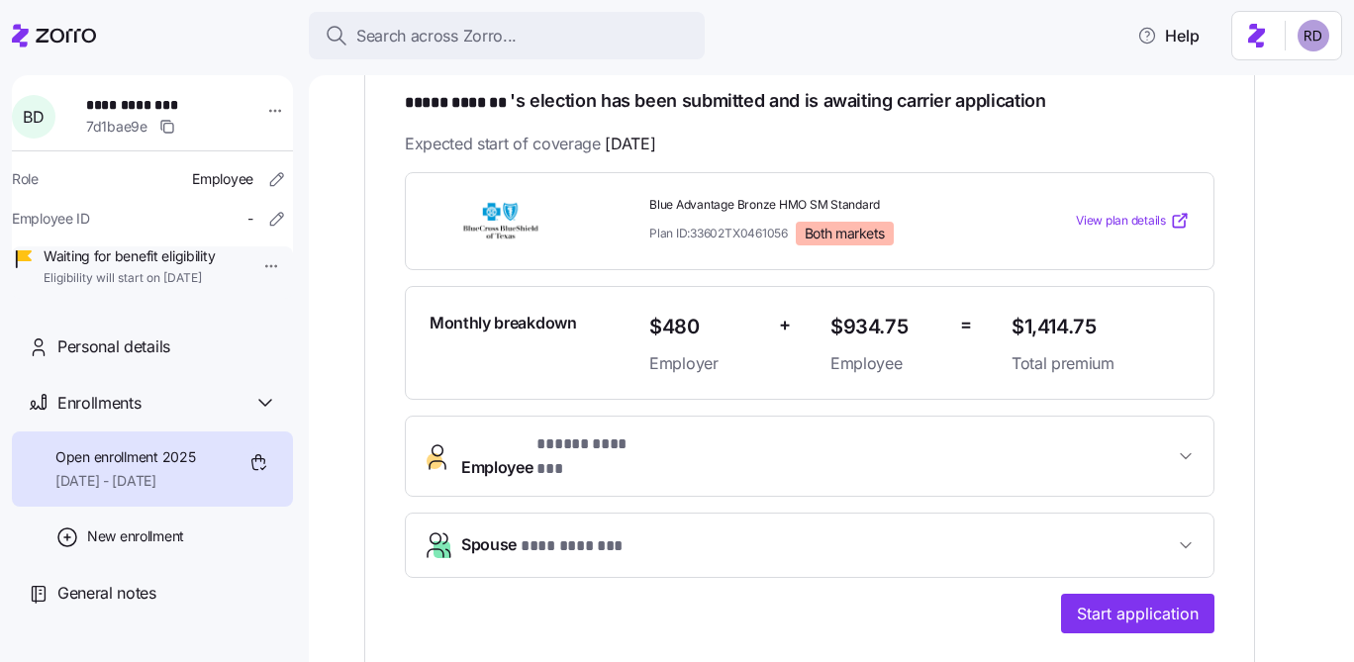
scroll to position [535, 0]
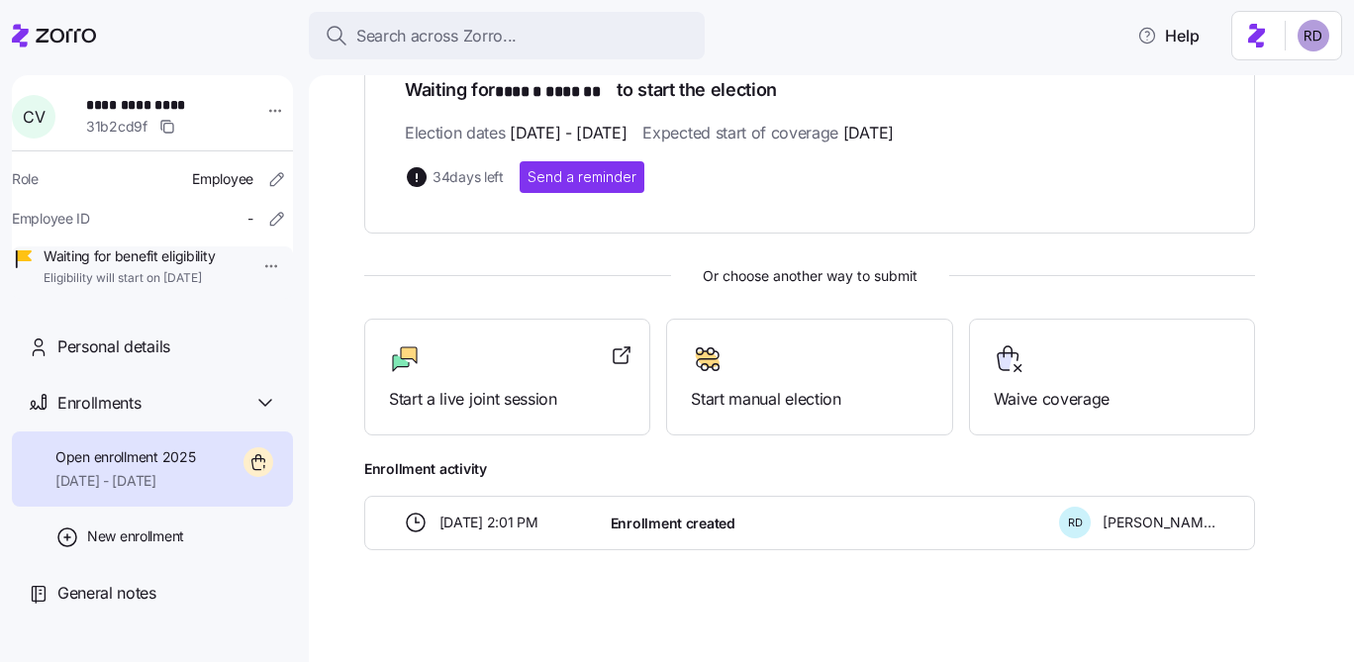
scroll to position [373, 0]
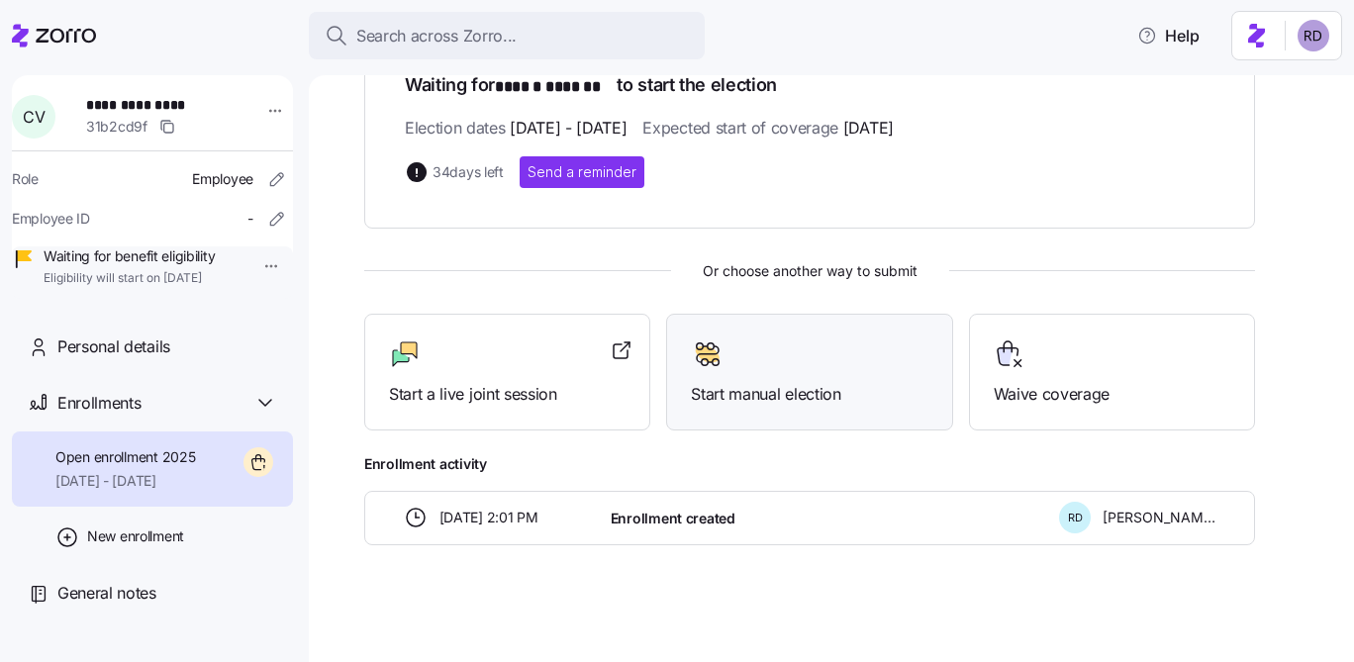
click at [876, 356] on div at bounding box center [809, 354] width 237 height 32
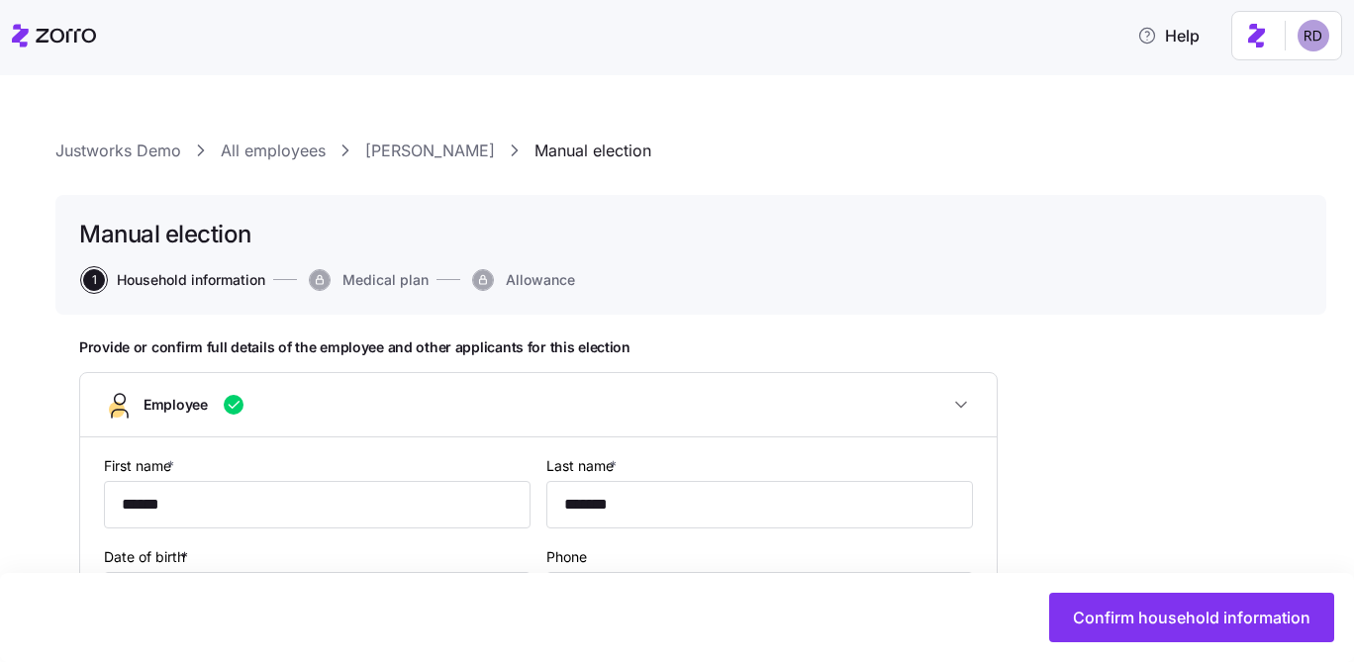
type input "All employees"
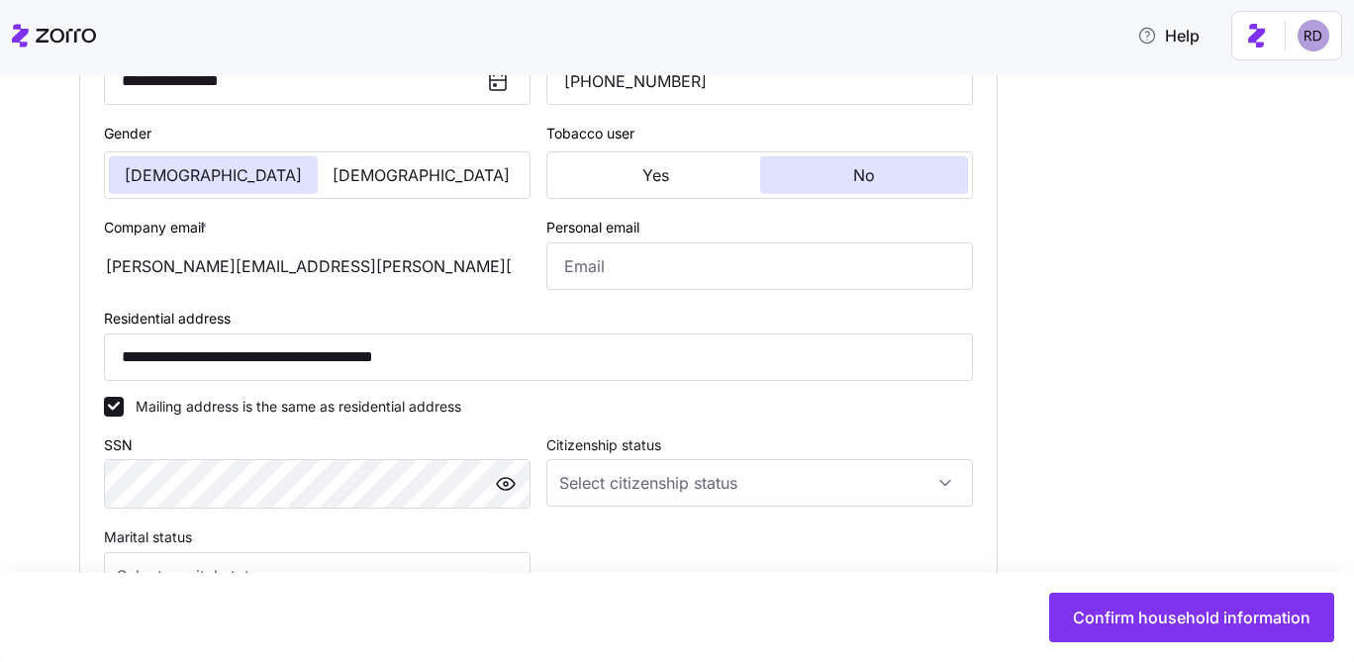
scroll to position [966, 0]
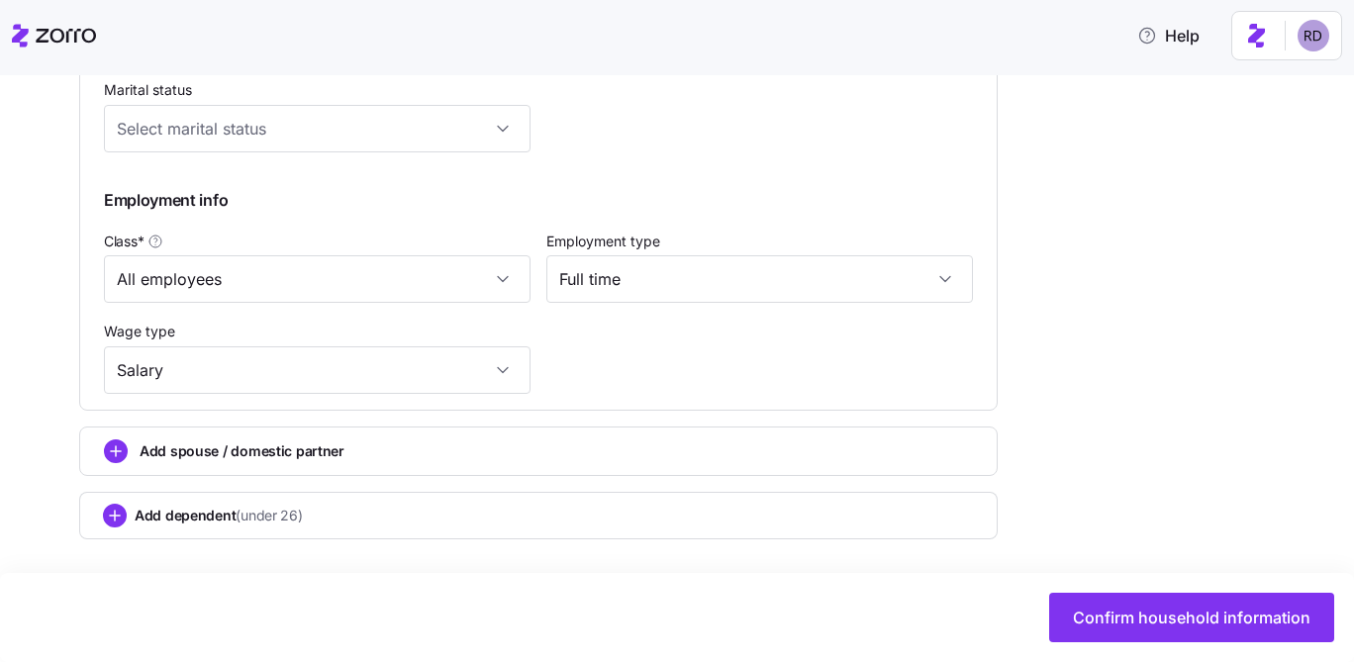
click at [316, 506] on div "Add dependent (under 26)" at bounding box center [538, 516] width 871 height 24
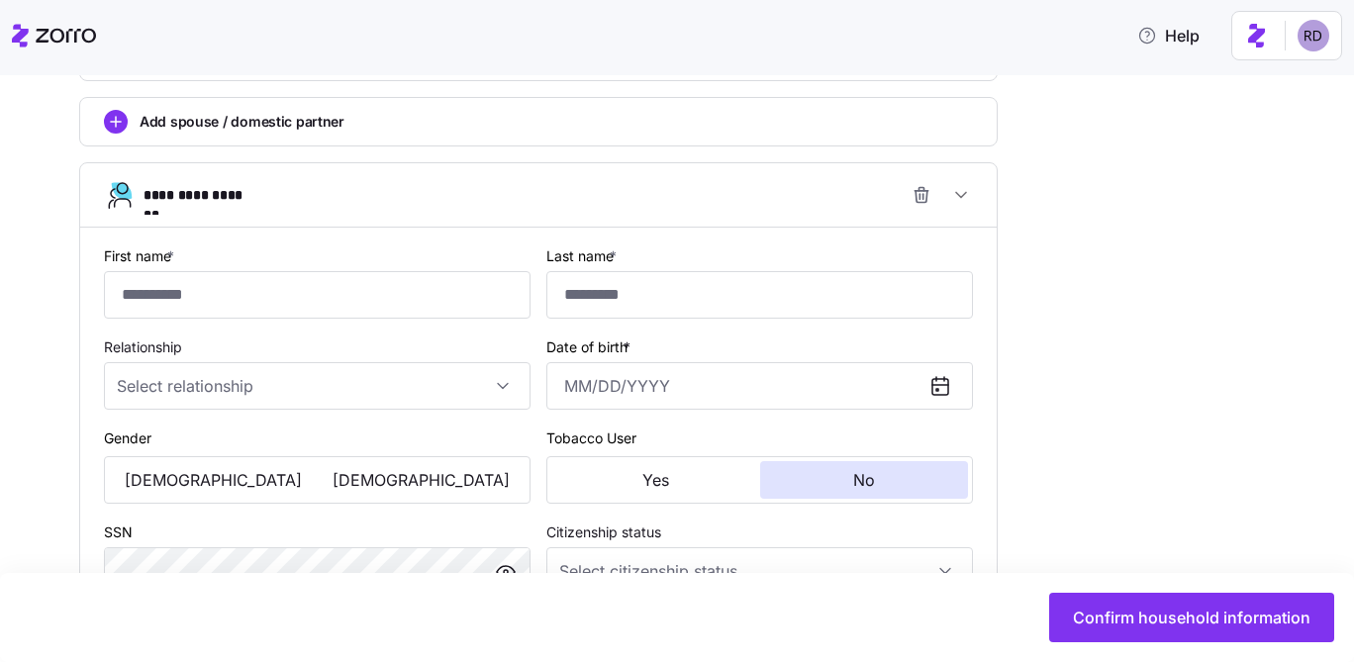
scroll to position [1383, 0]
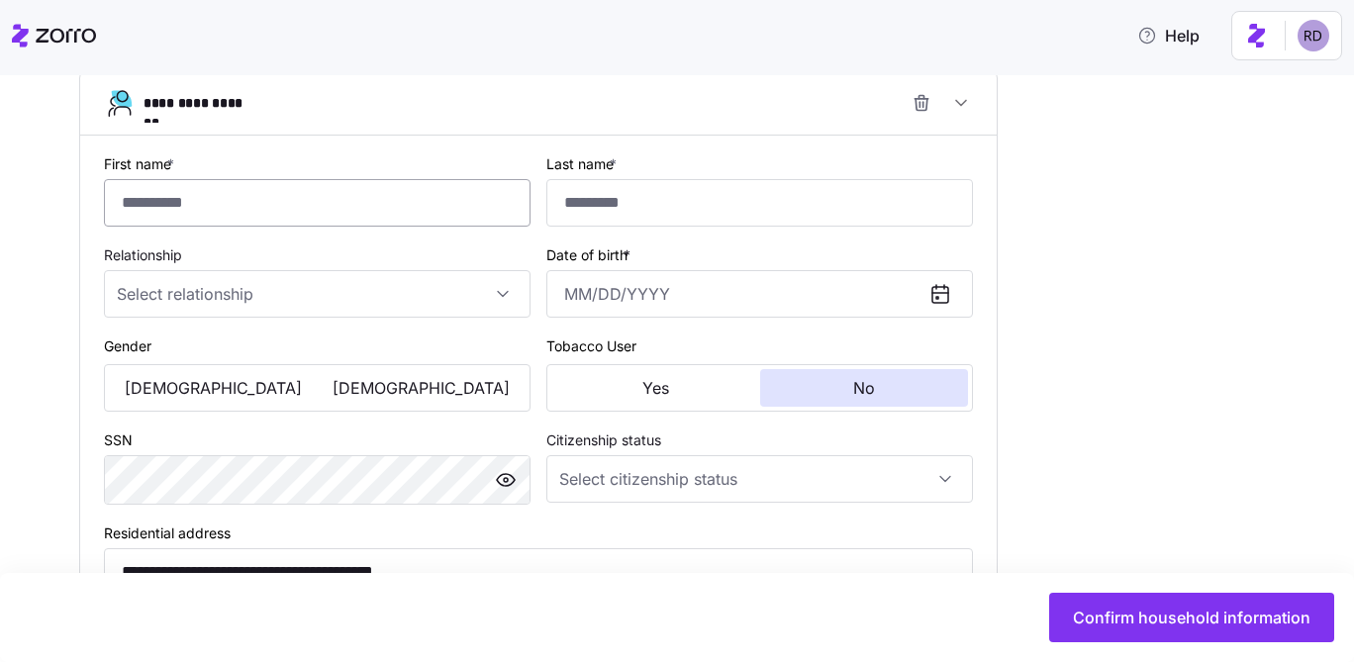
click at [263, 216] on input "First name *" at bounding box center [317, 202] width 427 height 47
type input "****"
click at [697, 200] on input "Last name *" at bounding box center [759, 202] width 427 height 47
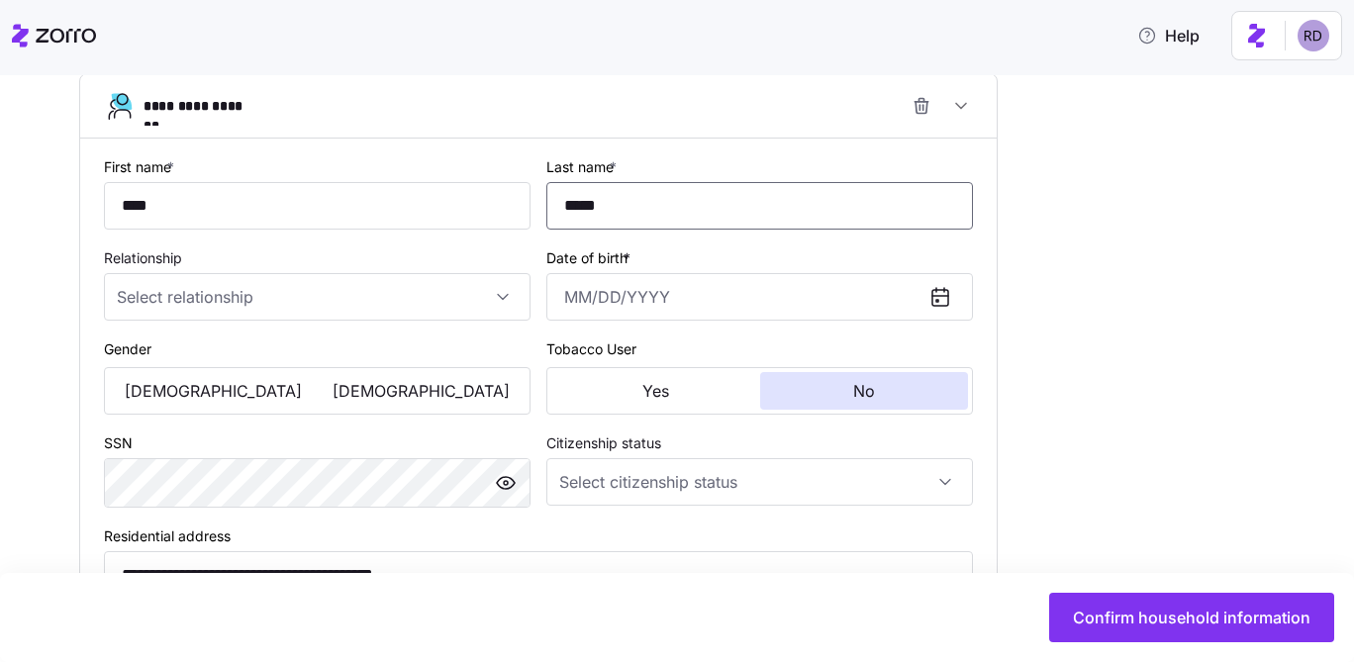
scroll to position [1379, 0]
type input "*******"
click at [581, 293] on input "Date of birth *" at bounding box center [759, 297] width 427 height 47
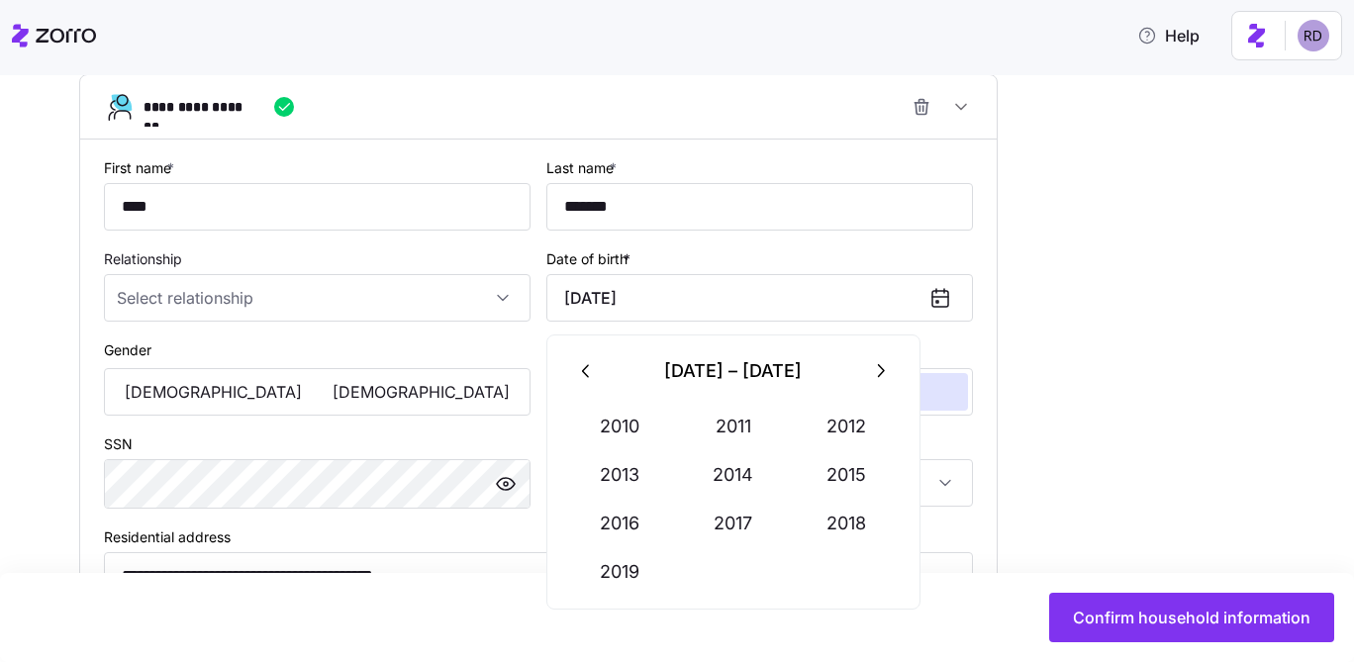
type input "May 12, 2018"
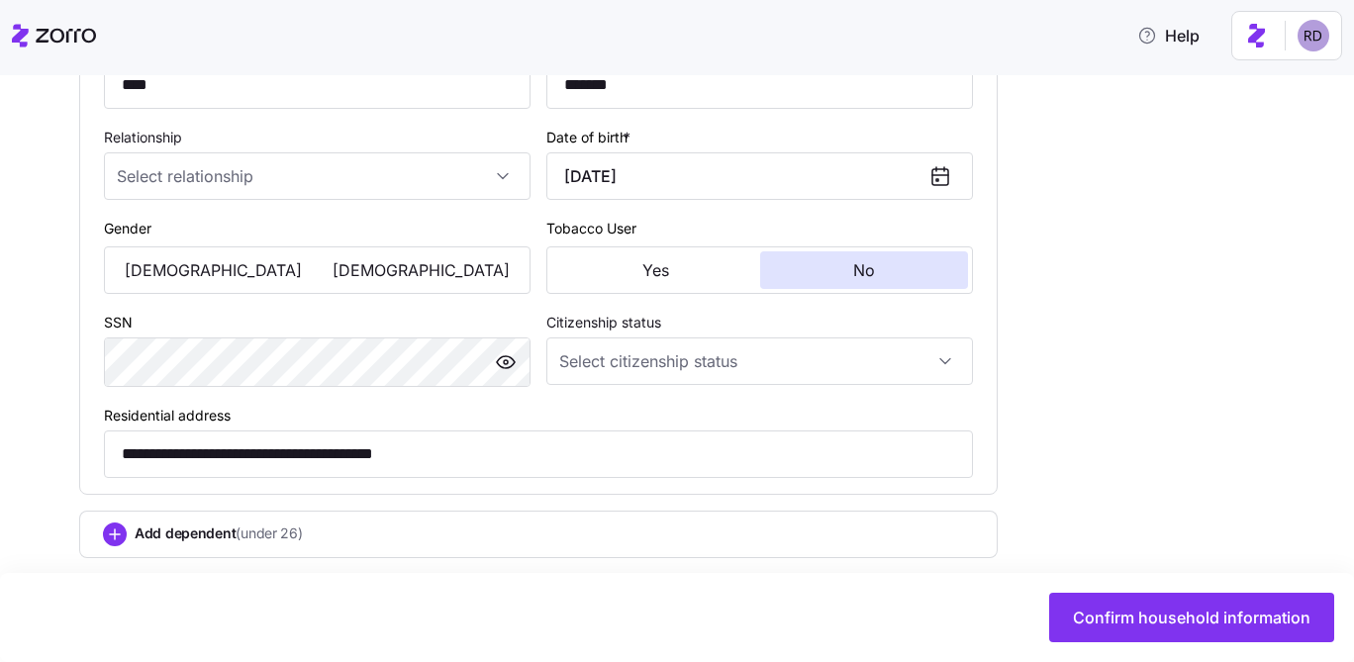
scroll to position [1526, 0]
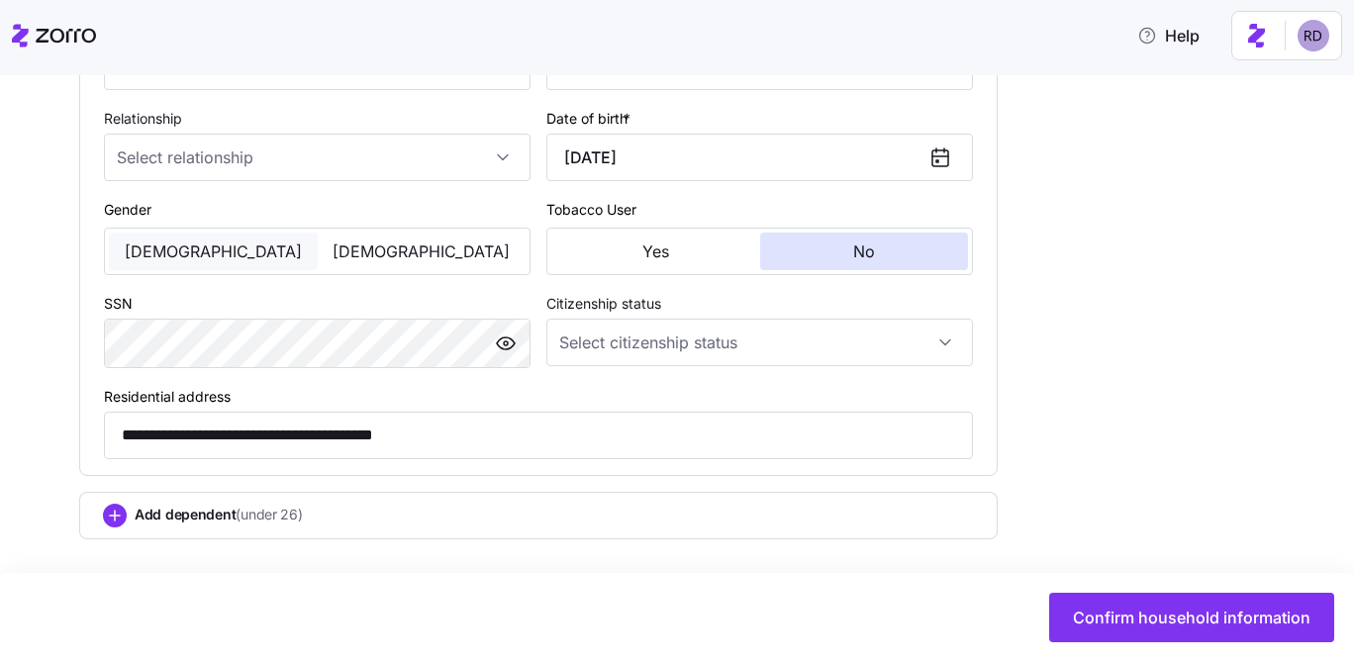
click at [237, 235] on button "Male" at bounding box center [213, 252] width 209 height 38
click at [326, 152] on input "Relationship" at bounding box center [317, 157] width 427 height 47
click at [285, 210] on div "Child" at bounding box center [317, 217] width 411 height 42
type input "Child"
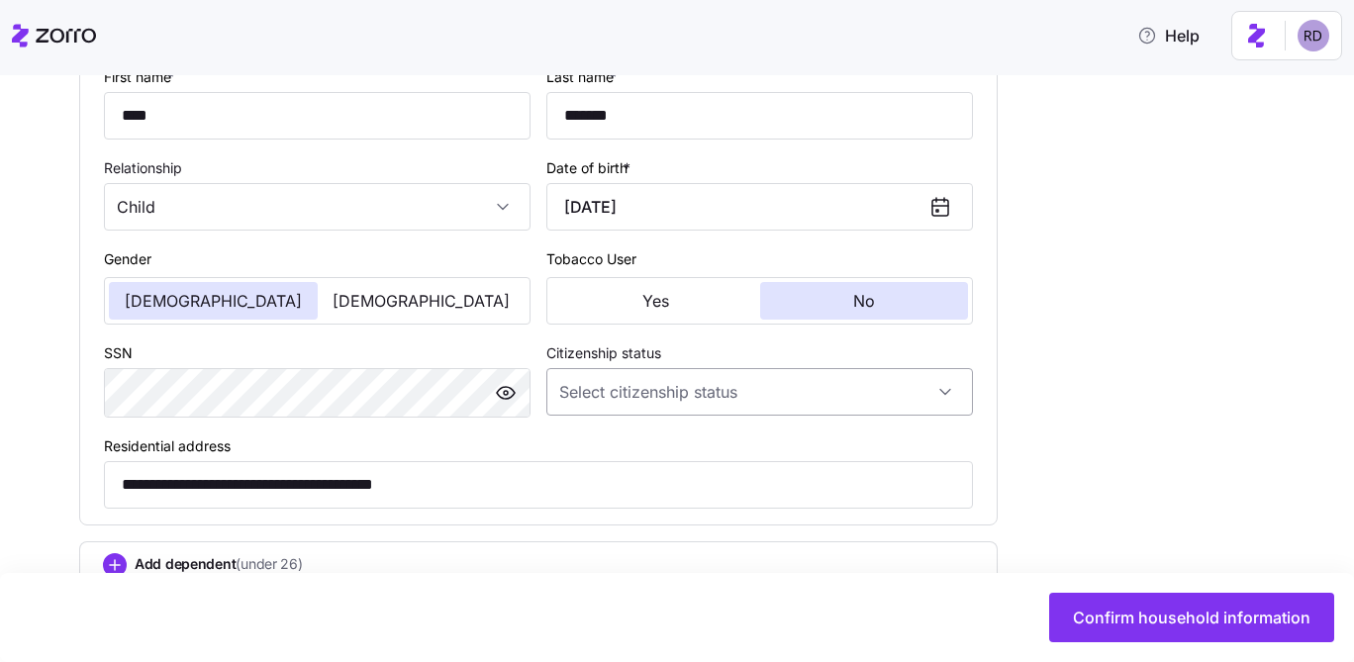
scroll to position [1459, 0]
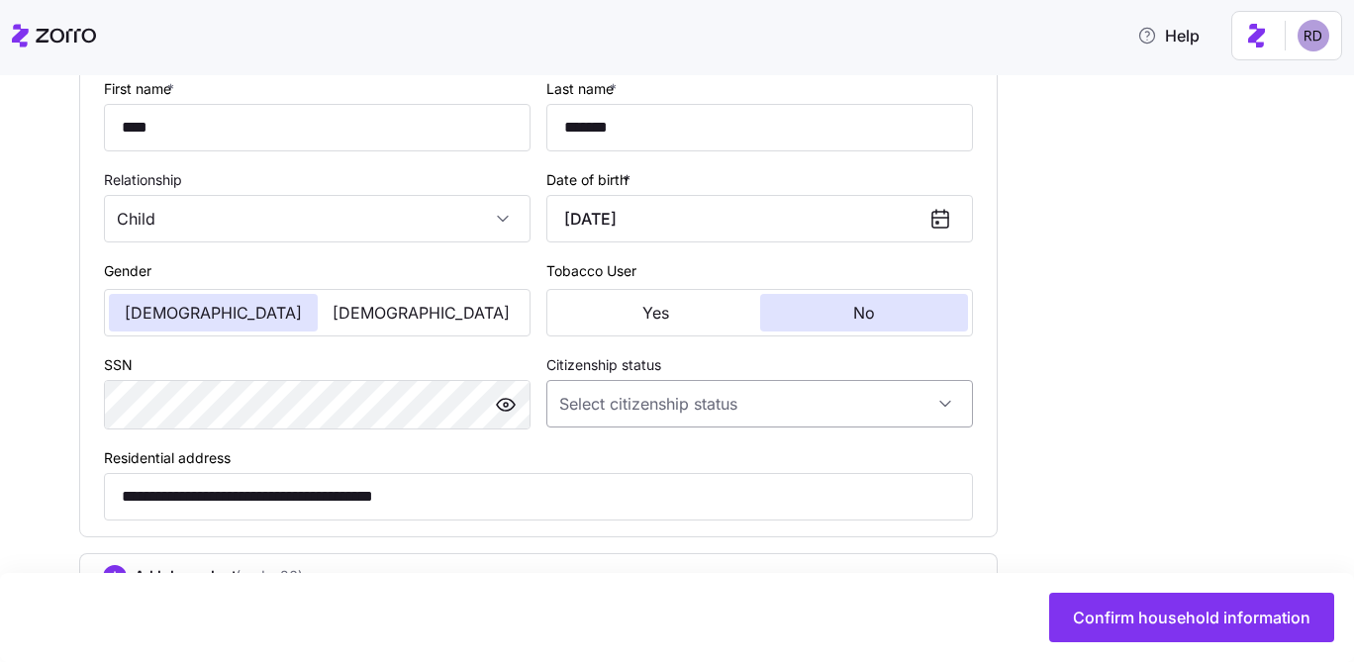
click at [645, 392] on input "Citizenship status" at bounding box center [759, 403] width 427 height 47
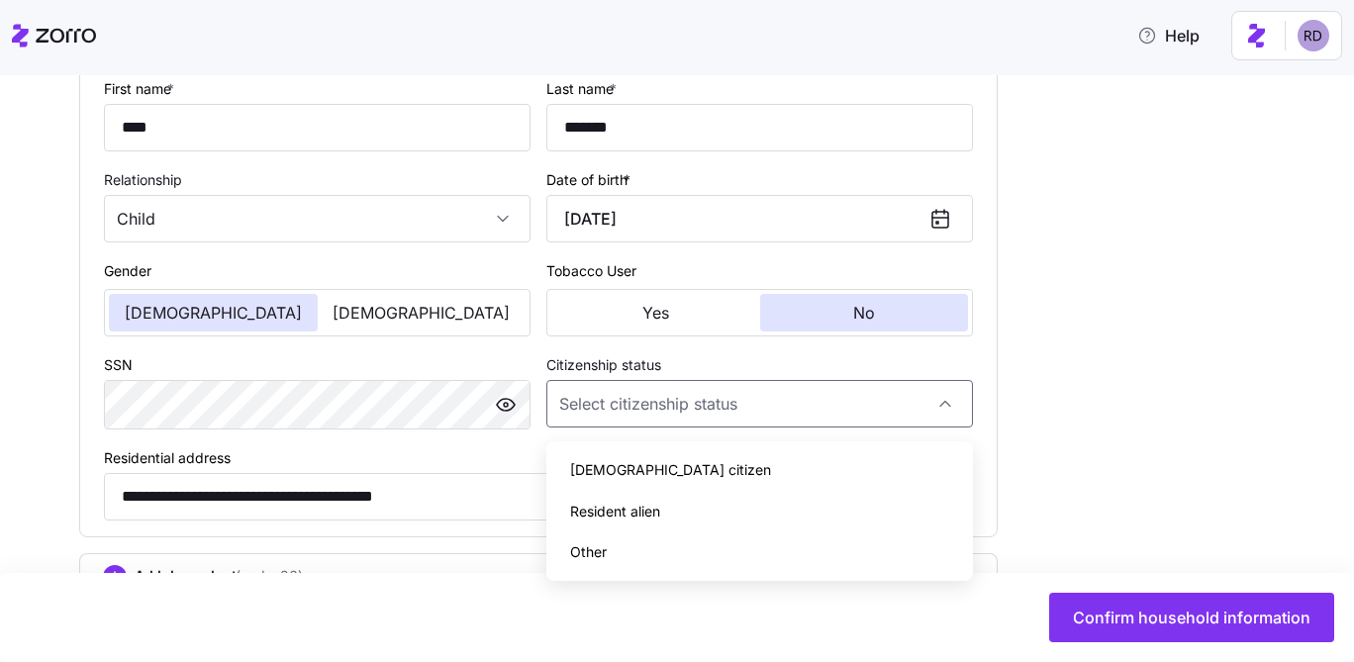
click at [658, 468] on div "US citizen" at bounding box center [759, 470] width 411 height 42
type input "US citizen"
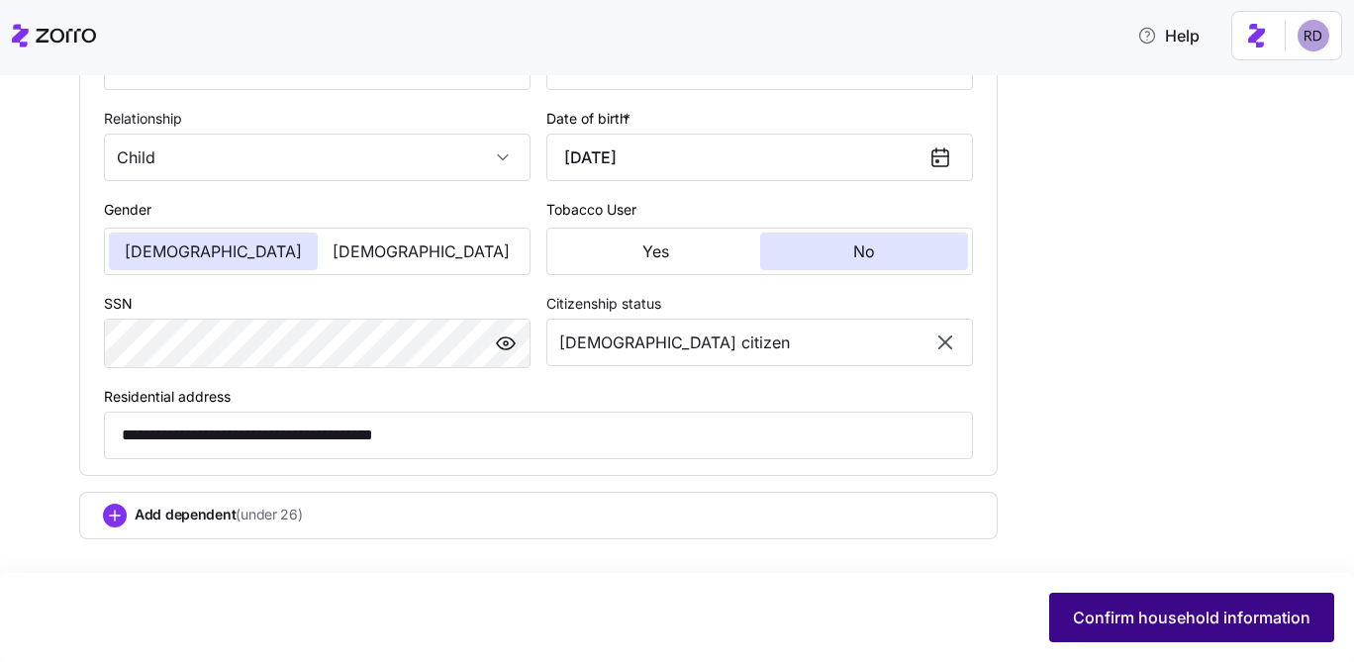
click at [1124, 614] on span "Confirm household information" at bounding box center [1191, 618] width 237 height 24
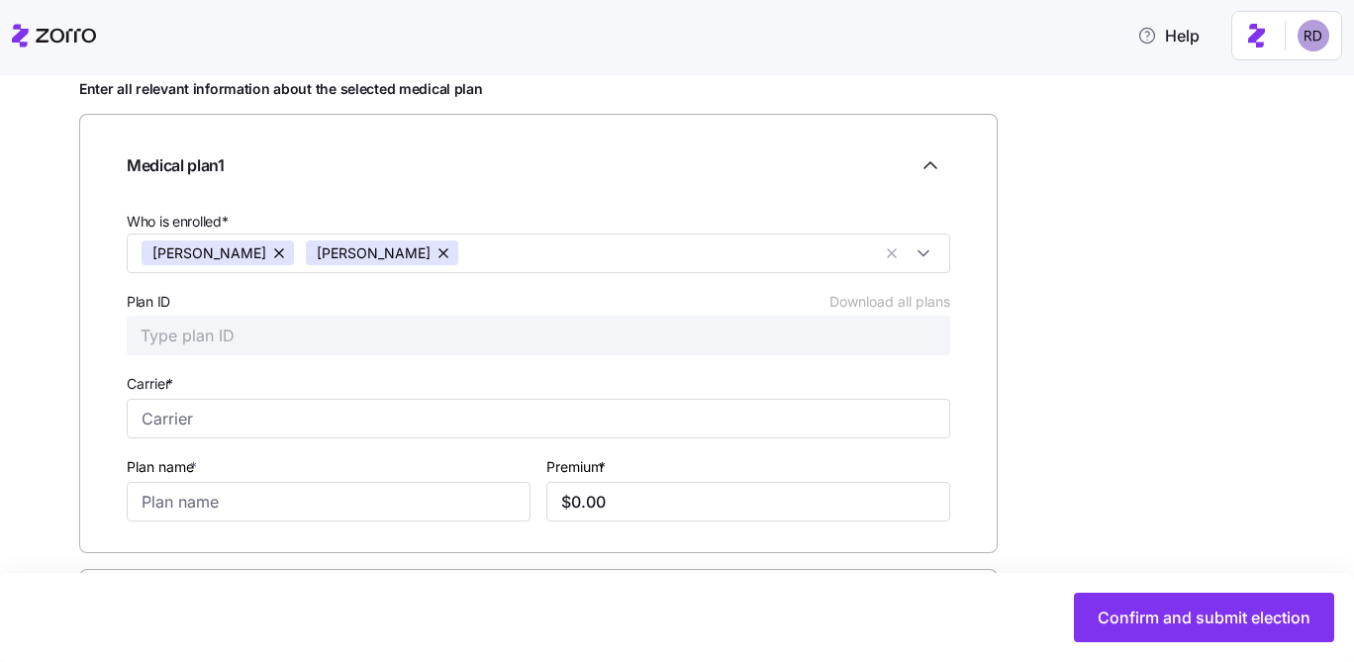
scroll to position [348, 0]
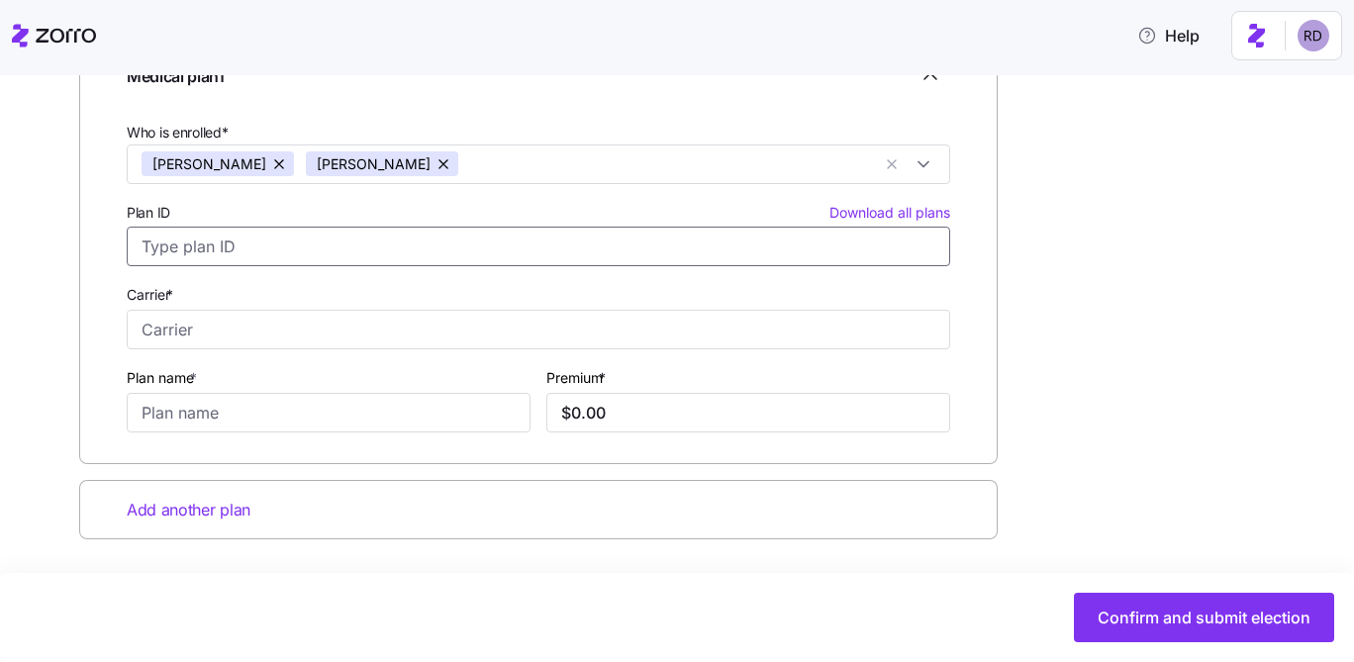
click at [290, 260] on input "Plan ID Download all plans" at bounding box center [538, 247] width 823 height 40
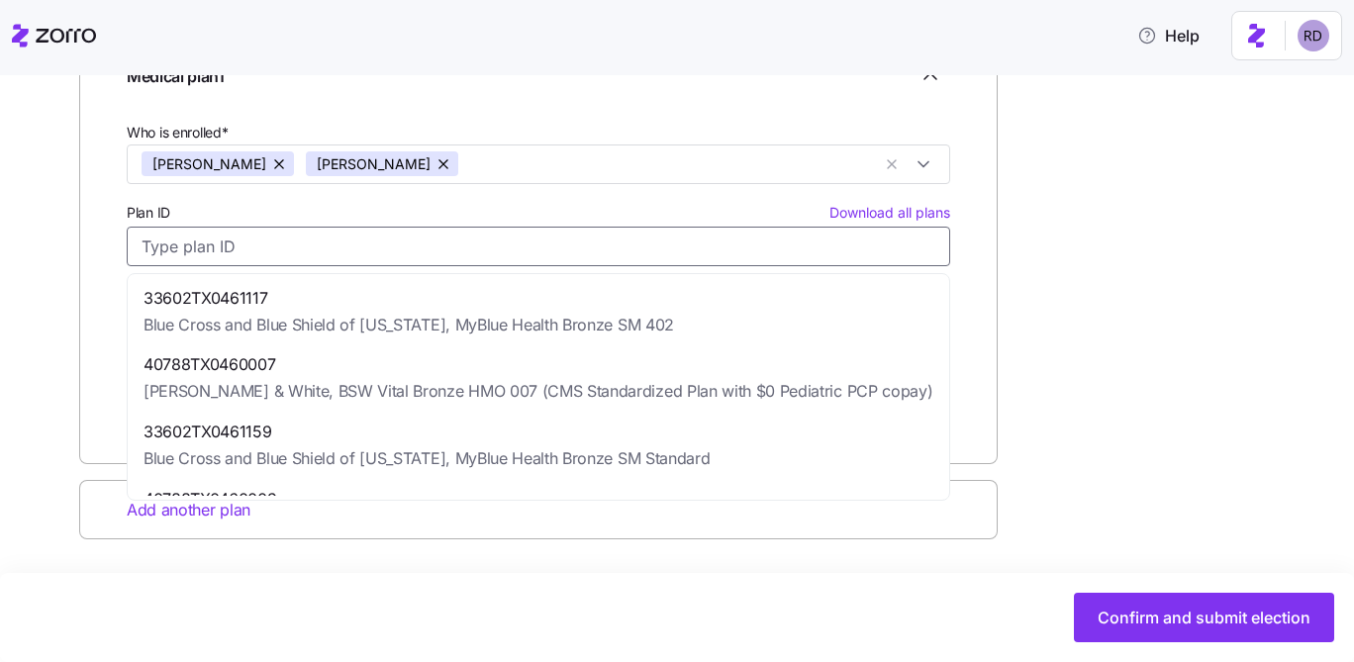
click at [290, 319] on span "Blue Cross and Blue Shield of Texas, MyBlue Health Bronze SM 402" at bounding box center [408, 325] width 530 height 25
type input "33602TX0461117"
type input "Blue Cross and Blue Shield of Texas"
type input "MyBlue Health Bronze SM 402"
type input "$868.34"
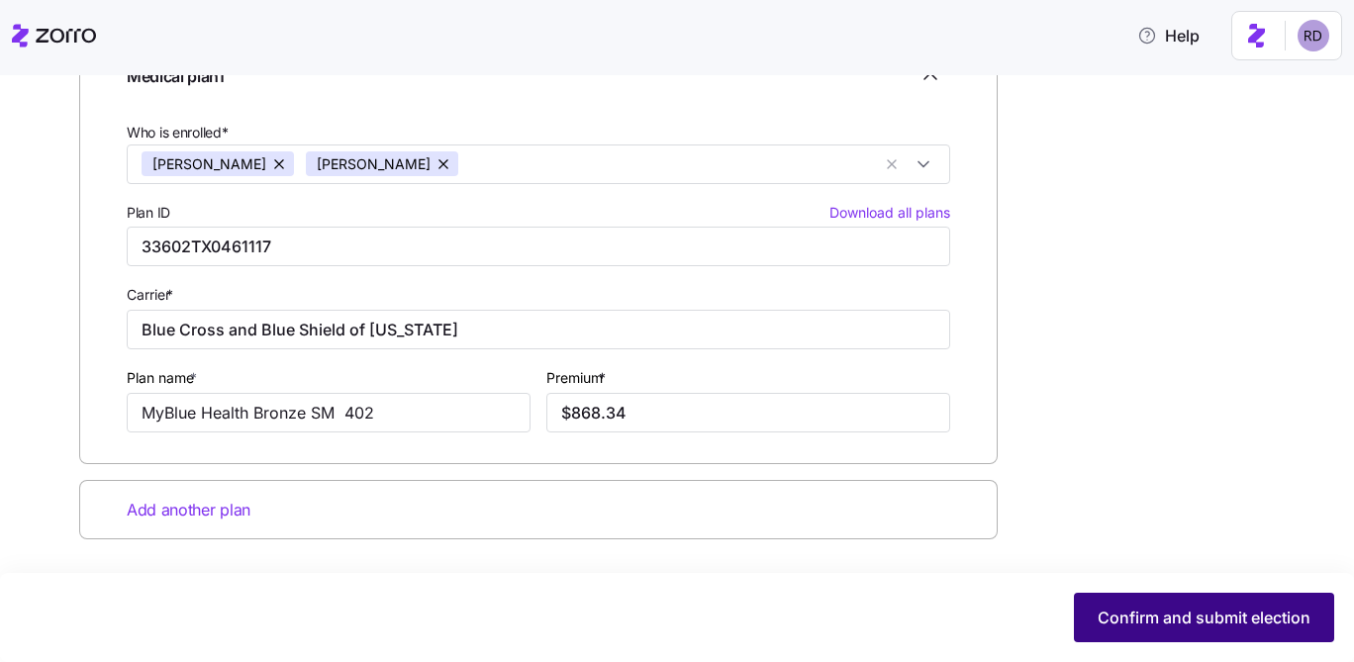
click at [1126, 618] on span "Confirm and submit election" at bounding box center [1203, 618] width 213 height 24
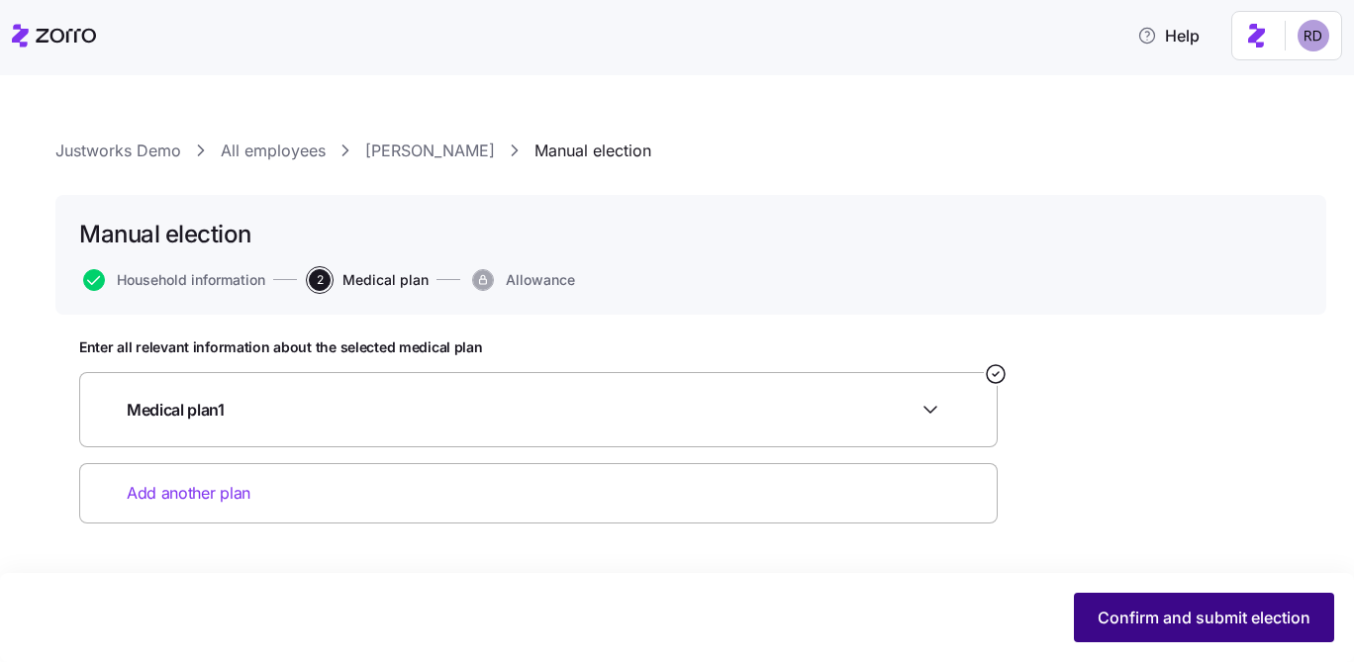
scroll to position [0, 0]
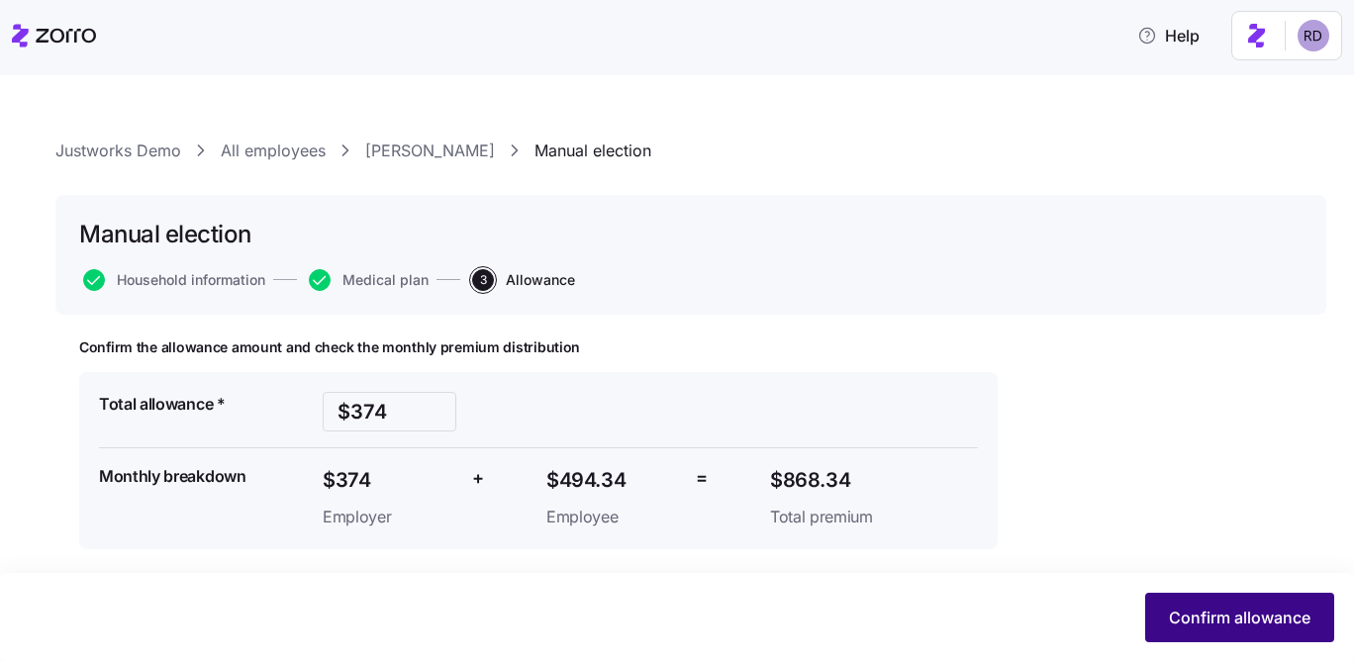
click at [1177, 611] on span "Confirm allowance" at bounding box center [1240, 618] width 142 height 24
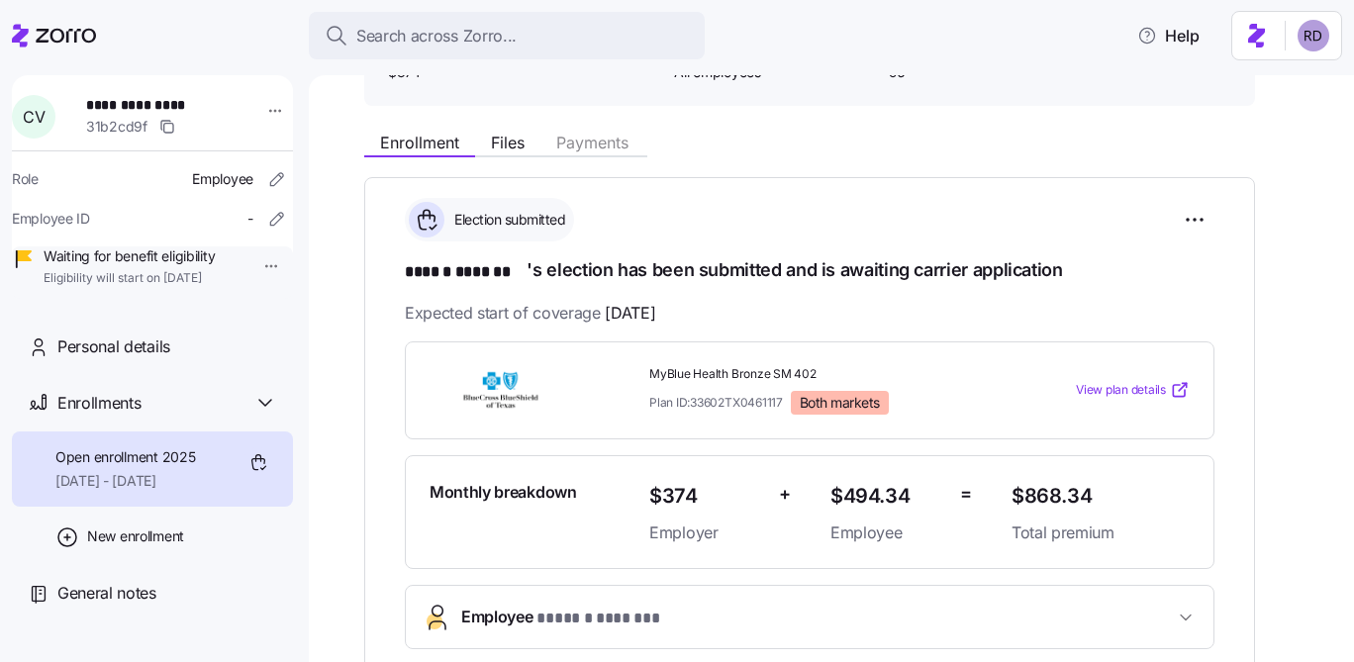
scroll to position [650, 0]
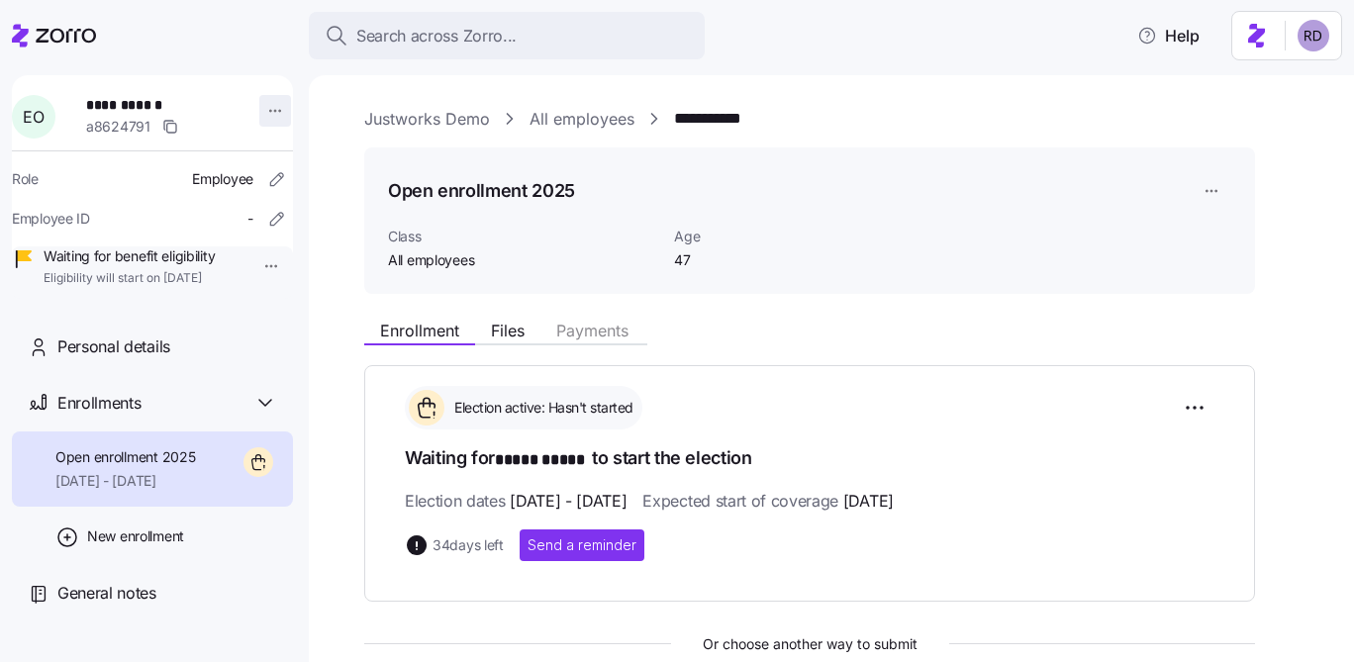
click at [269, 95] on html "**********" at bounding box center [677, 325] width 1354 height 650
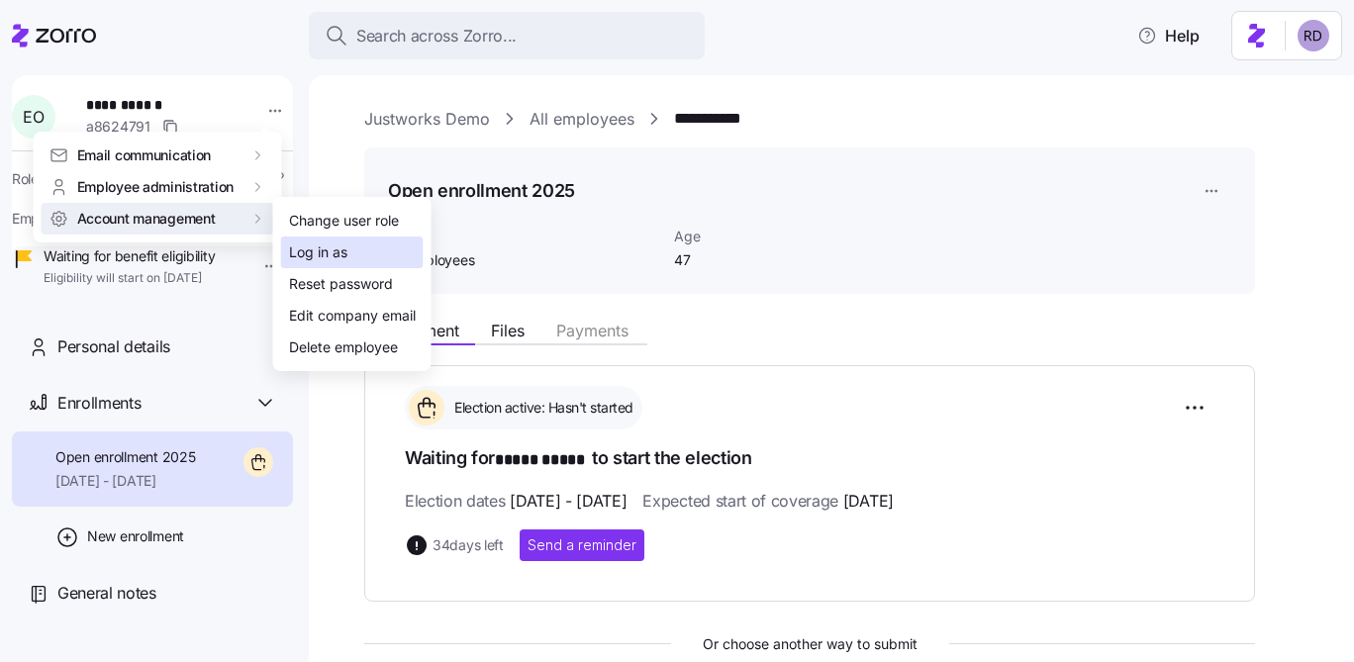
click at [326, 247] on div "Log in as" at bounding box center [318, 252] width 58 height 22
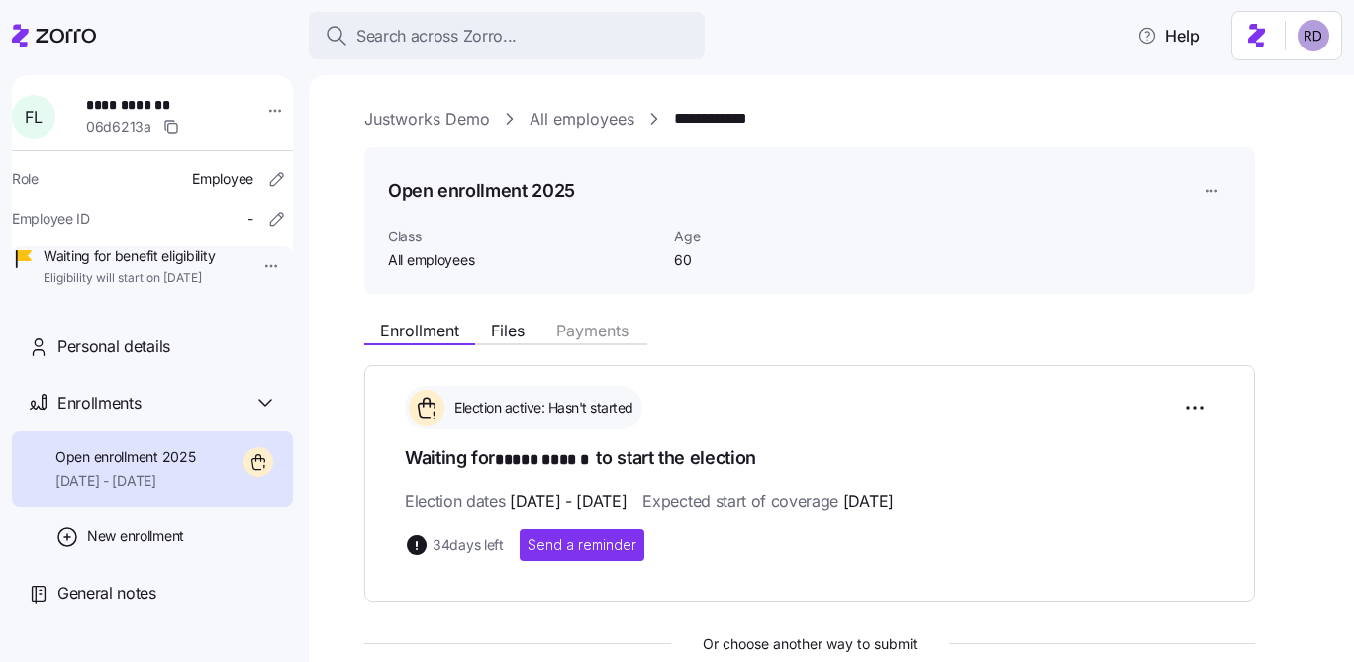
scroll to position [373, 0]
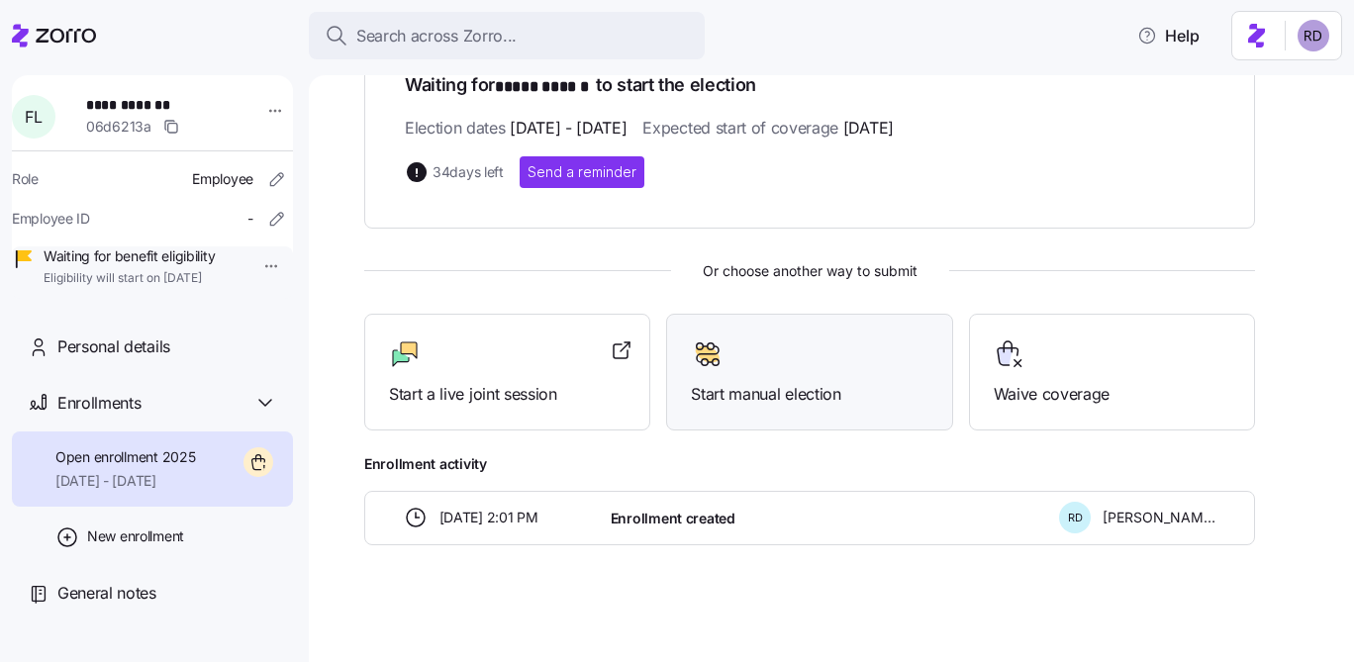
click at [800, 355] on div at bounding box center [809, 354] width 237 height 32
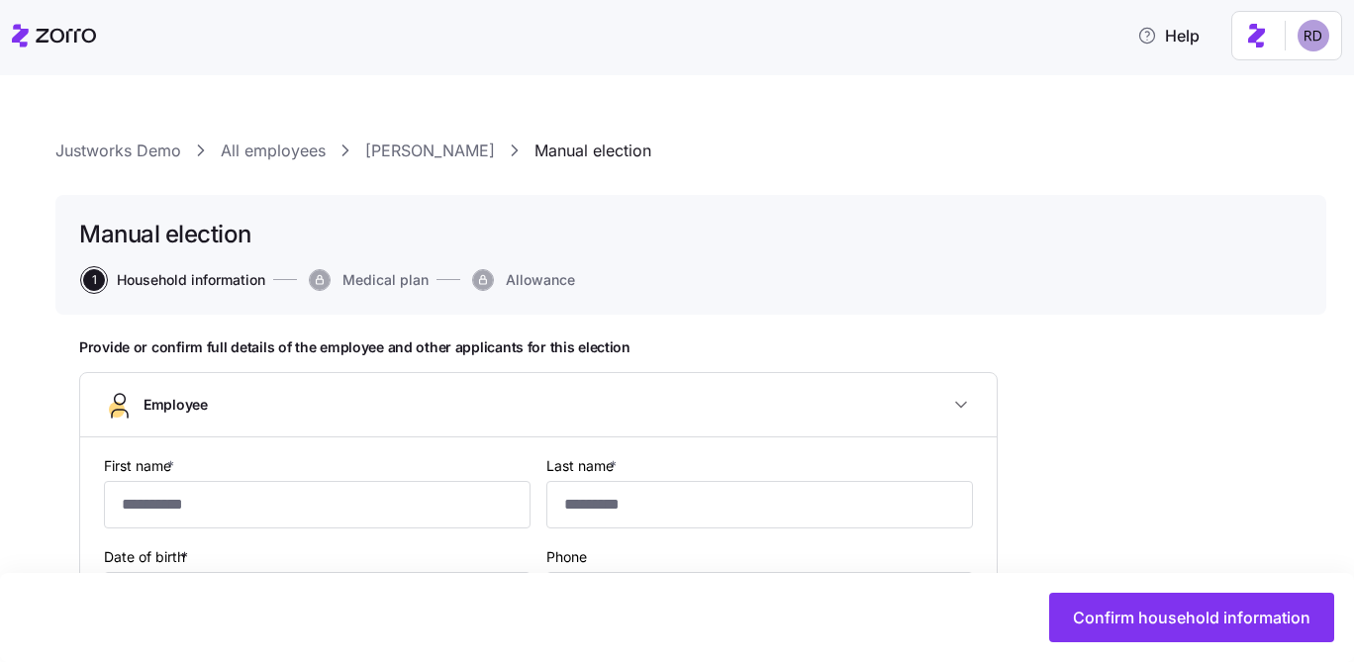
type input "*****"
type input "******"
type input "fiona.lawson@companyemail.com"
type input "**********"
checkbox input "true"
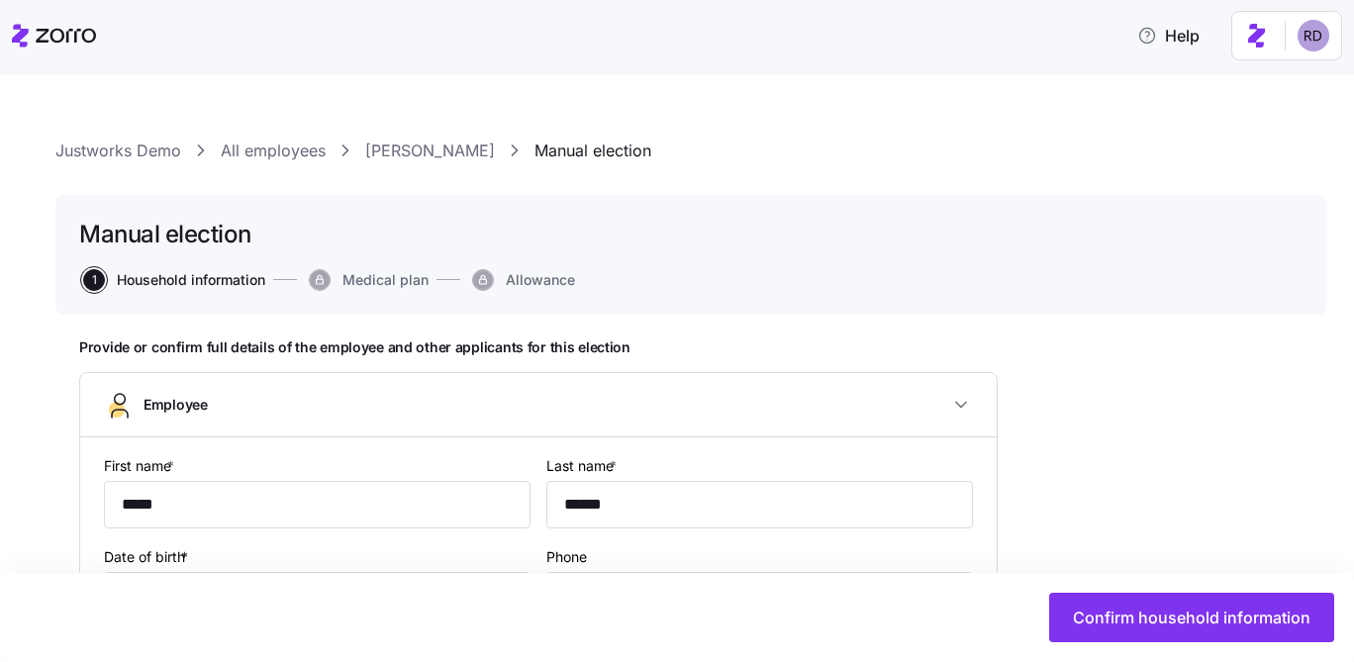
type input "**********"
type input "(512) 845-8010"
type input "Full time"
type input "Salary"
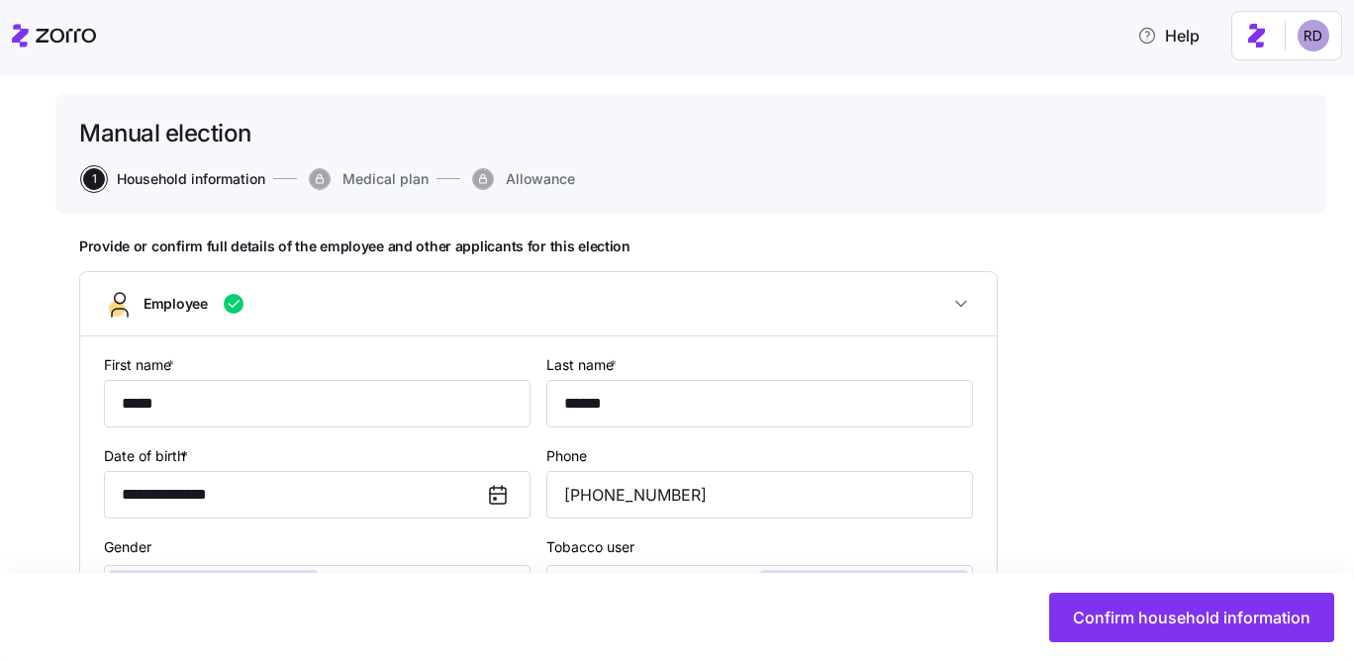
type input "All employees"
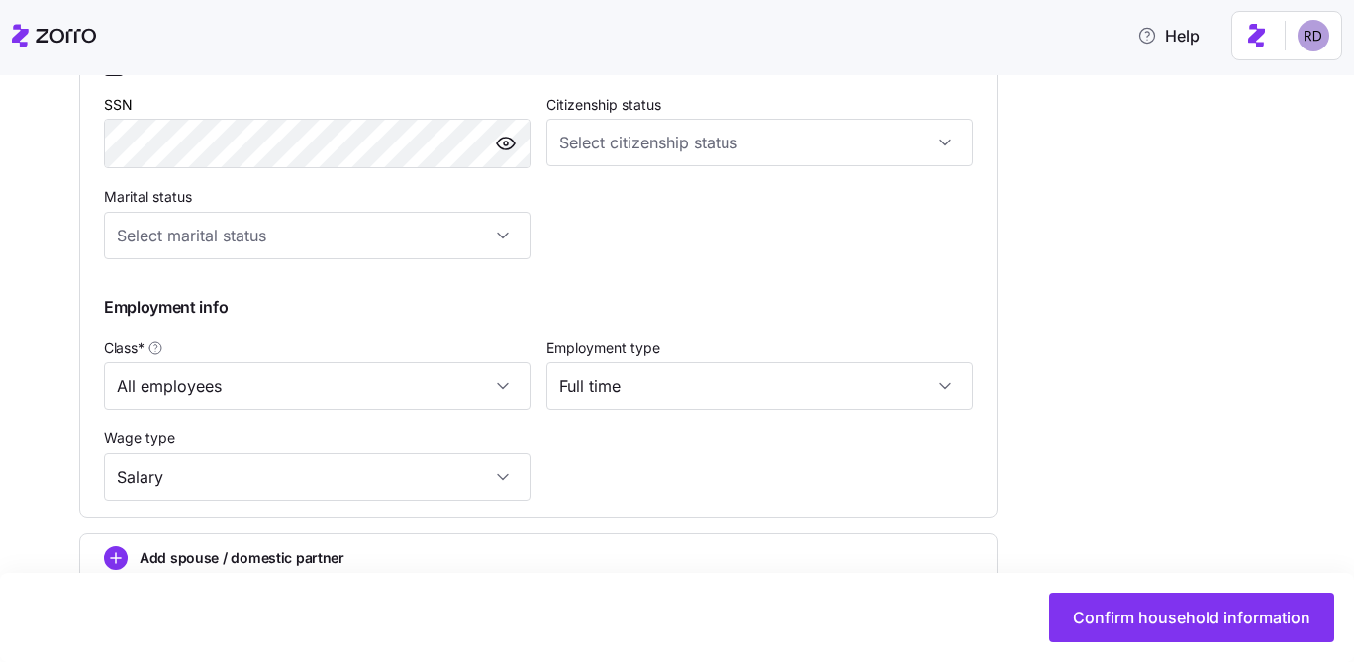
scroll to position [937, 0]
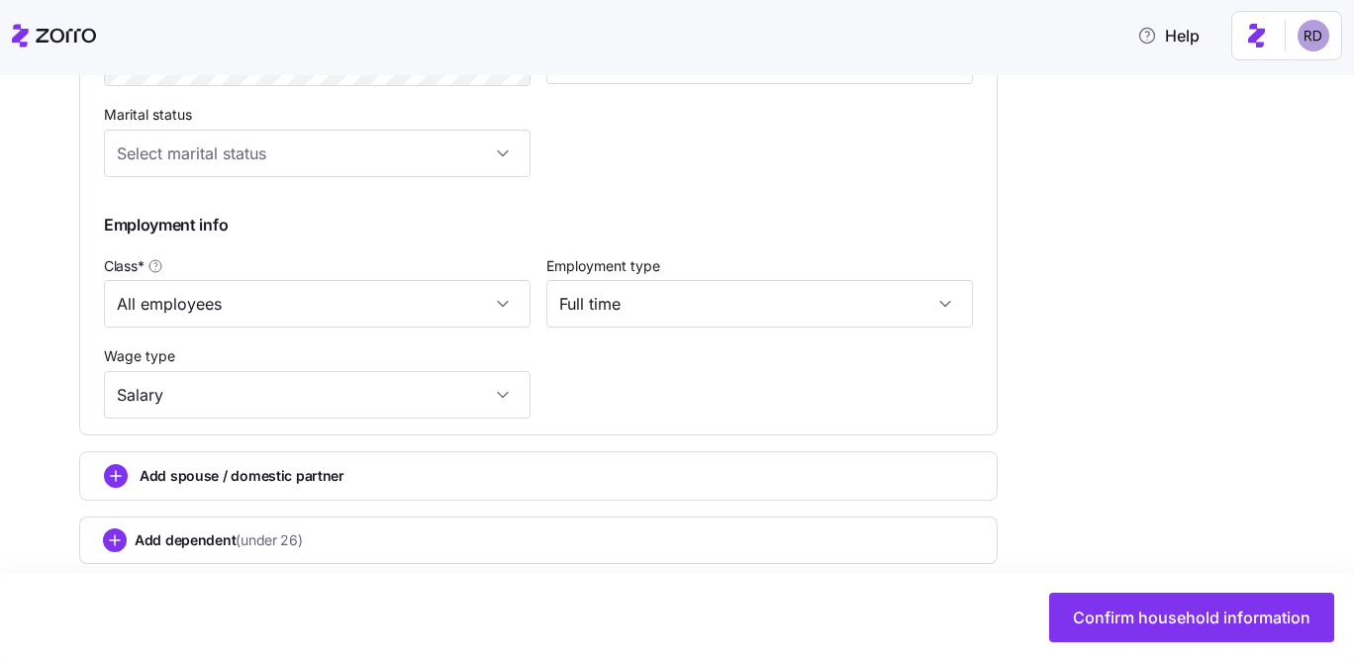
click at [406, 466] on div "Add spouse / domestic partner" at bounding box center [538, 475] width 918 height 49
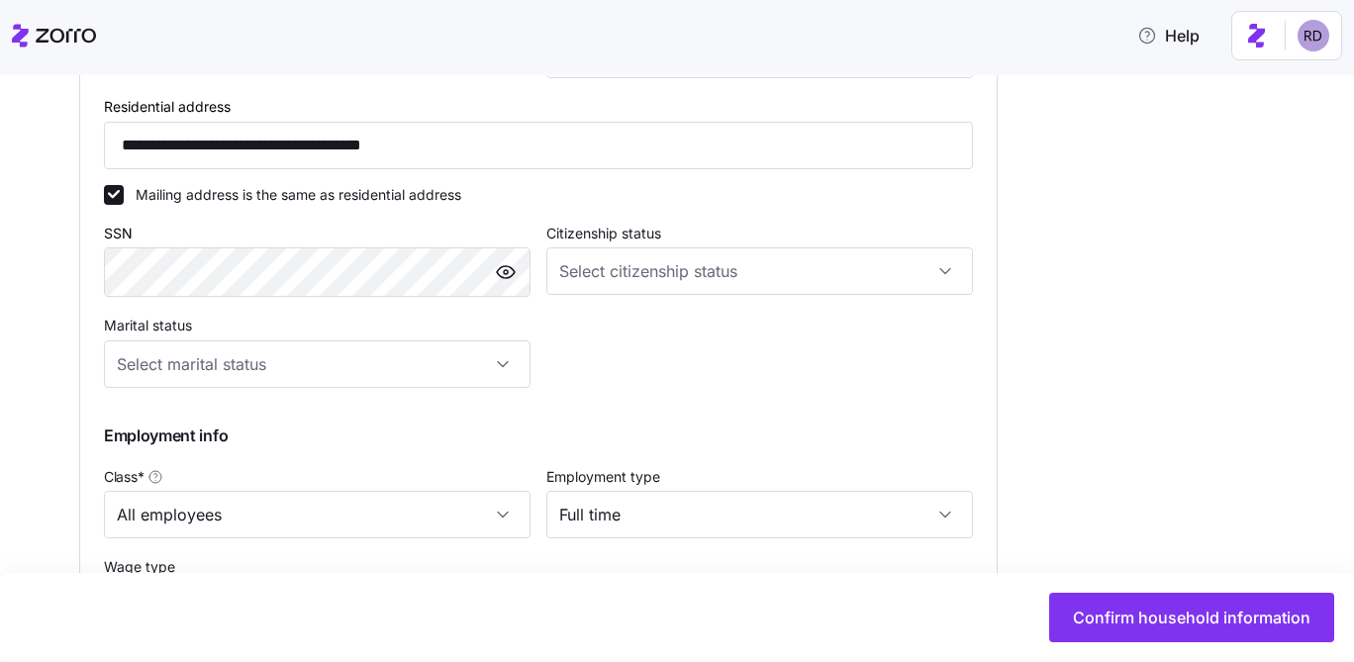
scroll to position [966, 0]
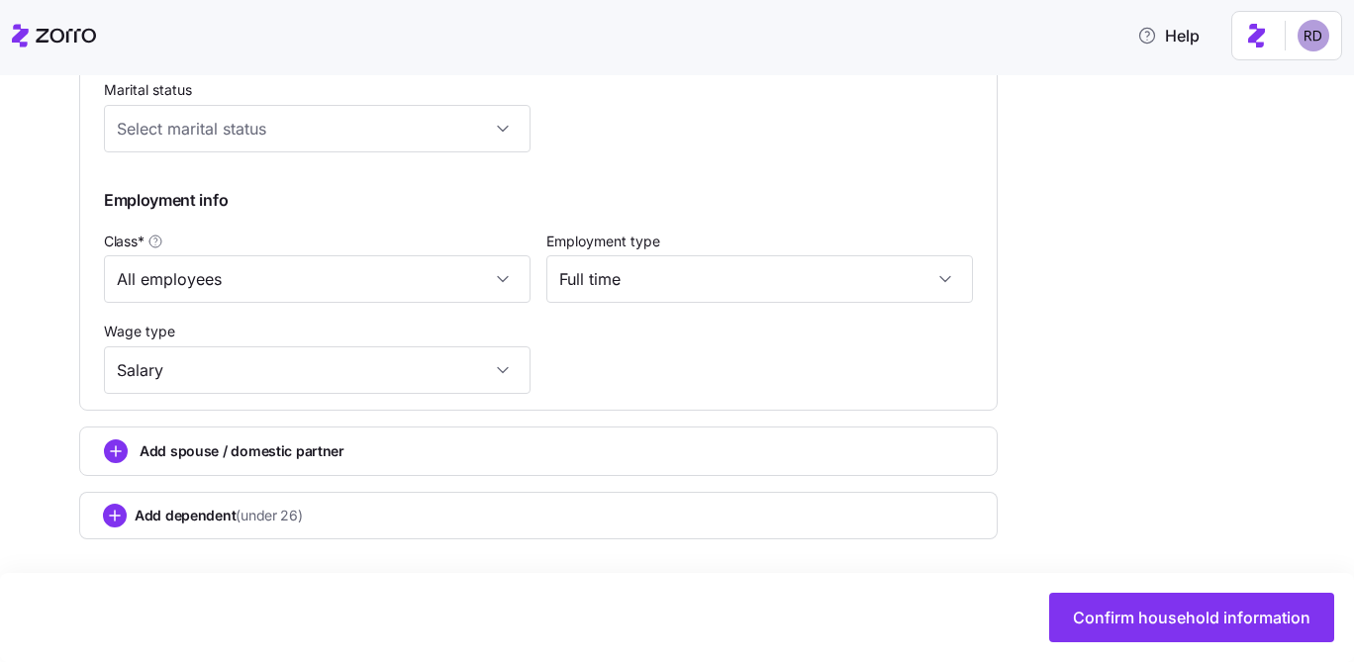
click at [234, 449] on span "Add spouse / domestic partner" at bounding box center [242, 451] width 205 height 20
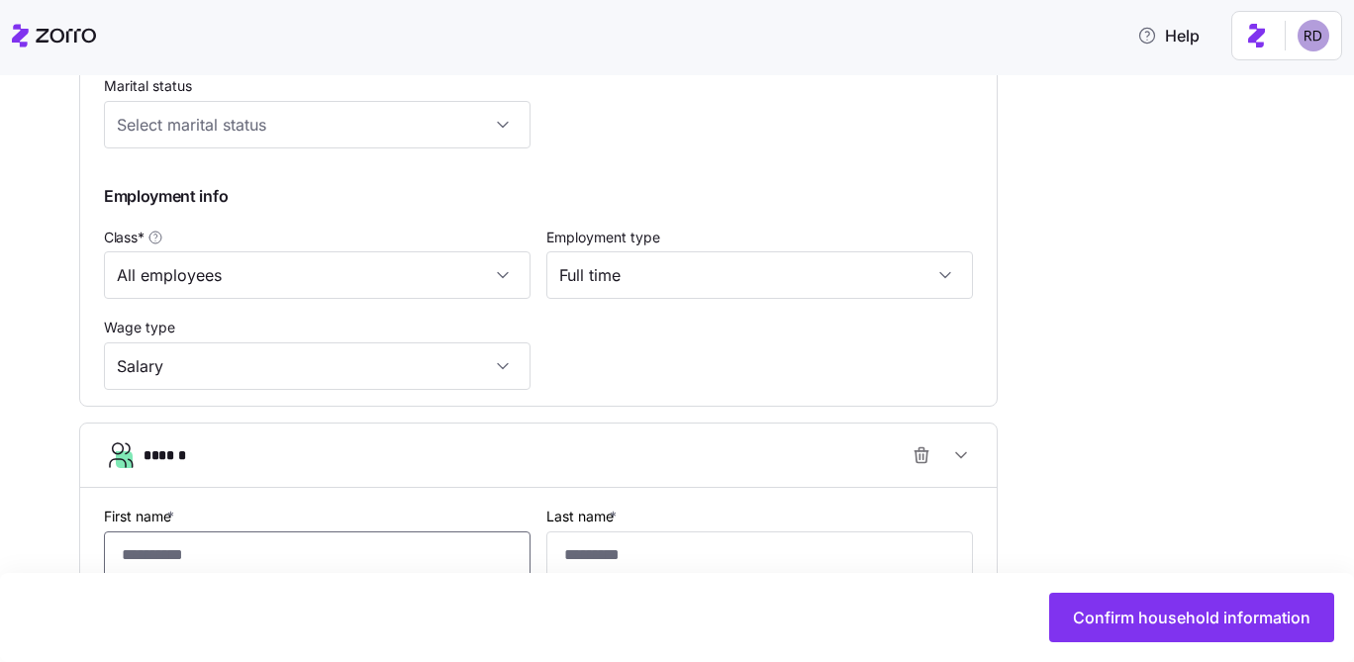
click at [179, 543] on input "First name *" at bounding box center [317, 554] width 427 height 47
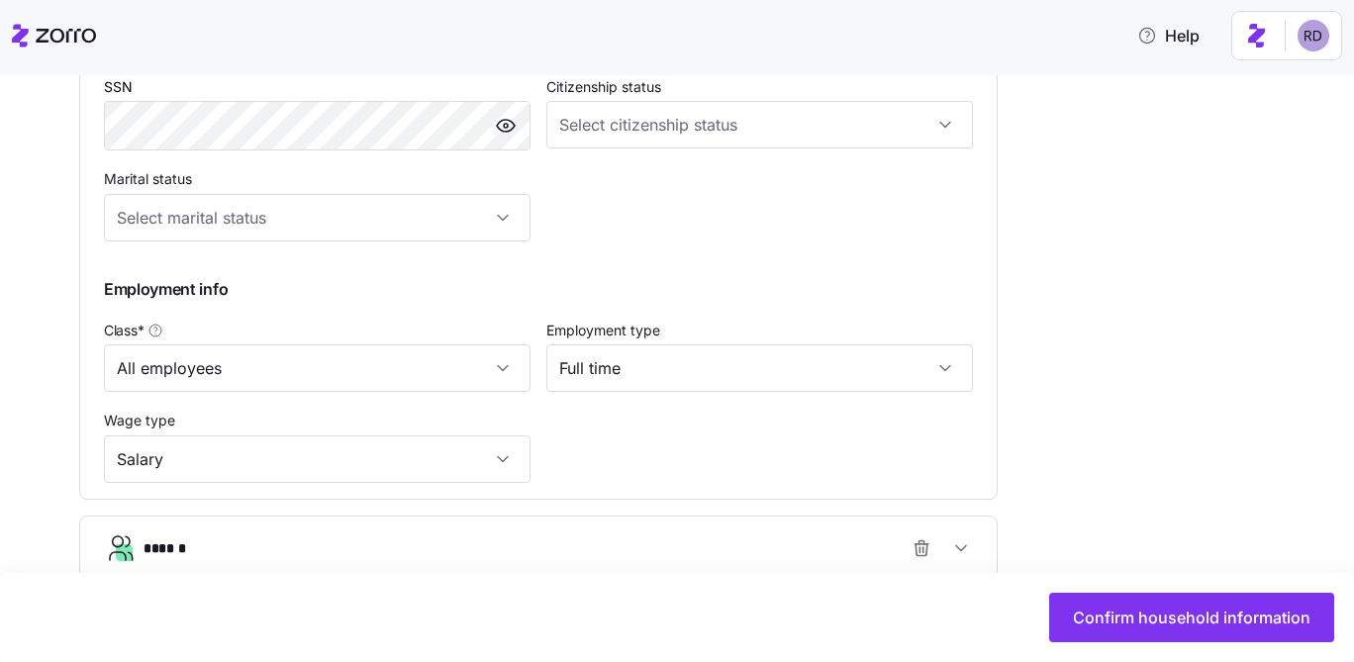
scroll to position [1135, 0]
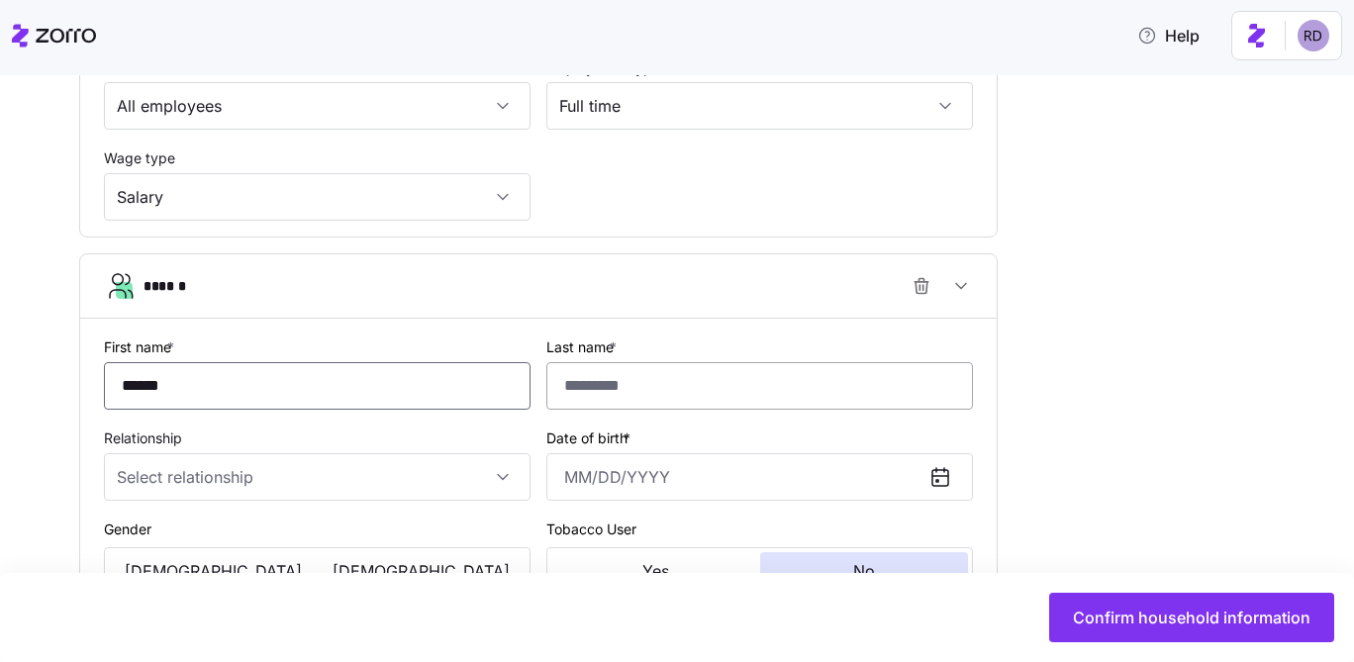
type input "******"
click at [628, 404] on input "Last name *" at bounding box center [759, 385] width 427 height 47
type input "******"
click at [501, 479] on input "Relationship" at bounding box center [317, 476] width 427 height 47
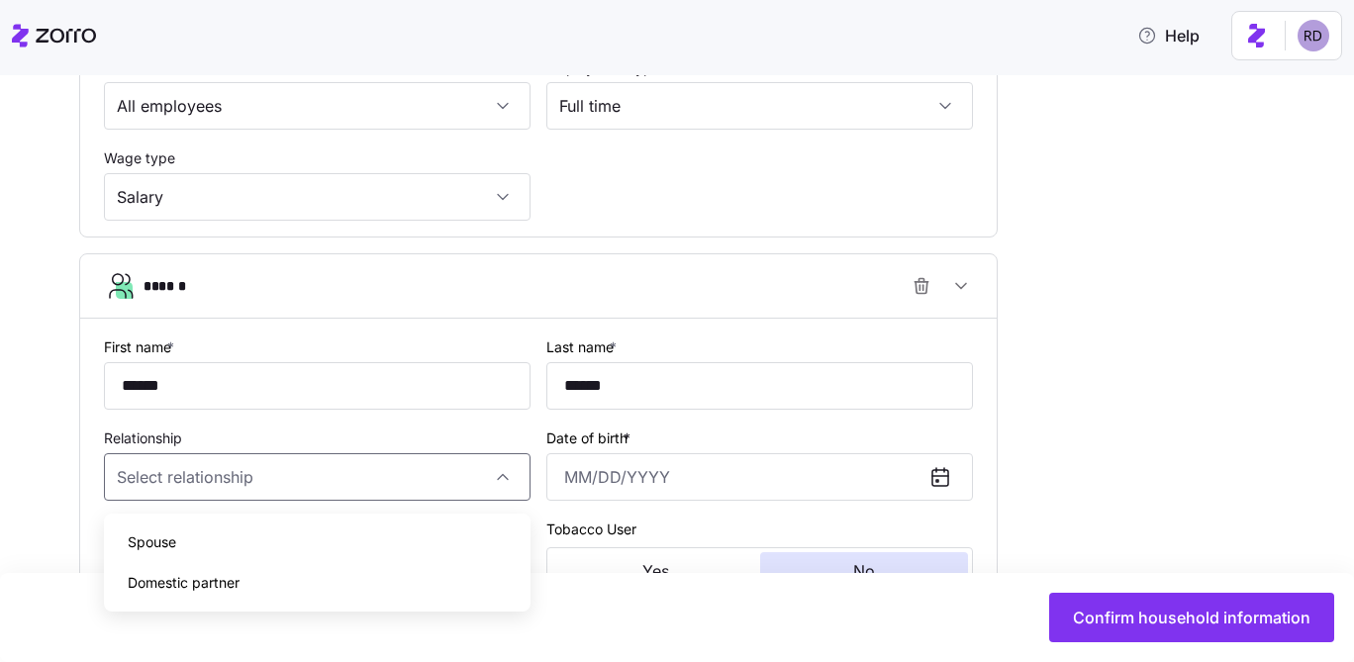
click at [393, 534] on div "Spouse" at bounding box center [317, 543] width 411 height 42
type input "Spouse"
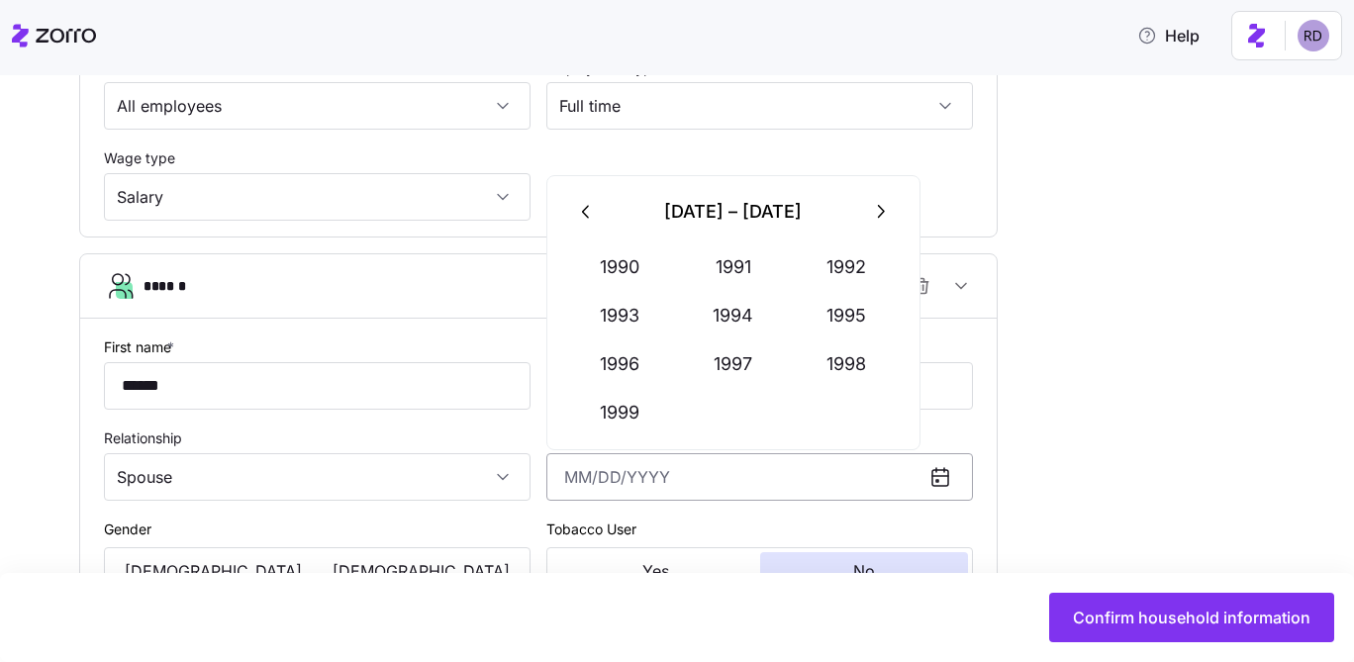
click at [642, 490] on input "Date of birth *" at bounding box center [759, 476] width 427 height 47
click at [667, 309] on button "1993" at bounding box center [620, 315] width 113 height 47
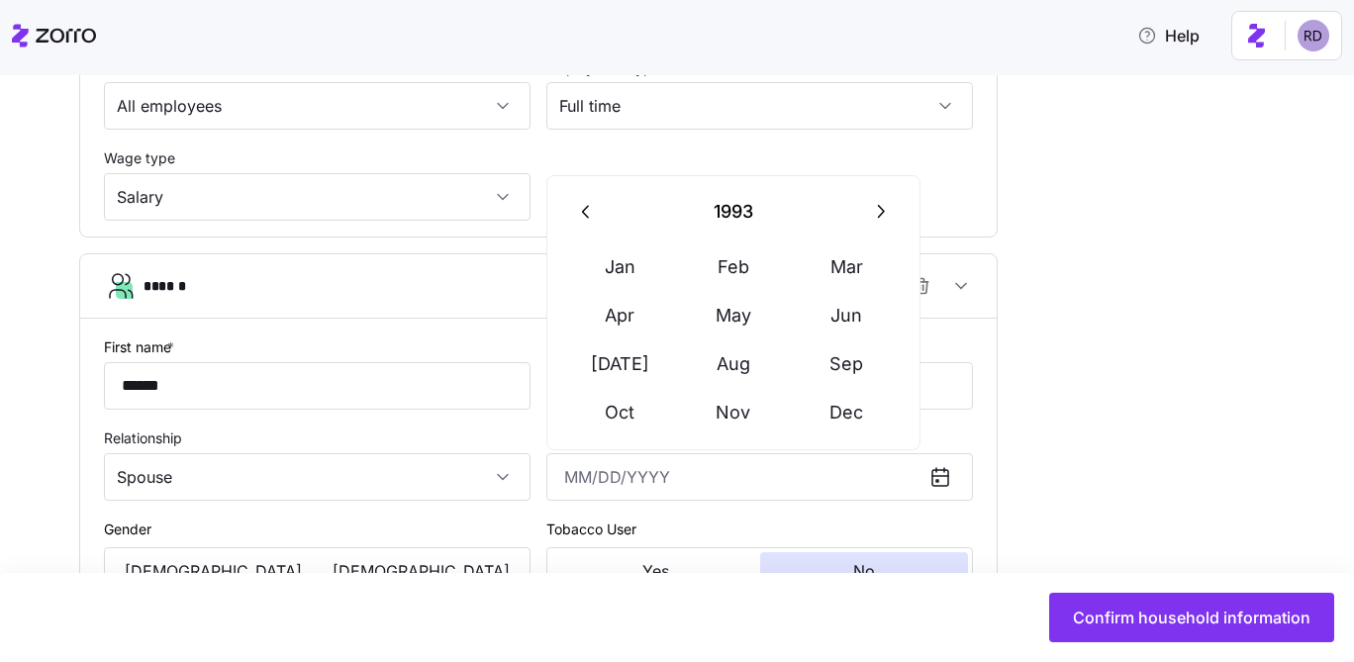
click at [597, 199] on button "button" at bounding box center [586, 211] width 47 height 47
click at [585, 201] on icon "button" at bounding box center [587, 212] width 22 height 22
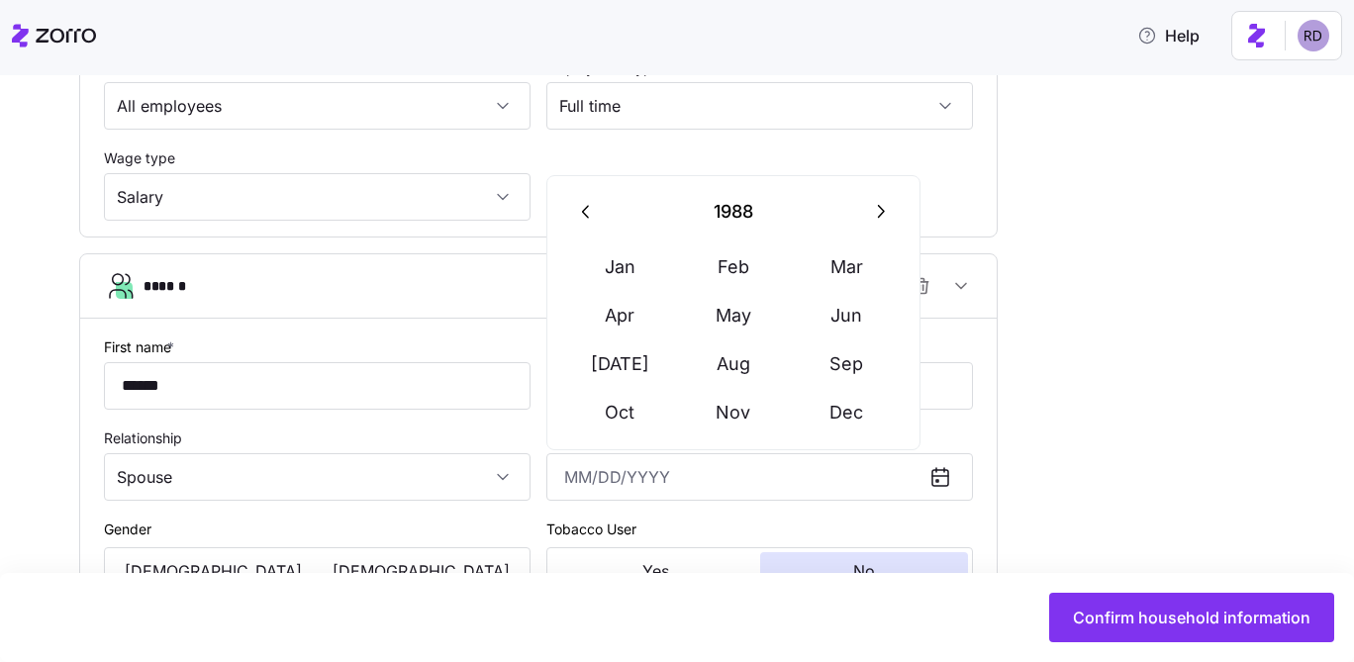
click at [585, 201] on icon "button" at bounding box center [587, 212] width 22 height 22
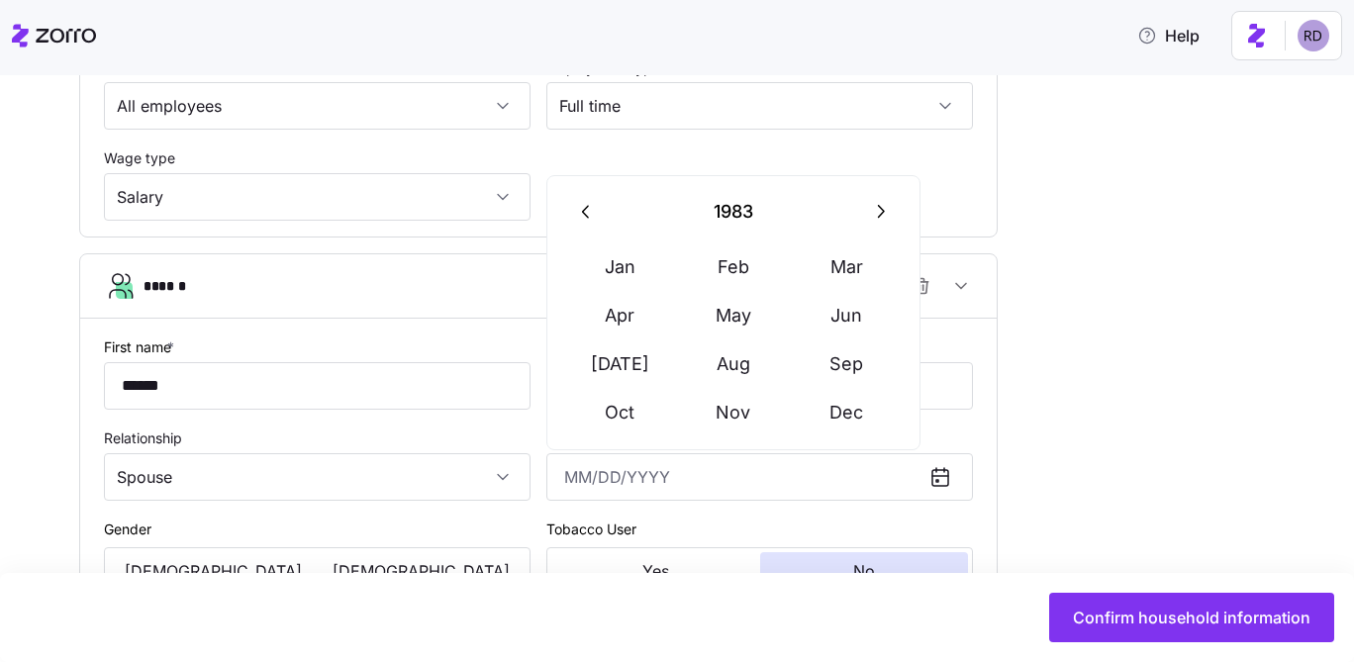
click at [585, 201] on icon "button" at bounding box center [587, 212] width 22 height 22
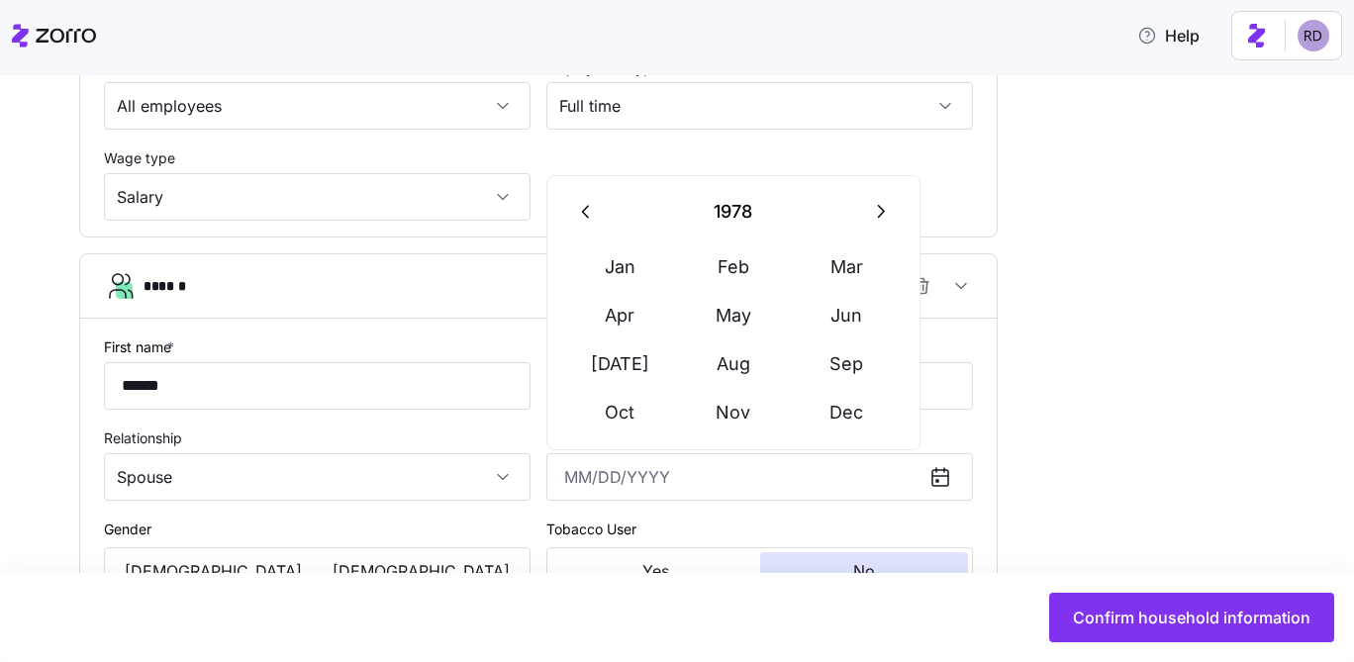
click at [585, 201] on icon "button" at bounding box center [587, 212] width 22 height 22
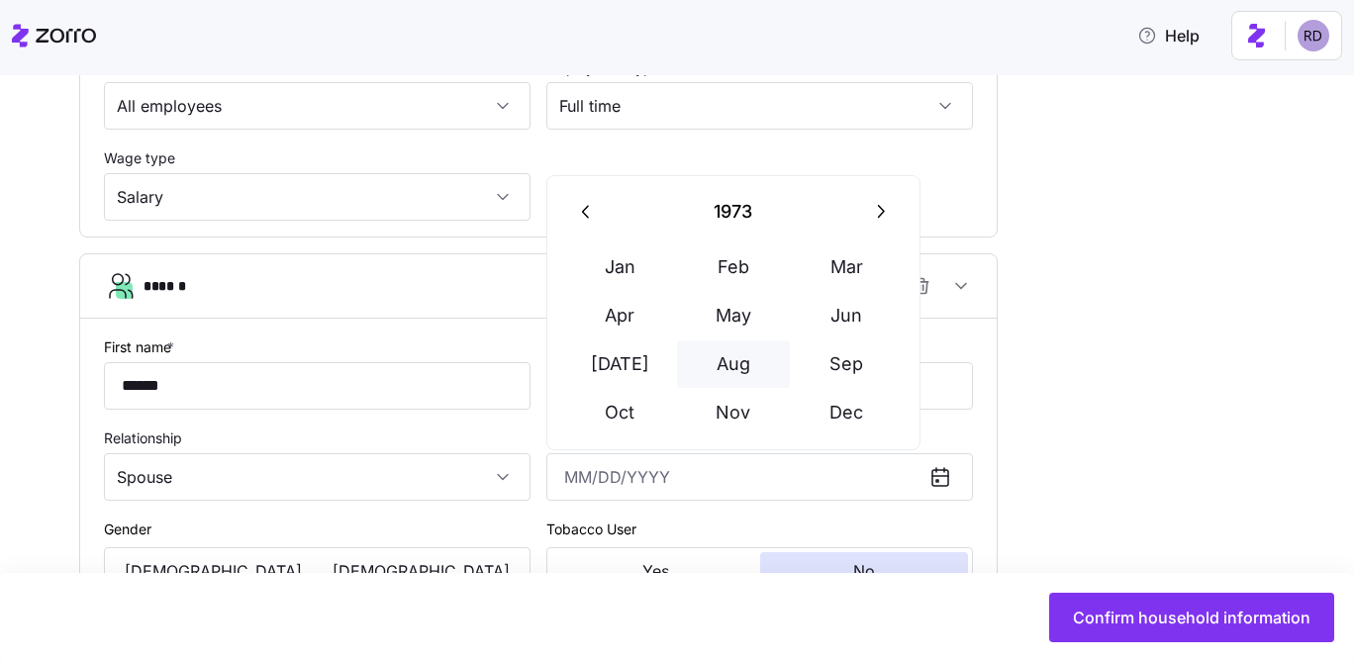
click at [757, 383] on button "Aug" at bounding box center [733, 363] width 113 height 47
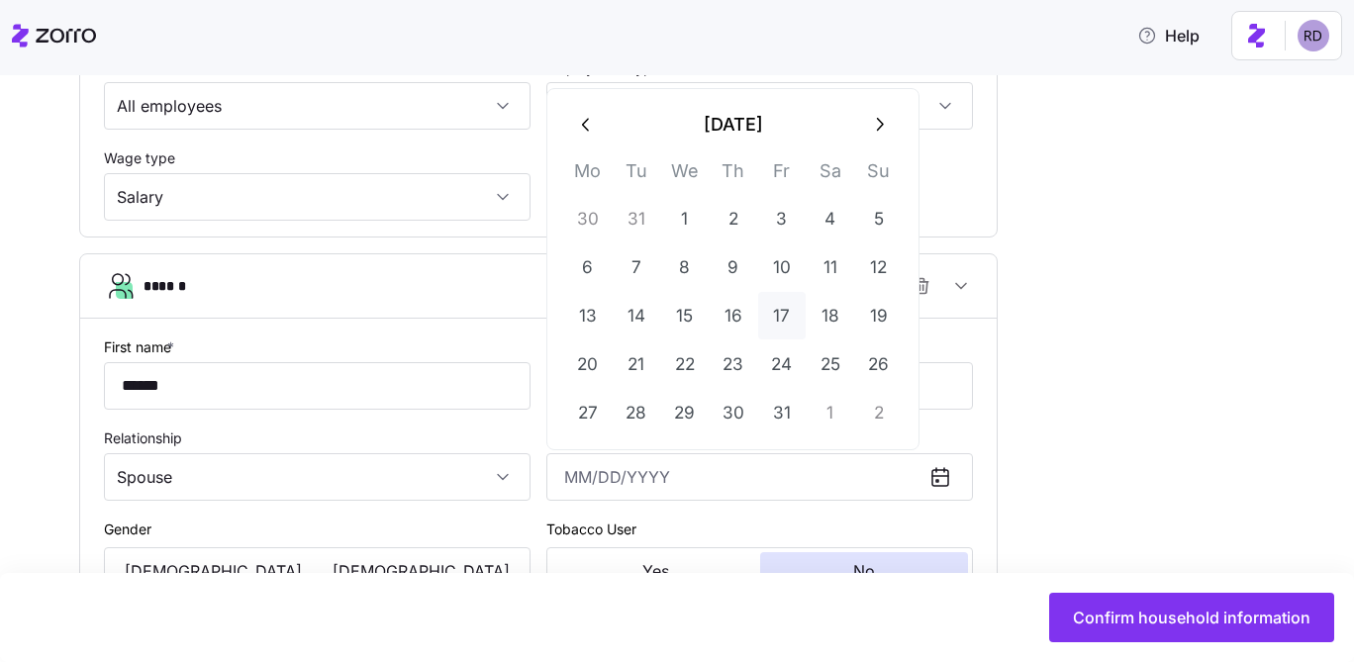
click at [788, 332] on button "17" at bounding box center [781, 315] width 47 height 47
type input "August 17, 1973"
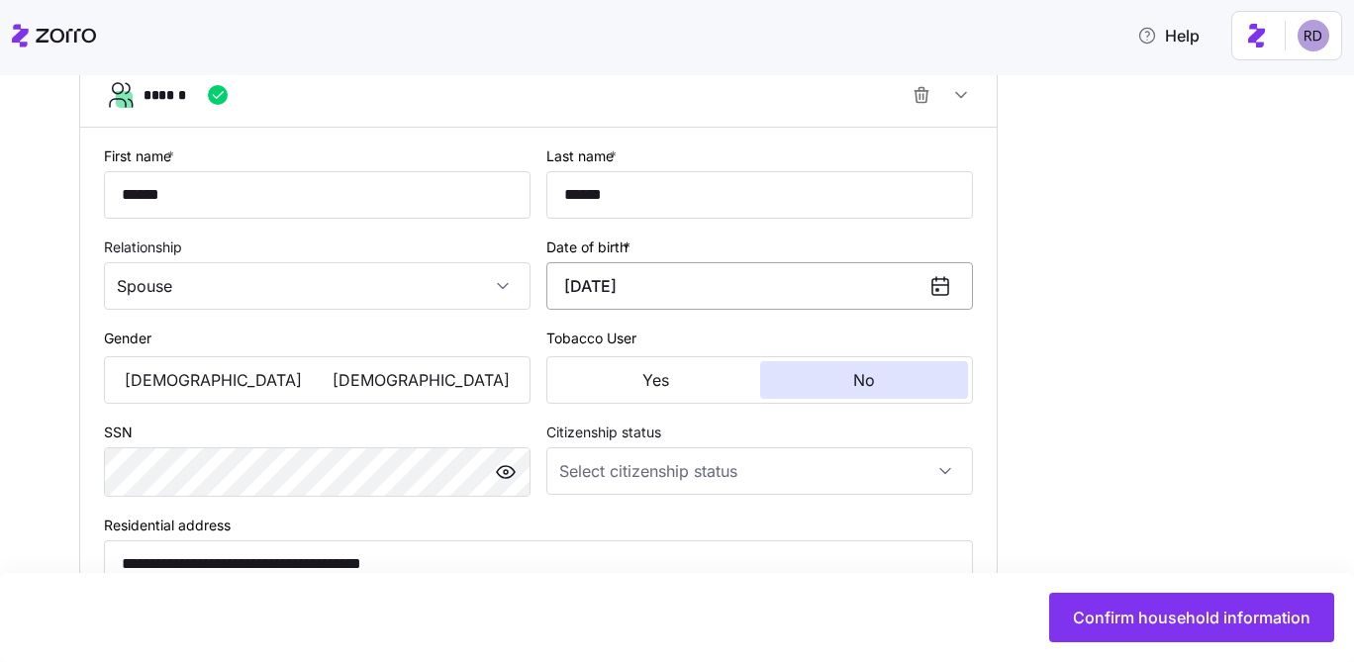
scroll to position [1375, 0]
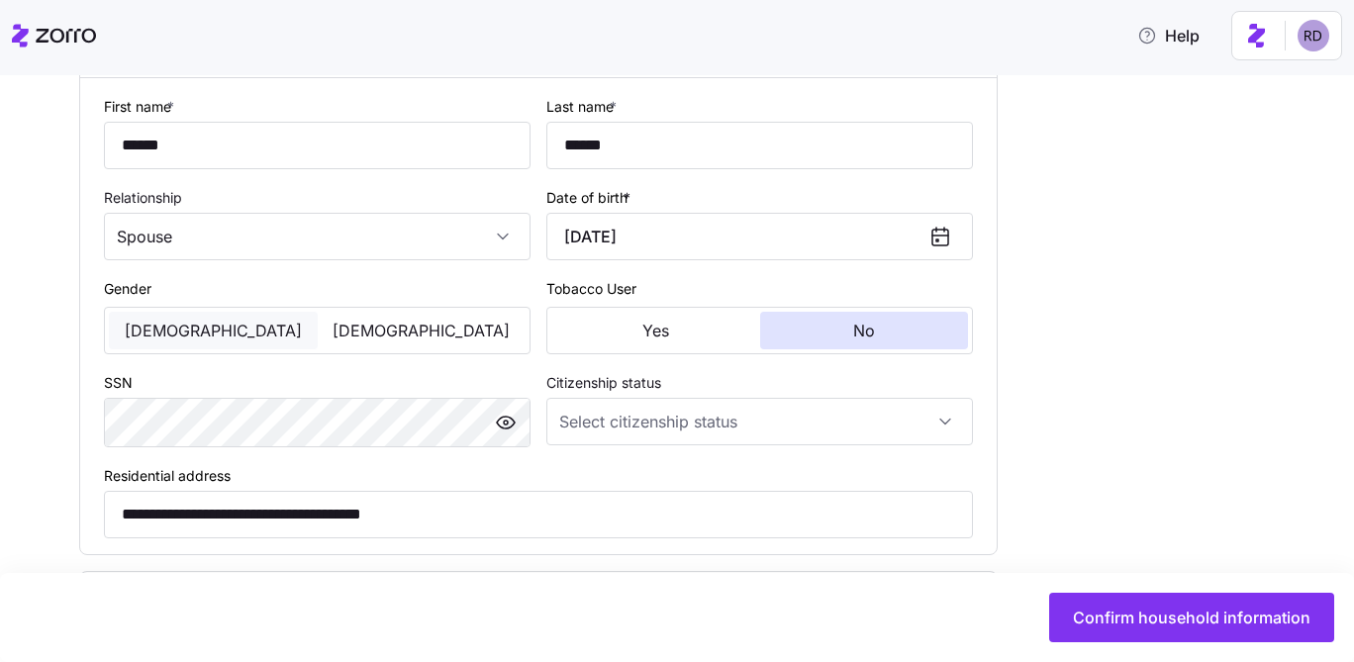
click at [246, 329] on button "Male" at bounding box center [213, 331] width 209 height 38
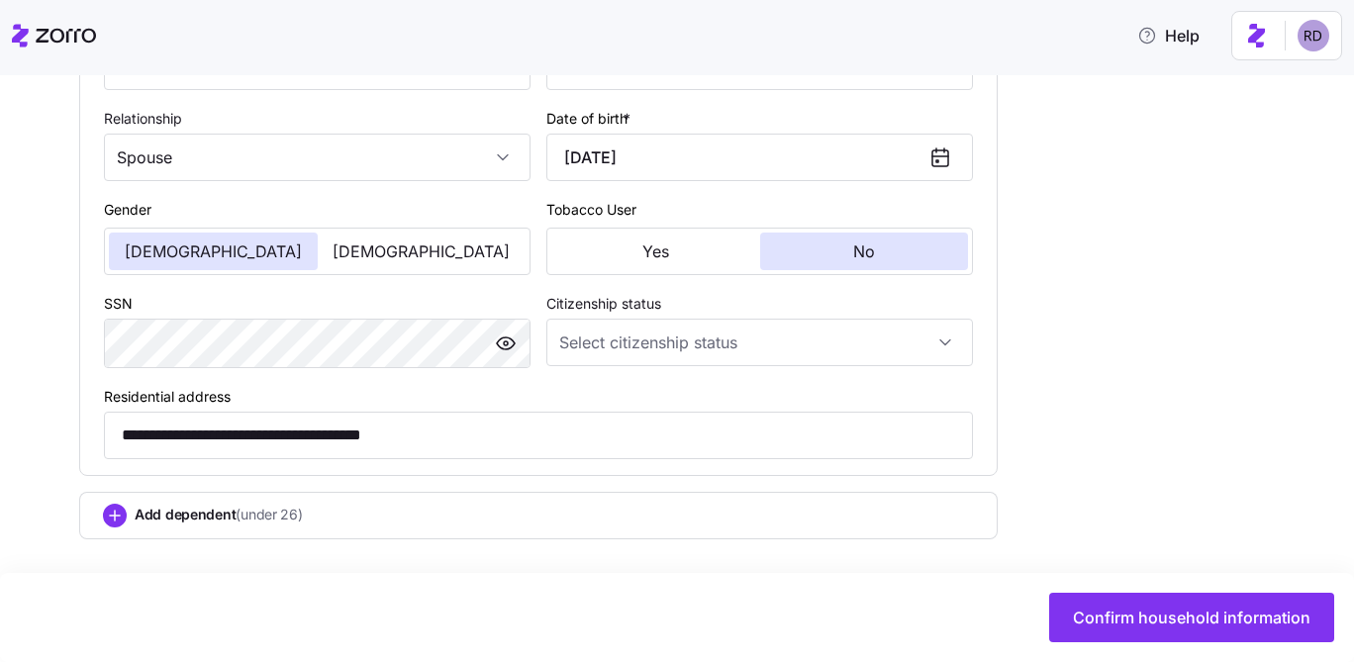
click at [503, 504] on div "Add dependent (under 26)" at bounding box center [538, 516] width 871 height 24
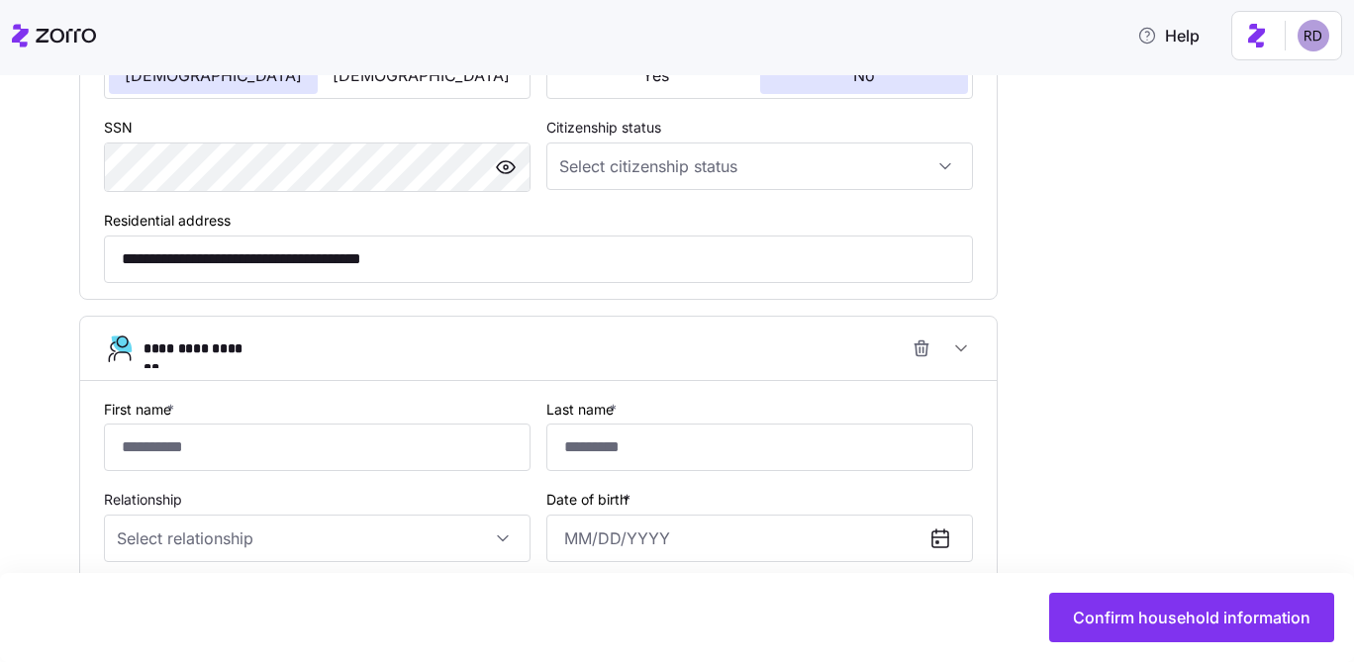
scroll to position [1648, 0]
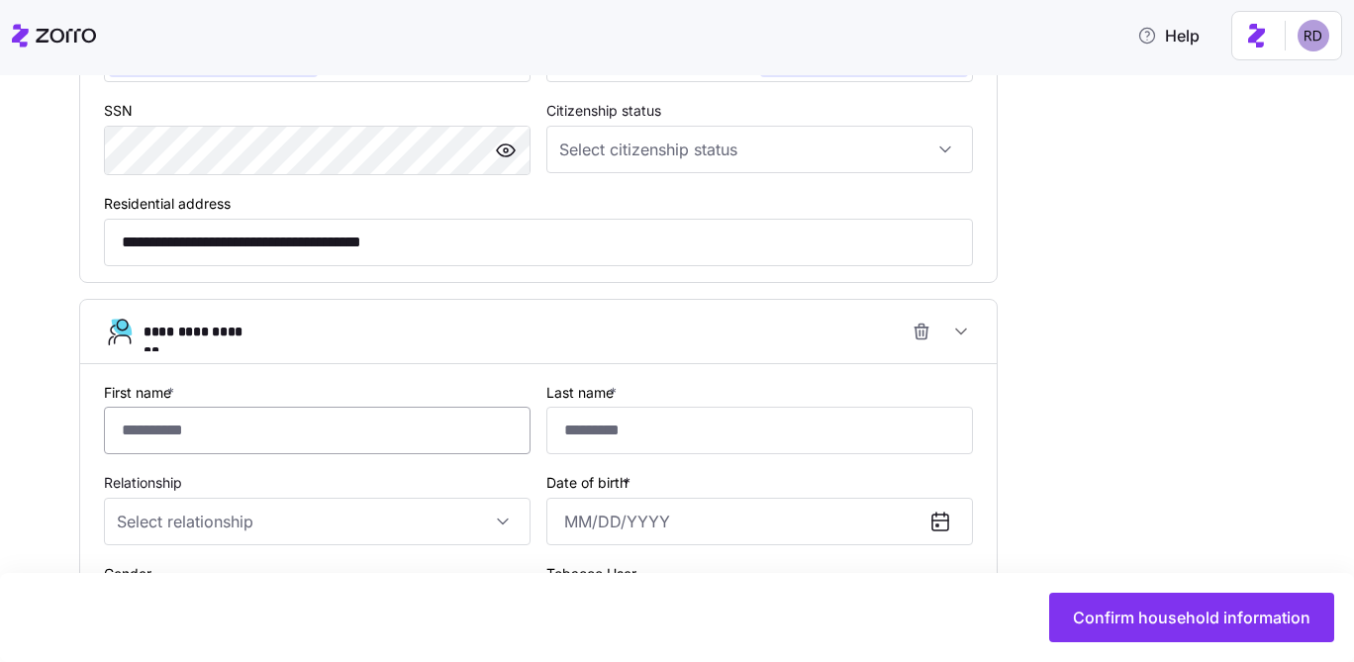
click at [346, 444] on input "First name *" at bounding box center [317, 430] width 427 height 47
type input "*"
type input "***"
click at [681, 426] on input "Last name *" at bounding box center [759, 430] width 427 height 47
type input "******"
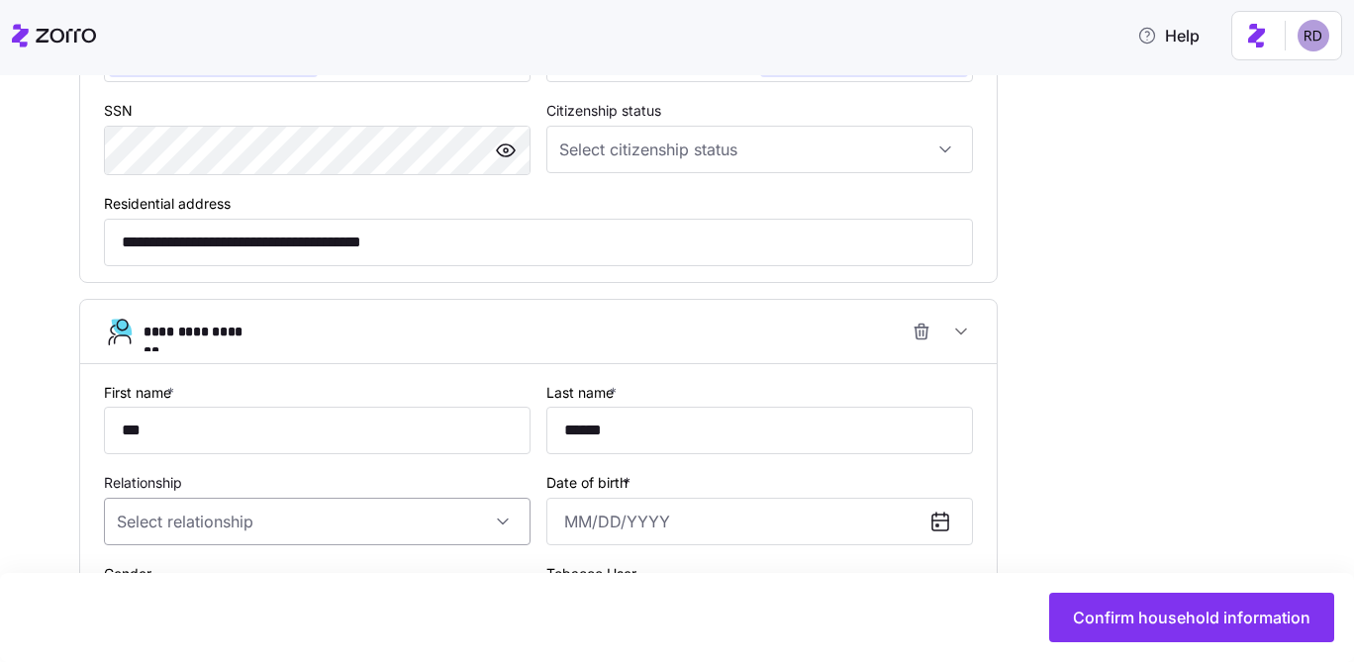
click at [456, 538] on input "Relationship" at bounding box center [317, 521] width 427 height 47
click at [386, 572] on div "Child" at bounding box center [317, 590] width 411 height 42
type input "Child"
click at [628, 528] on input "Date of birth *" at bounding box center [759, 521] width 427 height 47
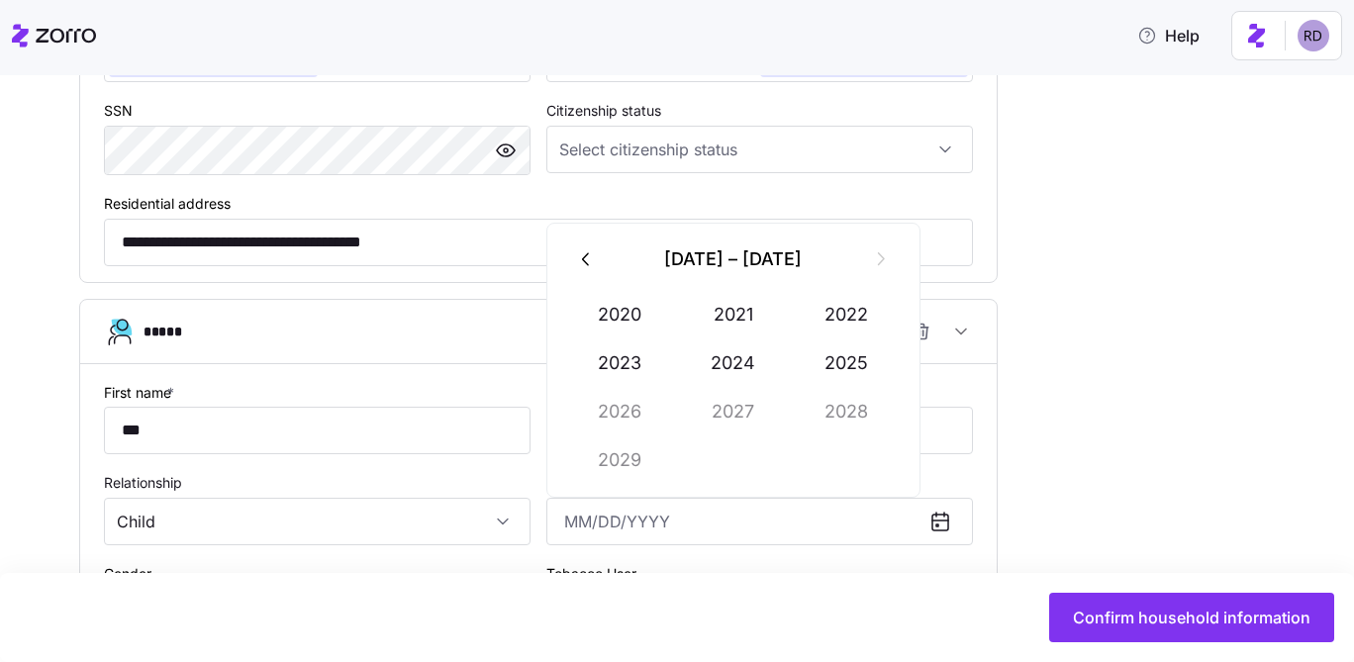
click at [606, 274] on button "button" at bounding box center [586, 259] width 47 height 47
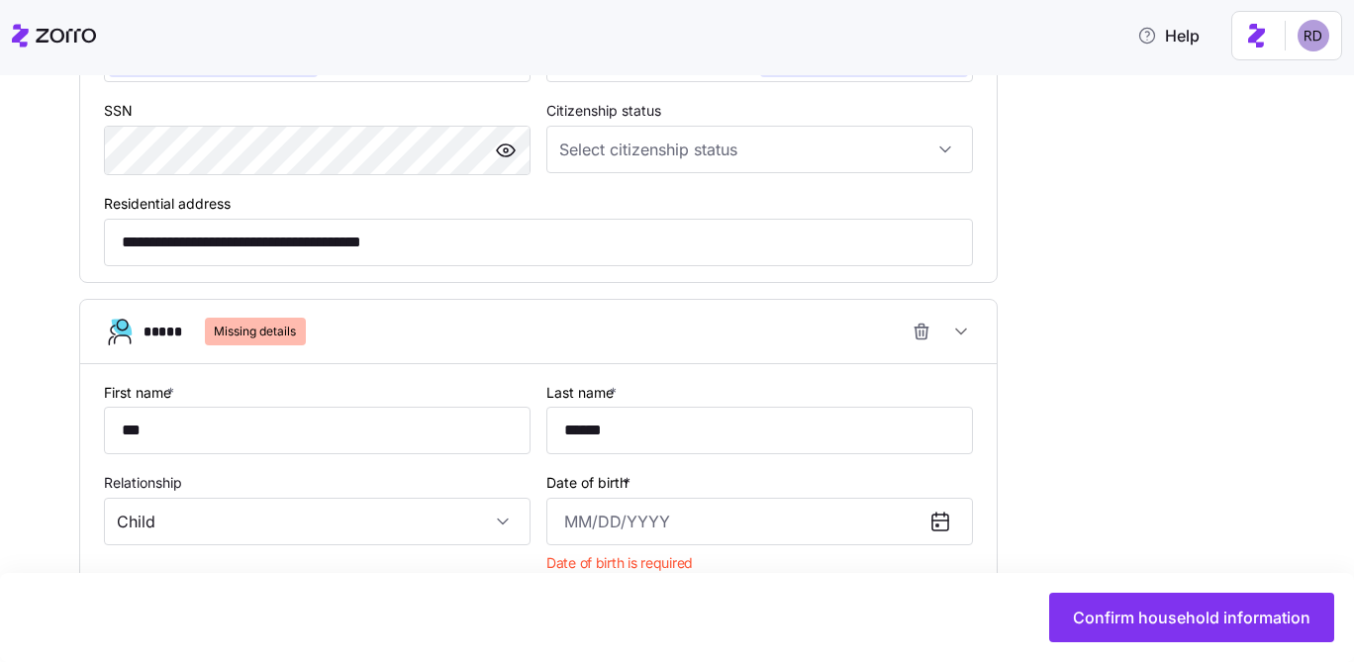
click at [936, 530] on icon at bounding box center [940, 523] width 16 height 16
click at [849, 531] on input "Date of birth *" at bounding box center [759, 521] width 427 height 47
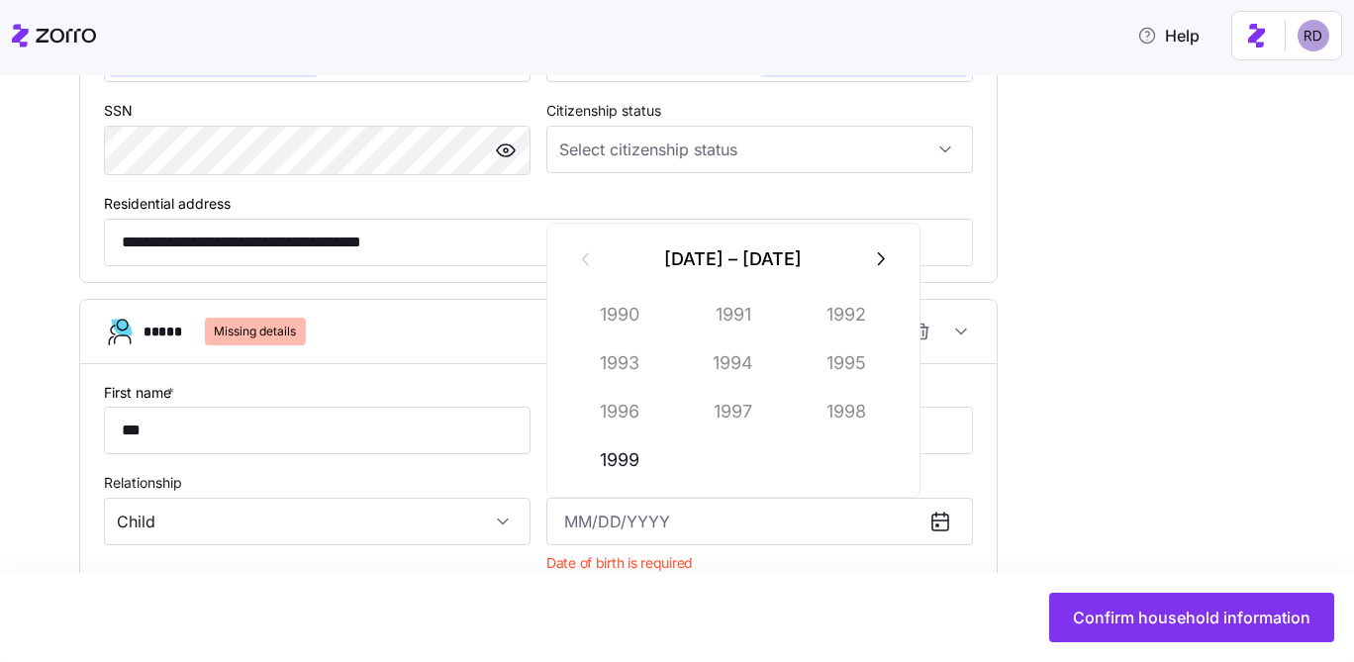
click at [861, 236] on button "button" at bounding box center [879, 259] width 47 height 47
click at [865, 323] on button "2002" at bounding box center [847, 314] width 113 height 47
click at [731, 374] on button "May" at bounding box center [733, 362] width 113 height 47
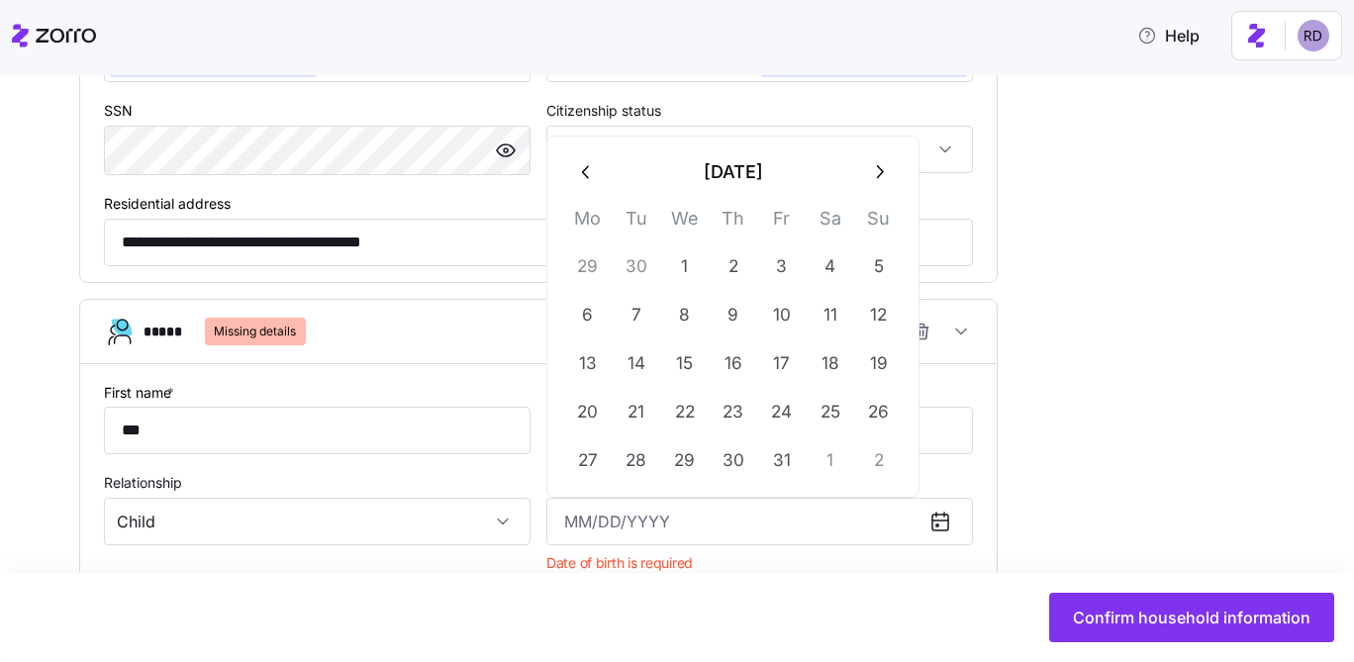
click at [583, 180] on icon "button" at bounding box center [587, 172] width 22 height 22
click at [727, 344] on button "18" at bounding box center [733, 362] width 47 height 47
type input "April 18, 2002"
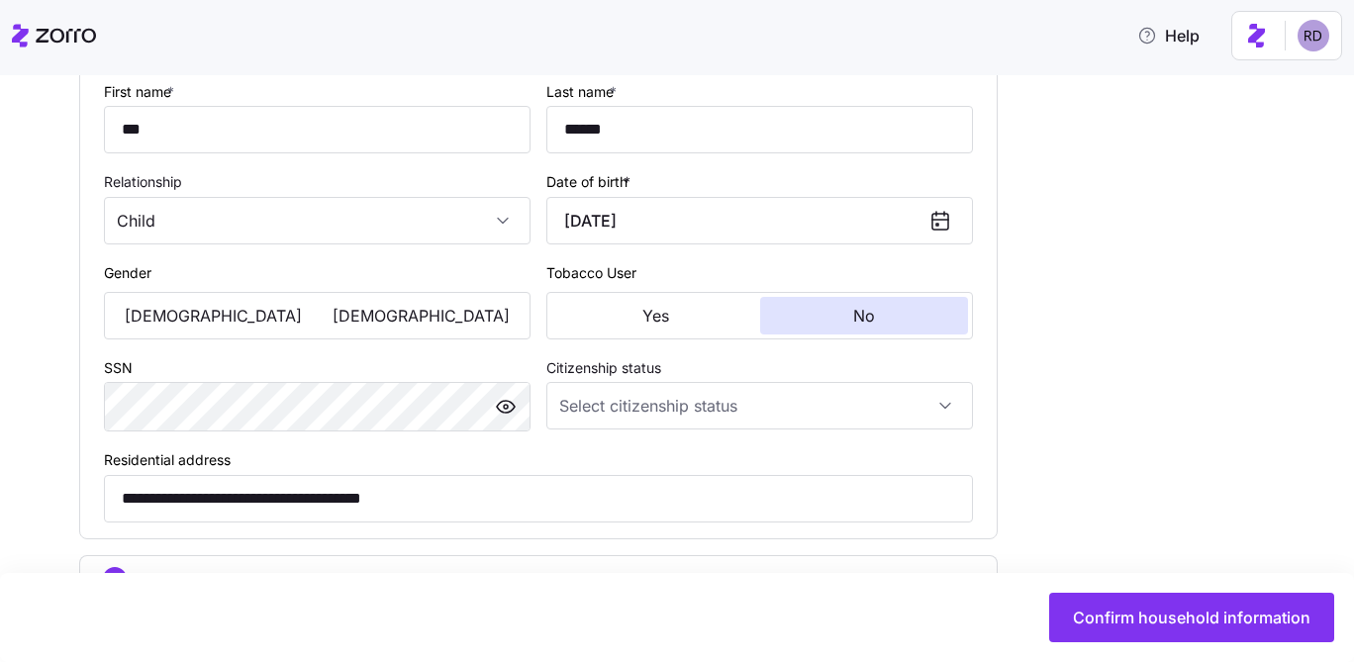
scroll to position [2021, 0]
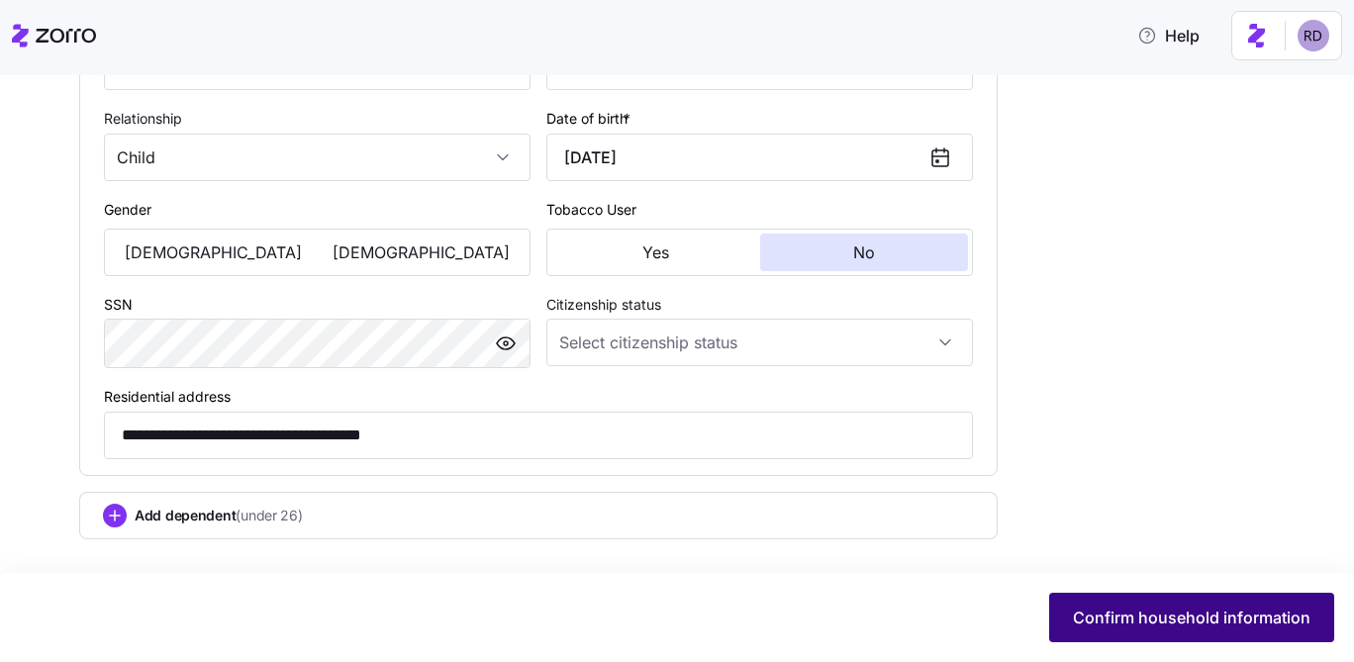
click at [1159, 601] on button "Confirm household information" at bounding box center [1191, 617] width 285 height 49
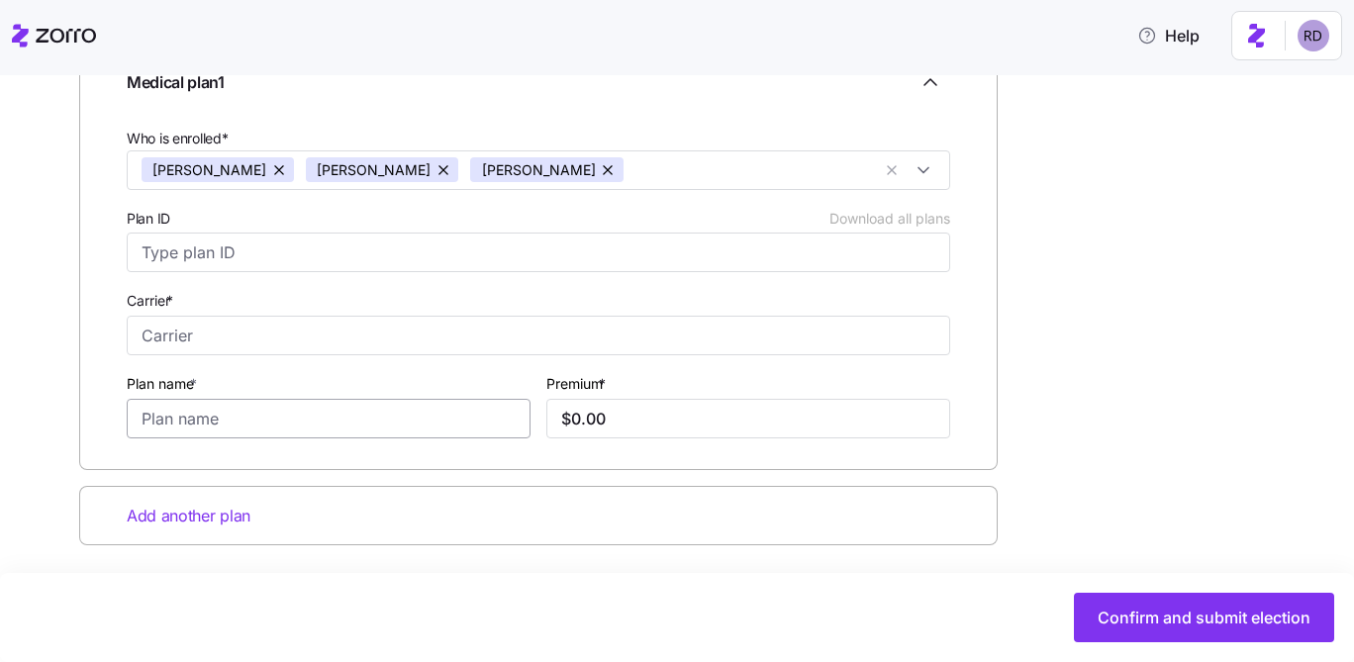
scroll to position [348, 0]
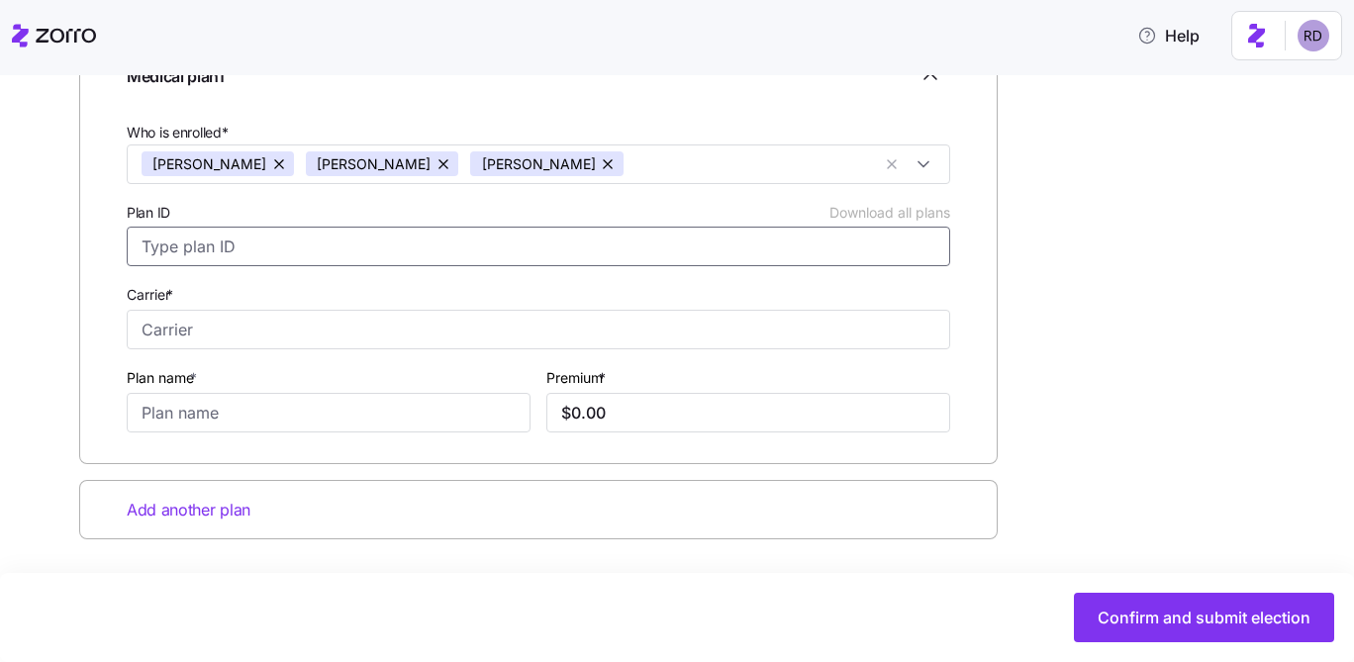
click at [273, 229] on input "Plan ID Download all plans" at bounding box center [538, 247] width 823 height 40
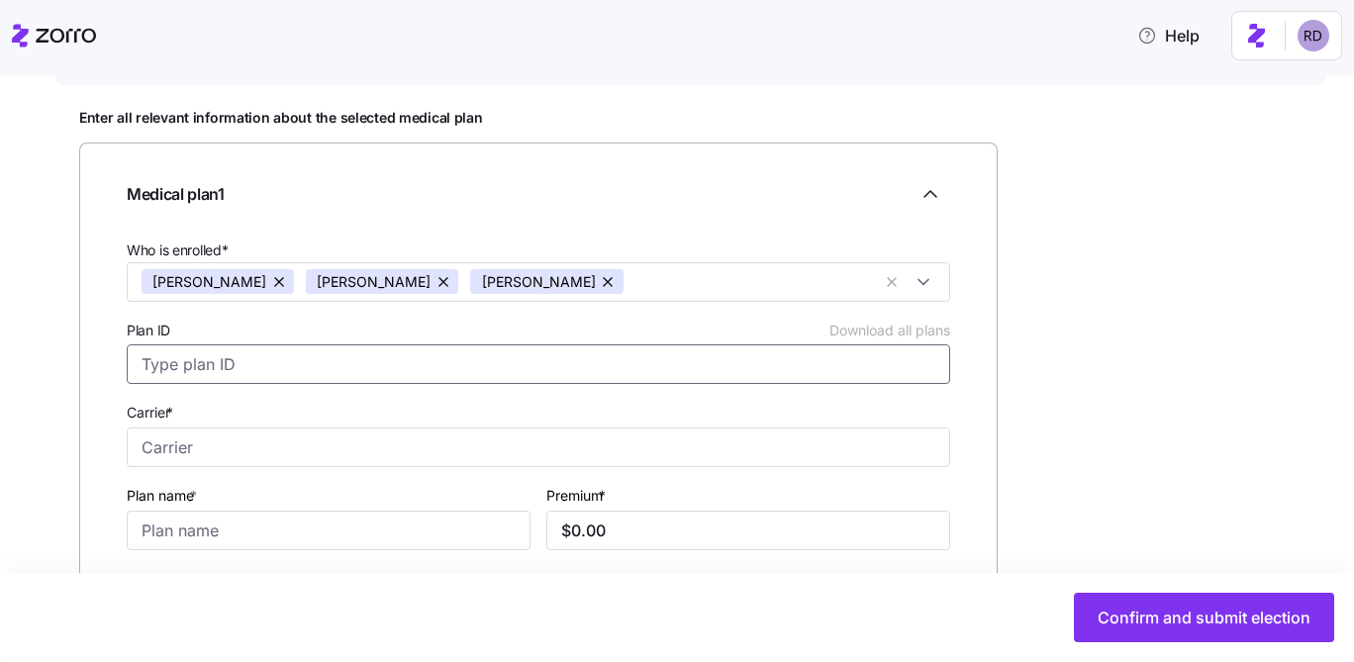
scroll to position [136, 0]
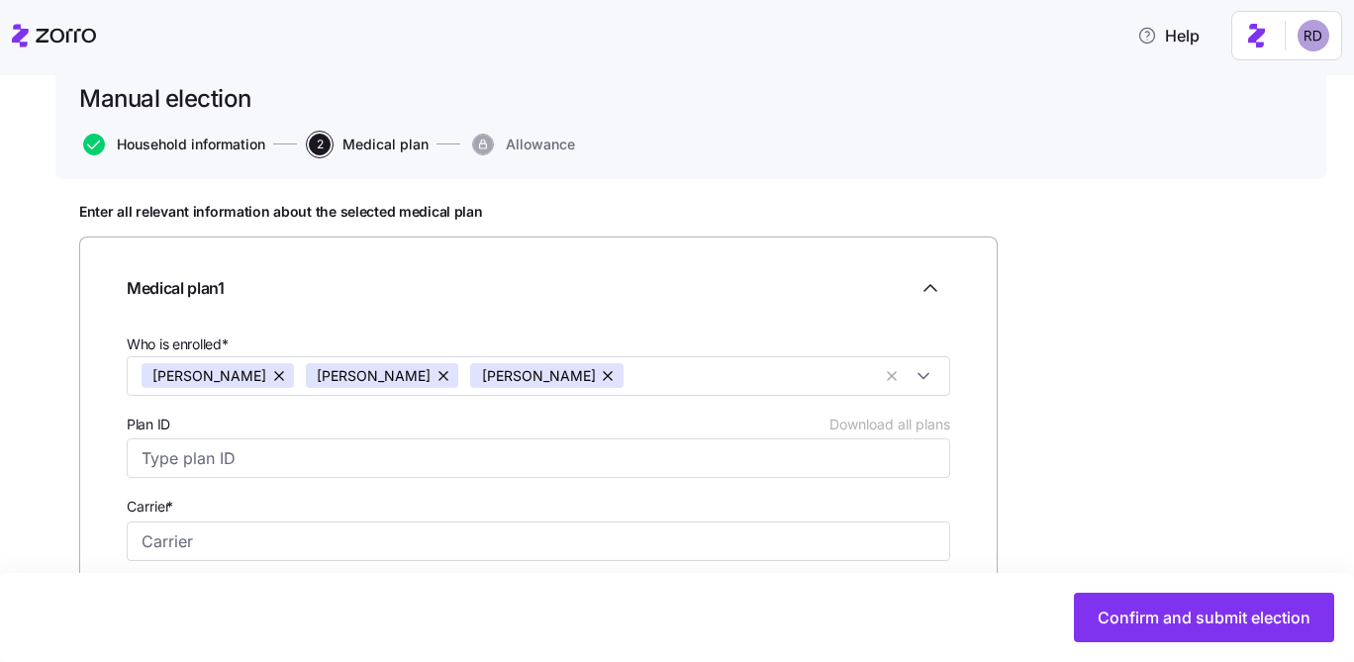
click at [164, 139] on span "Household information" at bounding box center [191, 145] width 148 height 14
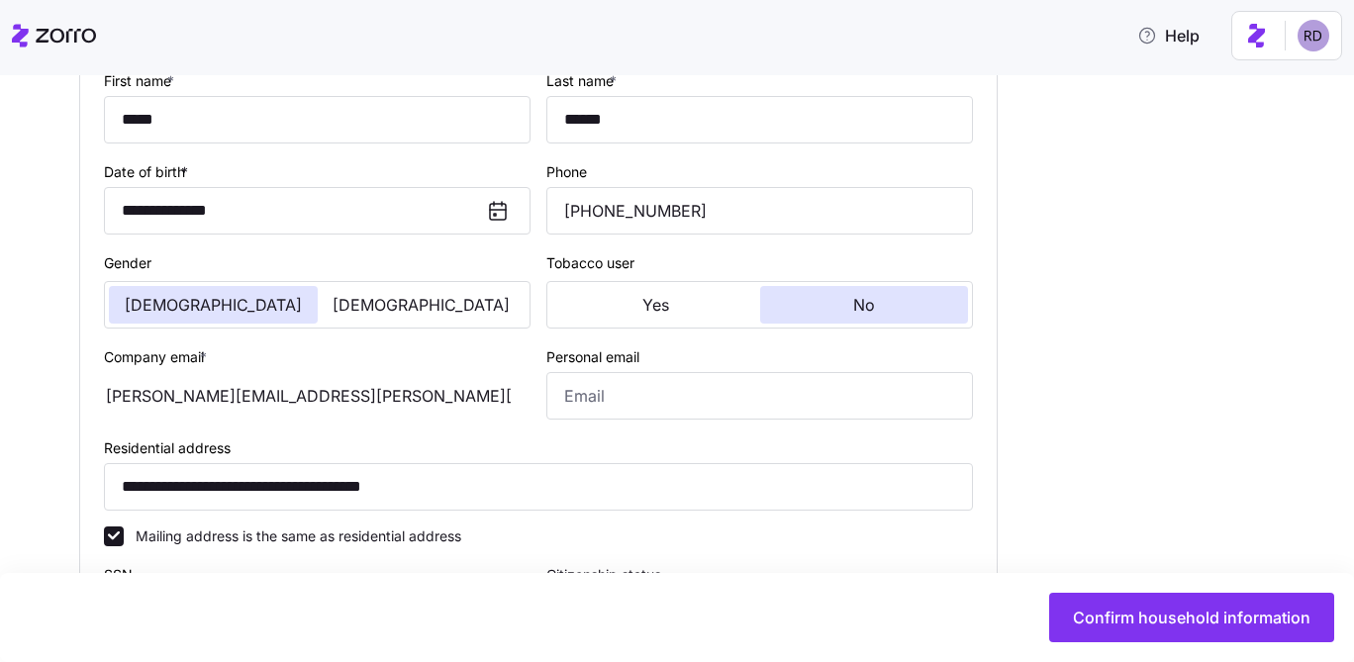
scroll to position [412, 0]
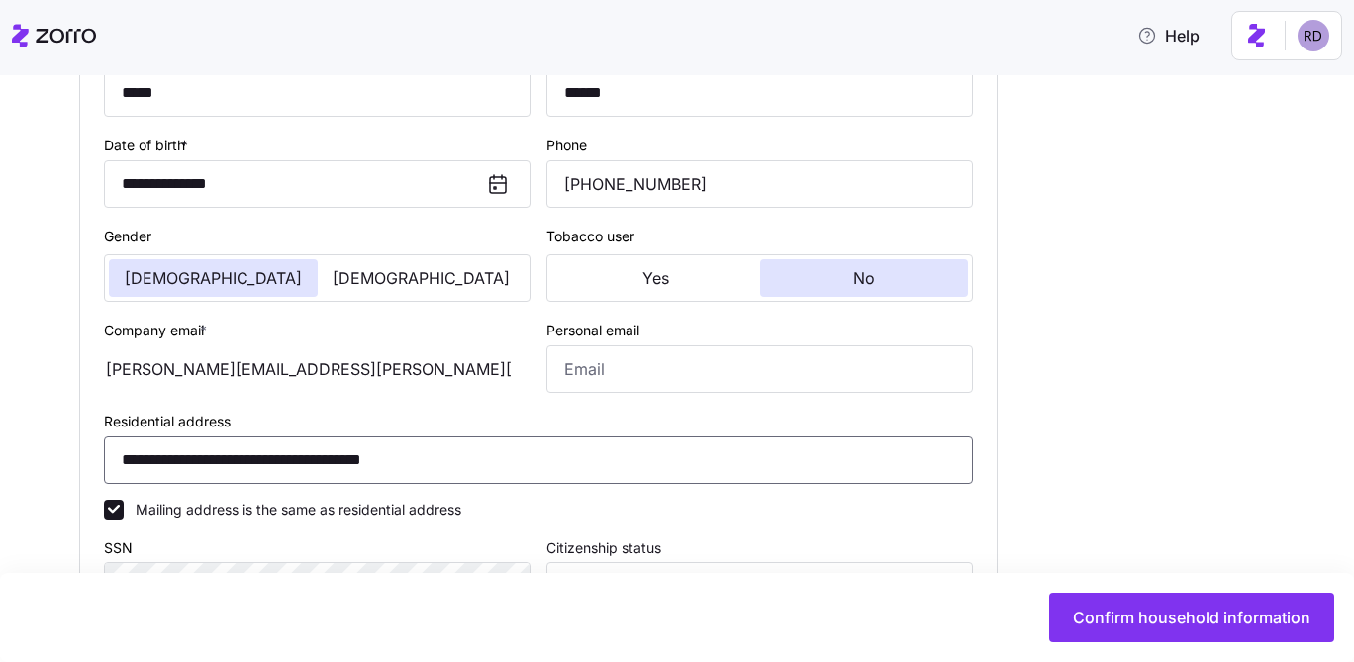
click at [326, 450] on input "**********" at bounding box center [538, 459] width 869 height 47
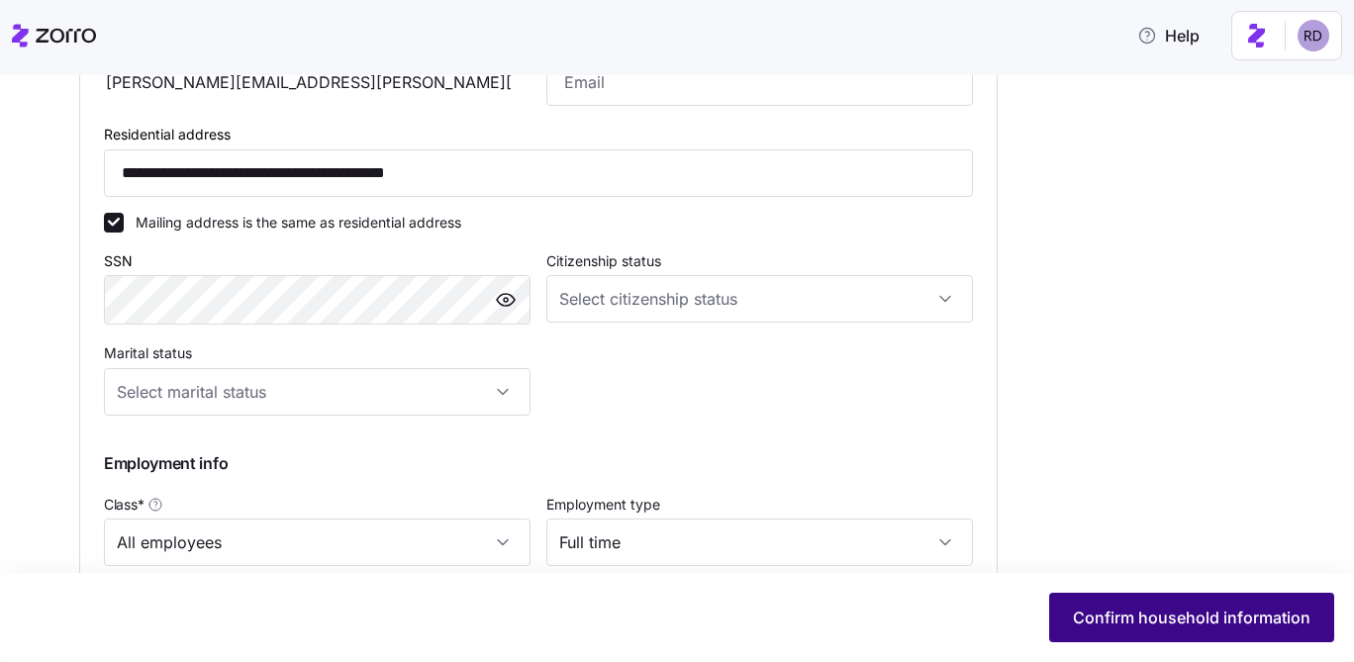
click at [1109, 610] on span "Confirm household information" at bounding box center [1191, 618] width 237 height 24
type input "**********"
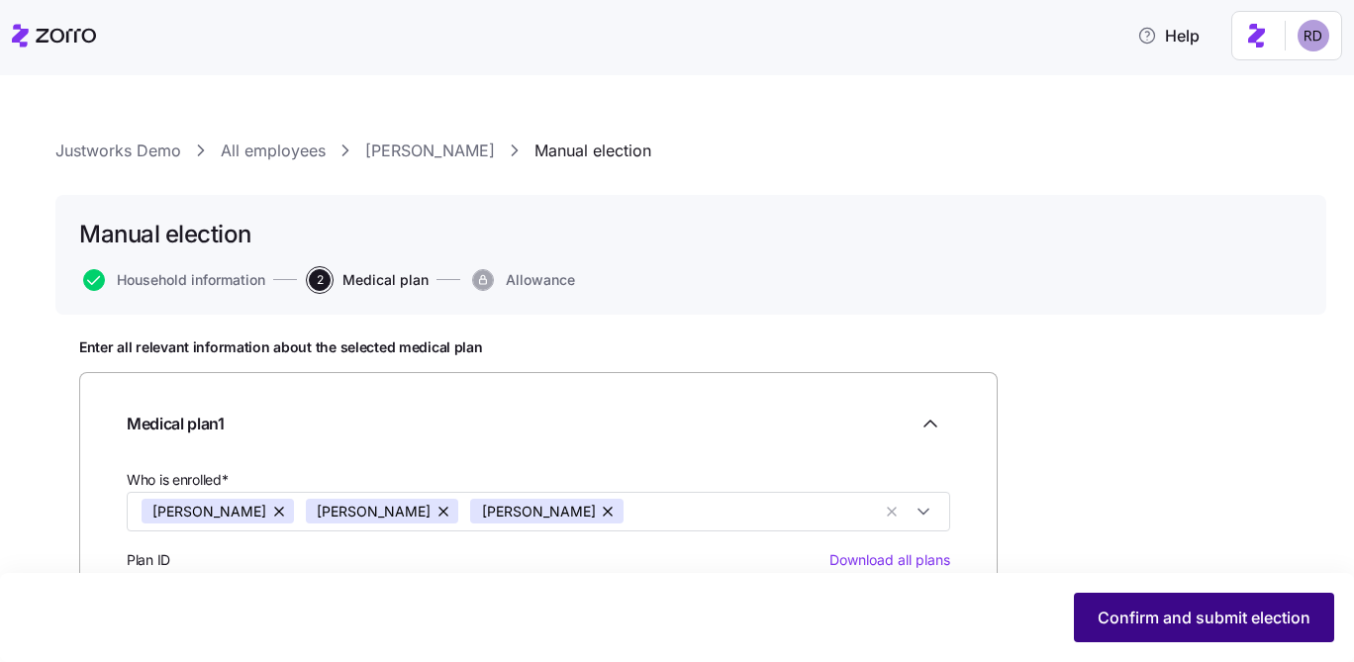
click at [1187, 616] on span "Confirm and submit election" at bounding box center [1203, 618] width 213 height 24
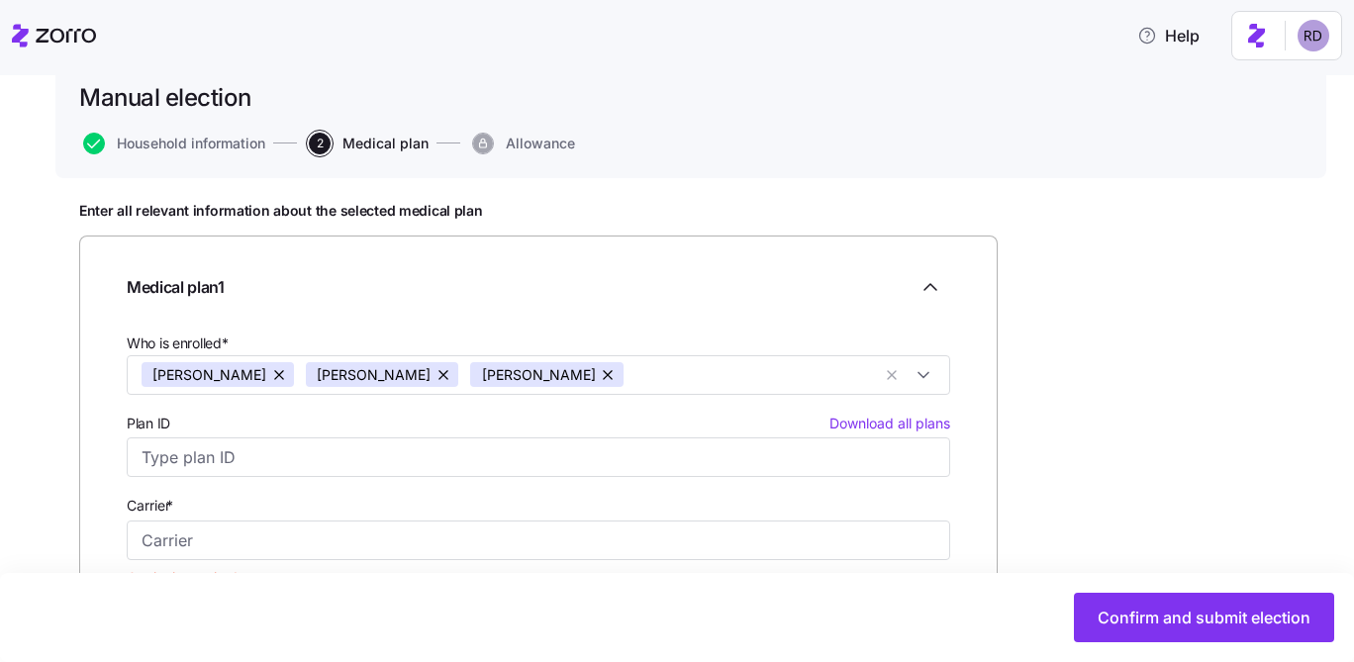
scroll to position [421, 0]
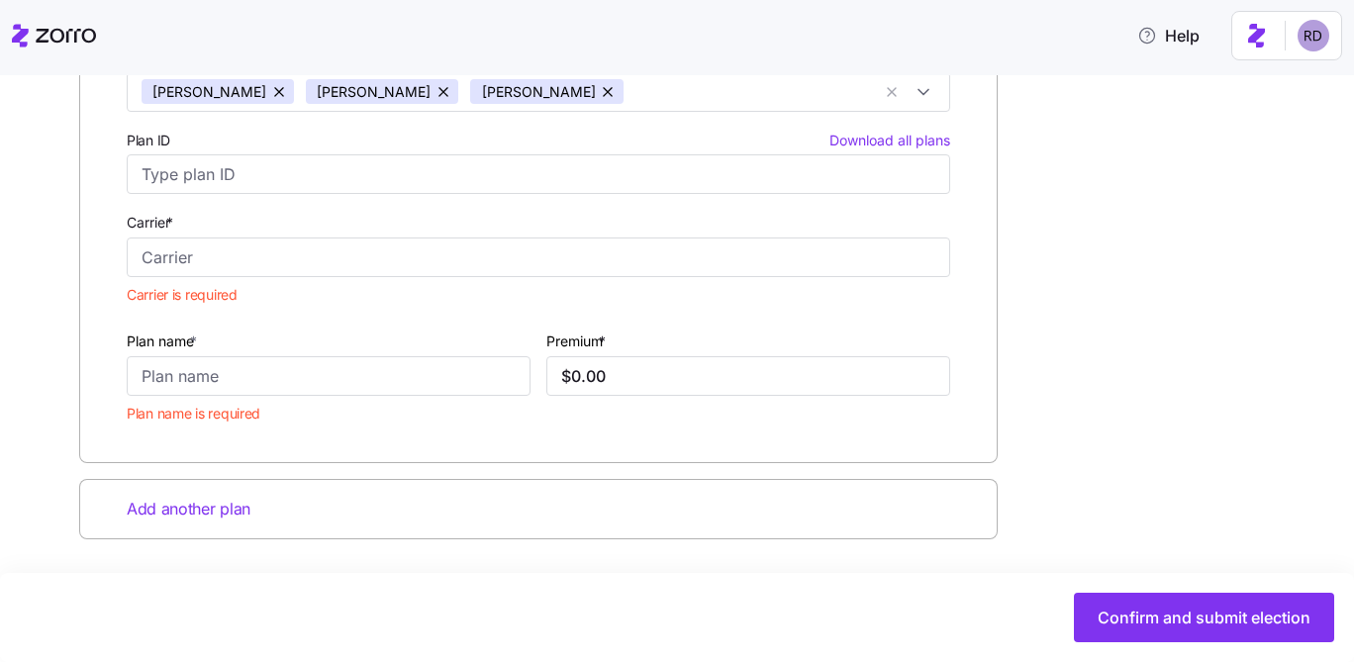
click at [320, 230] on div "Carrier *" at bounding box center [538, 243] width 823 height 67
click at [268, 162] on input "Plan ID Download all plans" at bounding box center [538, 174] width 823 height 40
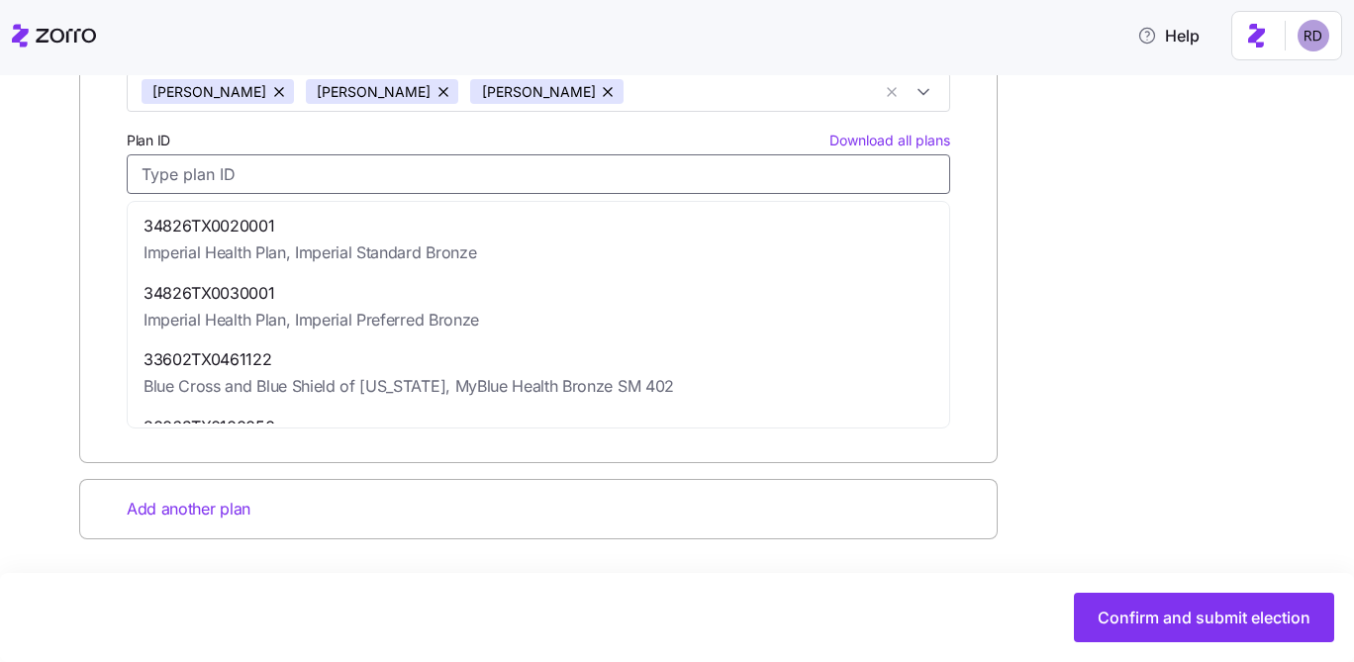
click at [277, 215] on span "34826TX0020001" at bounding box center [309, 226] width 332 height 25
type input "34826TX0020001"
type input "Imperial Health Plan"
type input "Imperial Standard Bronze"
type input "$1,718.90"
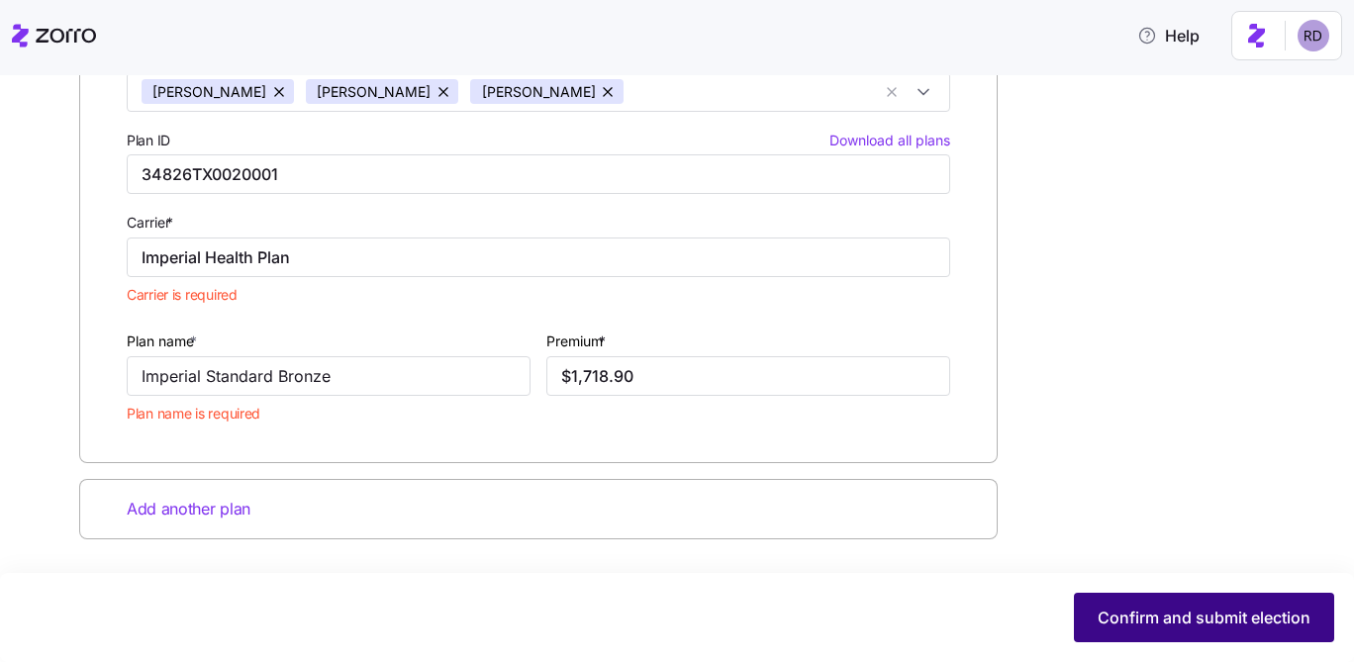
click at [1186, 599] on button "Confirm and submit election" at bounding box center [1204, 617] width 260 height 49
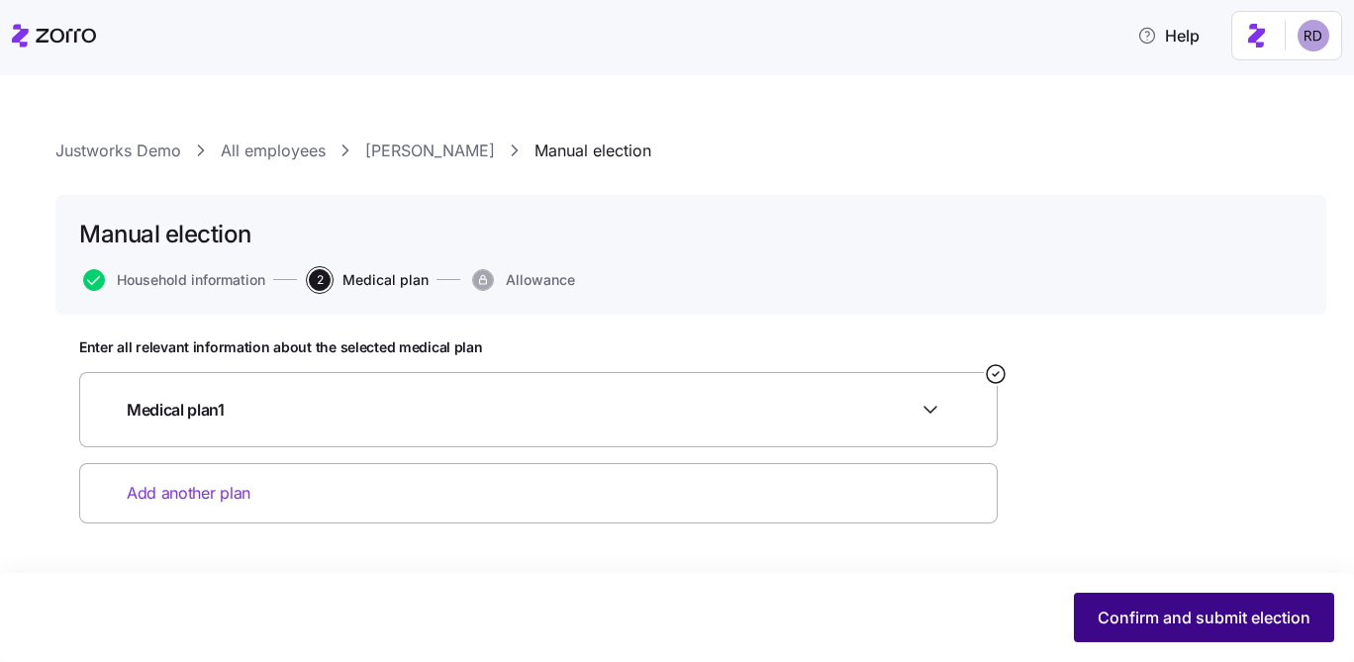
scroll to position [0, 0]
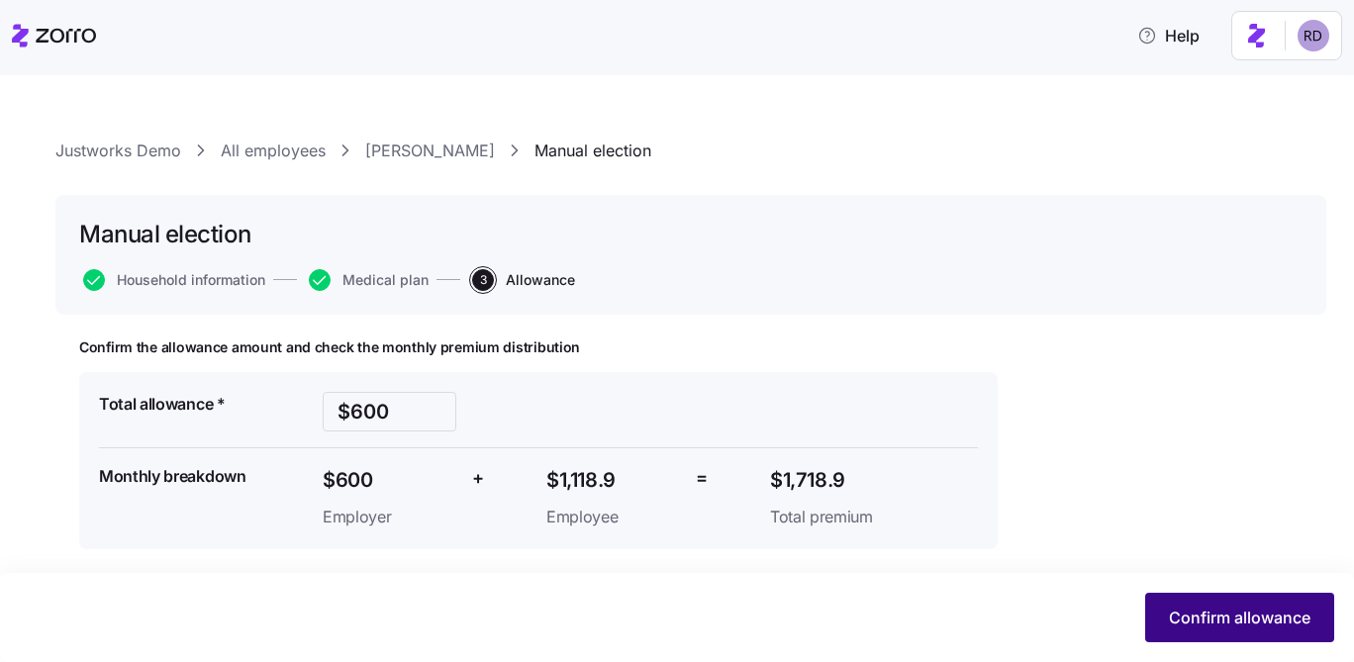
click at [1214, 600] on button "Confirm allowance" at bounding box center [1239, 617] width 189 height 49
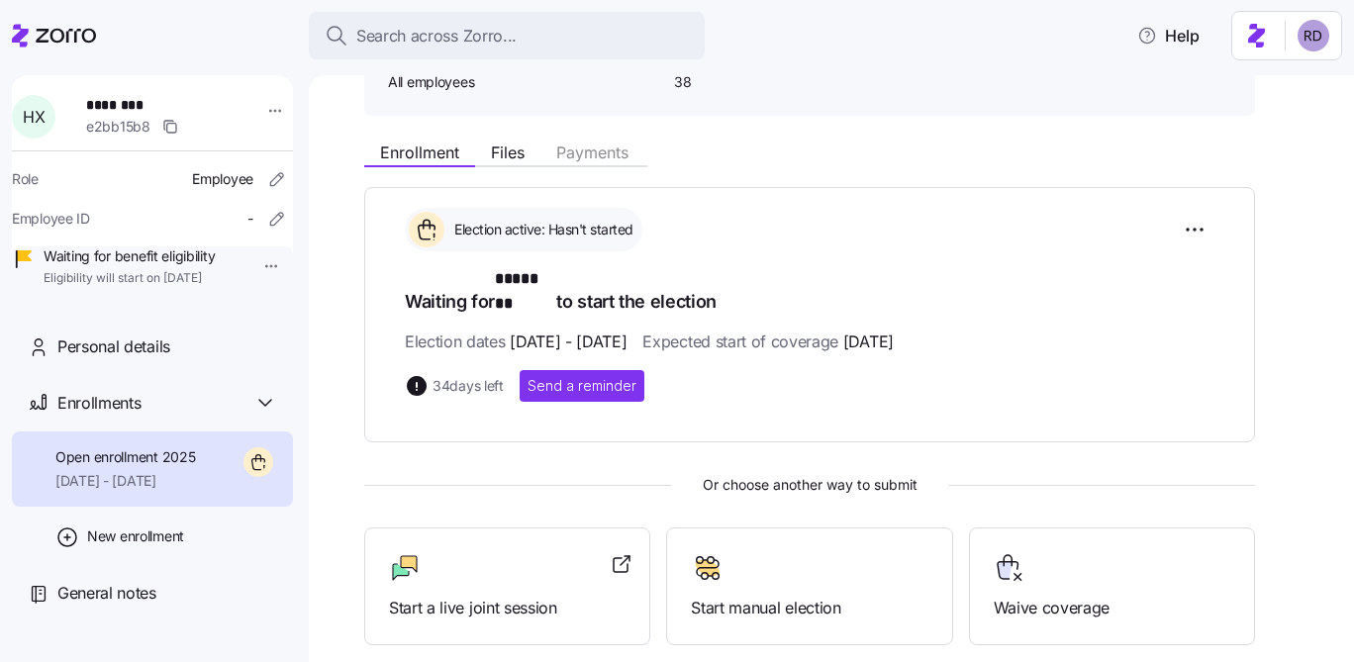
scroll to position [373, 0]
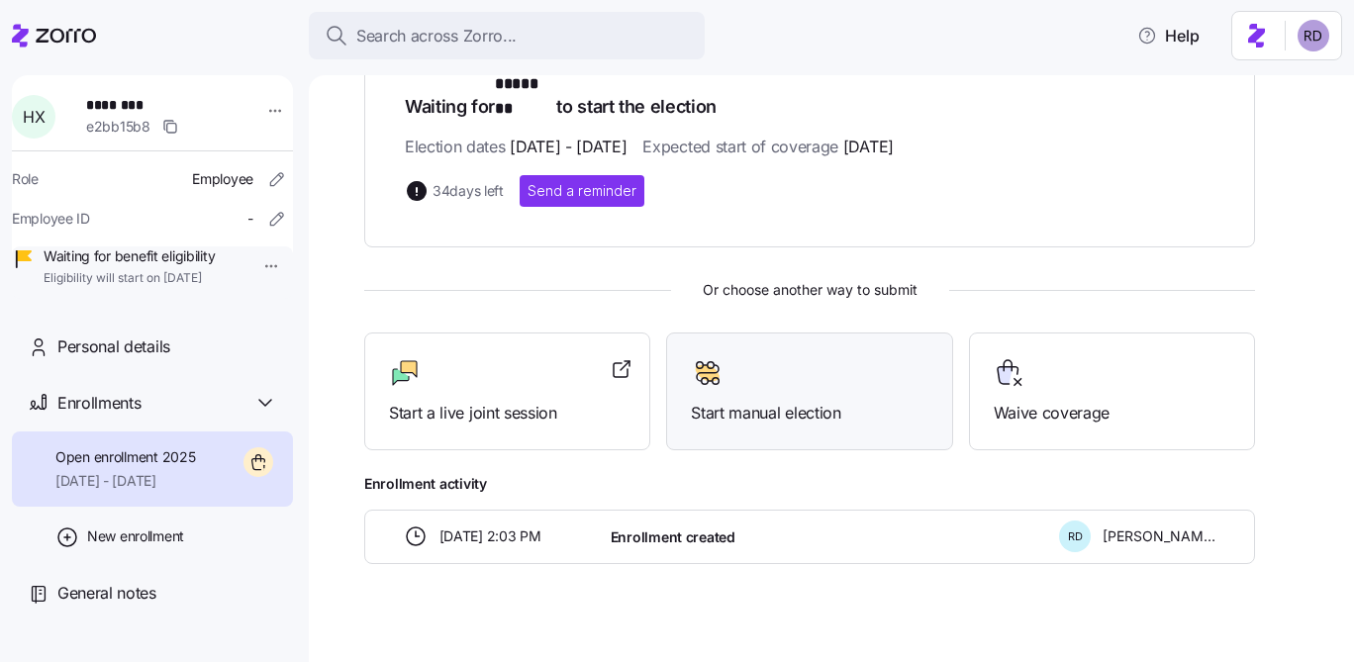
click at [813, 377] on div "Start manual election" at bounding box center [809, 391] width 237 height 68
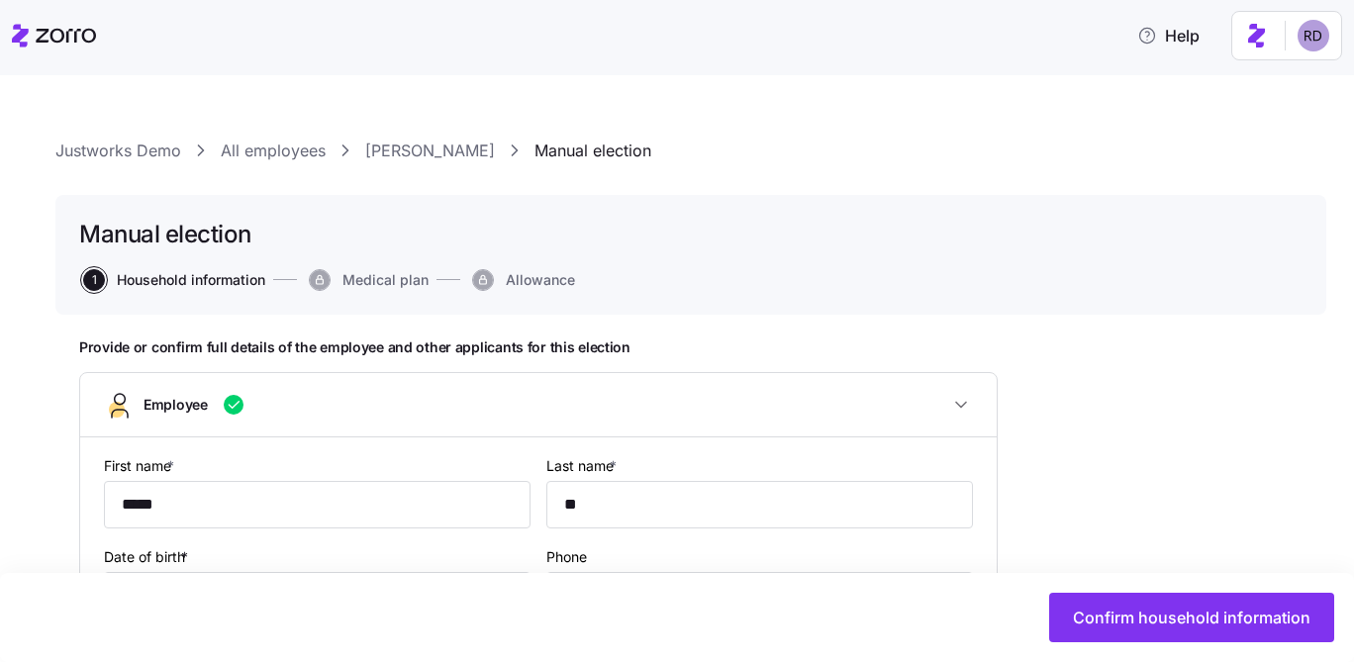
type input "All employees"
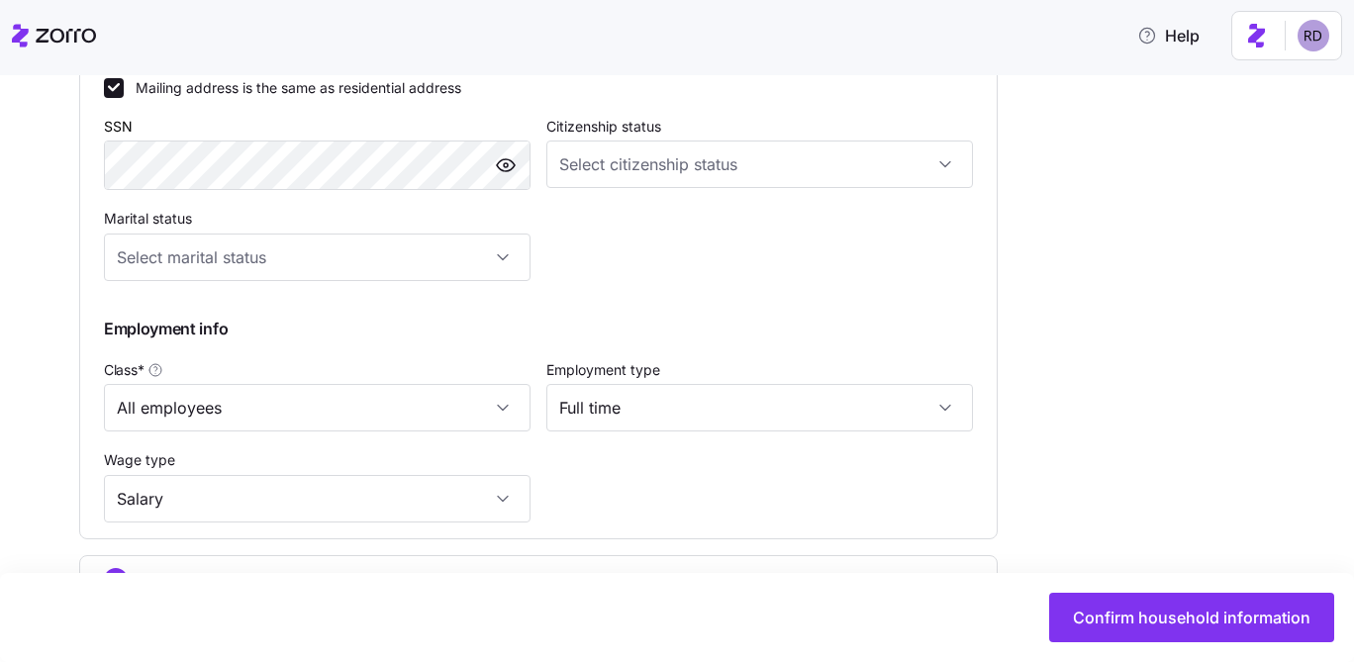
scroll to position [966, 0]
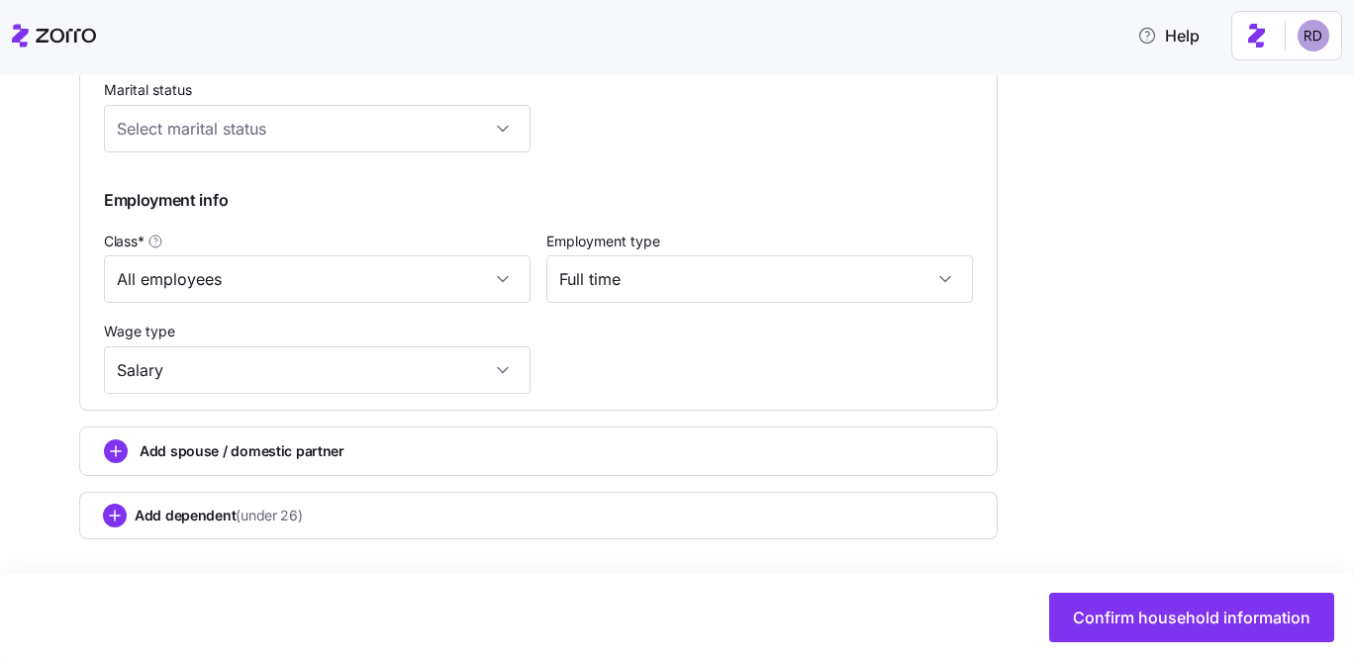
click at [279, 504] on div "Add dependent (under 26)" at bounding box center [538, 516] width 871 height 24
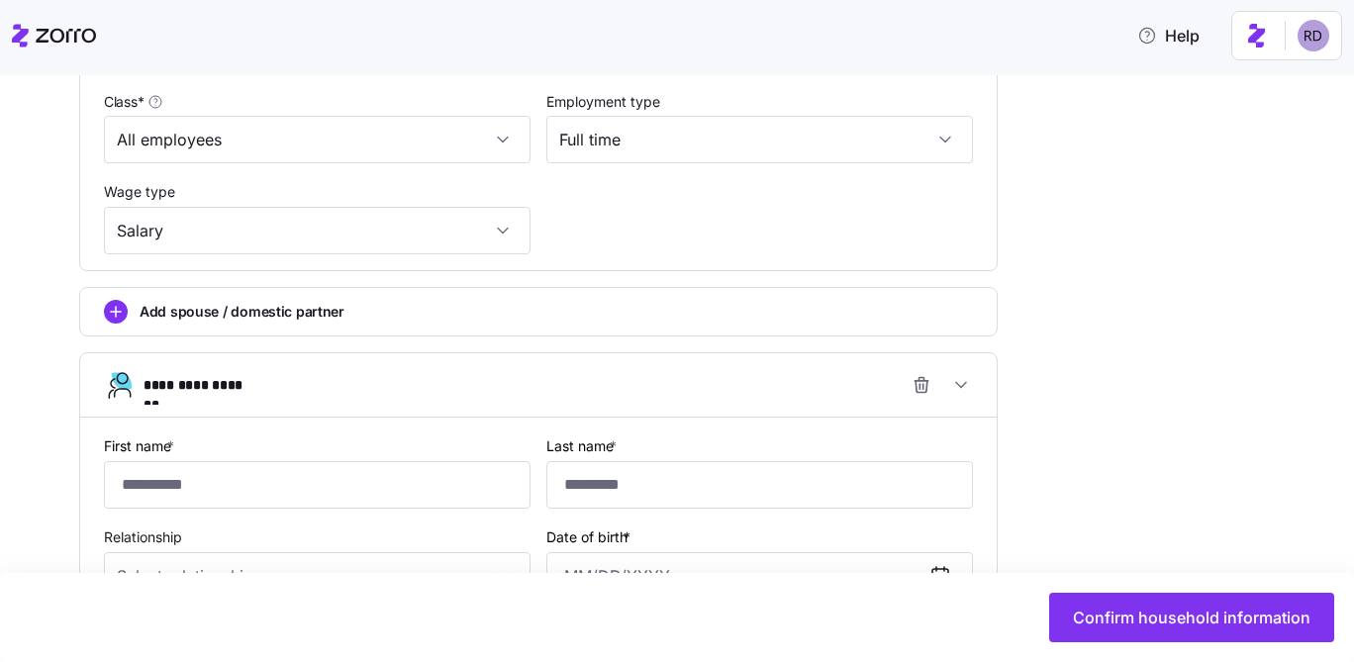
scroll to position [1308, 0]
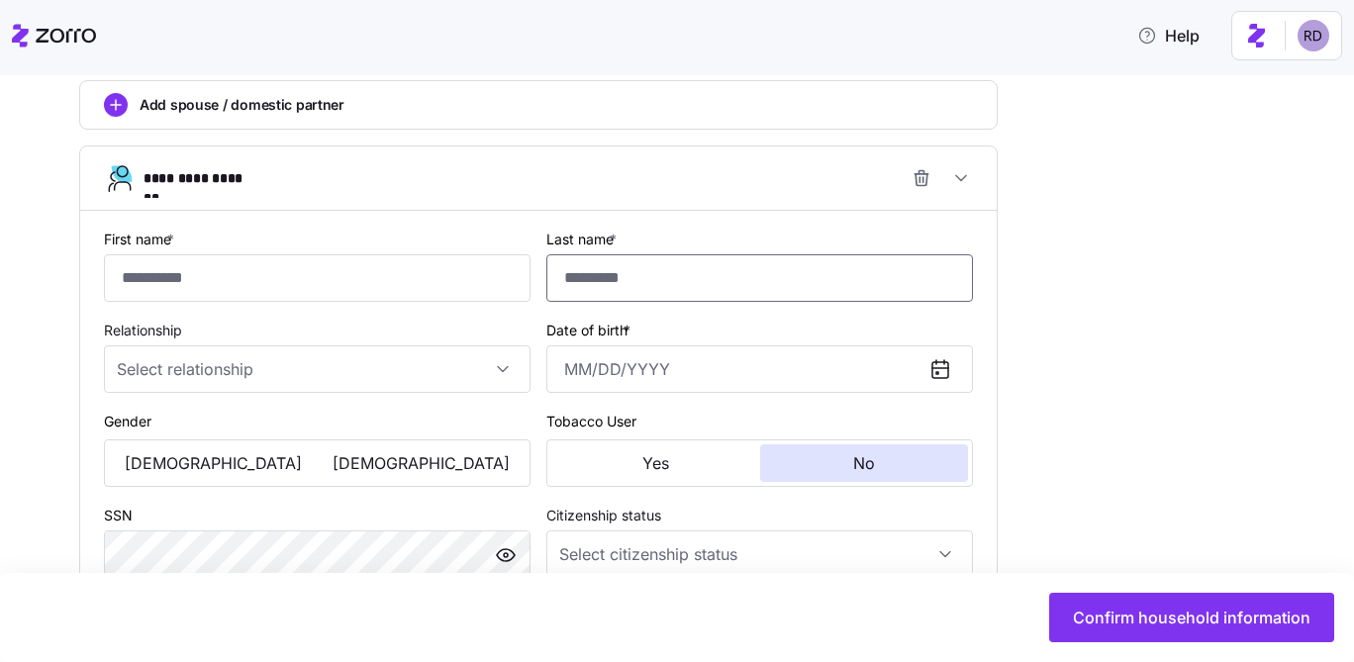
click at [577, 295] on input "Last name *" at bounding box center [759, 277] width 427 height 47
type input "**"
click at [373, 289] on input "First name *" at bounding box center [317, 277] width 427 height 47
type input "*****"
click at [427, 386] on input "Relationship" at bounding box center [317, 368] width 427 height 47
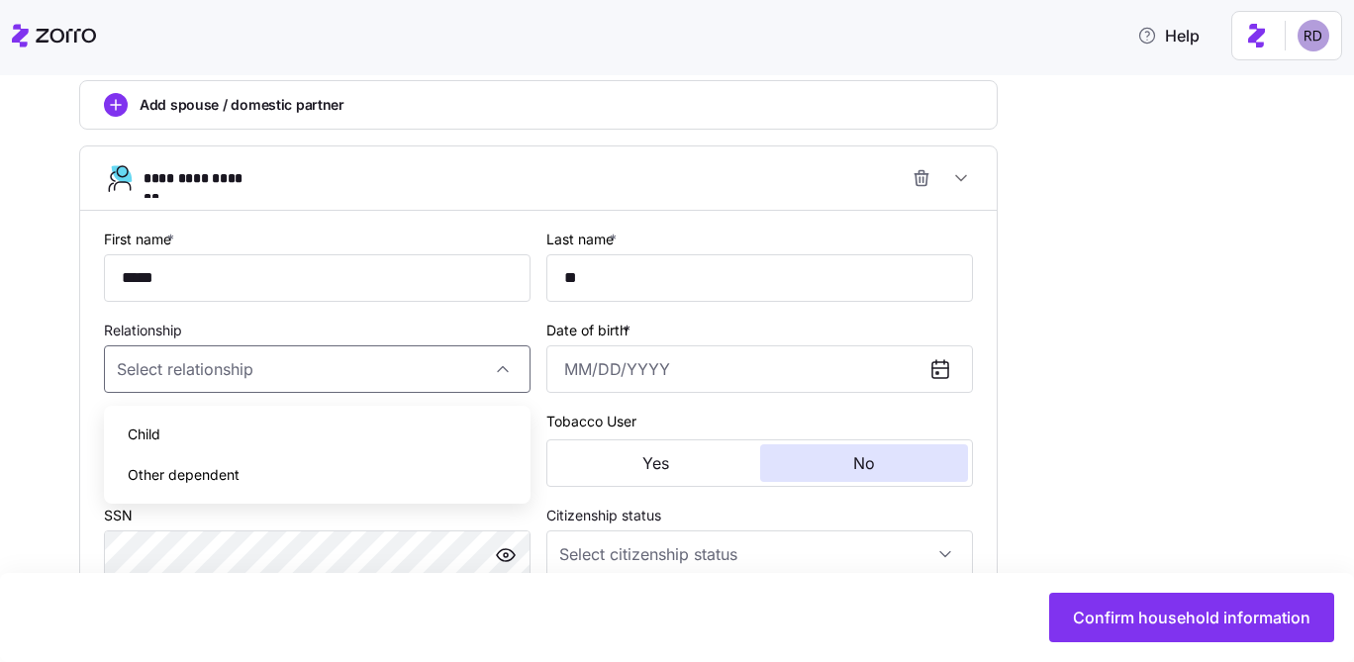
click at [348, 447] on div "Child" at bounding box center [317, 435] width 411 height 42
type input "Child"
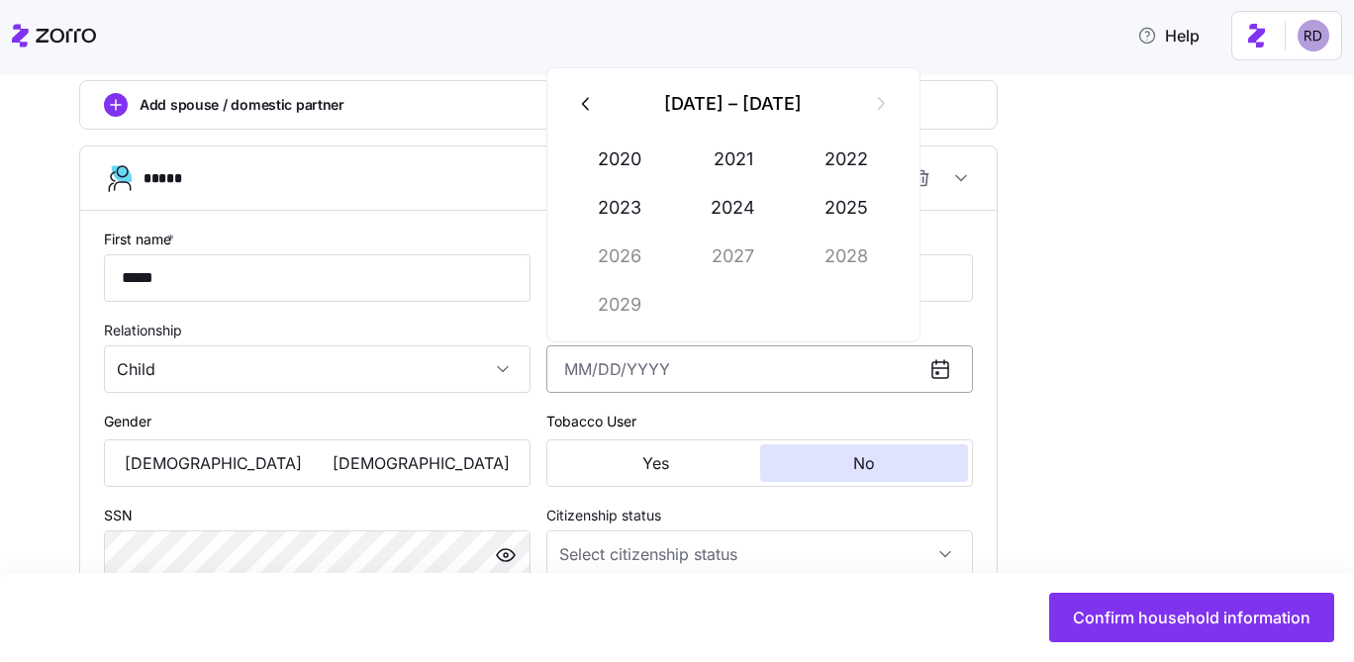
click at [586, 358] on input "Date of birth *" at bounding box center [759, 368] width 427 height 47
click at [592, 96] on icon "button" at bounding box center [587, 104] width 22 height 22
click at [665, 190] on button "2013" at bounding box center [620, 207] width 113 height 47
click at [794, 236] on button "Sep" at bounding box center [847, 256] width 113 height 47
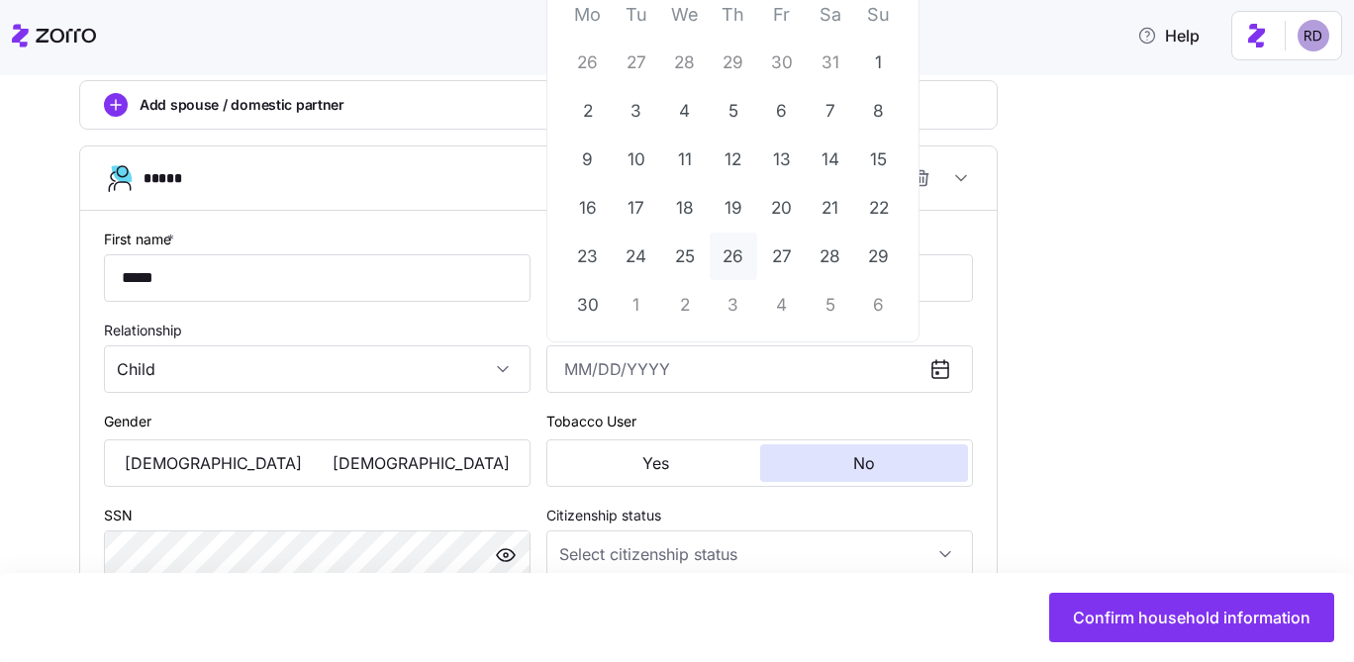
click at [713, 251] on button "26" at bounding box center [733, 256] width 47 height 47
type input "September 26, 2013"
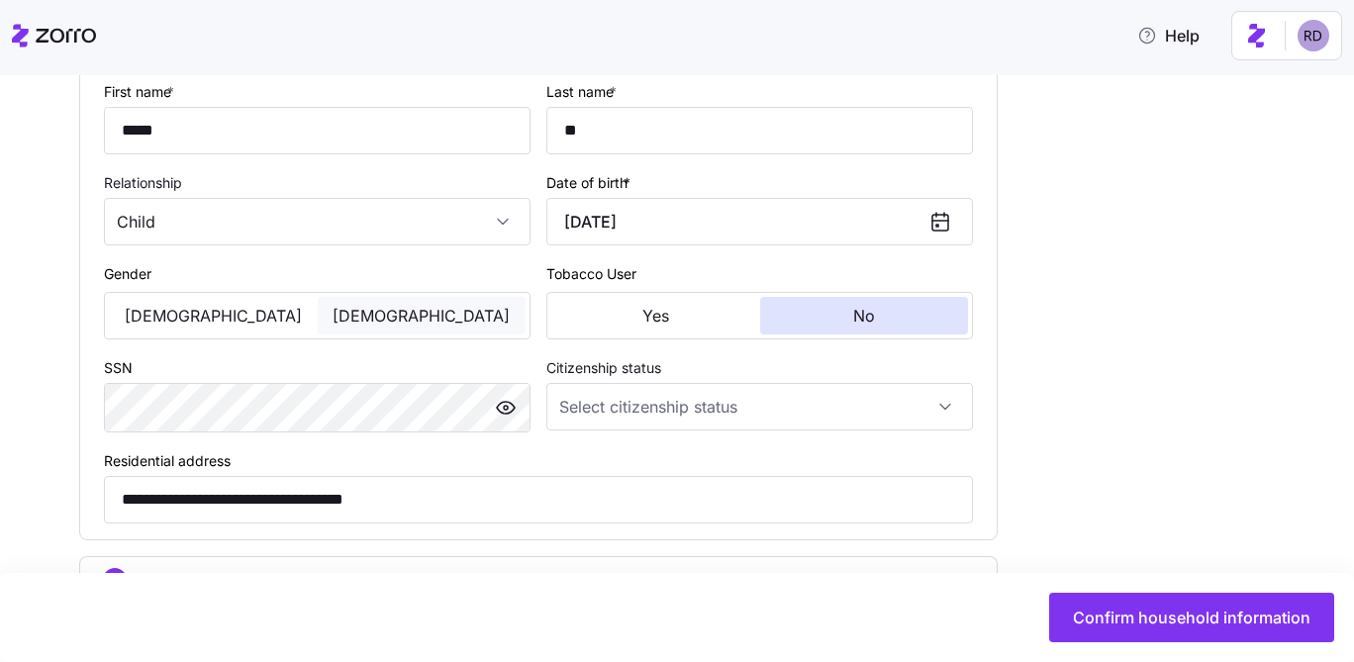
scroll to position [1498, 0]
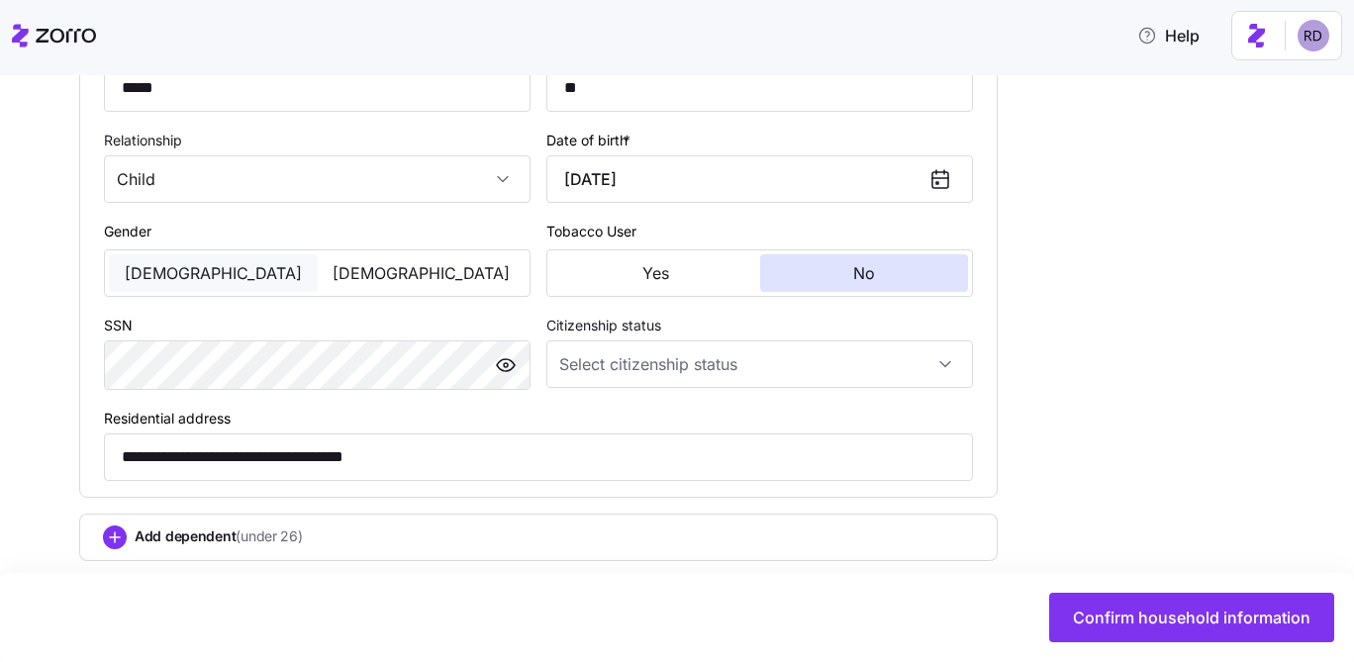
click at [234, 278] on button "Male" at bounding box center [213, 273] width 209 height 38
click at [349, 267] on button "Female" at bounding box center [422, 273] width 209 height 38
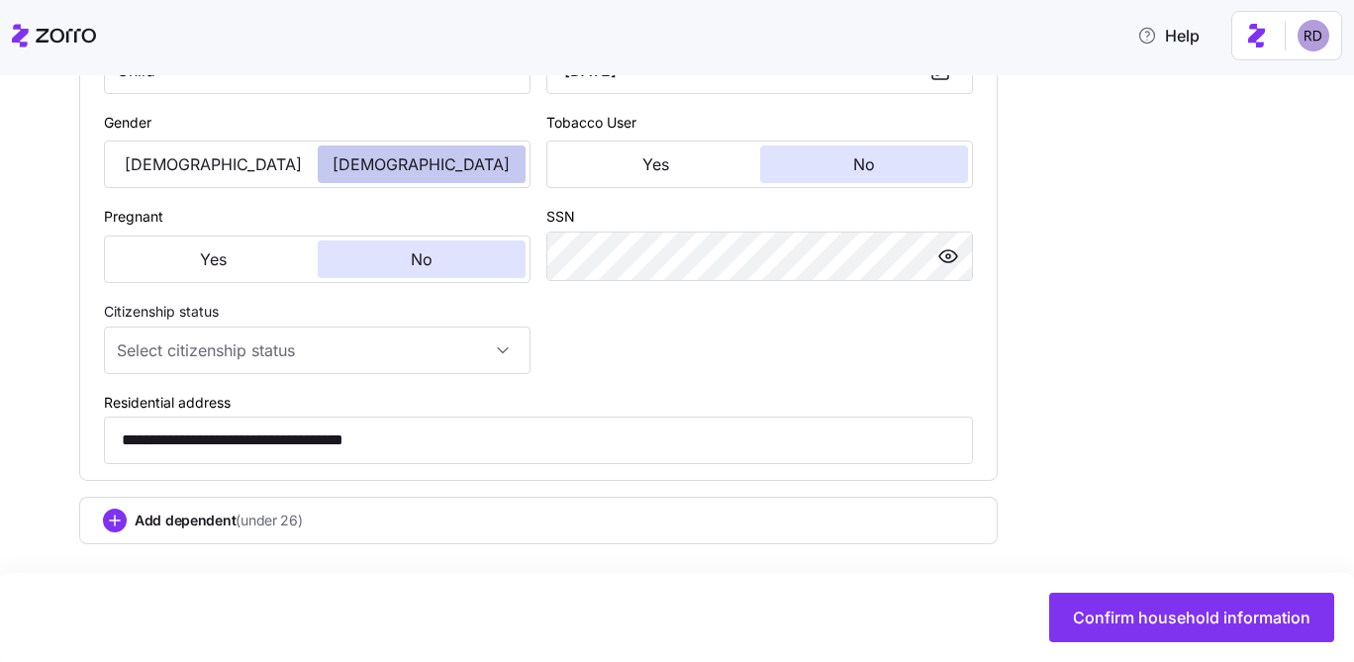
scroll to position [1620, 0]
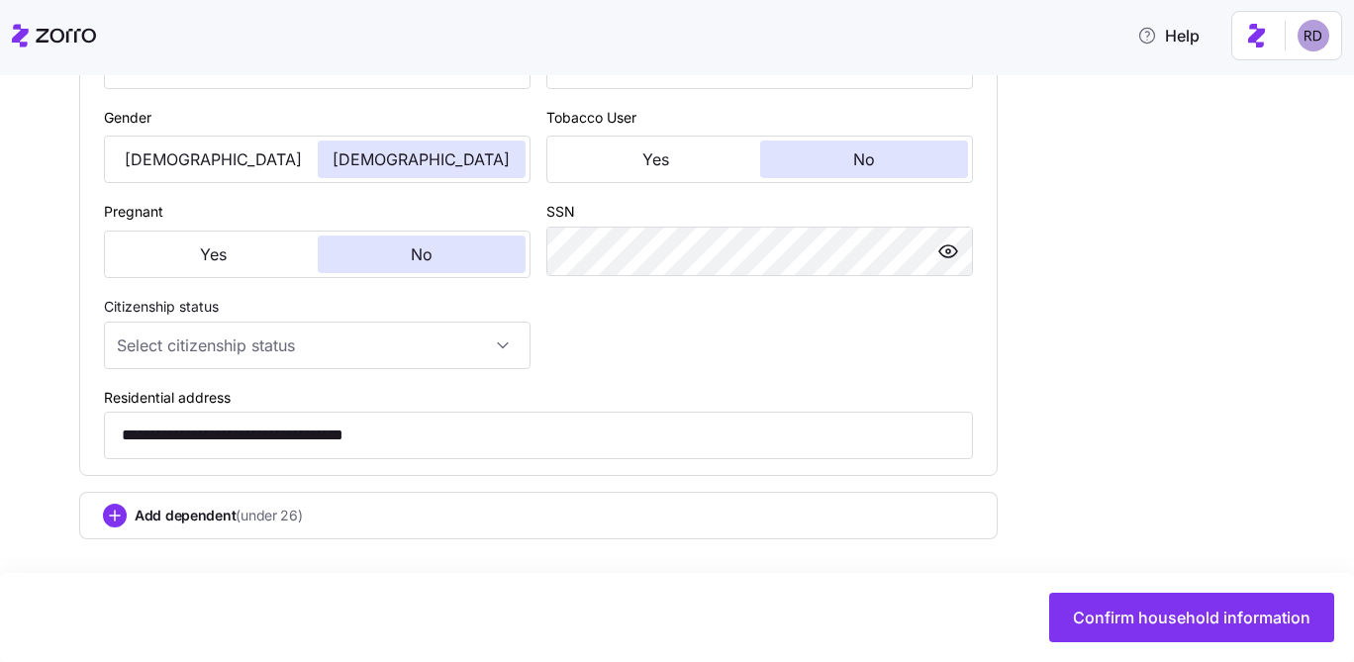
click at [343, 319] on div "Citizenship status" at bounding box center [317, 331] width 427 height 75
click at [257, 502] on div "Add dependent (under 26)" at bounding box center [538, 515] width 918 height 47
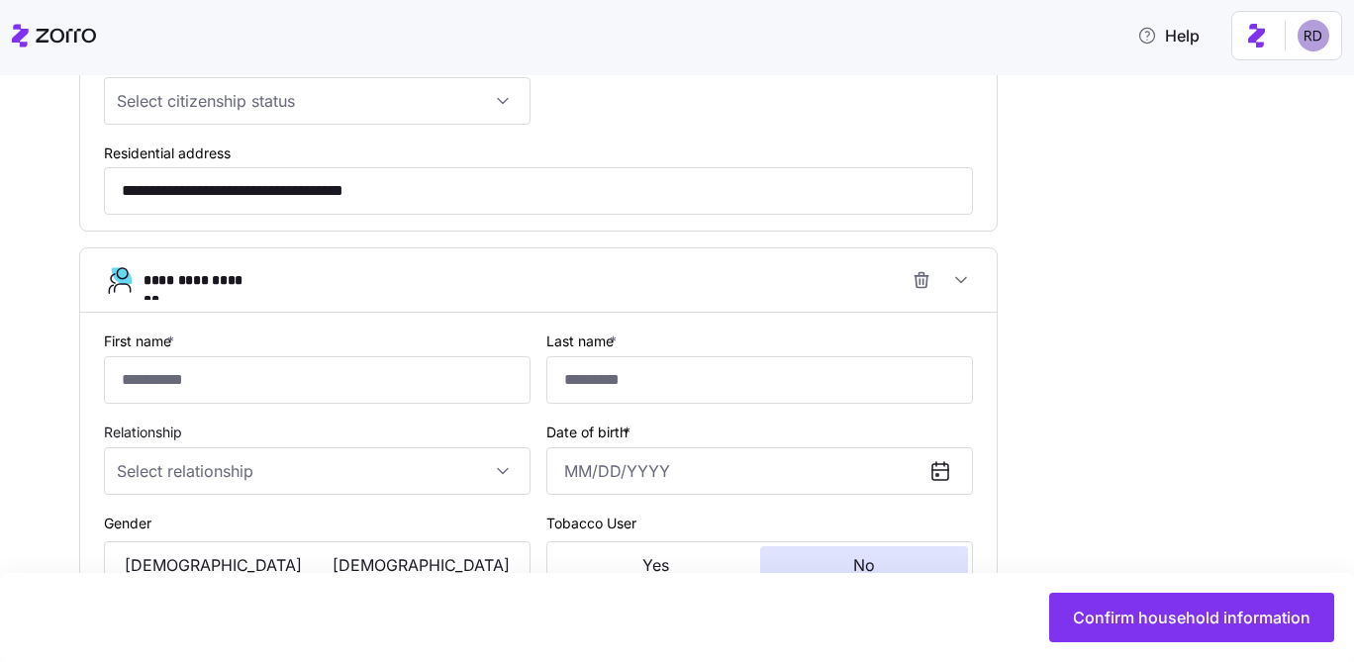
scroll to position [1950, 0]
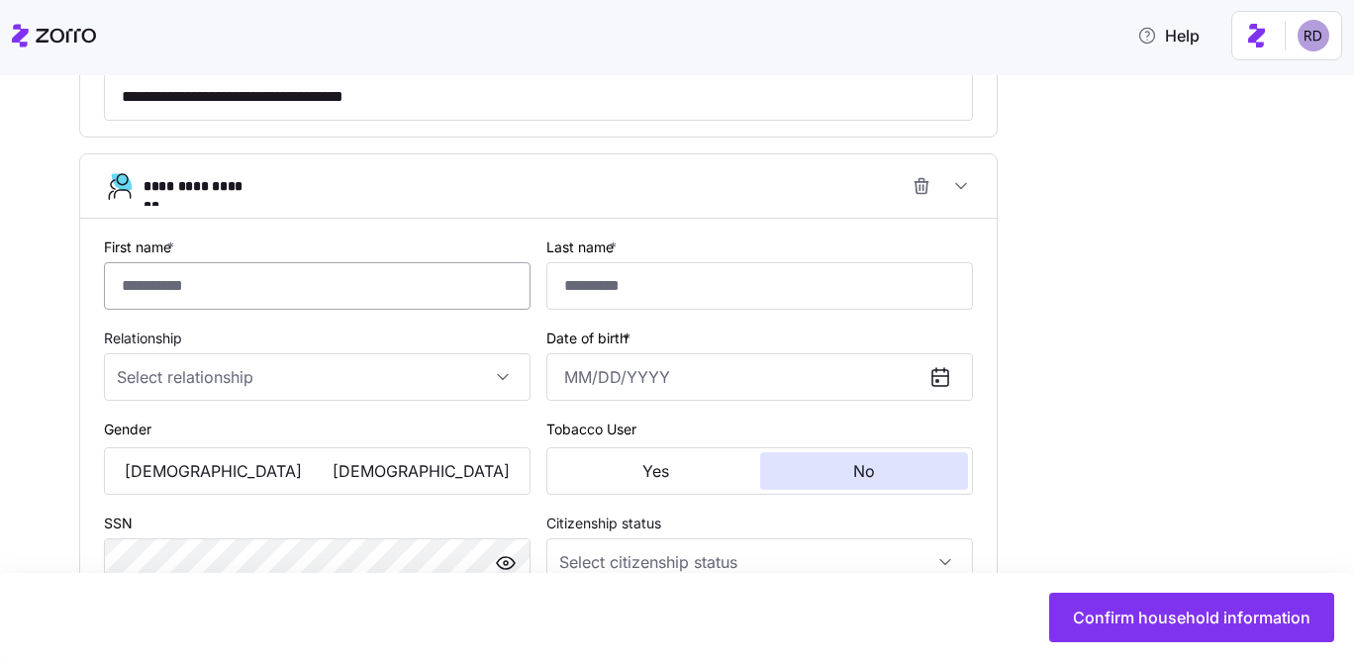
click at [313, 299] on input "First name *" at bounding box center [317, 285] width 427 height 47
type input "****"
type input "**"
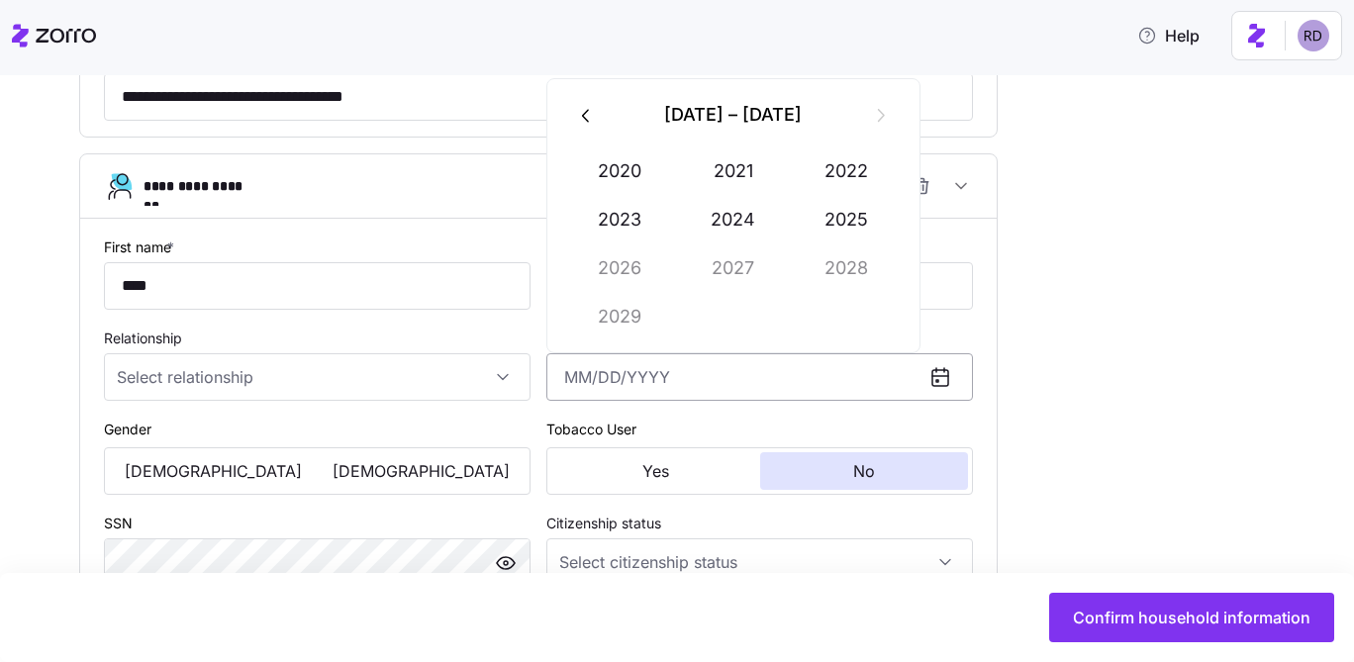
click at [603, 375] on input "Date of birth *" at bounding box center [759, 376] width 427 height 47
click at [611, 109] on div "2020 – 2029" at bounding box center [733, 114] width 245 height 47
click at [591, 109] on icon "button" at bounding box center [587, 116] width 22 height 22
click at [738, 167] on button "2011" at bounding box center [733, 170] width 113 height 47
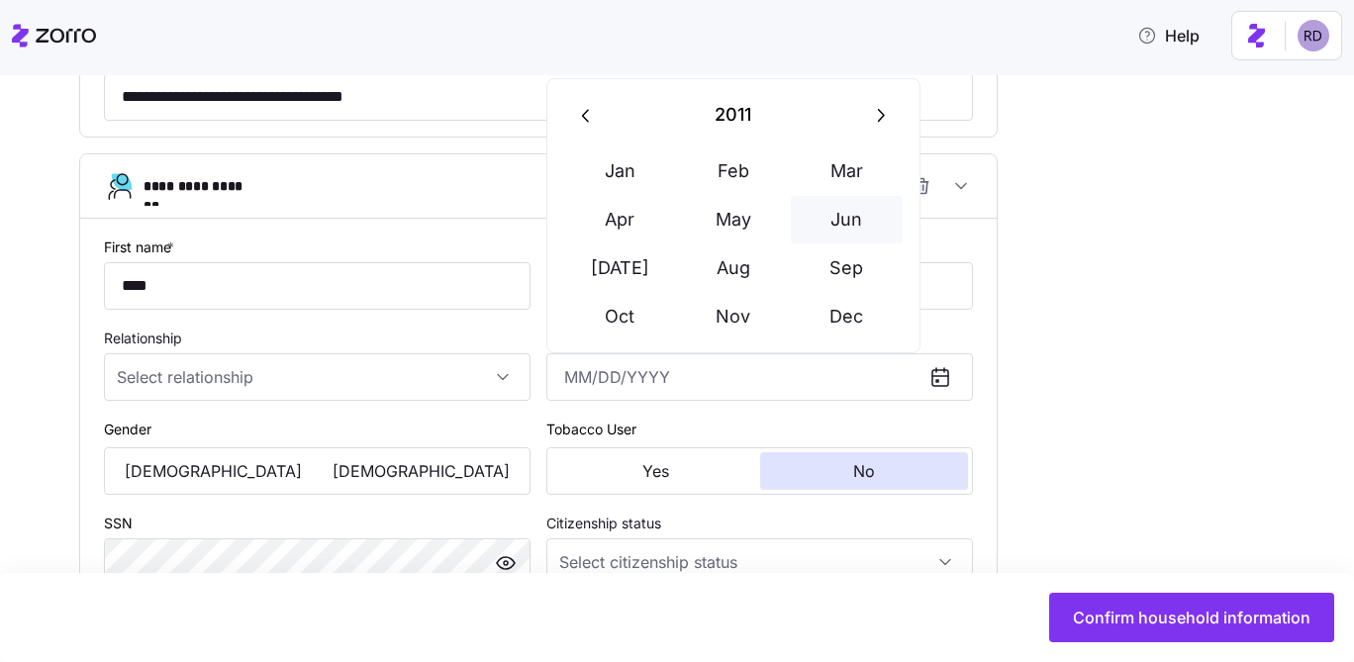
click at [841, 207] on button "Jun" at bounding box center [847, 219] width 113 height 47
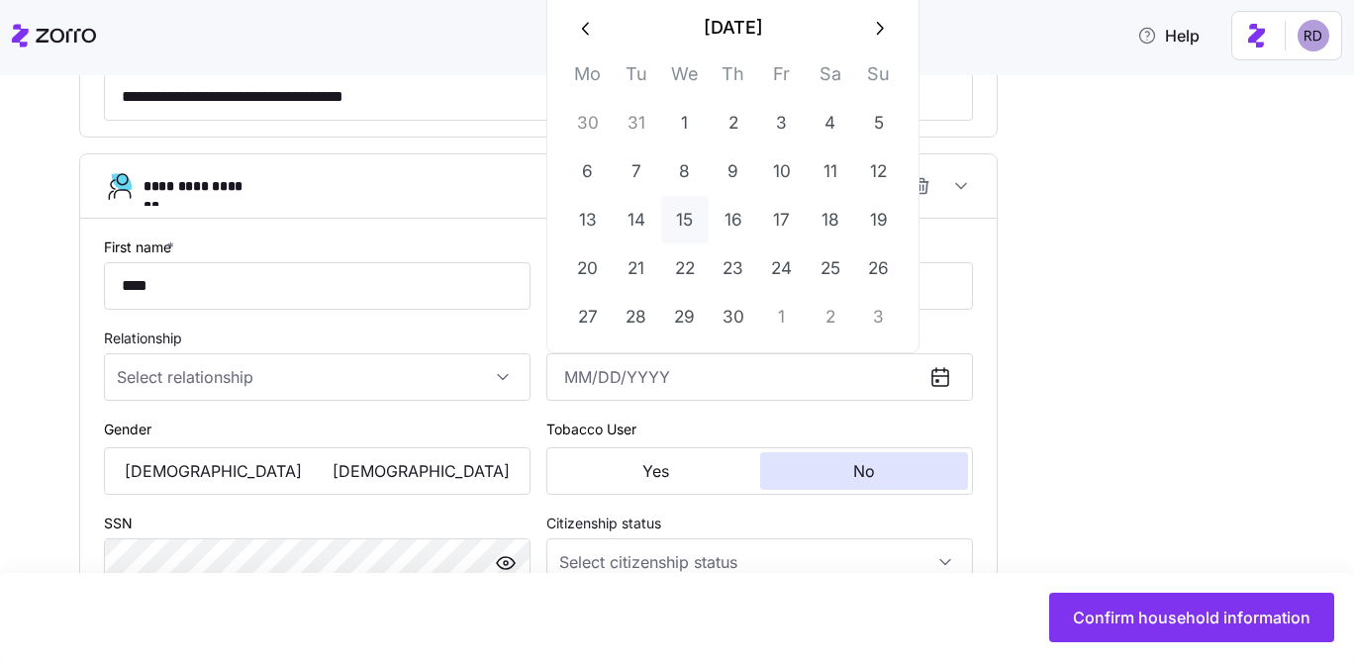
click at [681, 207] on button "15" at bounding box center [684, 219] width 47 height 47
type input "June 15, 2011"
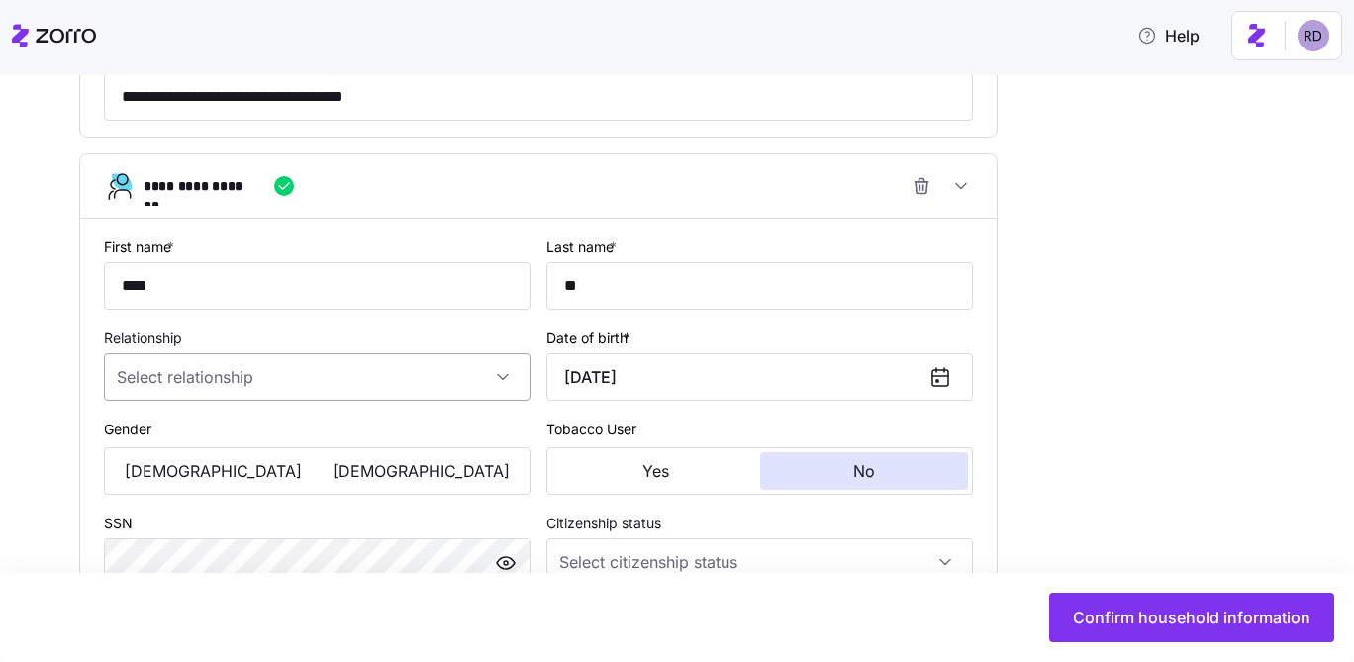
click at [275, 386] on input "Relationship" at bounding box center [317, 376] width 427 height 47
click at [216, 460] on div "Child" at bounding box center [317, 446] width 411 height 42
type input "Child"
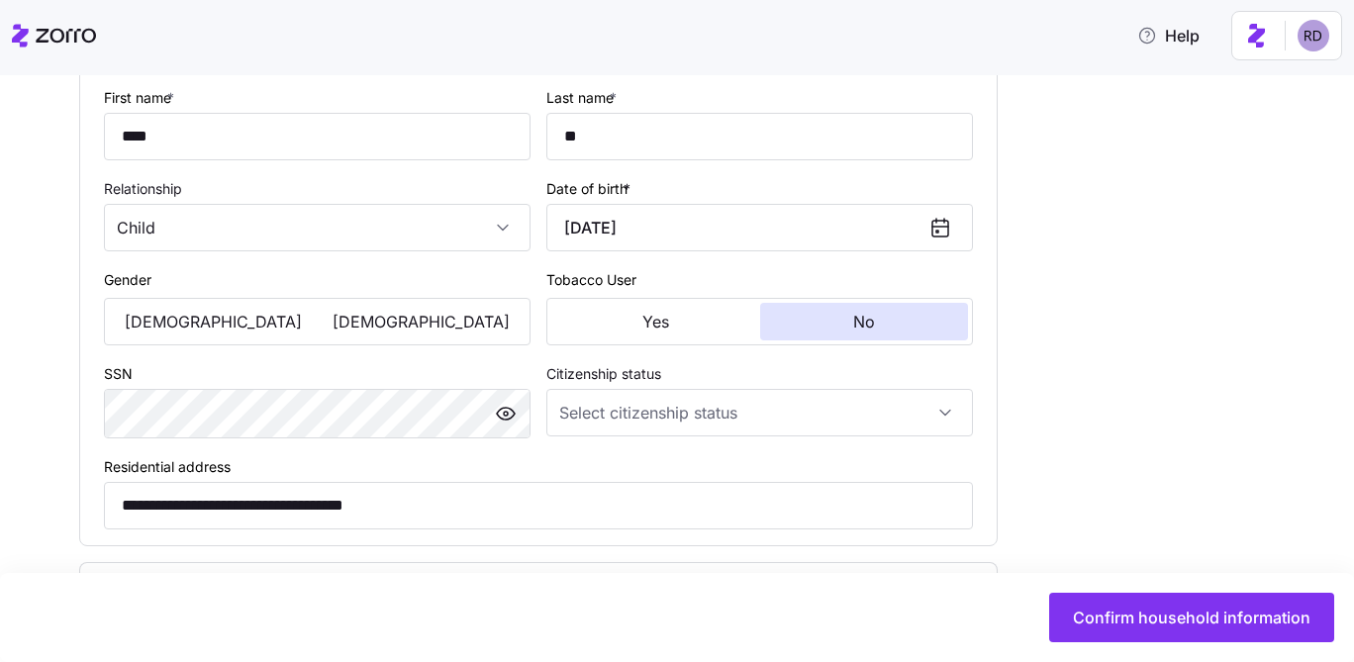
scroll to position [2134, 0]
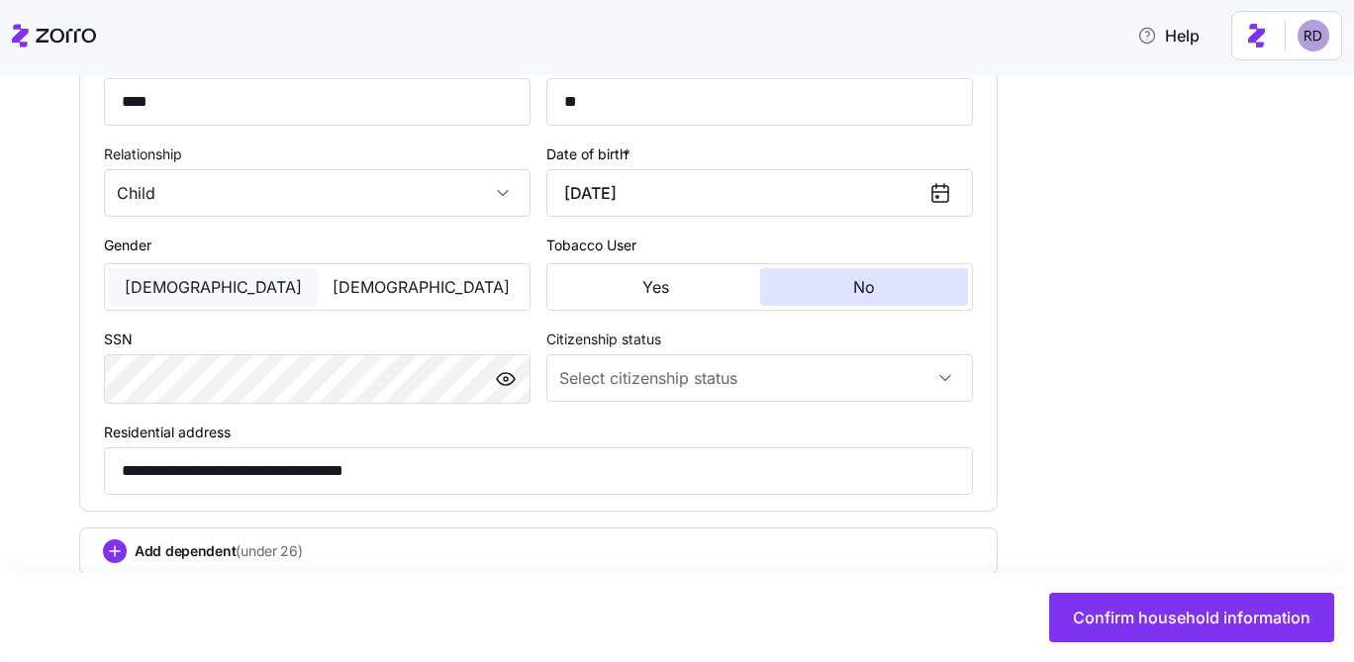
click at [227, 285] on button "Male" at bounding box center [213, 287] width 209 height 38
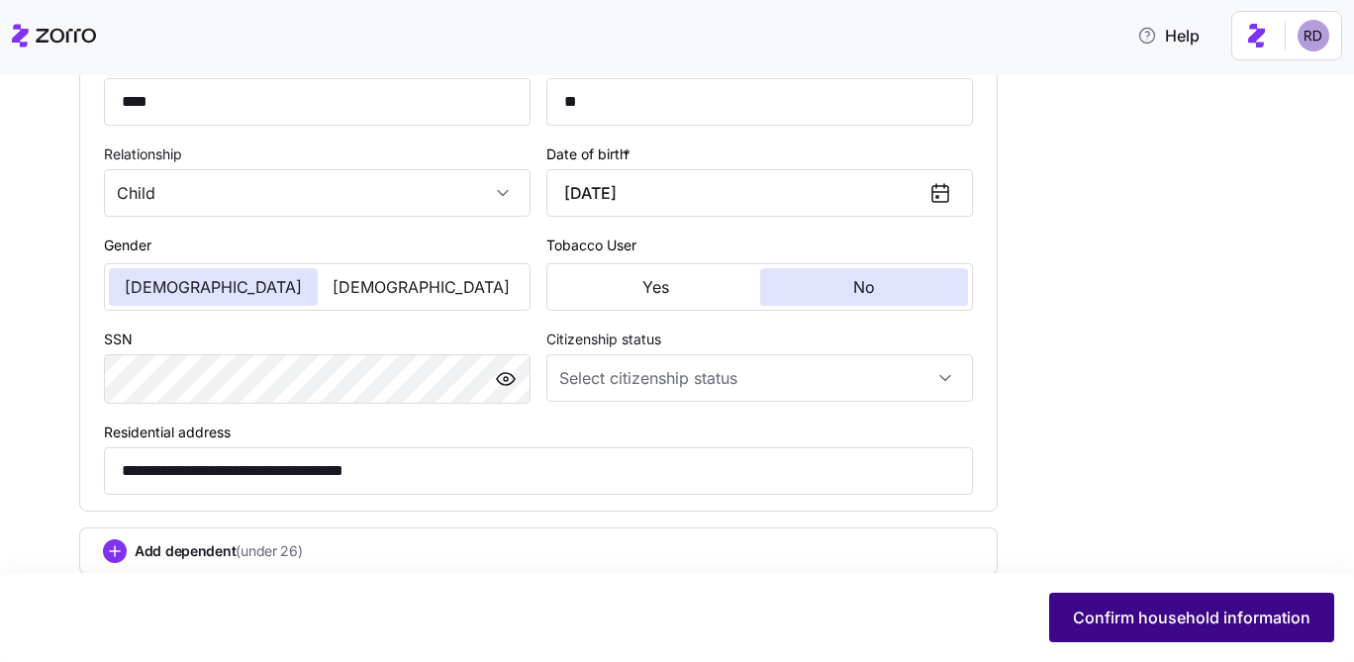
click at [1097, 593] on div "Confirm household information" at bounding box center [677, 617] width 1314 height 49
click at [1104, 614] on span "Confirm household information" at bounding box center [1191, 618] width 237 height 24
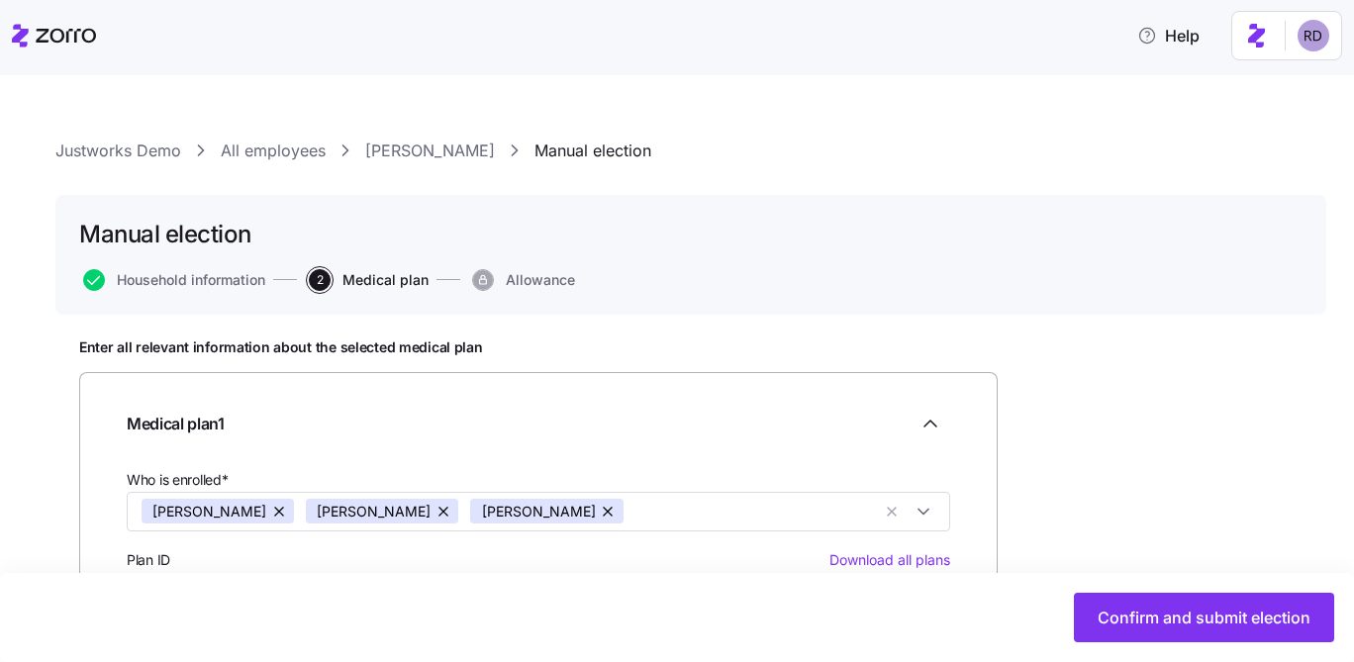
scroll to position [348, 0]
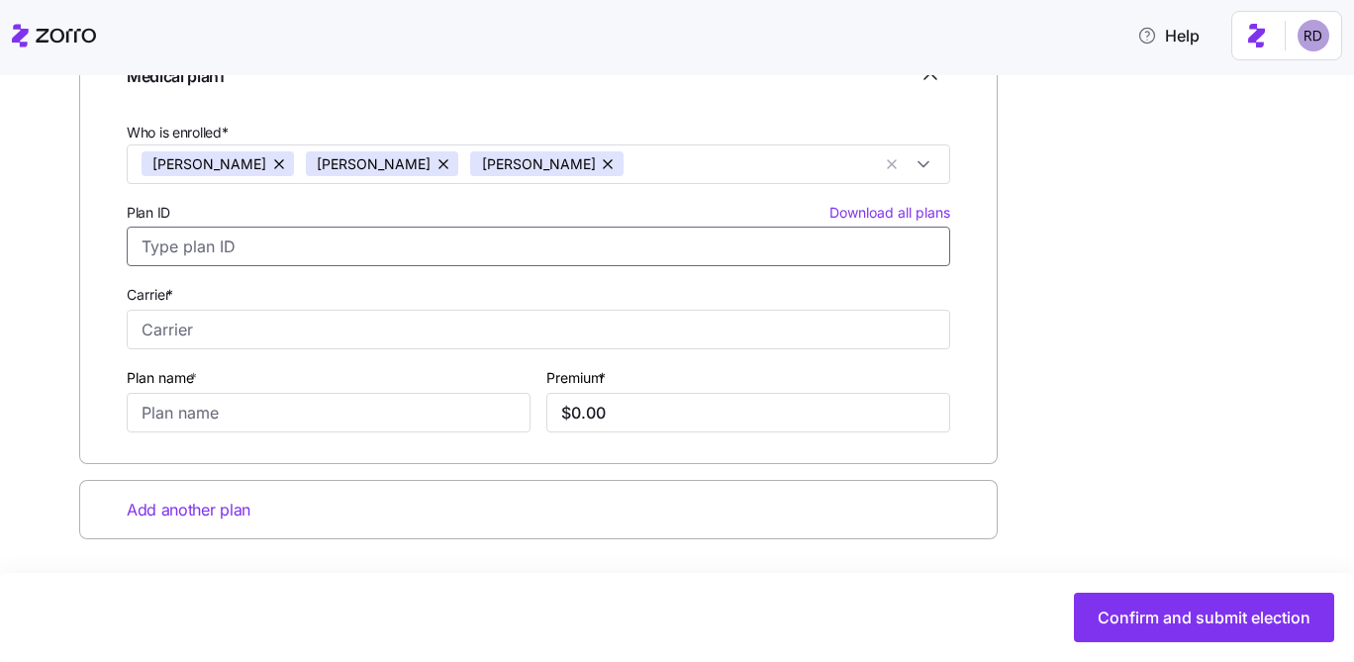
click at [277, 232] on input "Plan ID Download all plans" at bounding box center [538, 247] width 823 height 40
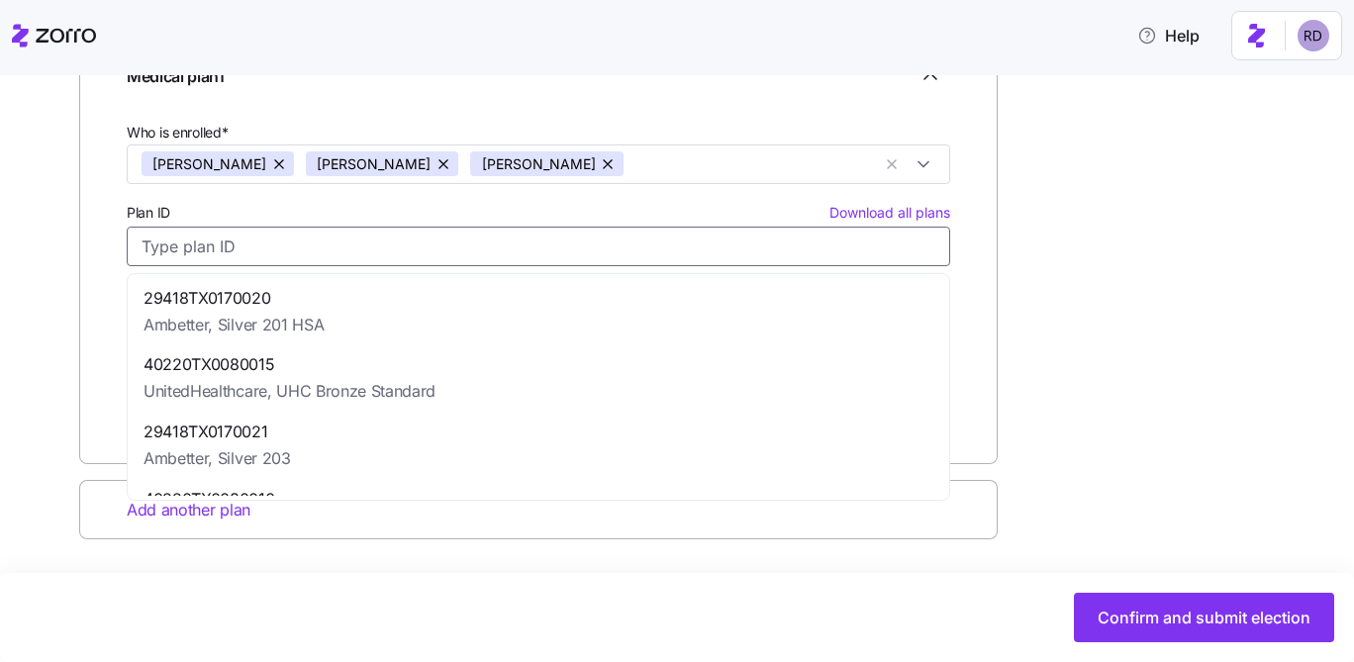
click at [261, 301] on span "29418TX0170020" at bounding box center [233, 298] width 180 height 25
type input "29418TX0170020"
type input "Ambetter"
type input "Silver 201 HSA"
type input "$845.10"
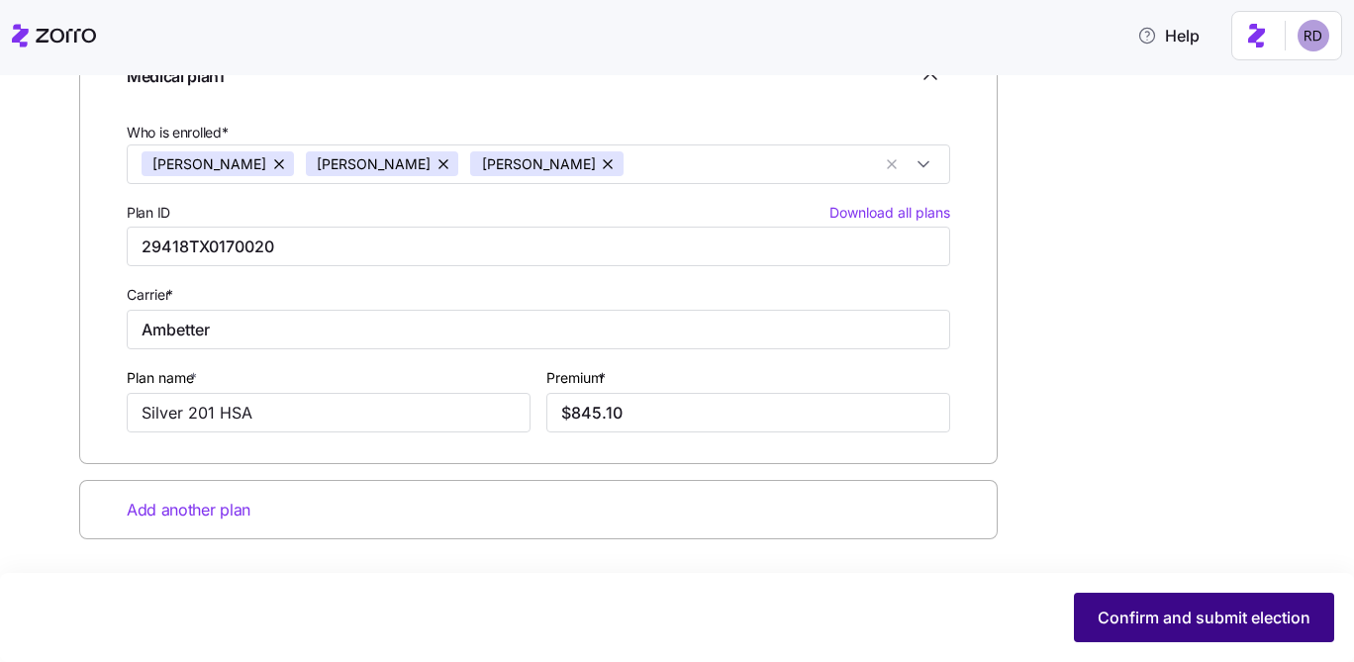
click at [1166, 599] on button "Confirm and submit election" at bounding box center [1204, 617] width 260 height 49
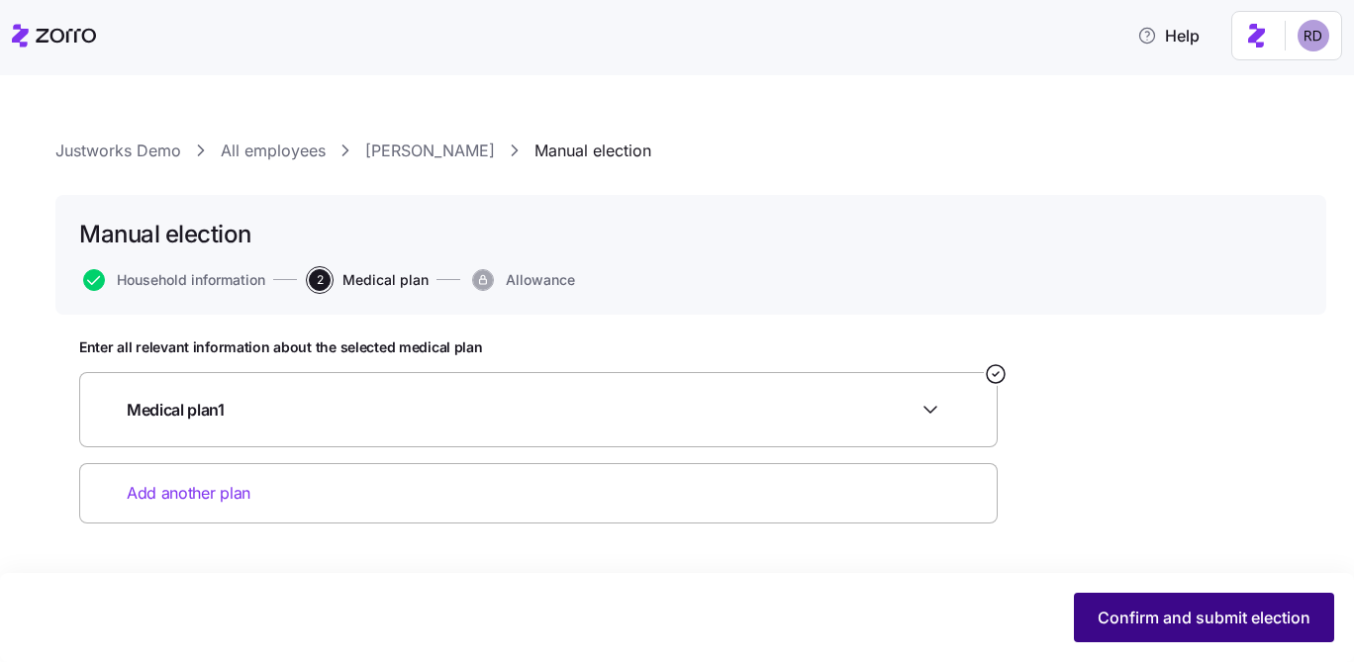
scroll to position [0, 0]
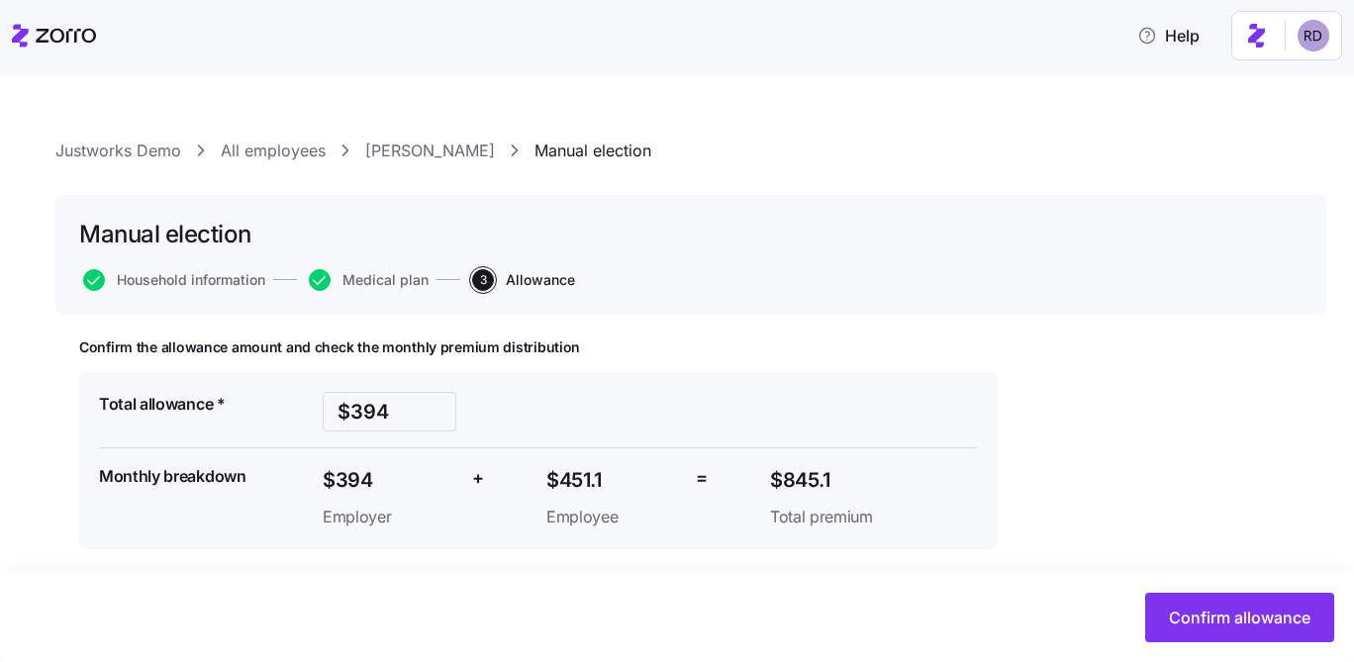
click at [1166, 599] on button "Confirm allowance" at bounding box center [1239, 617] width 189 height 49
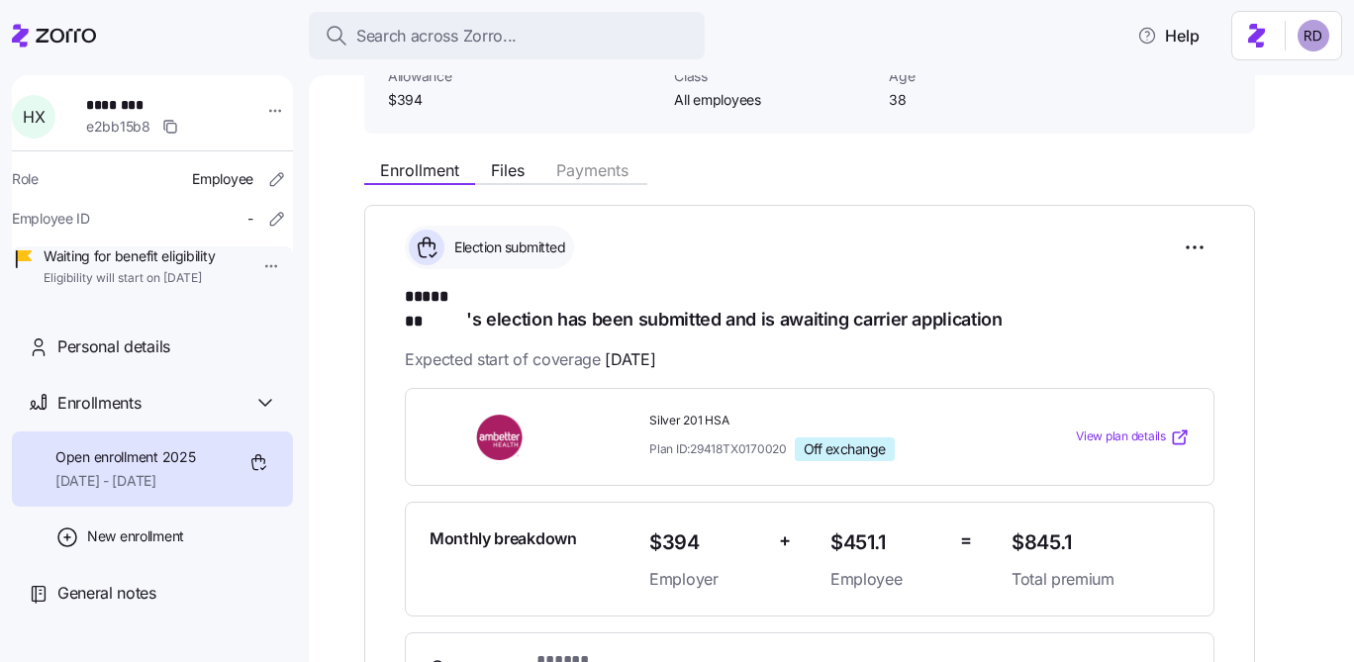
scroll to position [192, 0]
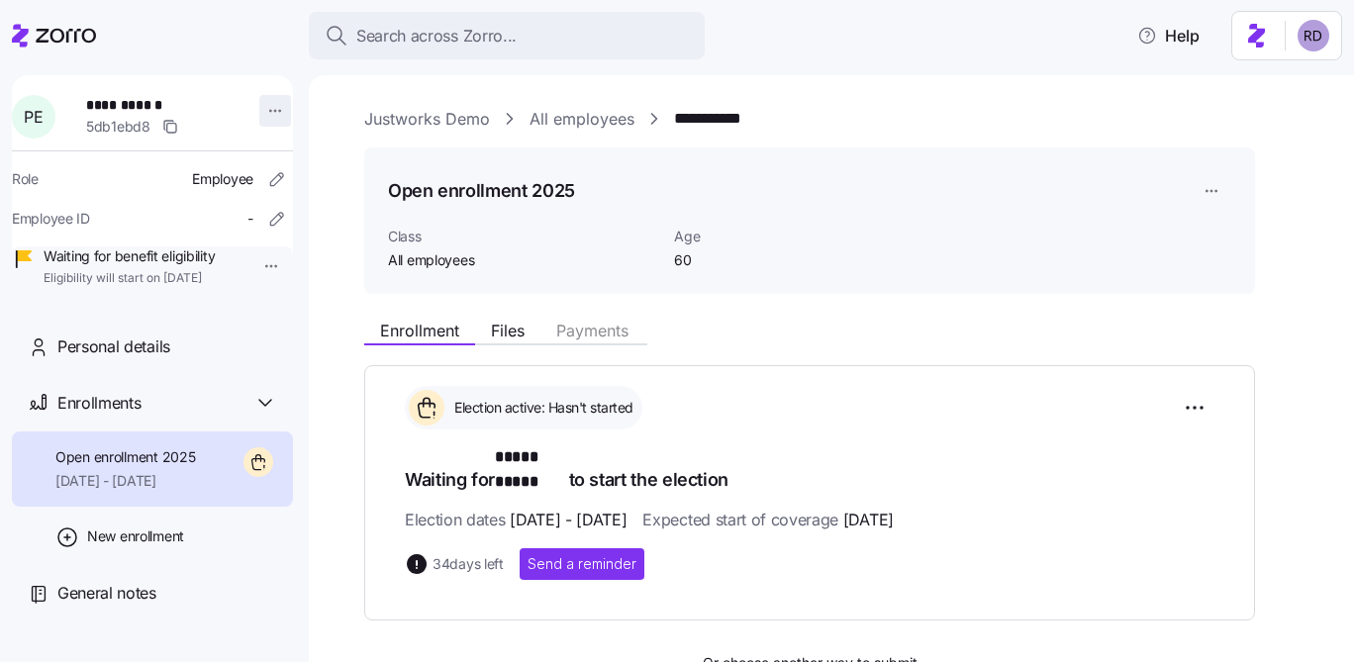
click at [253, 97] on html "**********" at bounding box center [677, 325] width 1354 height 650
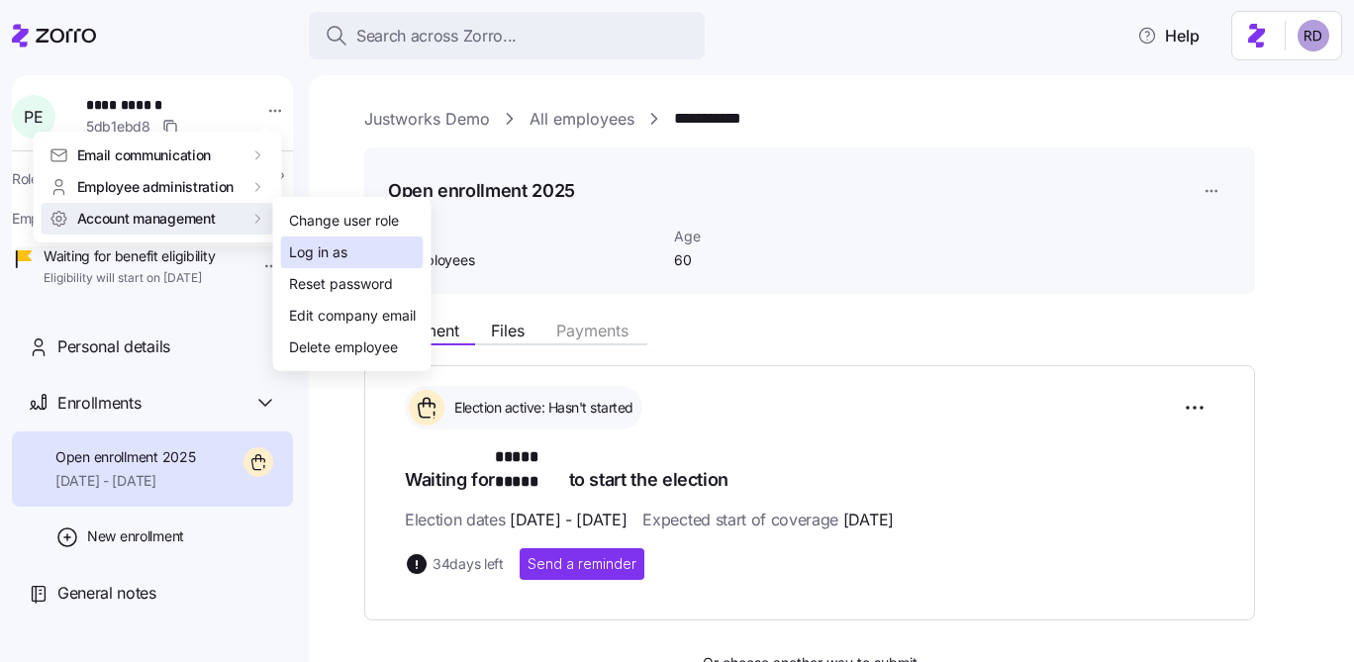
click at [337, 263] on div "Log in as" at bounding box center [352, 253] width 142 height 32
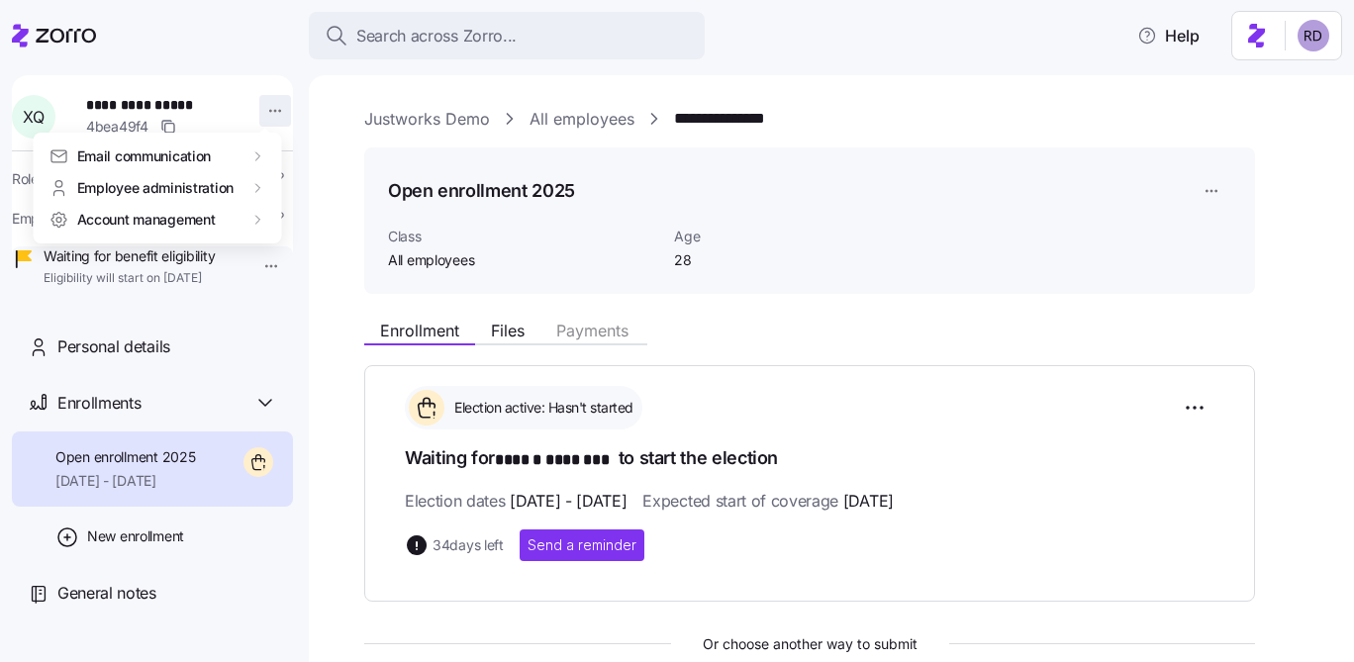
click at [265, 107] on html "**********" at bounding box center [677, 325] width 1354 height 650
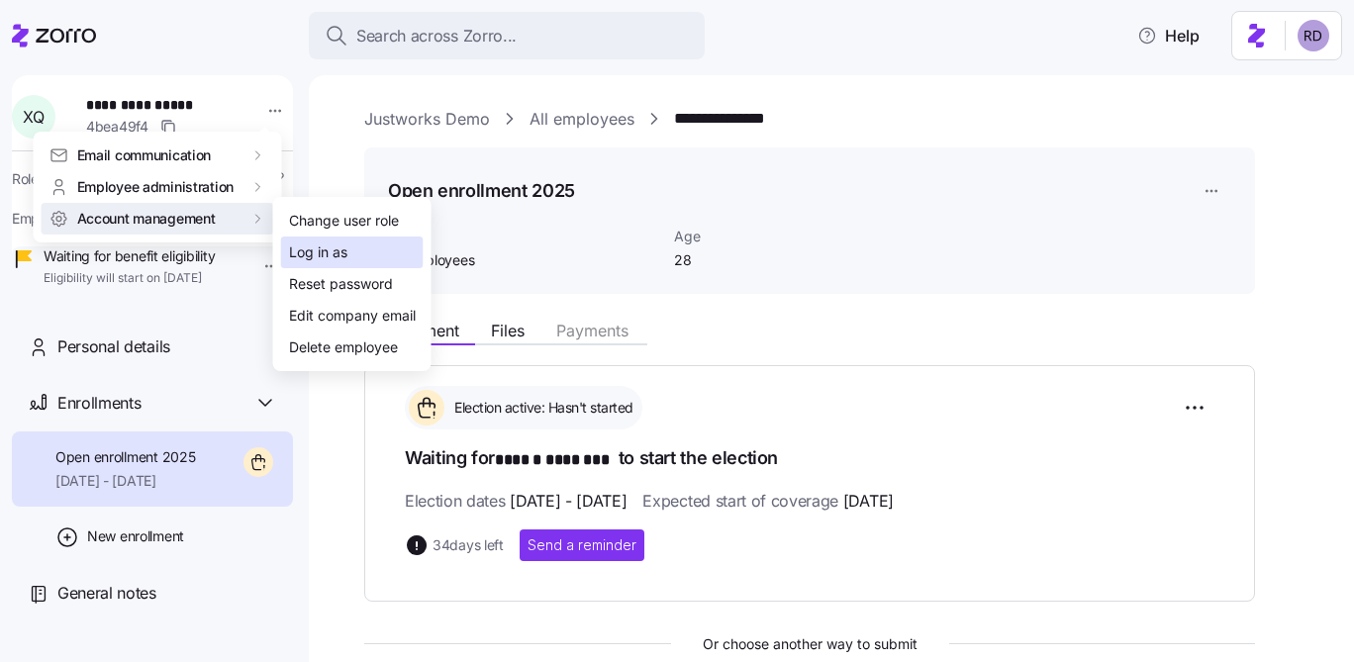
click at [320, 245] on div "Log in as" at bounding box center [318, 252] width 58 height 22
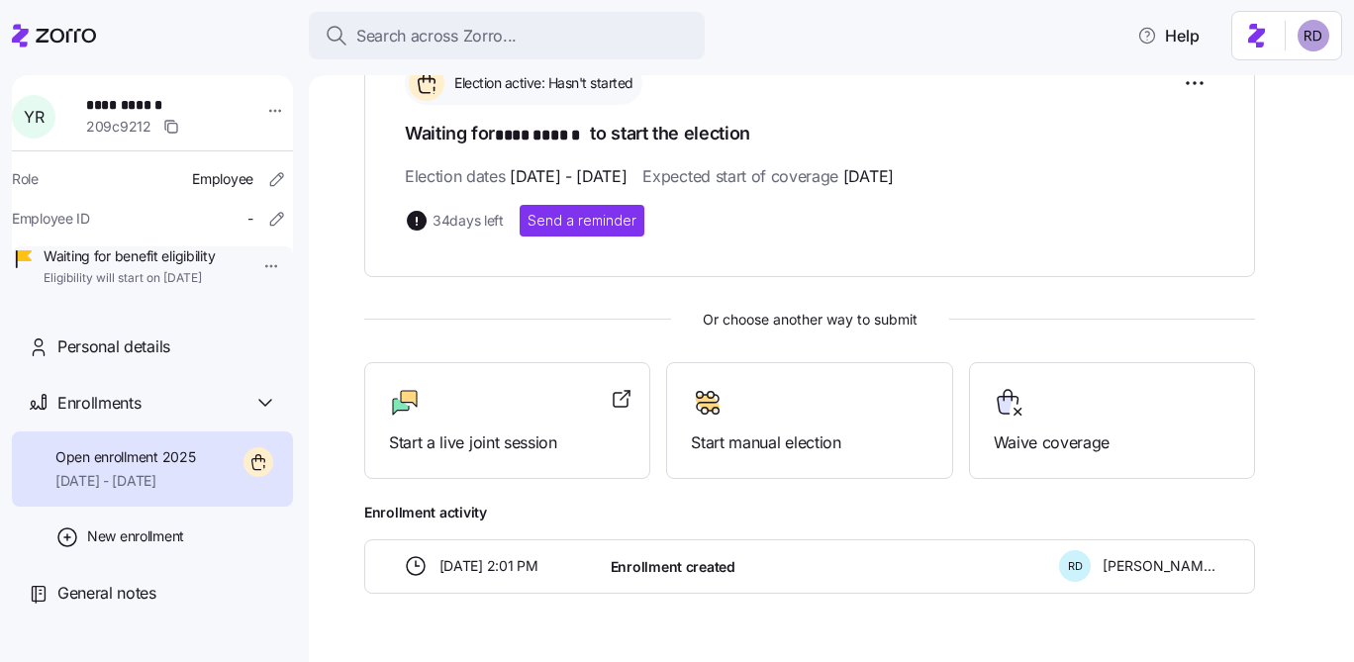
scroll to position [373, 0]
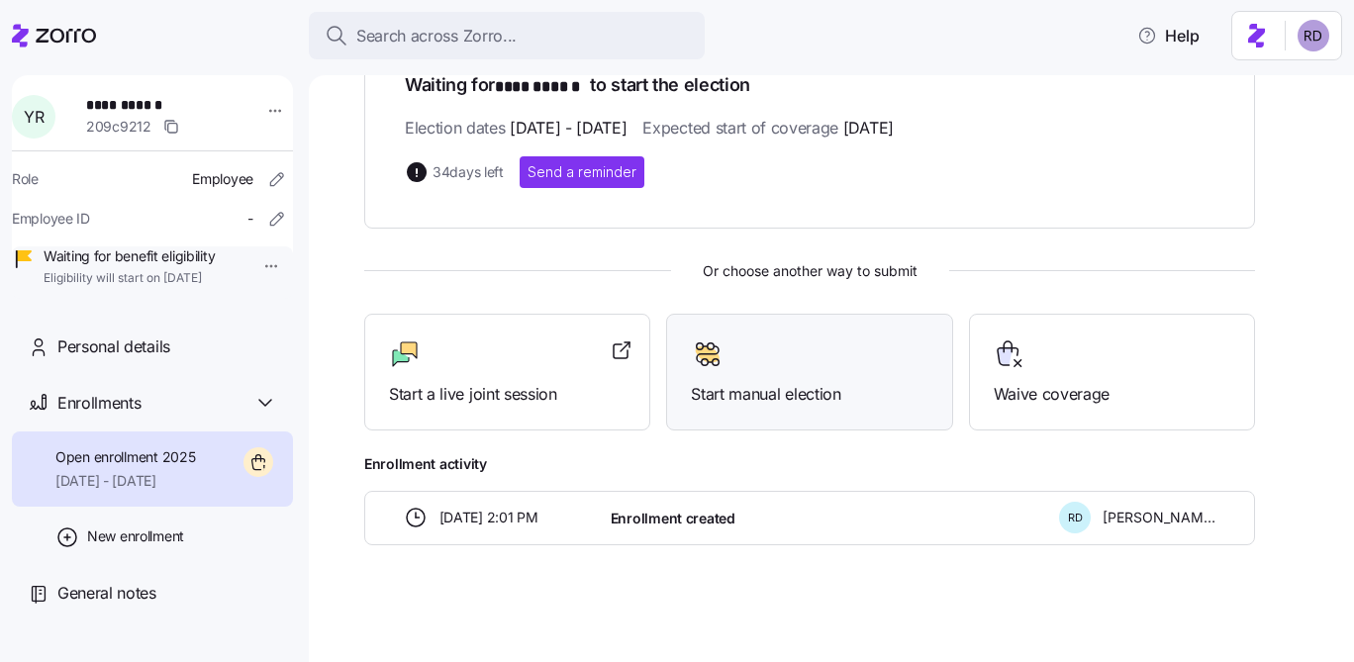
click at [803, 368] on div "Start manual election" at bounding box center [809, 372] width 237 height 68
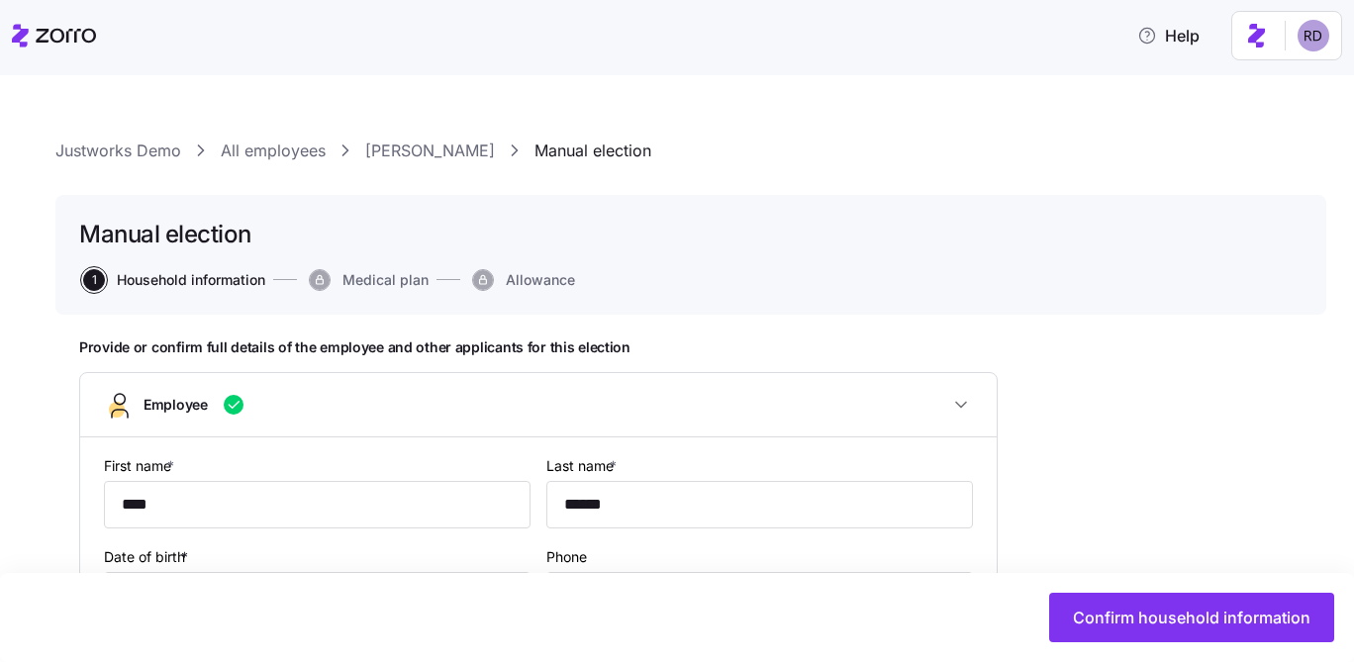
type input "All employees"
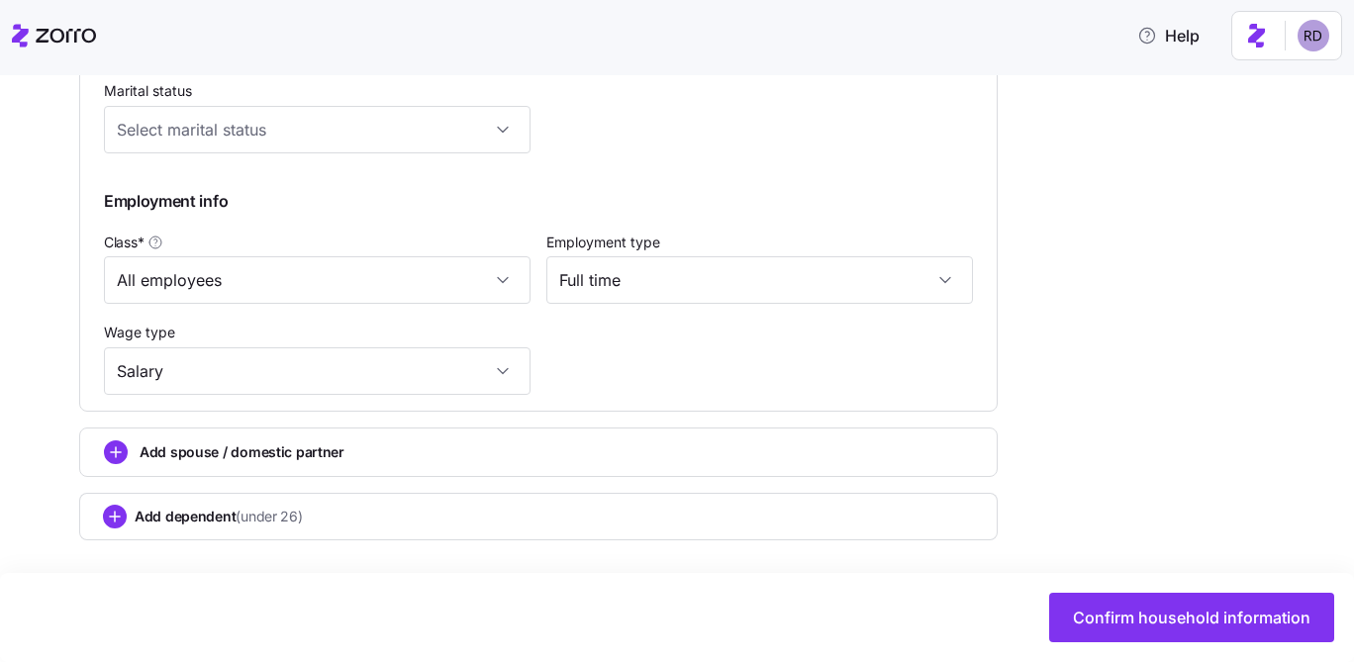
scroll to position [966, 0]
click at [206, 505] on div "Add dependent (under 26)" at bounding box center [538, 516] width 871 height 24
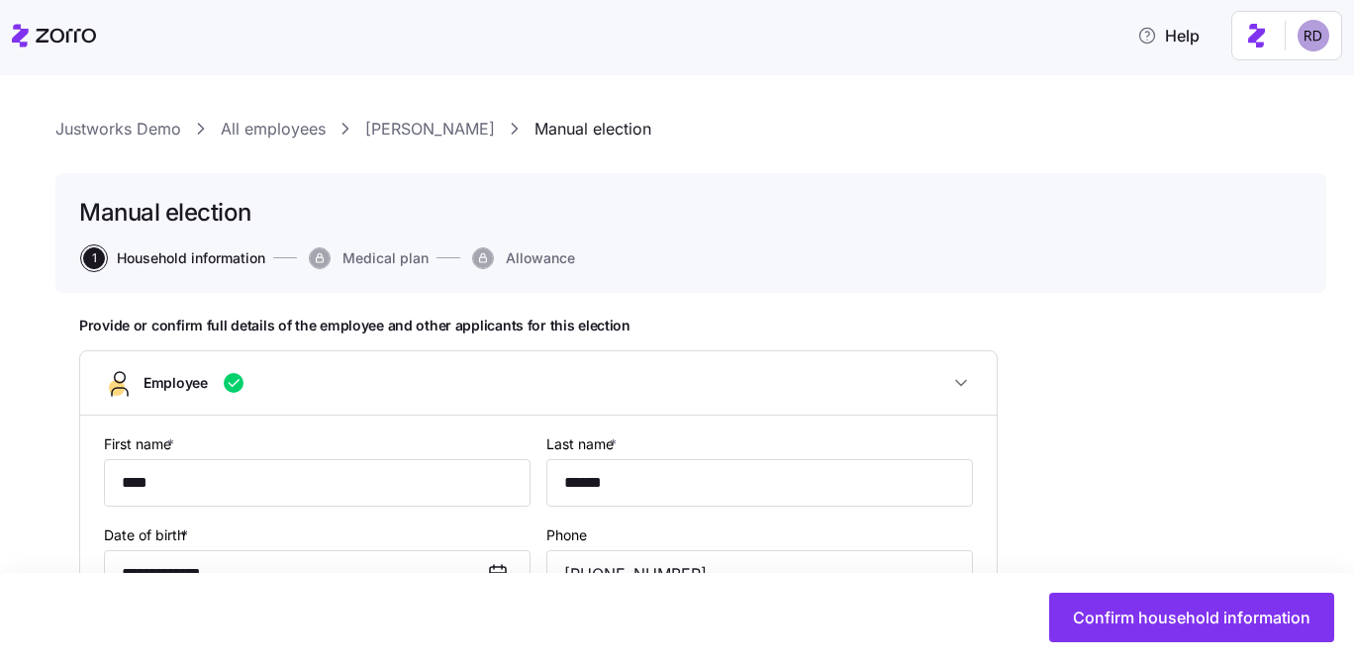
scroll to position [0, 0]
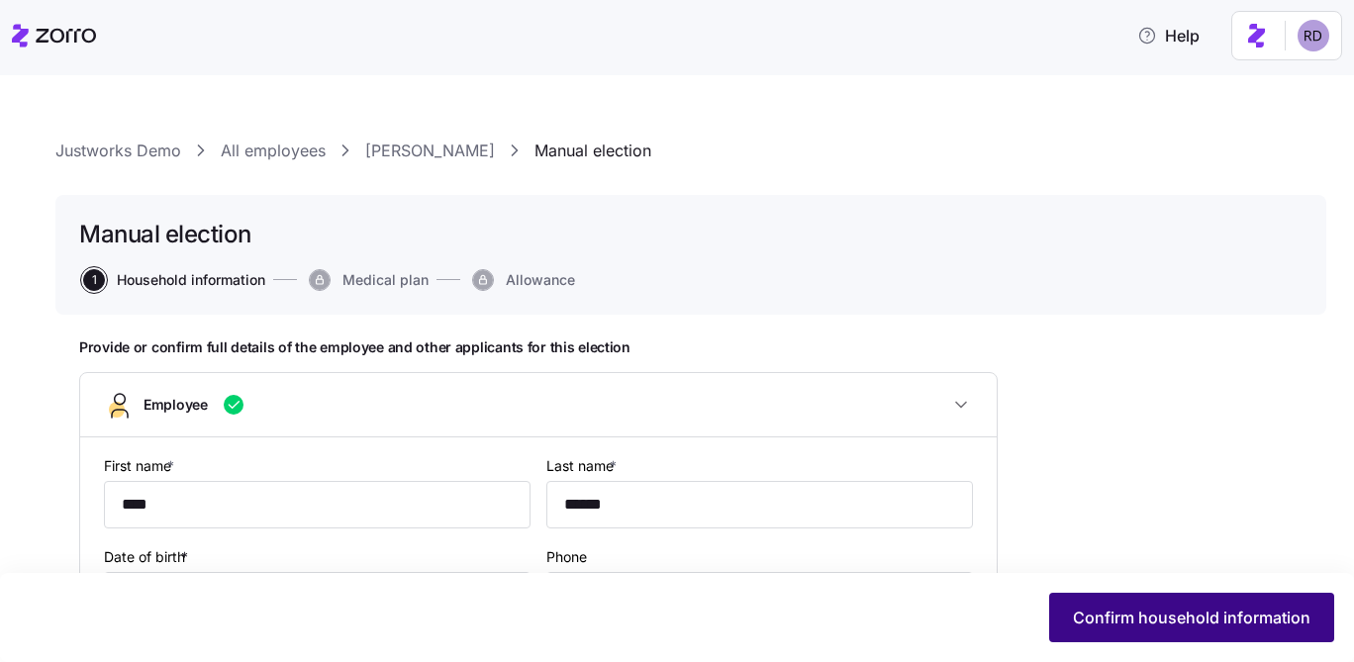
click at [1235, 606] on button "Confirm household information" at bounding box center [1191, 617] width 285 height 49
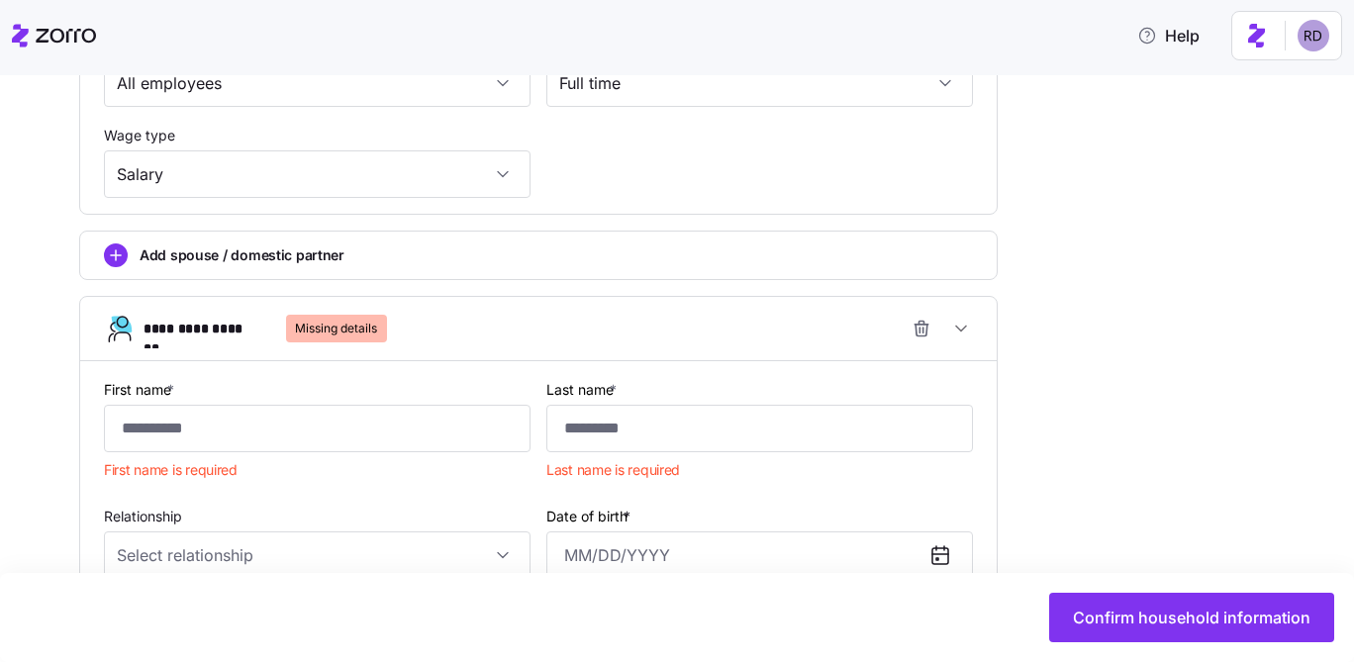
scroll to position [1164, 0]
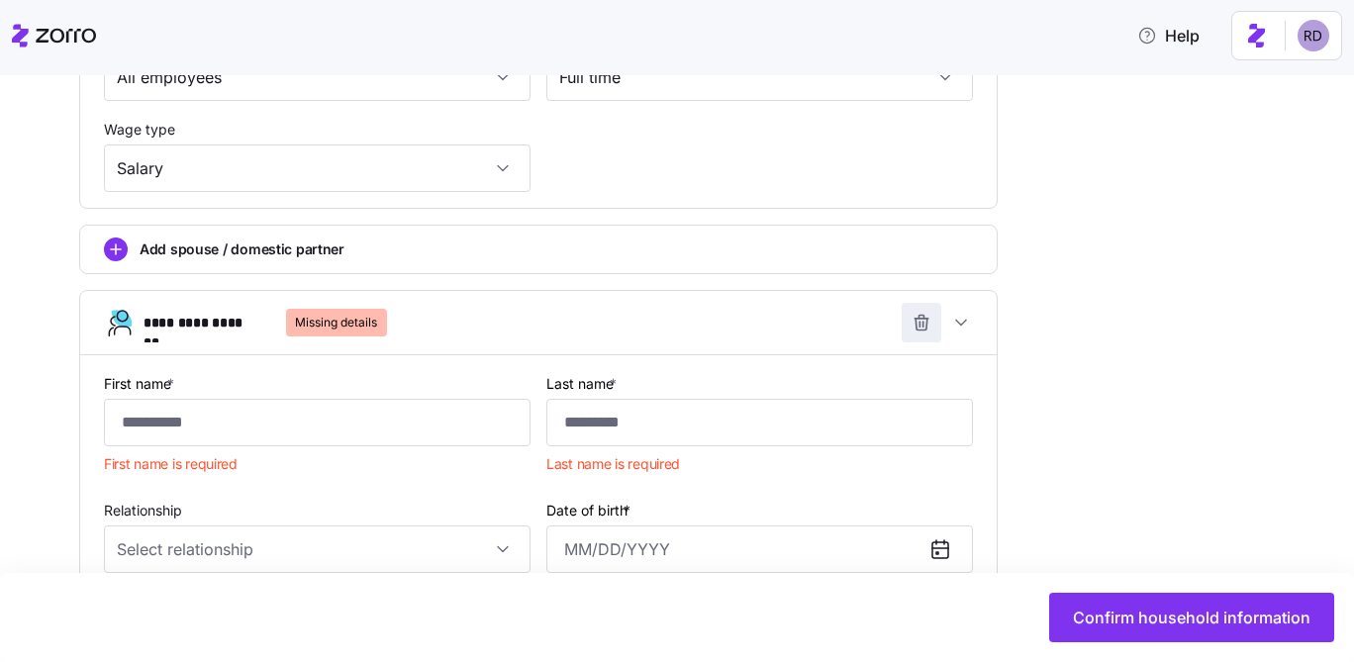
click at [912, 330] on icon "button" at bounding box center [921, 323] width 20 height 20
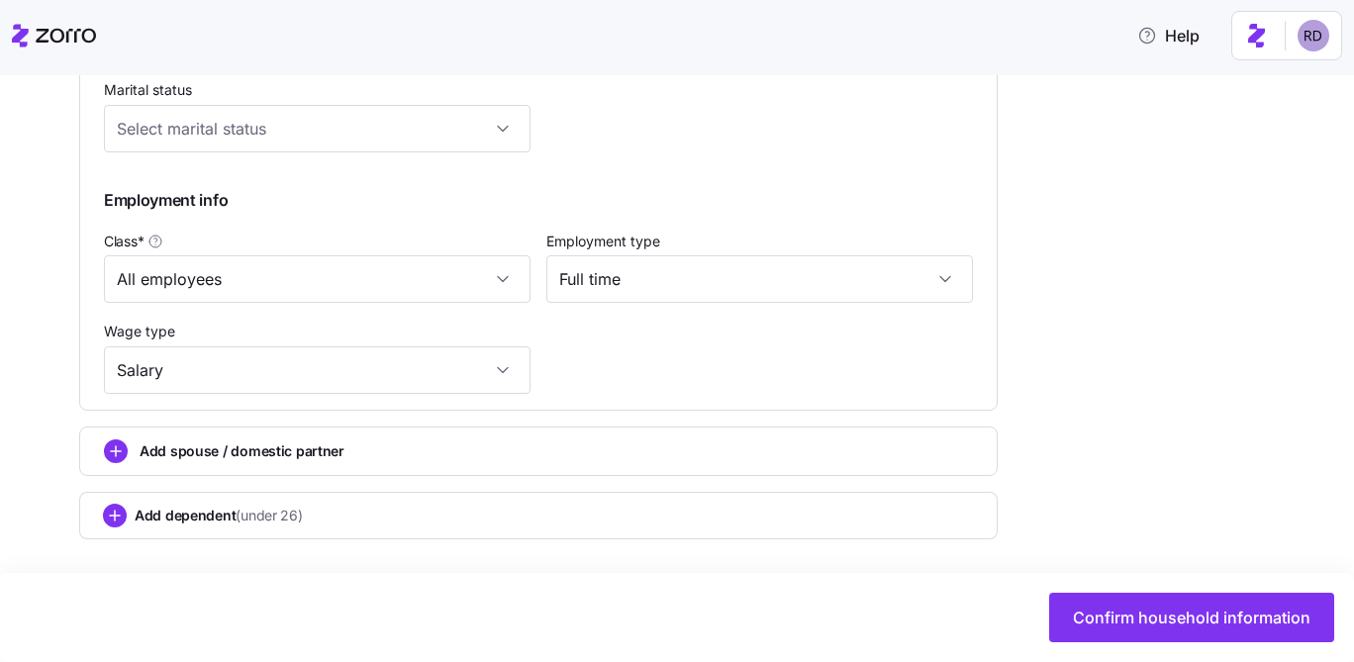
scroll to position [966, 0]
click at [1108, 646] on div "Confirm household information" at bounding box center [677, 617] width 1354 height 89
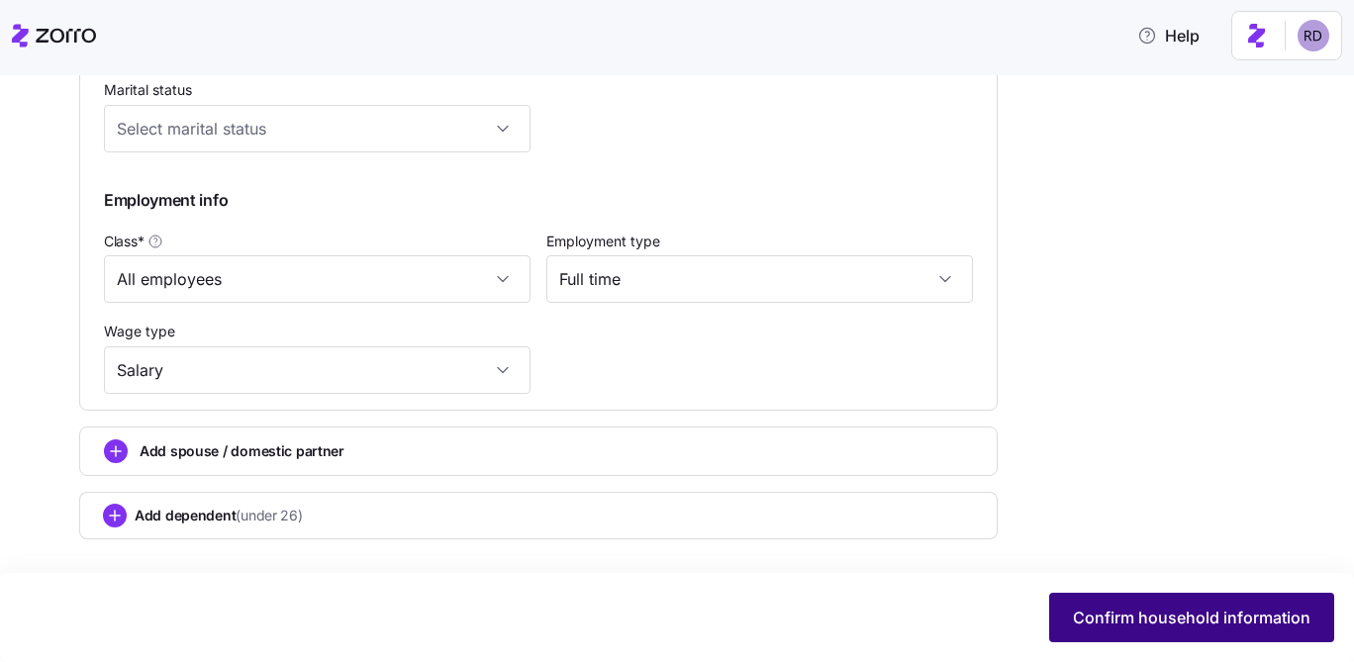
click at [1108, 611] on span "Confirm household information" at bounding box center [1191, 618] width 237 height 24
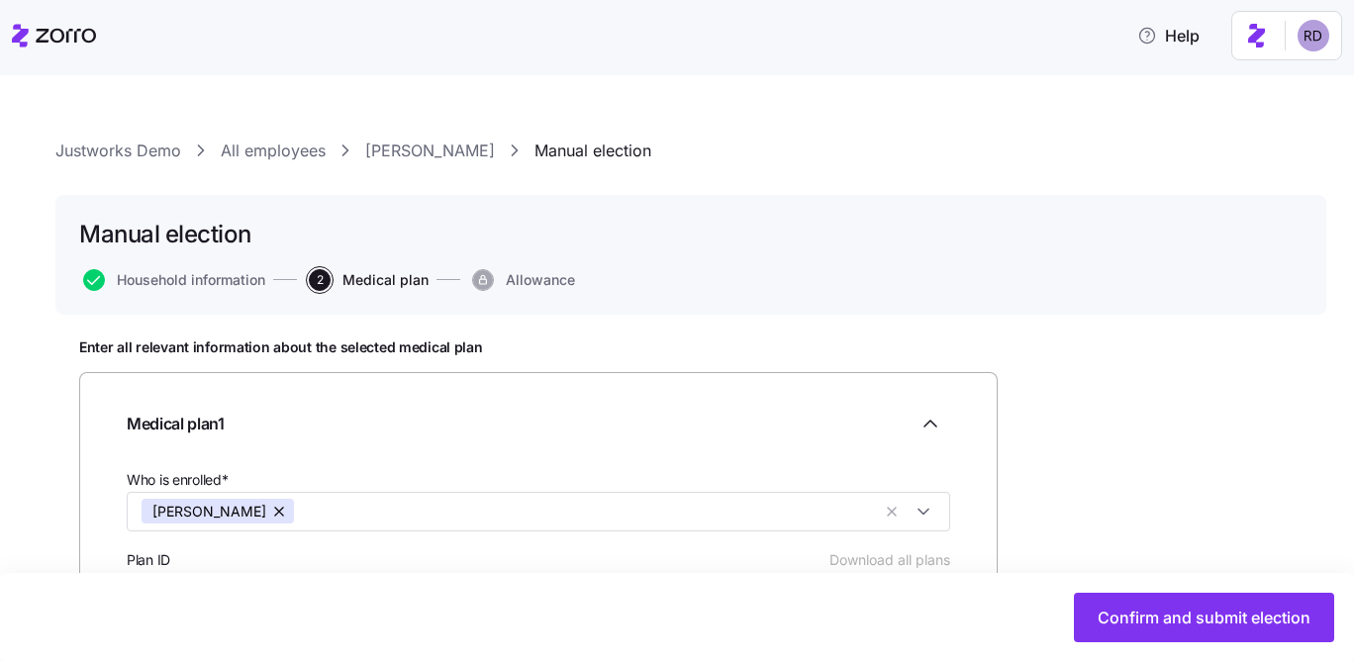
scroll to position [307, 0]
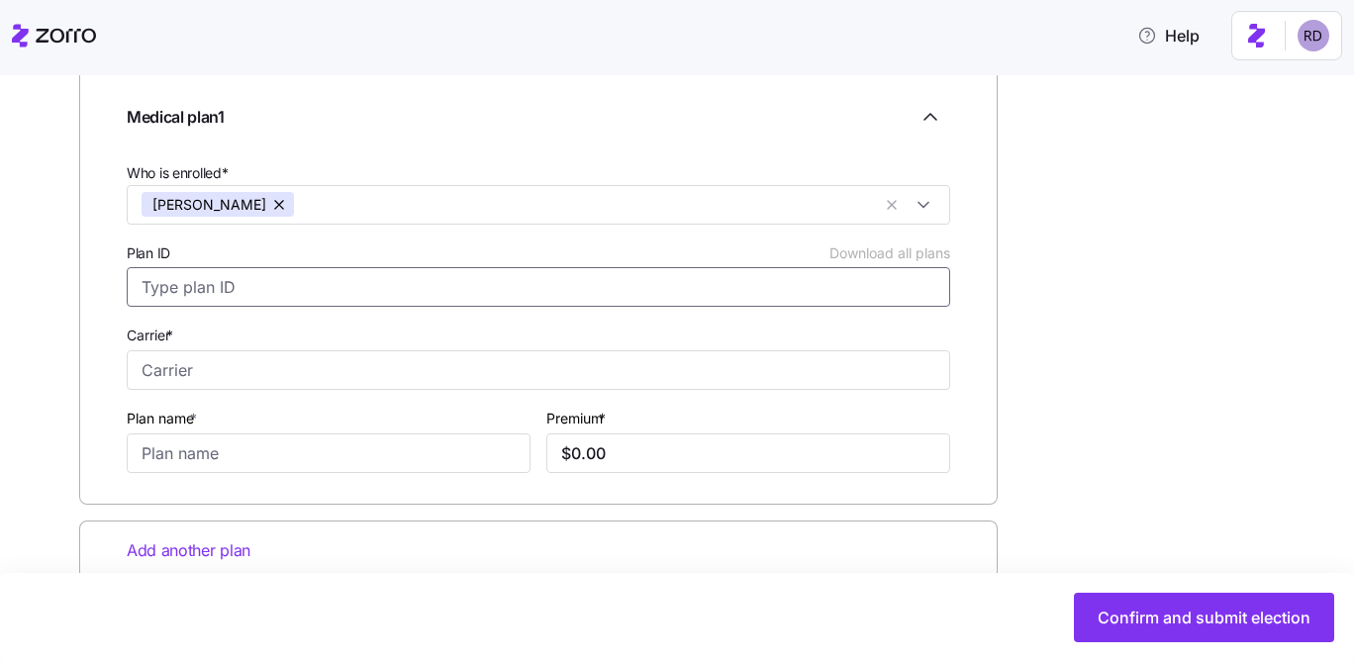
click at [297, 297] on input "Plan ID Download all plans" at bounding box center [538, 287] width 823 height 40
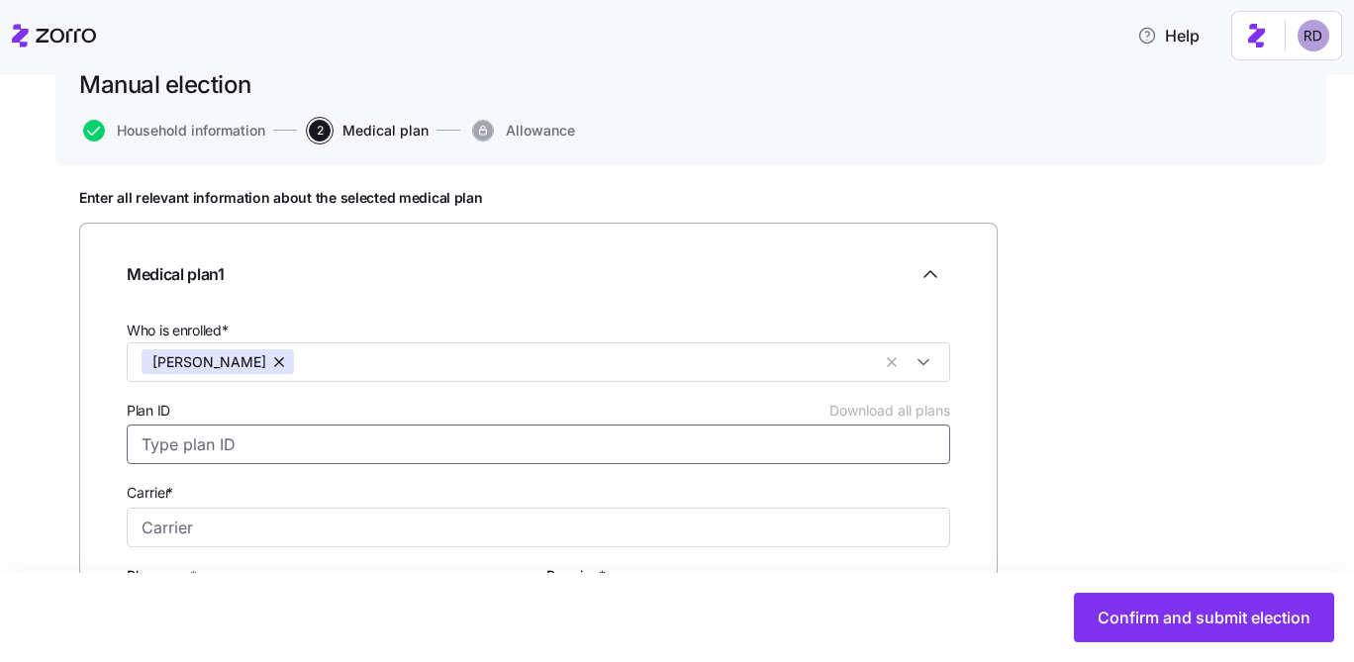
scroll to position [0, 0]
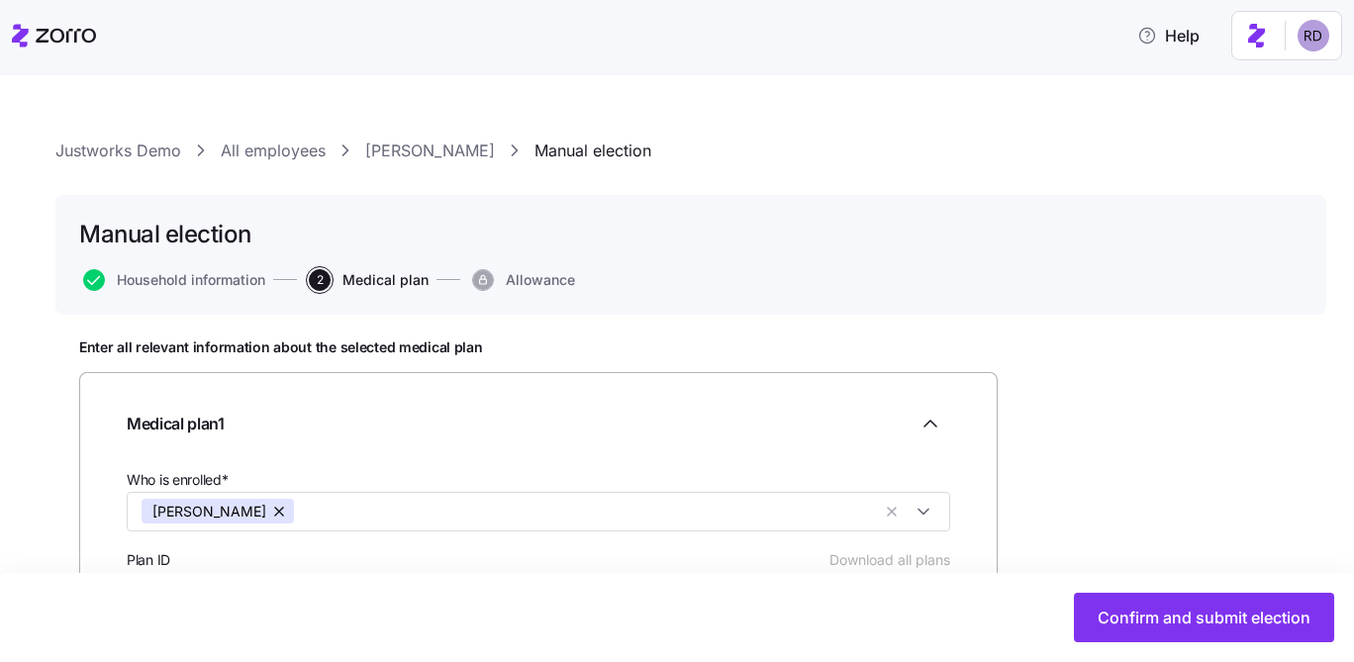
click at [205, 261] on div "Manual election Household information 2 Medical plan Allowance" at bounding box center [690, 255] width 1271 height 120
click at [211, 279] on span "Household information" at bounding box center [191, 280] width 148 height 14
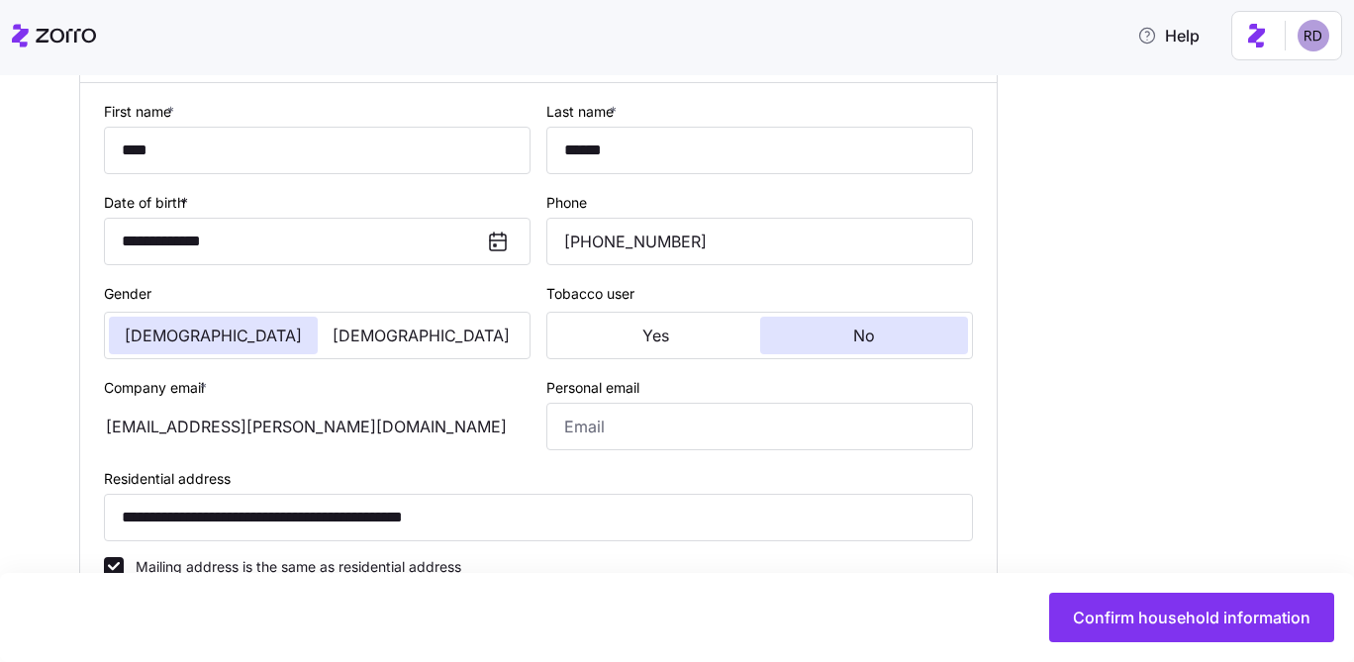
scroll to position [577, 0]
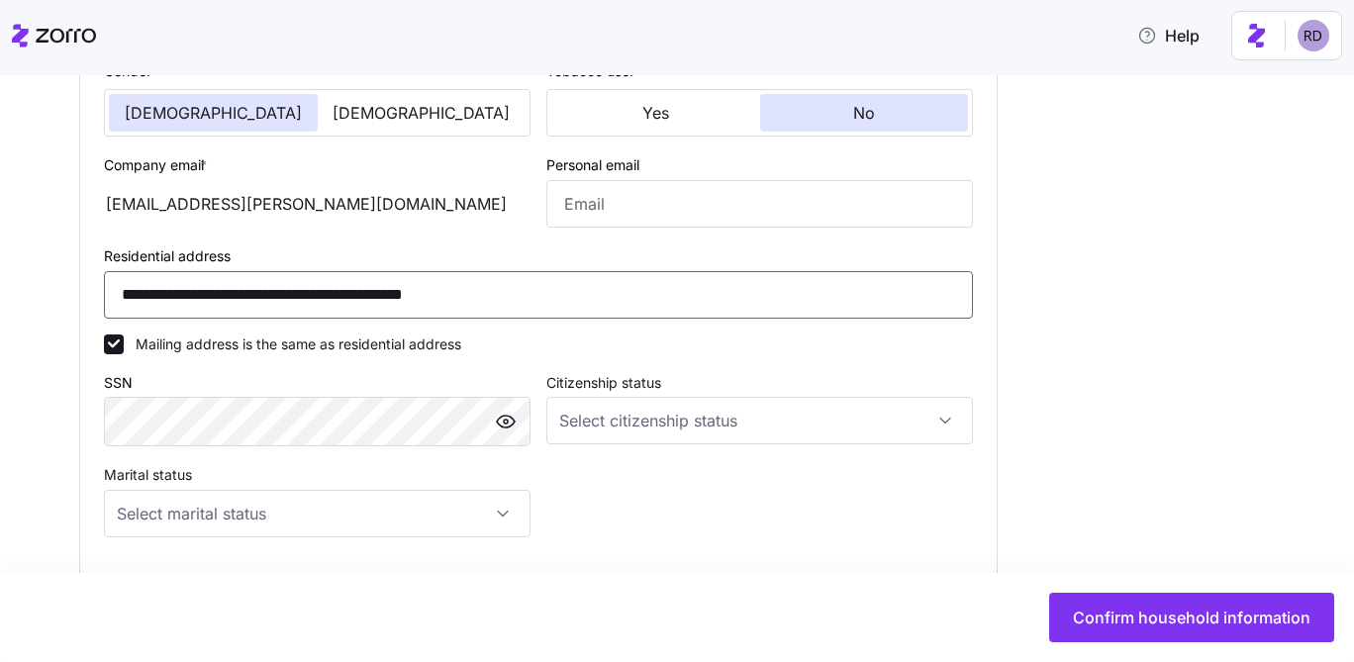
click at [291, 301] on input "**********" at bounding box center [538, 294] width 869 height 47
type input "**********"
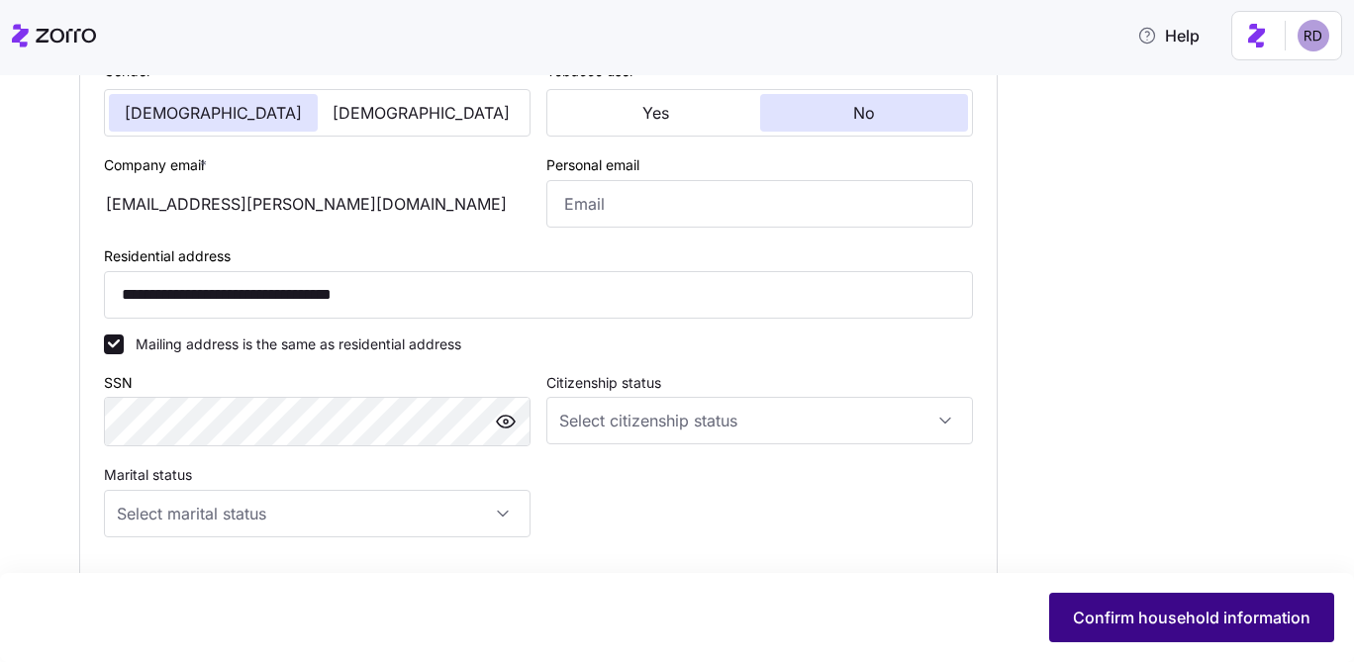
click at [1142, 613] on span "Confirm household information" at bounding box center [1191, 618] width 237 height 24
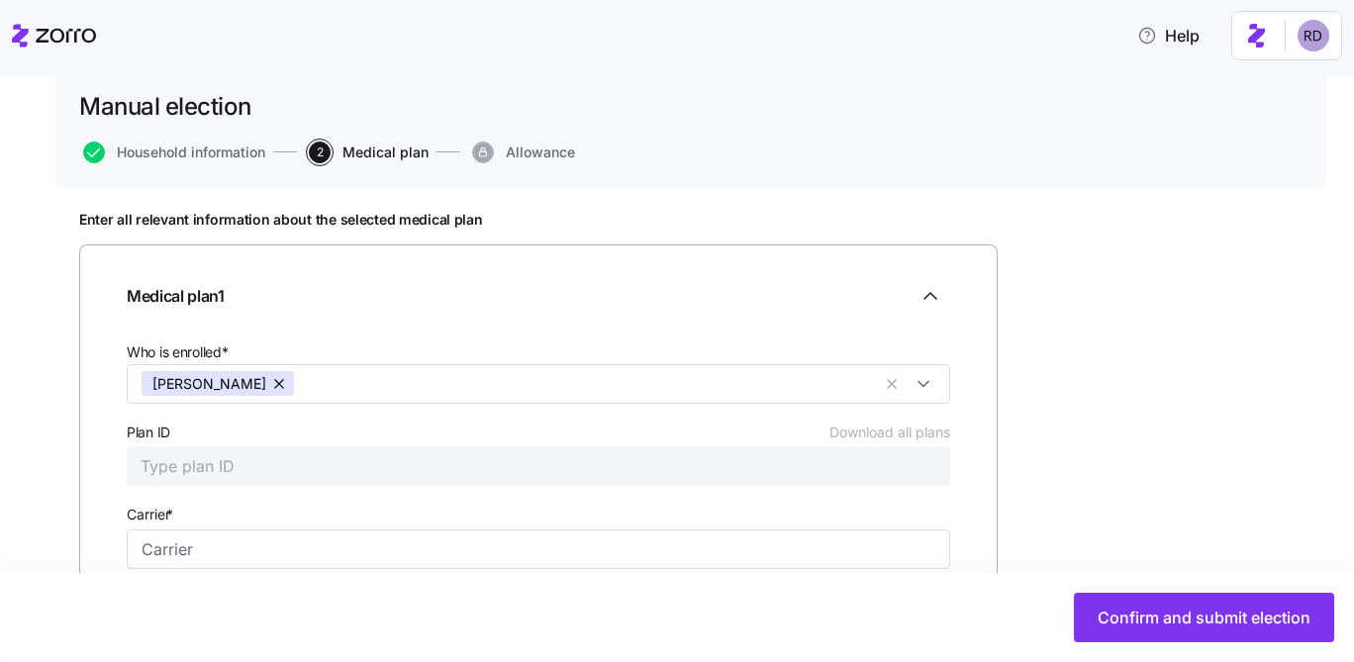
scroll to position [348, 0]
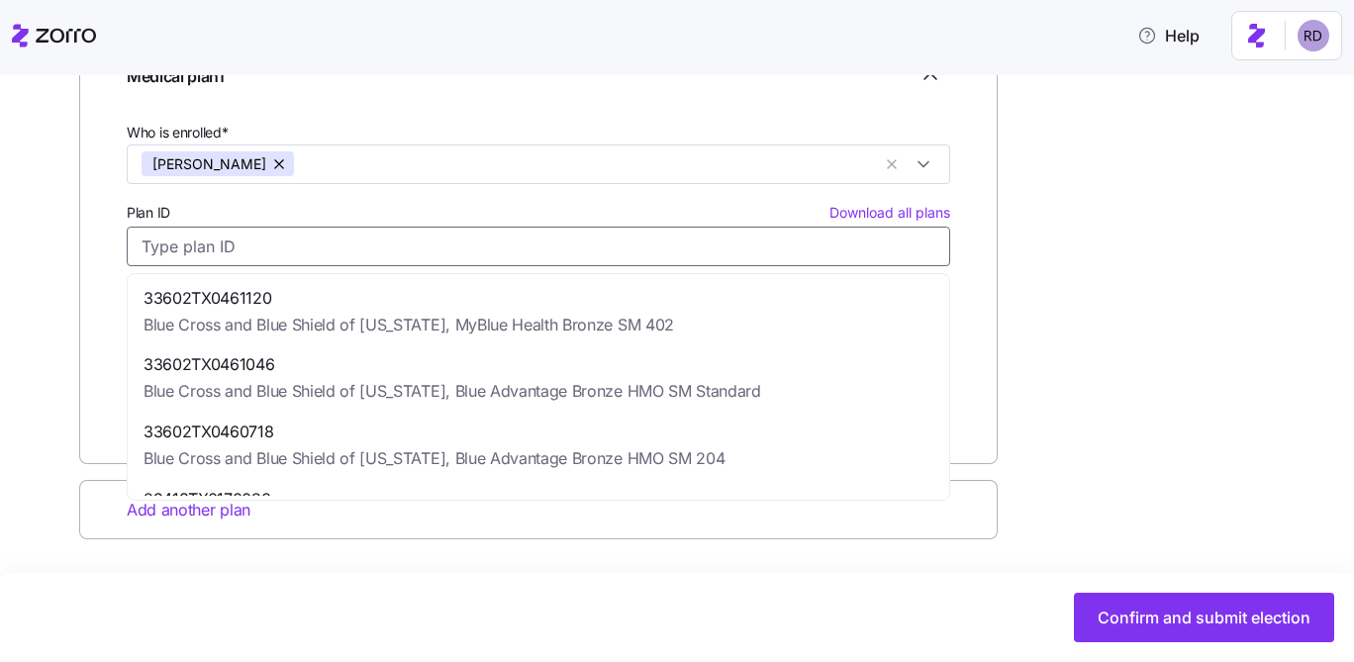
click at [340, 248] on input "Plan ID Download all plans" at bounding box center [538, 247] width 823 height 40
click at [326, 297] on span "33602TX0461120" at bounding box center [408, 298] width 530 height 25
type input "33602TX0461120"
type input "Blue Cross and Blue Shield of [US_STATE]"
type input "MyBlue Health Bronze SM 402"
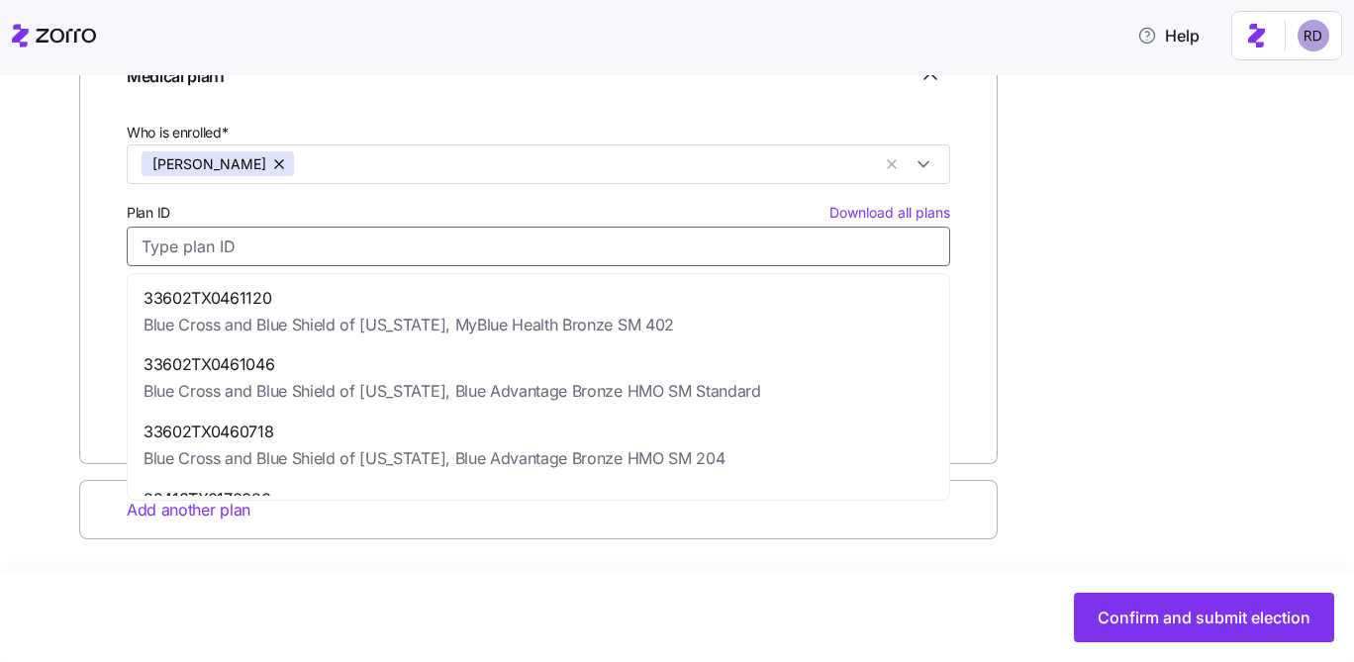
type input "$439.13"
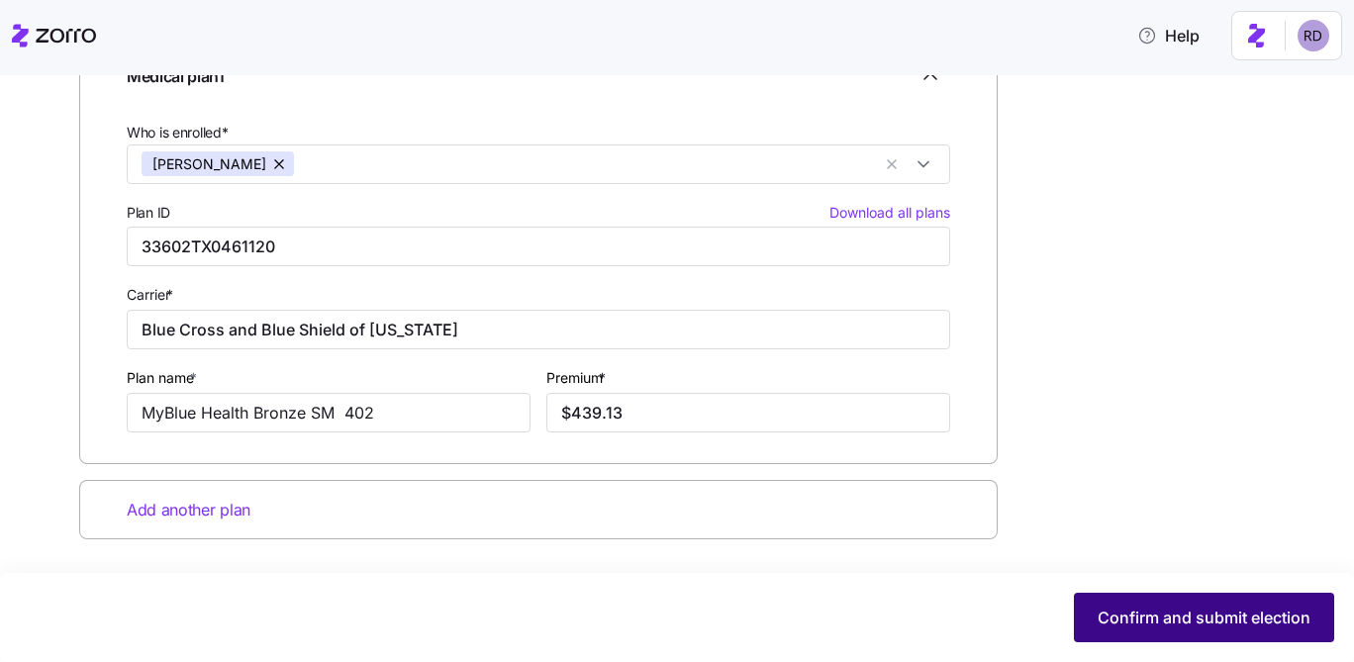
click at [1192, 606] on button "Confirm and submit election" at bounding box center [1204, 617] width 260 height 49
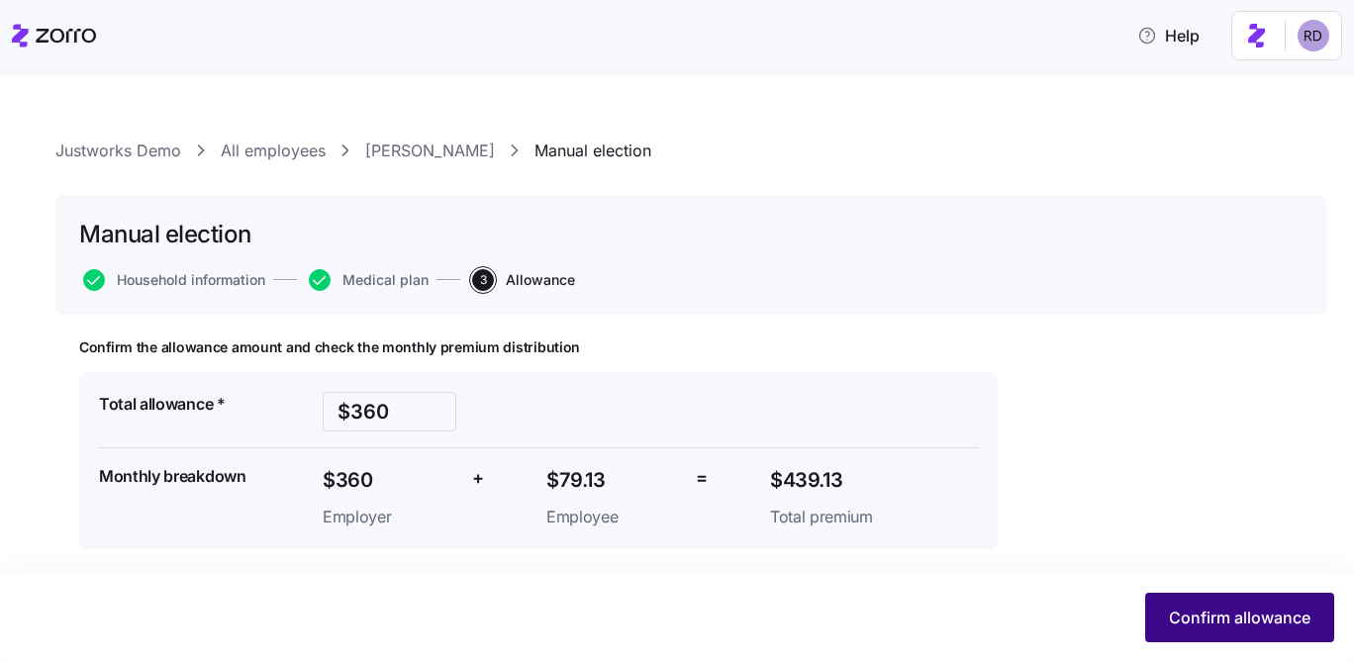
click at [1203, 611] on span "Confirm allowance" at bounding box center [1240, 618] width 142 height 24
